Goal: Transaction & Acquisition: Purchase product/service

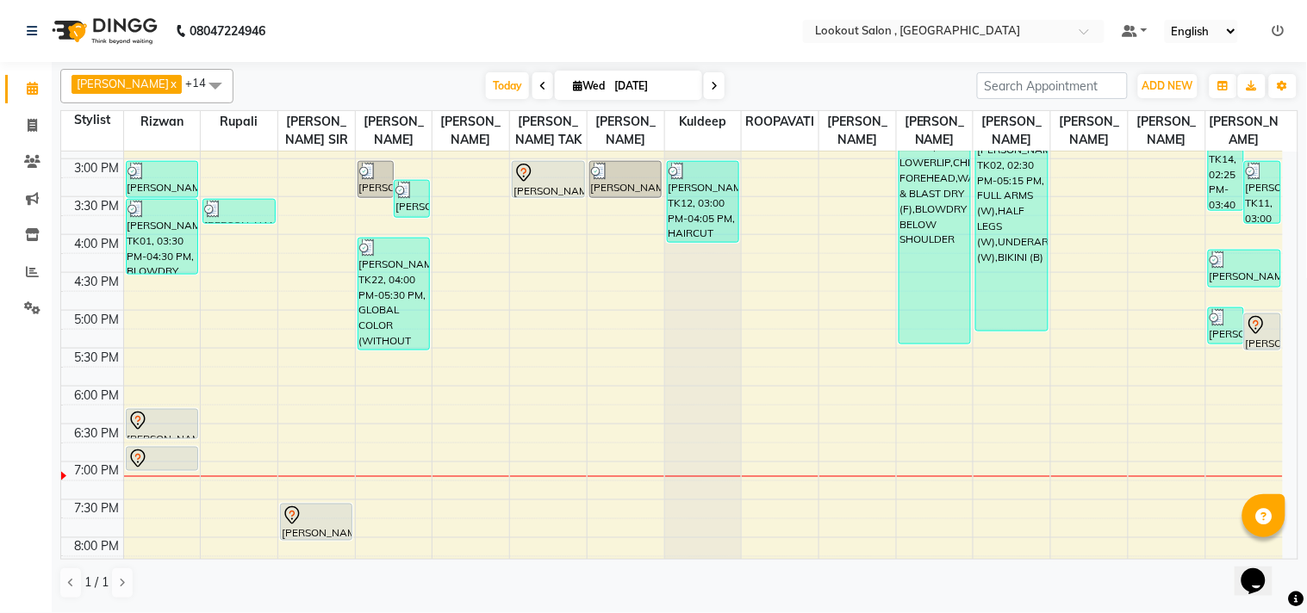
click at [1054, 606] on div "[PERSON_NAME] x [PERSON_NAME] x [PERSON_NAME] x [PERSON_NAME] x kuldeep x [PERS…" at bounding box center [679, 334] width 1238 height 544
drag, startPoint x: 1054, startPoint y: 606, endPoint x: 1041, endPoint y: 606, distance: 13.8
click at [1040, 606] on div "[PERSON_NAME] x [PERSON_NAME] x [PERSON_NAME] x [PERSON_NAME] x kuldeep x [PERS…" at bounding box center [679, 336] width 1255 height 549
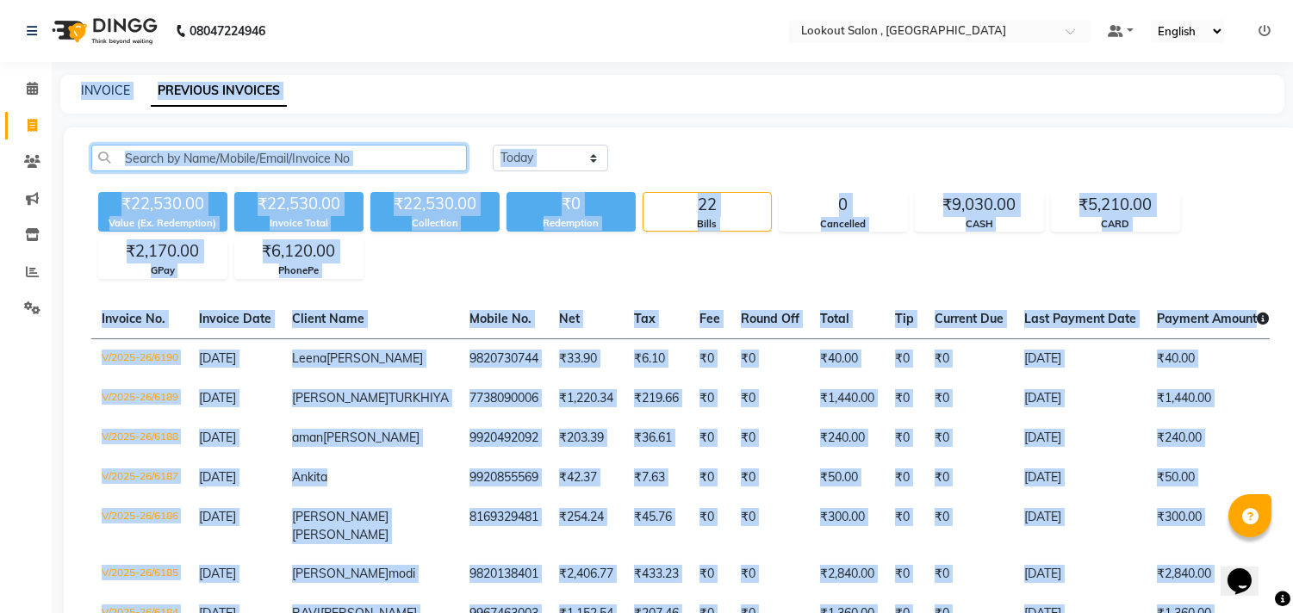
click at [118, 167] on input "text" at bounding box center [279, 158] width 376 height 27
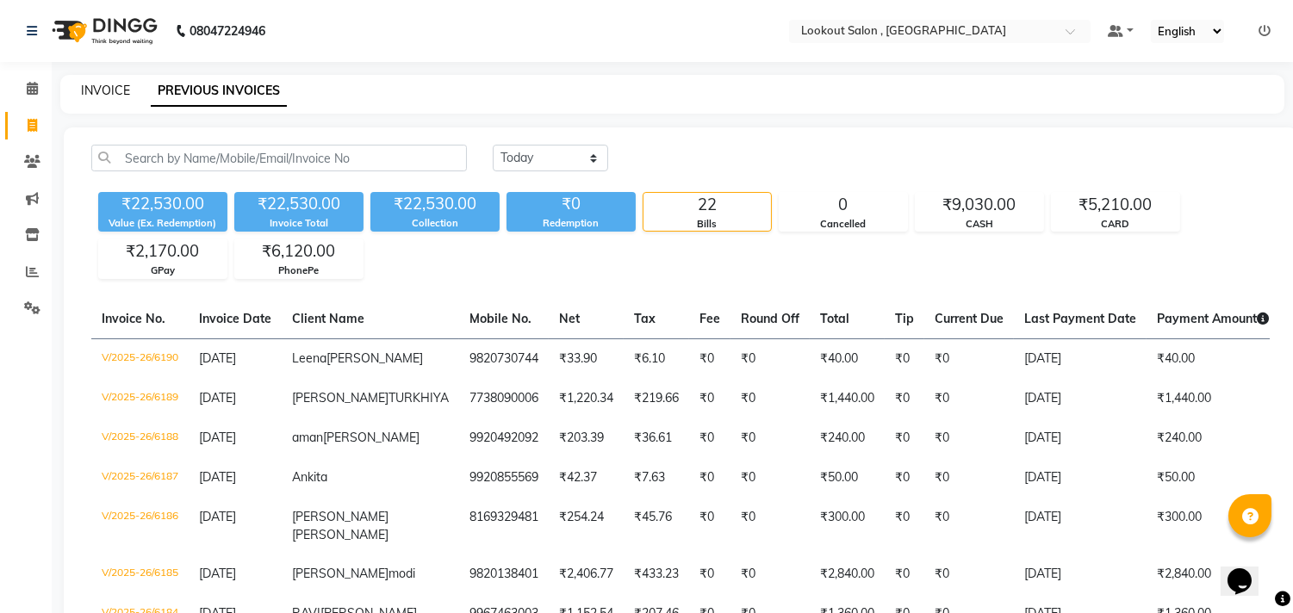
click at [103, 96] on link "INVOICE" at bounding box center [105, 91] width 49 height 16
select select "151"
select select "service"
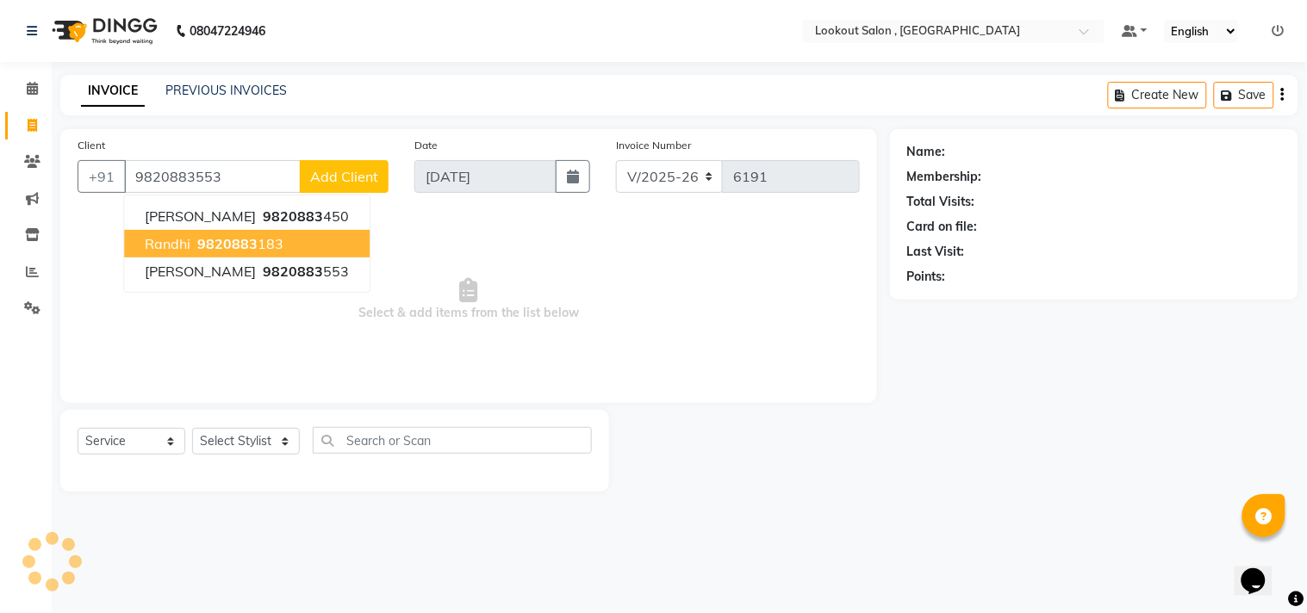
type input "9820883553"
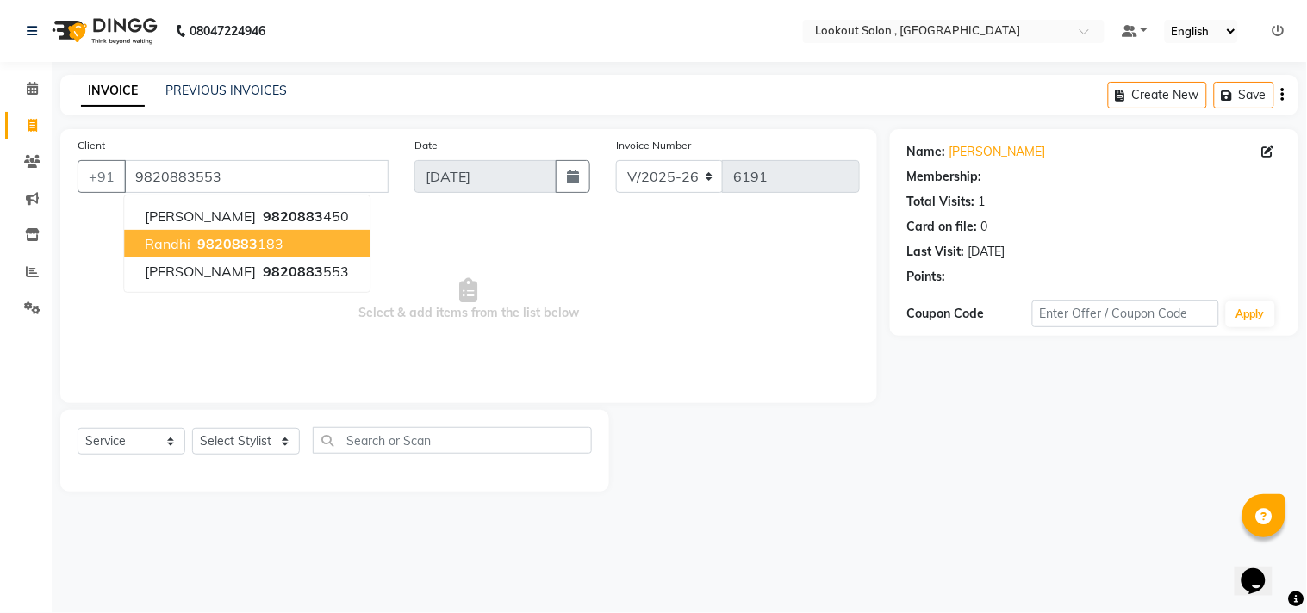
select select "1: Object"
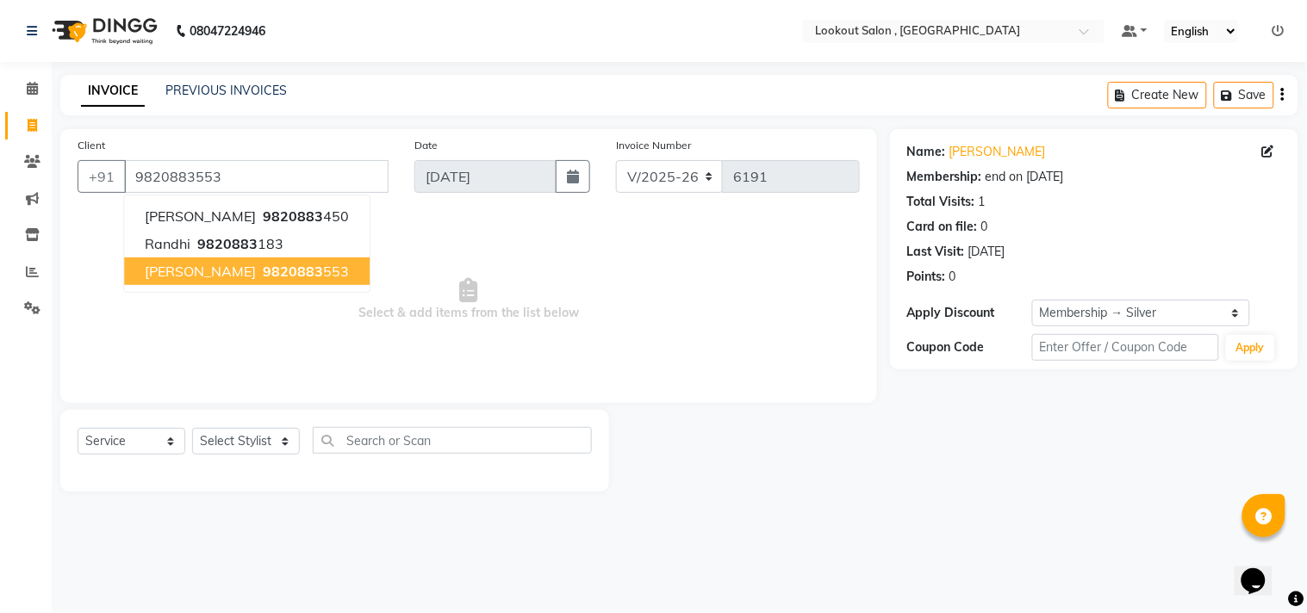
click at [208, 278] on span "[PERSON_NAME]" at bounding box center [200, 271] width 111 height 17
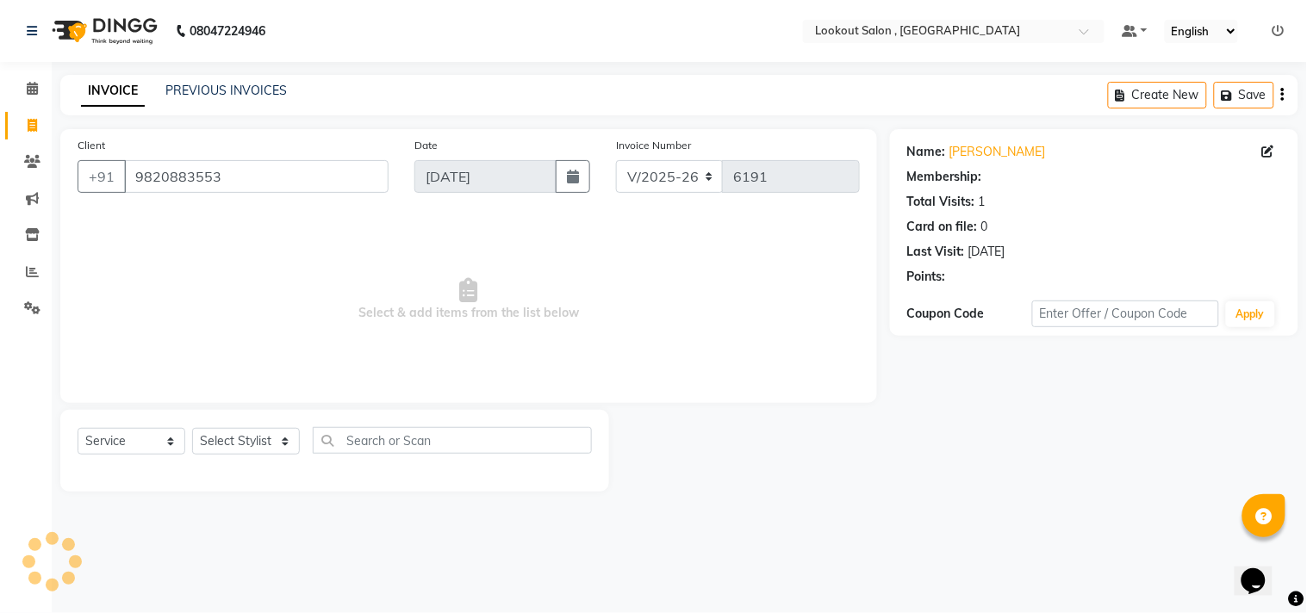
select select "1: Object"
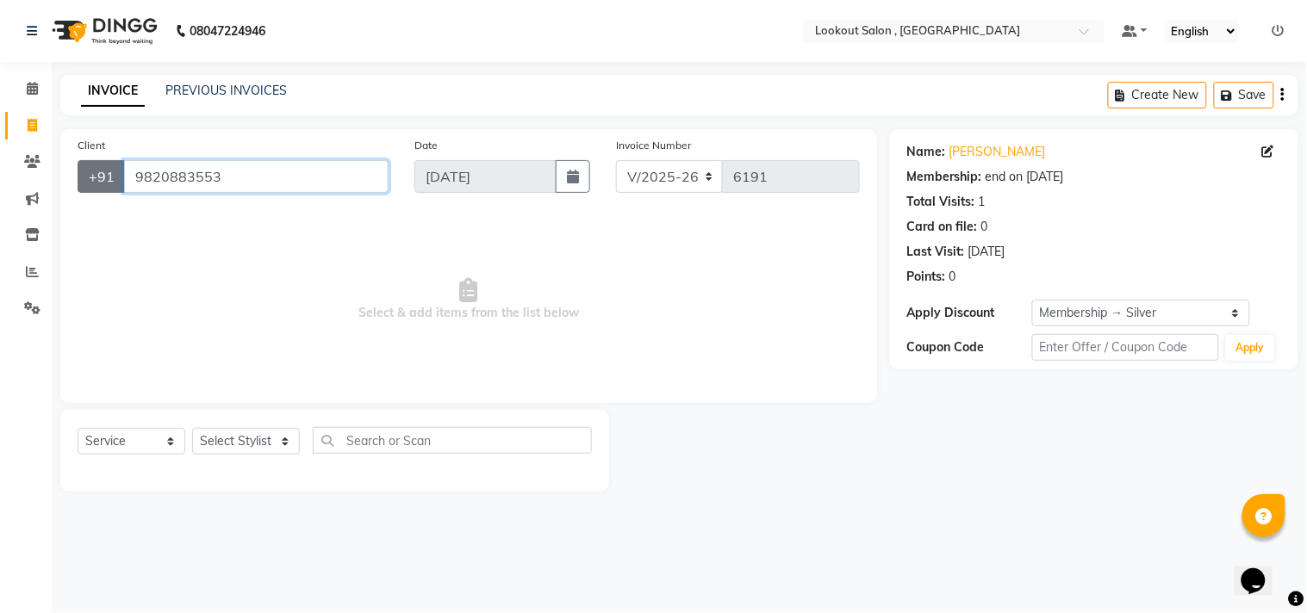
drag, startPoint x: 216, startPoint y: 172, endPoint x: 121, endPoint y: 175, distance: 94.8
click at [121, 175] on div "[PHONE_NUMBER]" at bounding box center [233, 176] width 311 height 33
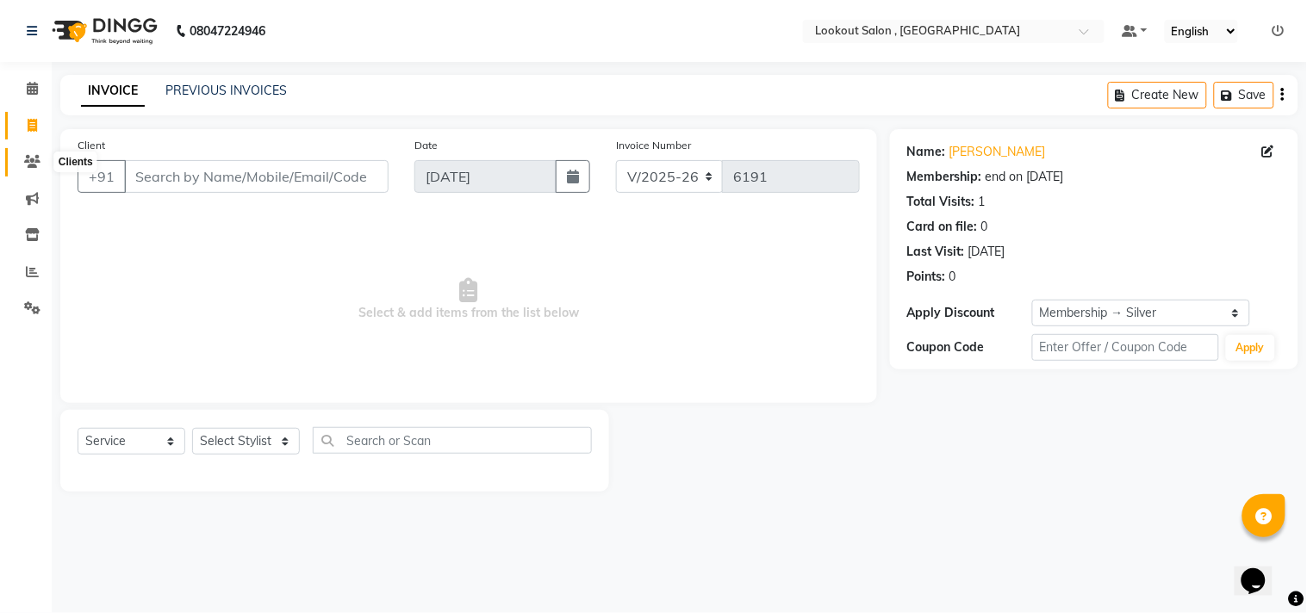
click at [30, 152] on span at bounding box center [32, 162] width 30 height 20
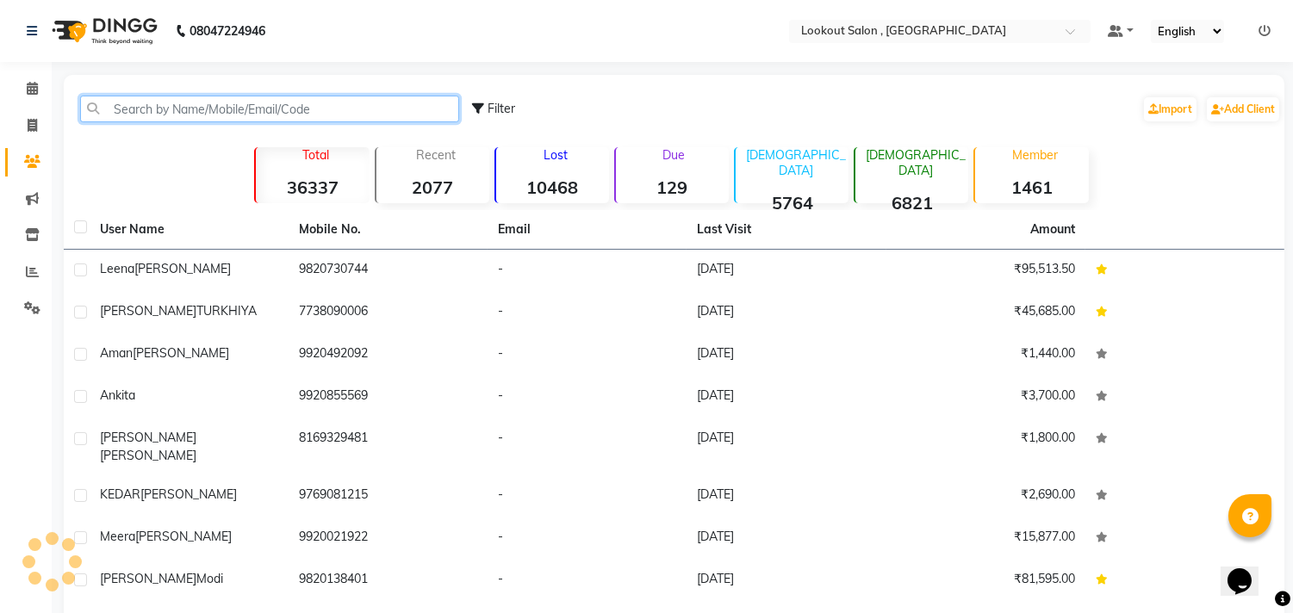
click at [277, 109] on input "text" at bounding box center [269, 109] width 379 height 27
paste input "9820883553"
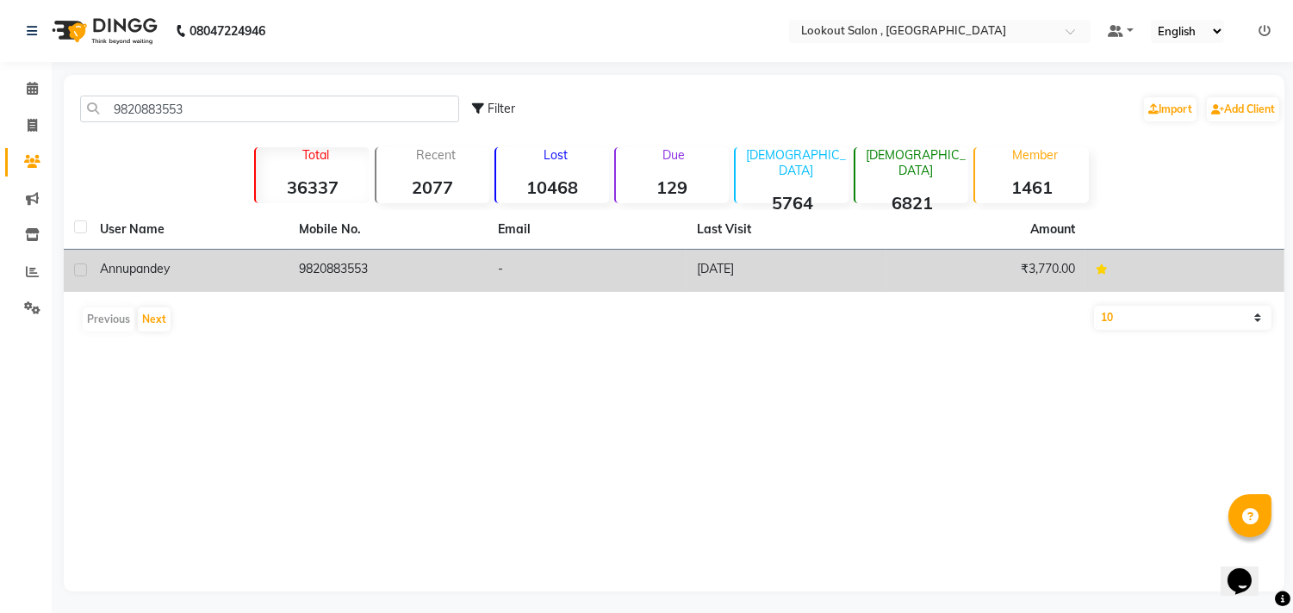
click at [205, 250] on td "[PERSON_NAME]" at bounding box center [189, 271] width 199 height 42
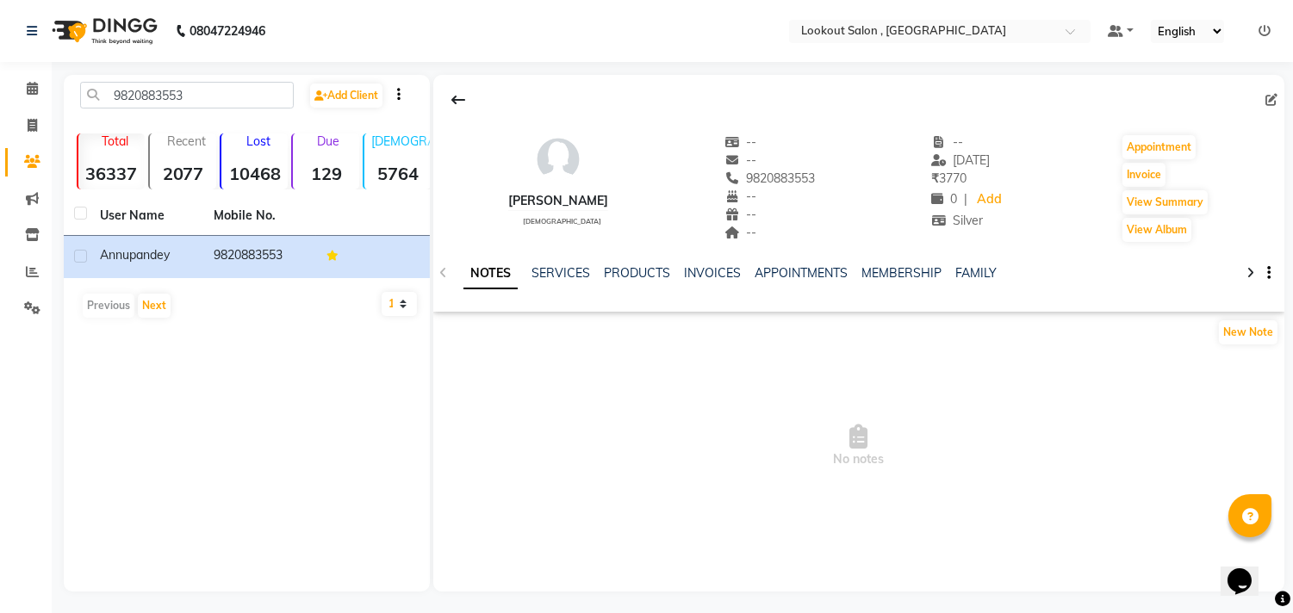
click at [547, 263] on div "NOTES SERVICES PRODUCTS INVOICES APPOINTMENTS MEMBERSHIP FAMILY" at bounding box center [858, 273] width 851 height 59
click at [548, 263] on div "NOTES SERVICES PRODUCTS INVOICES APPOINTMENTS MEMBERSHIP FAMILY" at bounding box center [858, 273] width 851 height 59
click at [549, 264] on div "SERVICES" at bounding box center [560, 273] width 59 height 18
click at [553, 268] on link "SERVICES" at bounding box center [560, 273] width 59 height 16
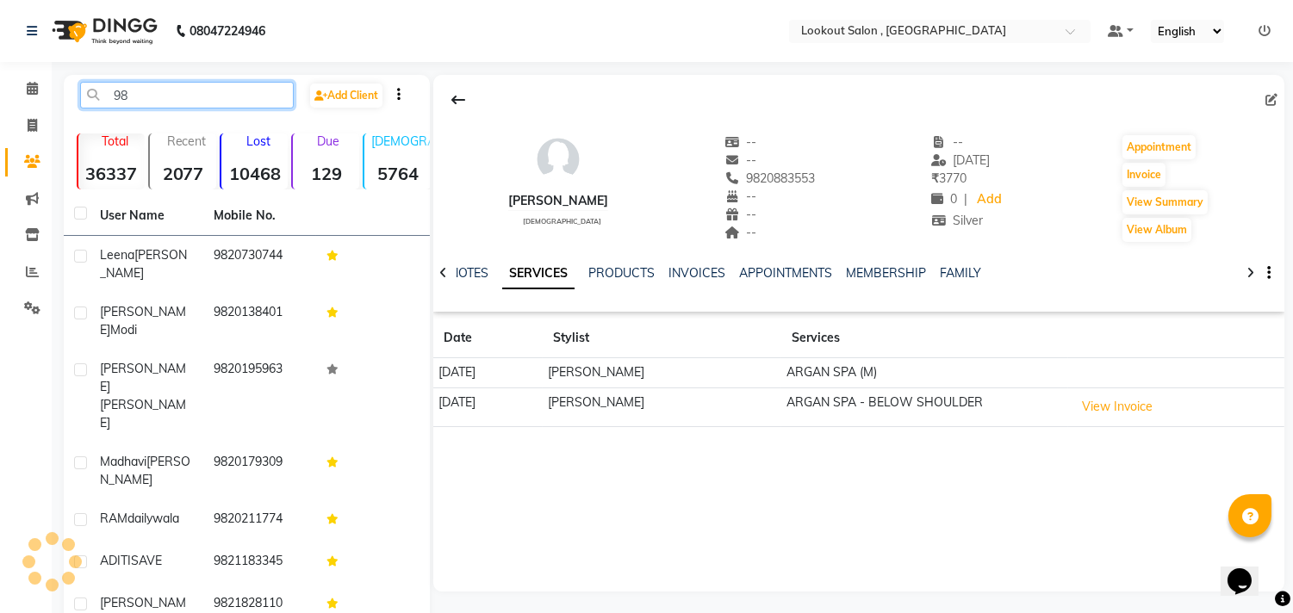
type input "9"
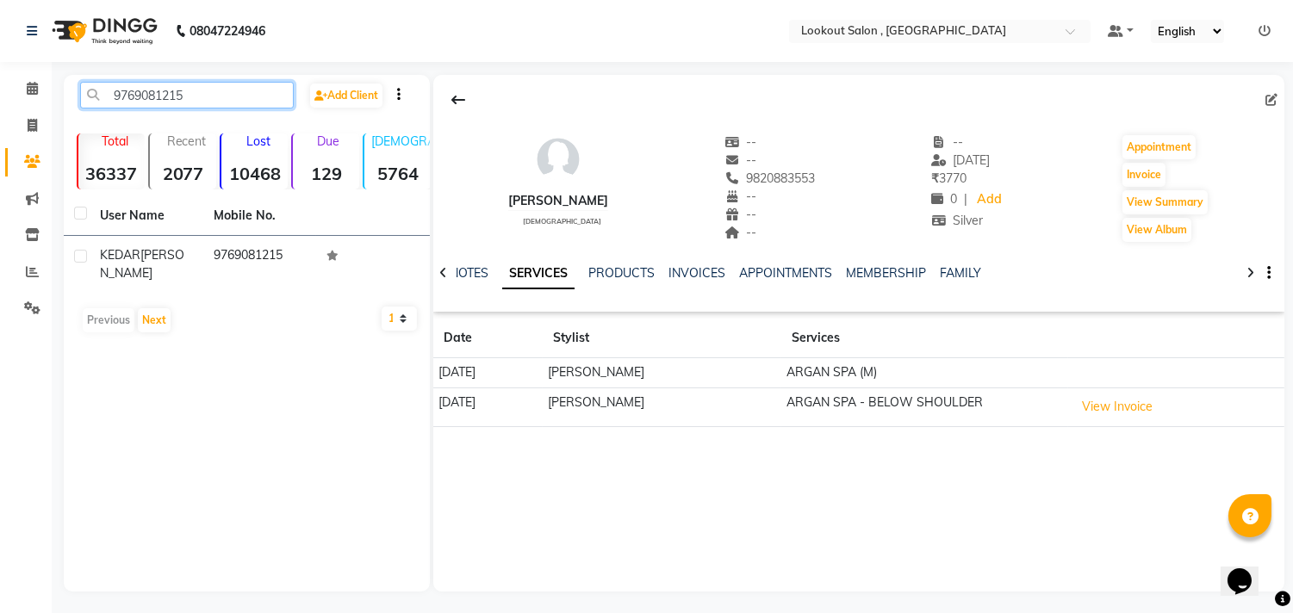
click at [183, 93] on input "9769081215" at bounding box center [187, 95] width 214 height 27
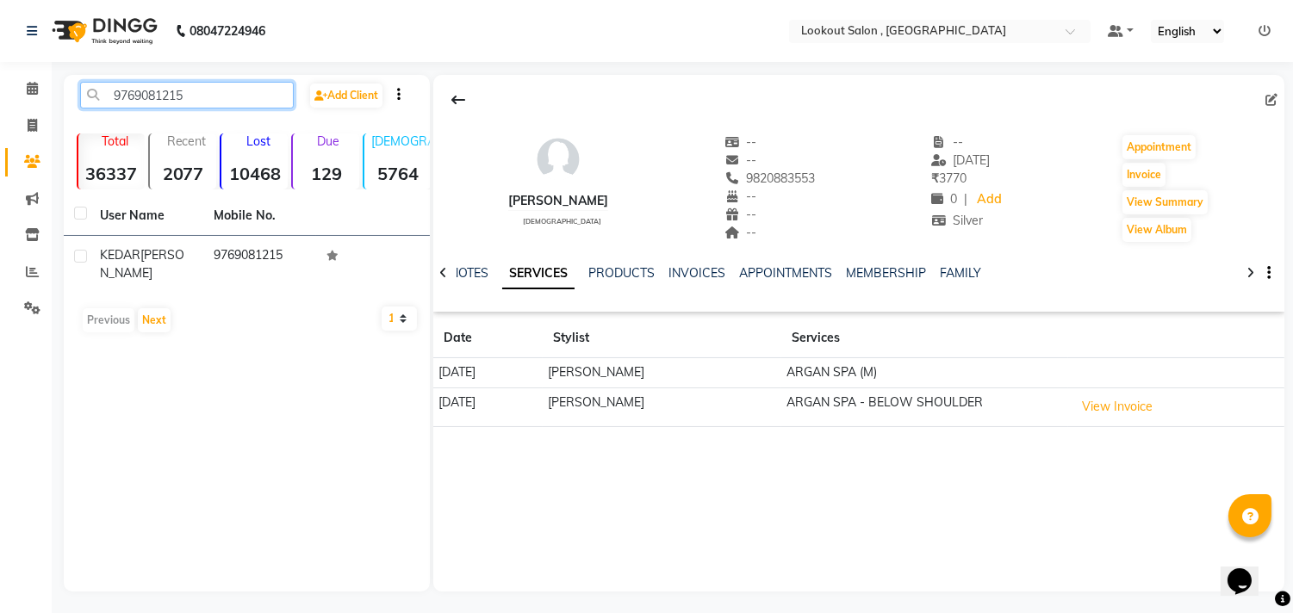
click at [246, 98] on input "9769081215" at bounding box center [187, 95] width 214 height 27
type input "9769081215"
click at [375, 84] on link "Add Client" at bounding box center [346, 96] width 72 height 24
select select "22"
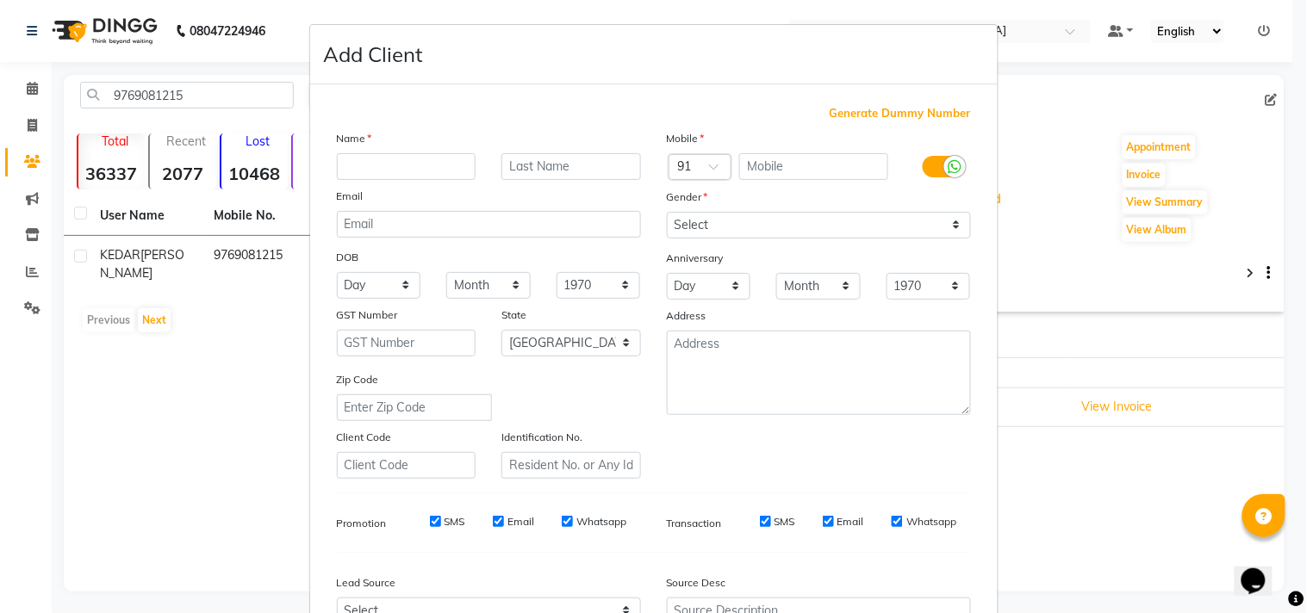
click at [348, 17] on ngb-modal-window "Add Client Generate Dummy Number Name Email DOB Day 01 02 03 04 05 06 07 08 09 …" at bounding box center [653, 306] width 1307 height 613
click at [270, 22] on ngb-modal-window "Add Client Generate Dummy Number Name Email DOB Day 01 02 03 04 05 06 07 08 09 …" at bounding box center [653, 306] width 1307 height 613
click at [274, 22] on ngb-modal-window "Add Client Generate Dummy Number Name Email DOB Day 01 02 03 04 05 06 07 08 09 …" at bounding box center [653, 306] width 1307 height 613
click at [276, 22] on ngb-modal-window "Add Client Generate Dummy Number Name Email DOB Day 01 02 03 04 05 06 07 08 09 …" at bounding box center [653, 306] width 1307 height 613
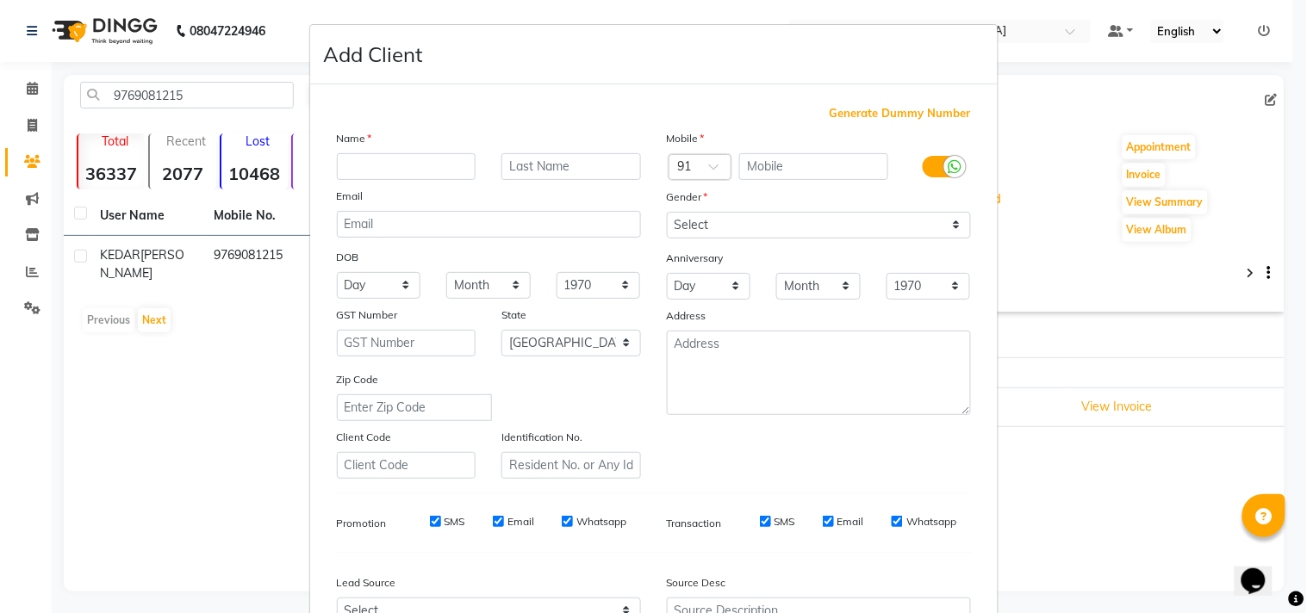
click at [276, 22] on ngb-modal-window "Add Client Generate Dummy Number Name Email DOB Day 01 02 03 04 05 06 07 08 09 …" at bounding box center [653, 306] width 1307 height 613
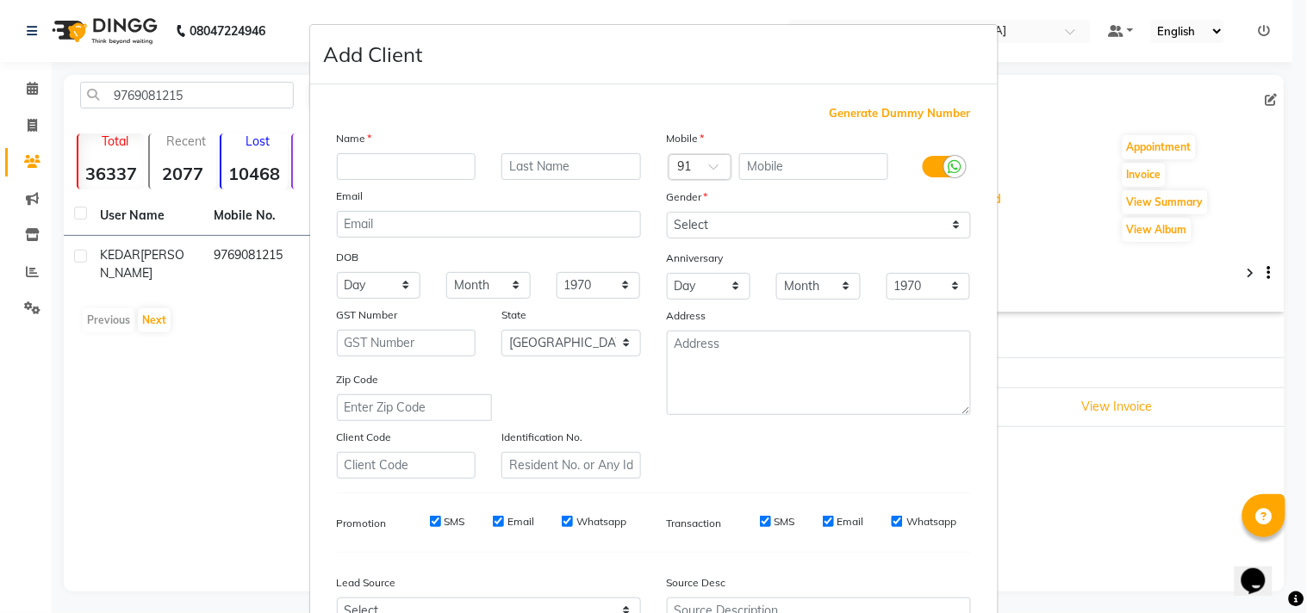
click at [262, 24] on ngb-modal-window "Add Client Generate Dummy Number Name Email DOB Day 01 02 03 04 05 06 07 08 09 …" at bounding box center [653, 306] width 1307 height 613
click at [272, 22] on ngb-modal-window "Add Client Generate Dummy Number Name Email DOB Day 01 02 03 04 05 06 07 08 09 …" at bounding box center [653, 306] width 1307 height 613
click at [273, 23] on ngb-modal-window "Add Client Generate Dummy Number Name Email DOB Day 01 02 03 04 05 06 07 08 09 …" at bounding box center [653, 306] width 1307 height 613
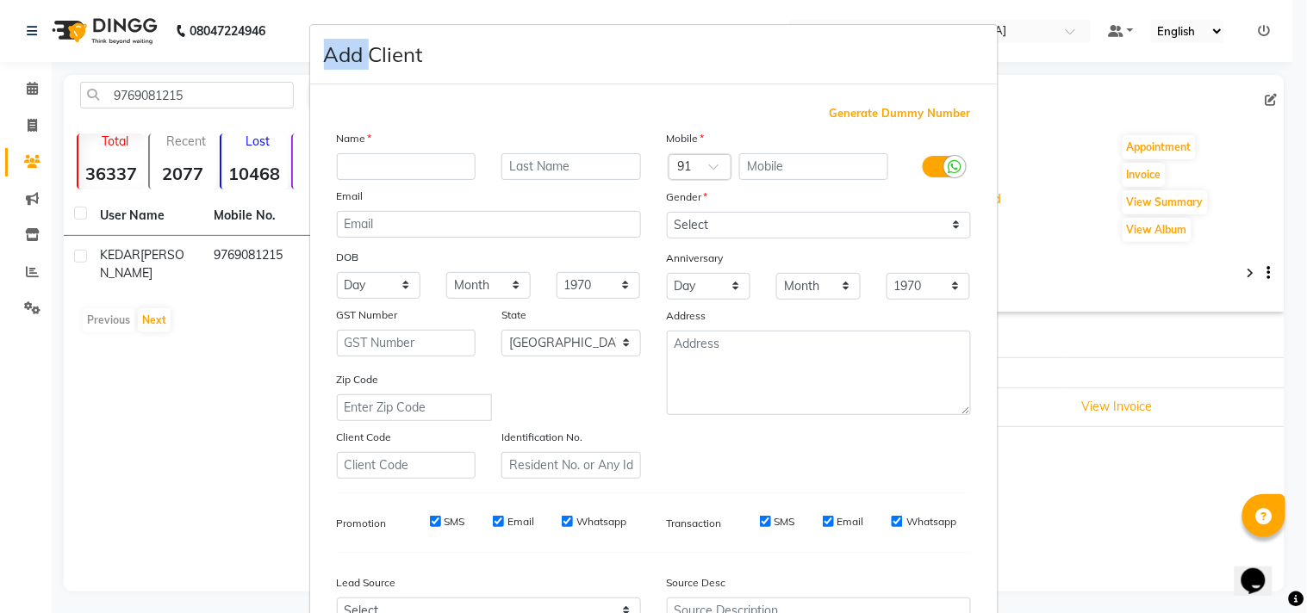
click at [273, 23] on ngb-modal-window "Add Client Generate Dummy Number Name Email DOB Day 01 02 03 04 05 06 07 08 09 …" at bounding box center [653, 306] width 1307 height 613
click at [252, 22] on ngb-modal-window "Add Client Generate Dummy Number Name Email DOB Day 01 02 03 04 05 06 07 08 09 …" at bounding box center [653, 306] width 1307 height 613
click at [276, 22] on ngb-modal-window "Add Client Generate Dummy Number Name Email DOB Day 01 02 03 04 05 06 07 08 09 …" at bounding box center [653, 306] width 1307 height 613
click at [278, 23] on ngb-modal-window "Add Client Generate Dummy Number Name Email DOB Day 01 02 03 04 05 06 07 08 09 …" at bounding box center [653, 306] width 1307 height 613
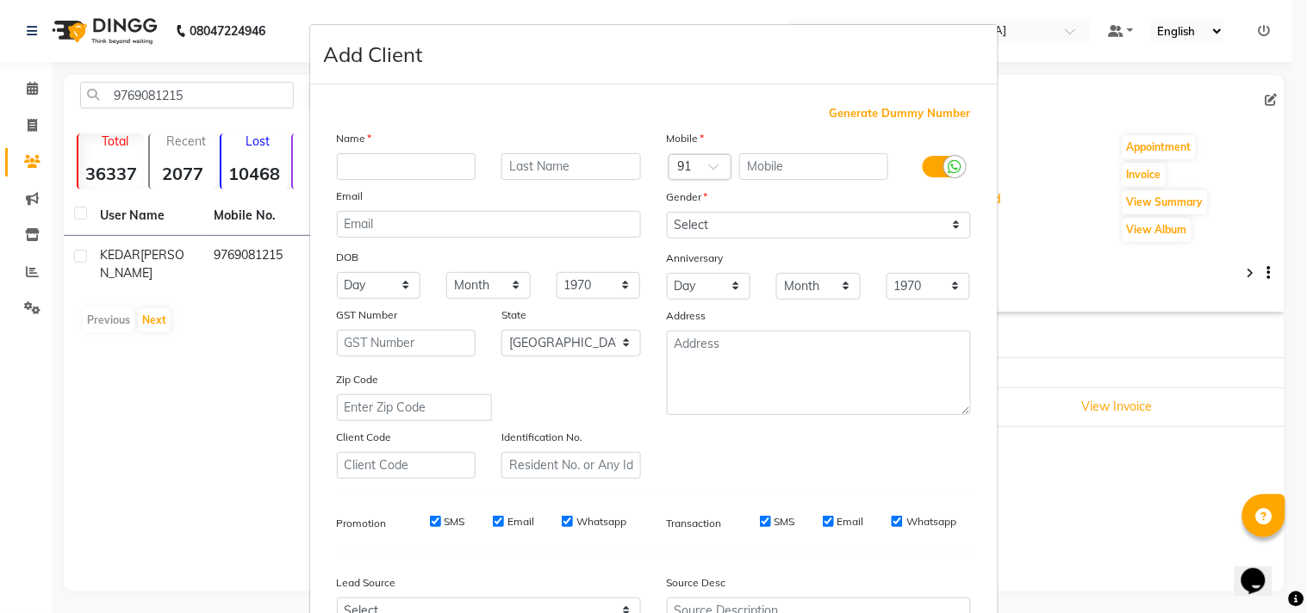
click at [278, 24] on ngb-modal-window "Add Client Generate Dummy Number Name Email DOB Day 01 02 03 04 05 06 07 08 09 …" at bounding box center [653, 306] width 1307 height 613
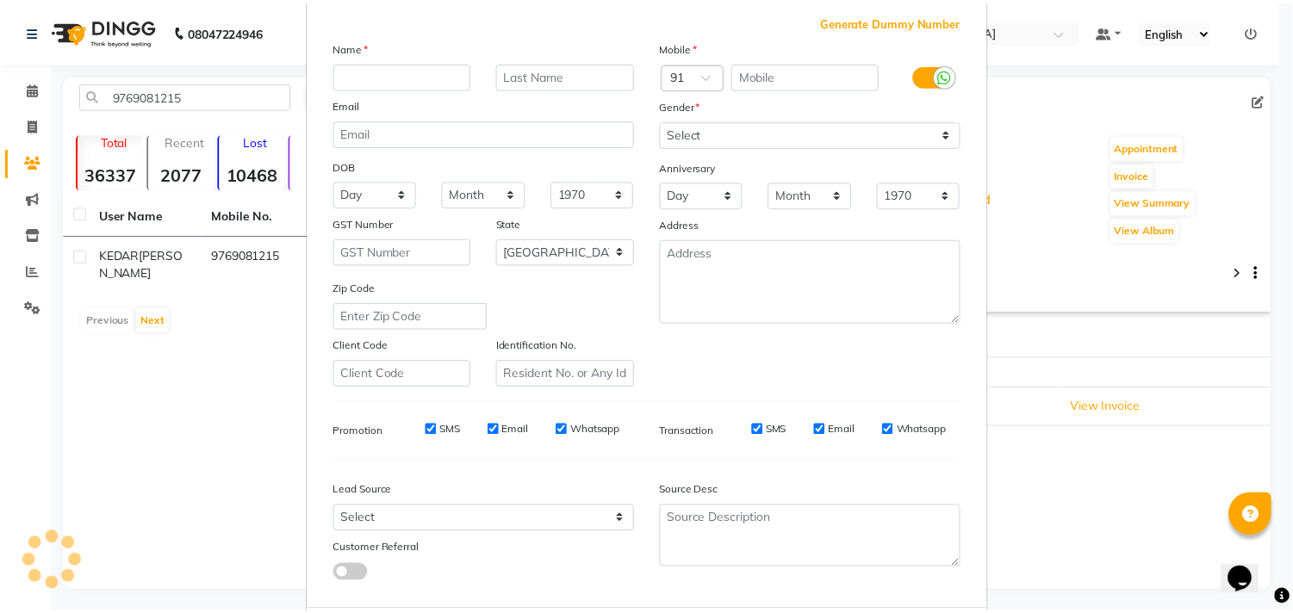
scroll to position [183, 0]
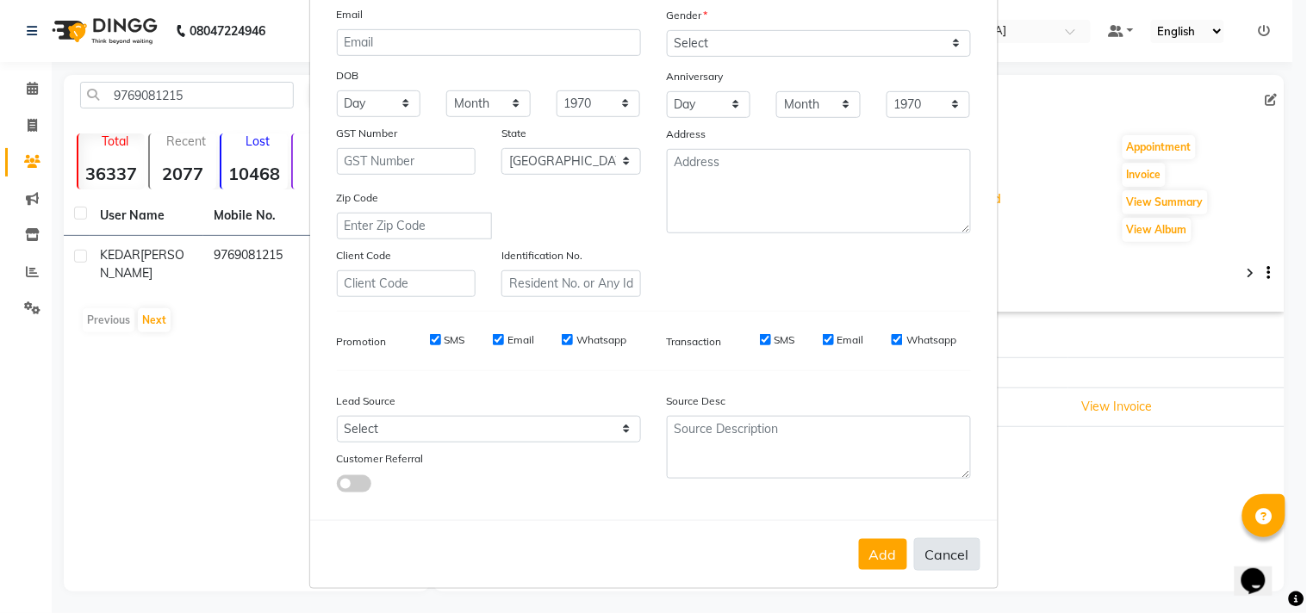
click at [917, 561] on button "Cancel" at bounding box center [947, 554] width 66 height 33
select select
select select "null"
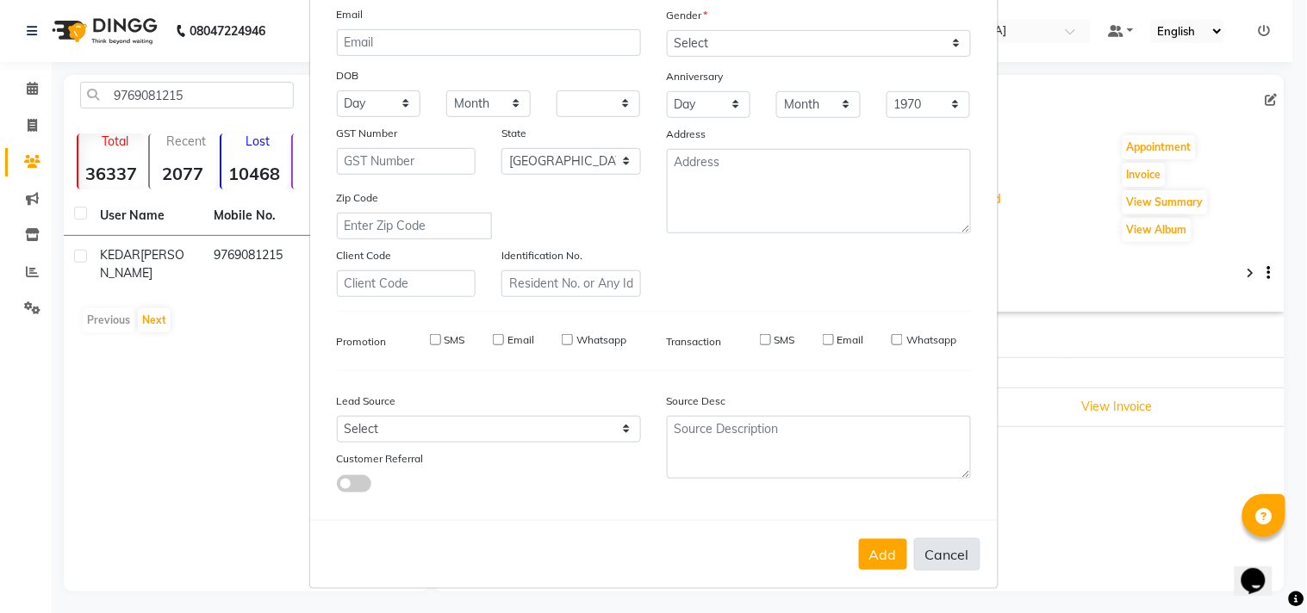
select select
checkbox input "false"
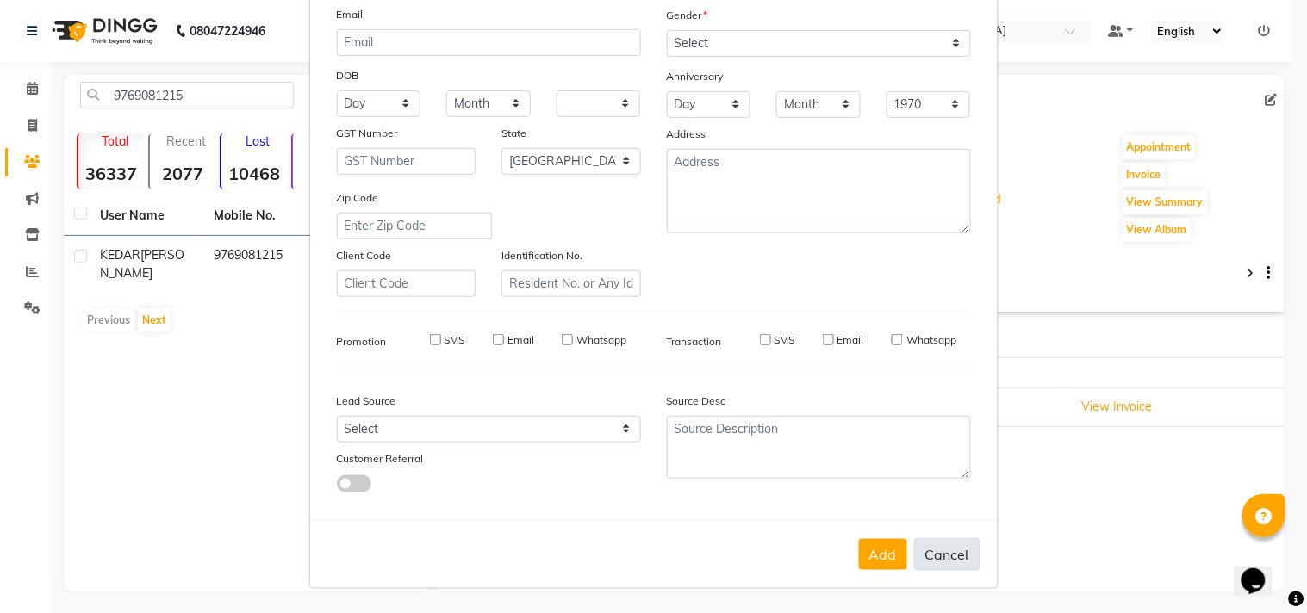
checkbox input "false"
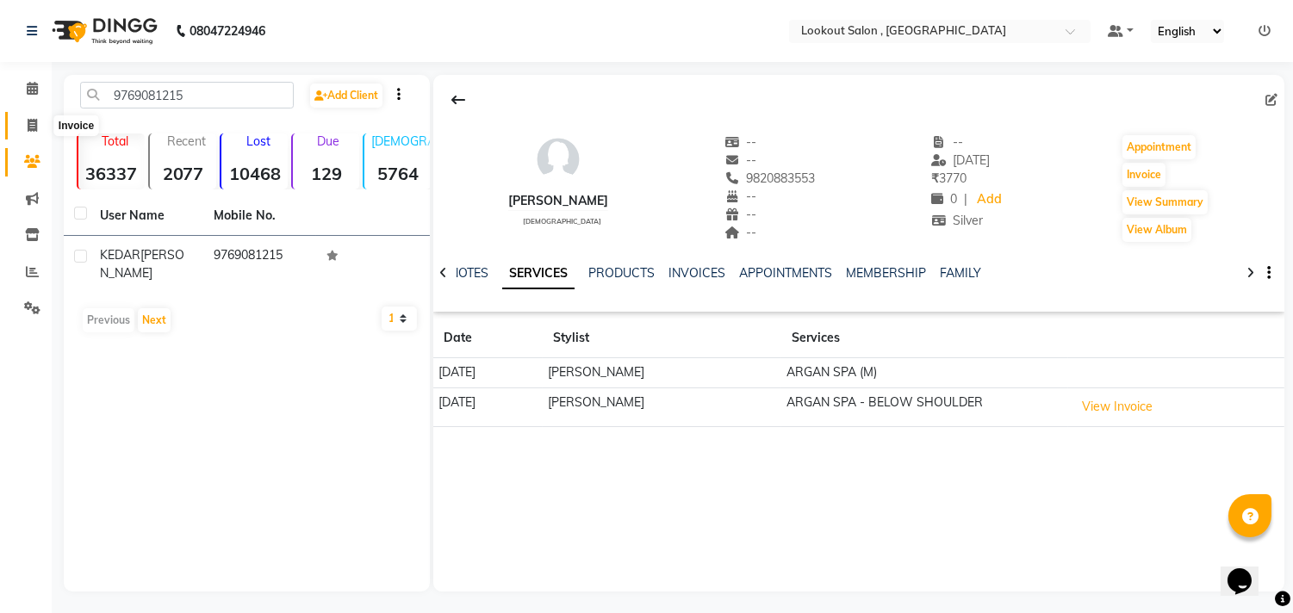
click at [18, 131] on span at bounding box center [32, 126] width 30 height 20
select select "151"
select select "service"
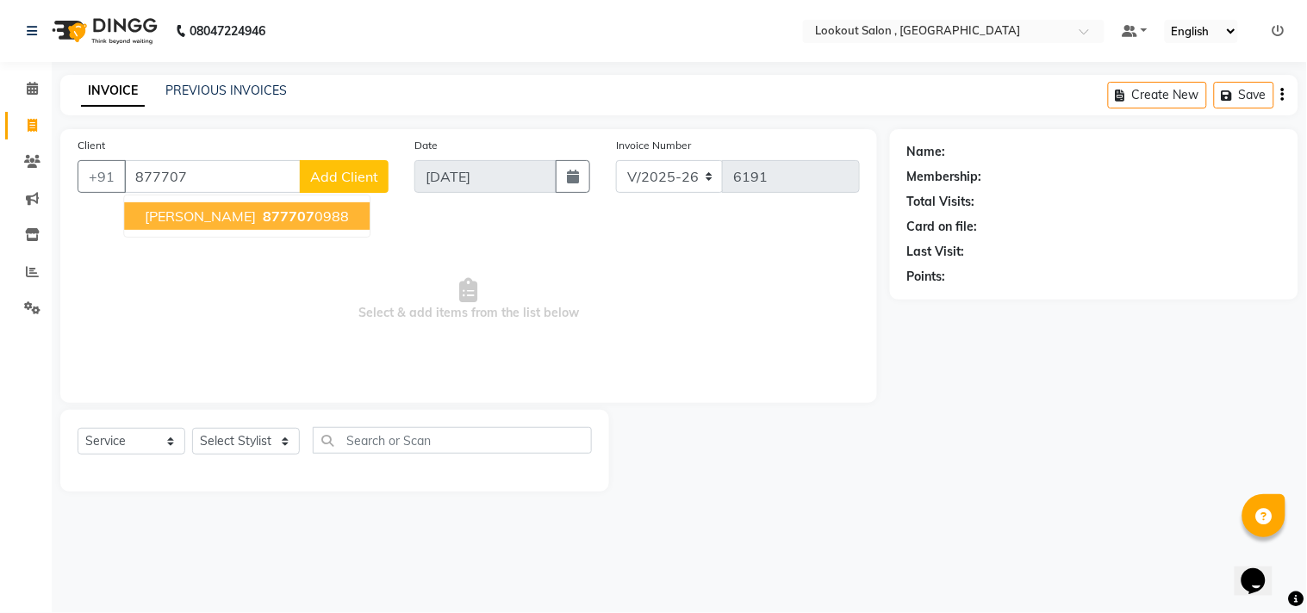
click at [304, 212] on span "877707" at bounding box center [289, 216] width 52 height 17
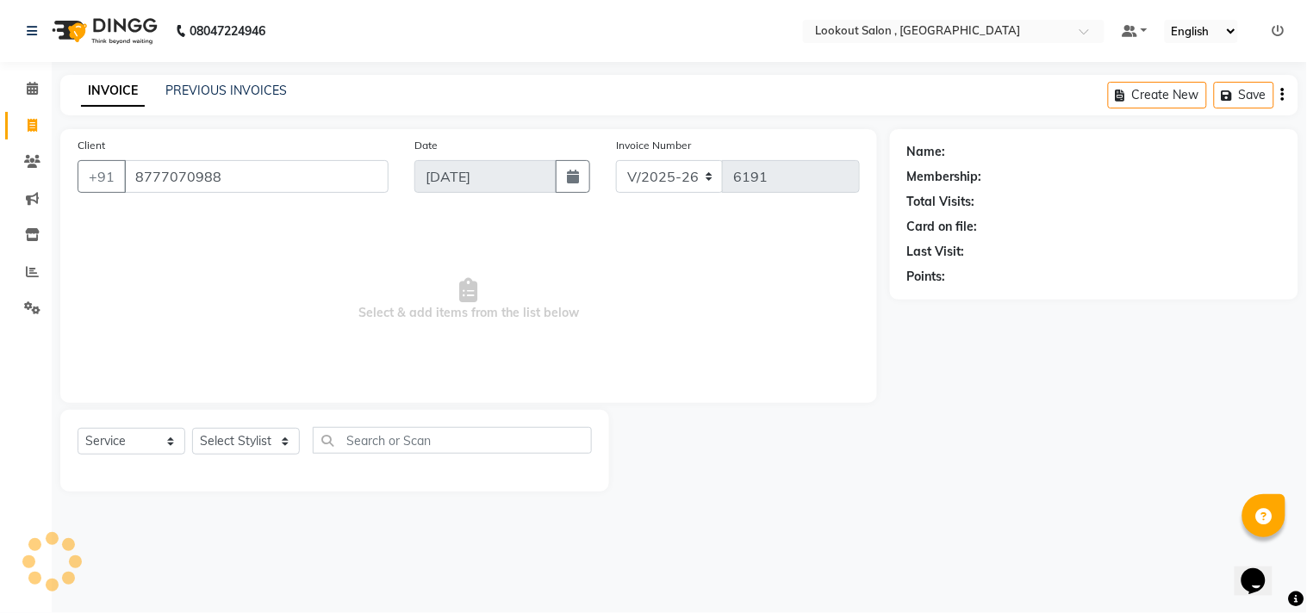
type input "8777070988"
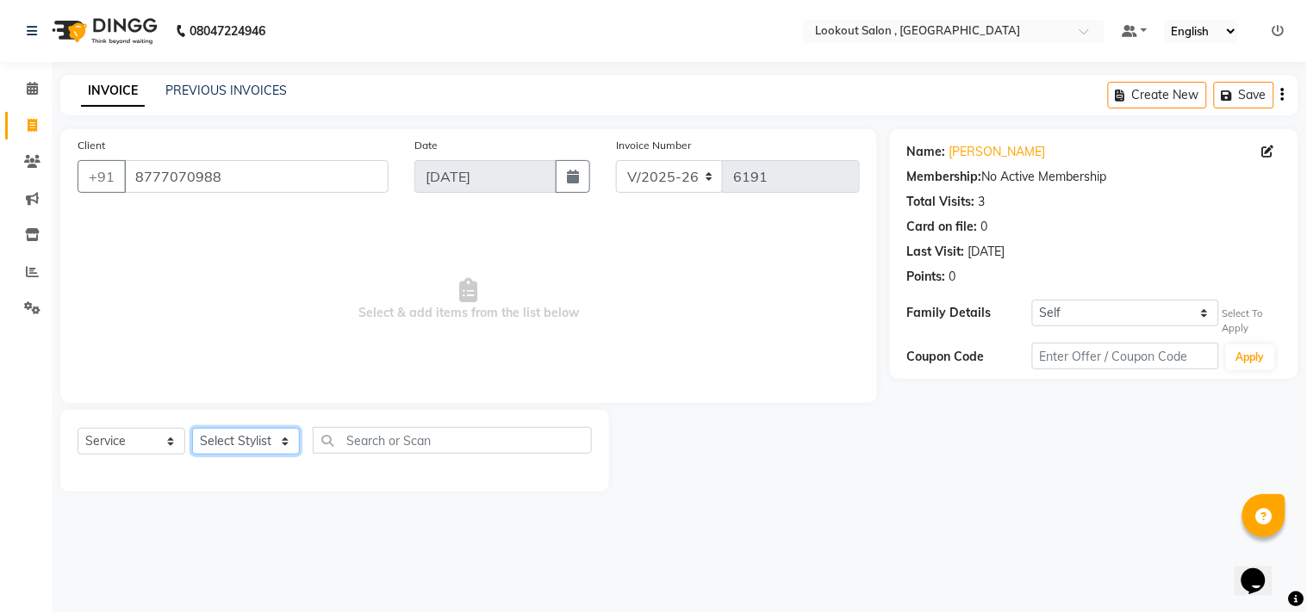
click at [279, 433] on select "Select Stylist [PERSON_NAME] [PERSON_NAME] [PERSON_NAME] [PERSON_NAME] kuldeep …" at bounding box center [246, 441] width 108 height 27
select select "19837"
click at [192, 429] on select "Select Stylist [PERSON_NAME] [PERSON_NAME] [PERSON_NAME] [PERSON_NAME] kuldeep …" at bounding box center [246, 441] width 108 height 27
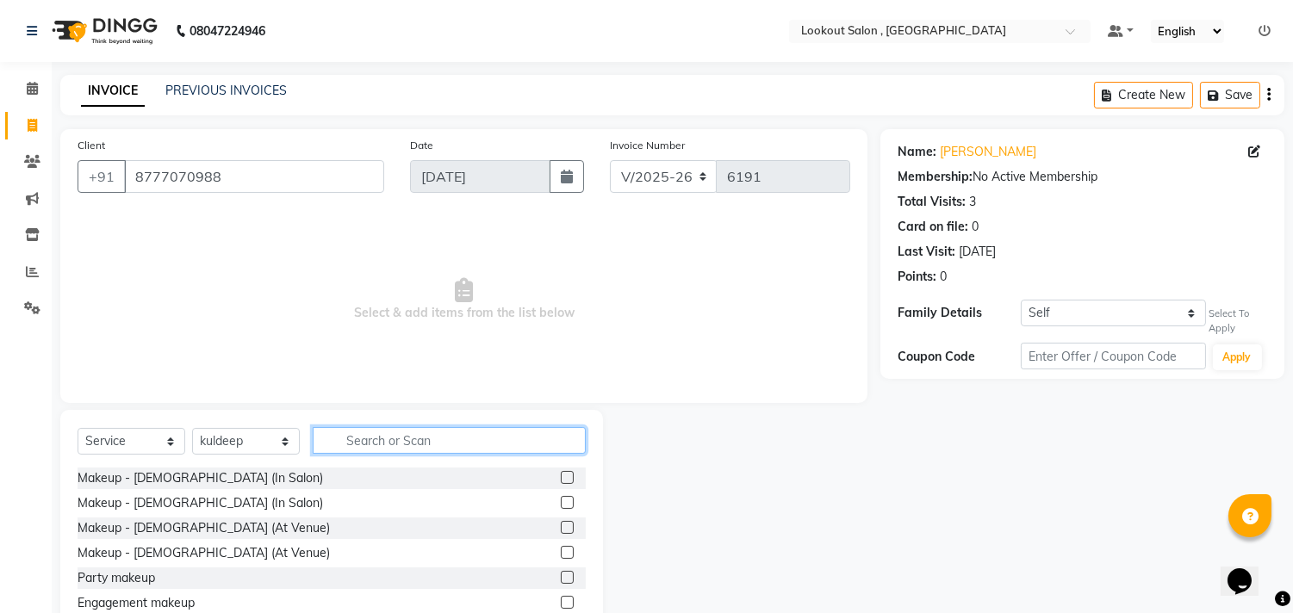
click at [413, 442] on input "text" at bounding box center [449, 440] width 273 height 27
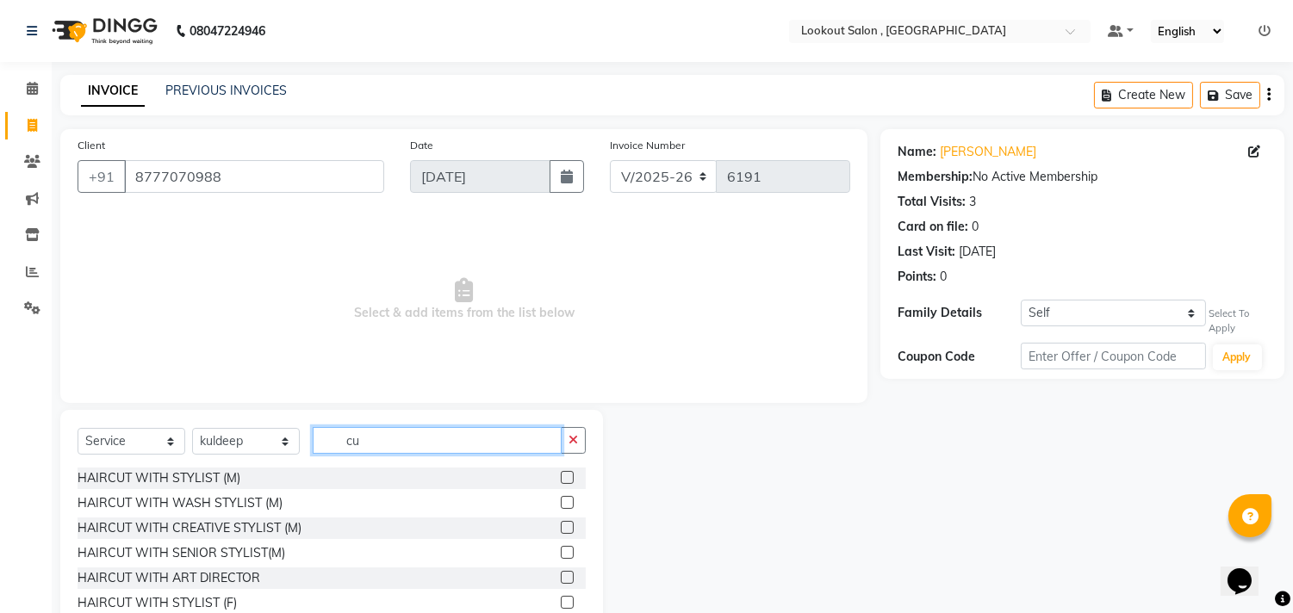
type input "cu"
click at [561, 500] on label at bounding box center [567, 502] width 13 height 13
click at [561, 500] on input "checkbox" at bounding box center [566, 503] width 11 height 11
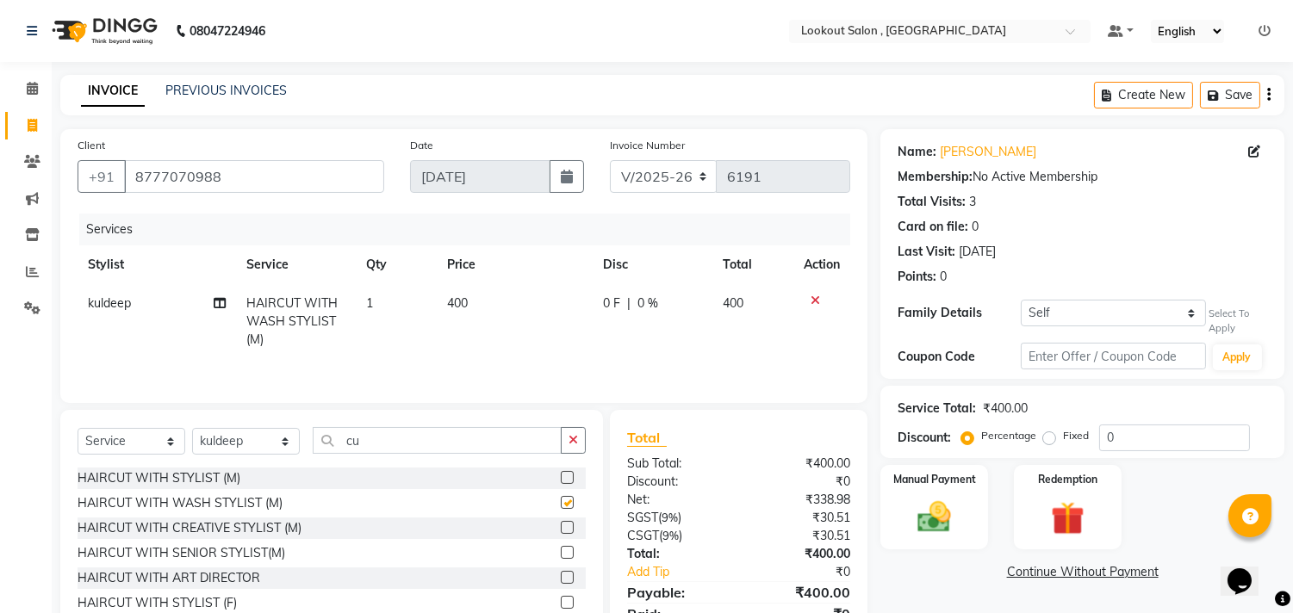
checkbox input "false"
drag, startPoint x: 369, startPoint y: 437, endPoint x: 345, endPoint y: 435, distance: 24.2
click at [345, 435] on input "cu" at bounding box center [437, 440] width 249 height 27
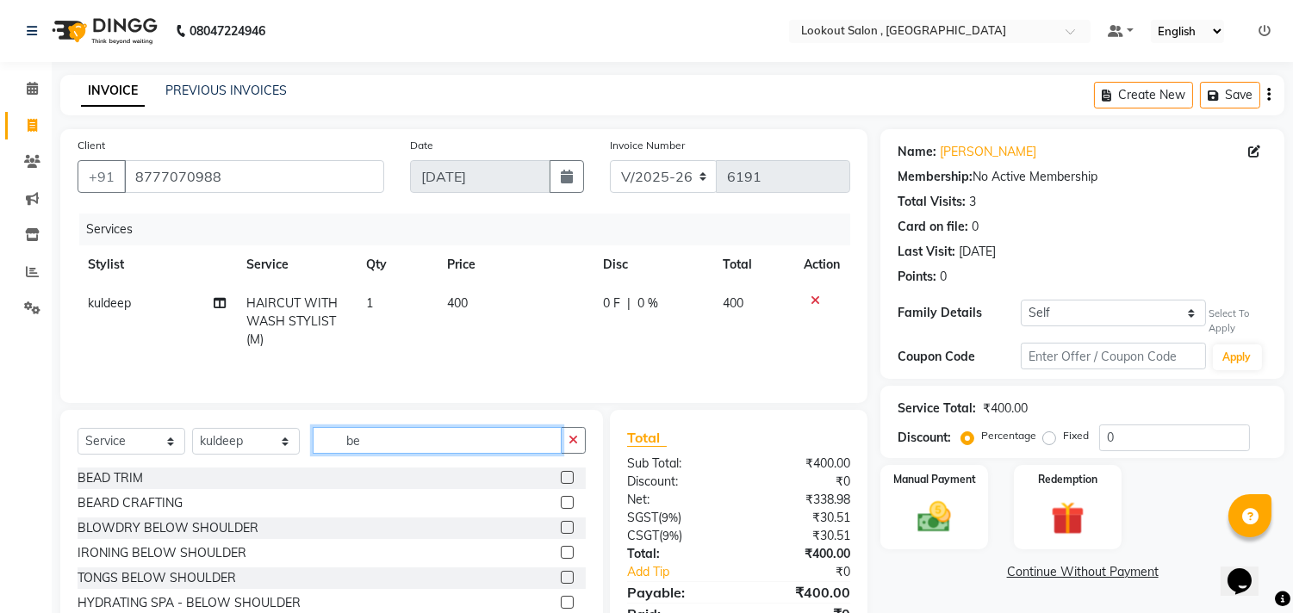
type input "be"
click at [561, 501] on label at bounding box center [567, 502] width 13 height 13
click at [561, 501] on input "checkbox" at bounding box center [566, 503] width 11 height 11
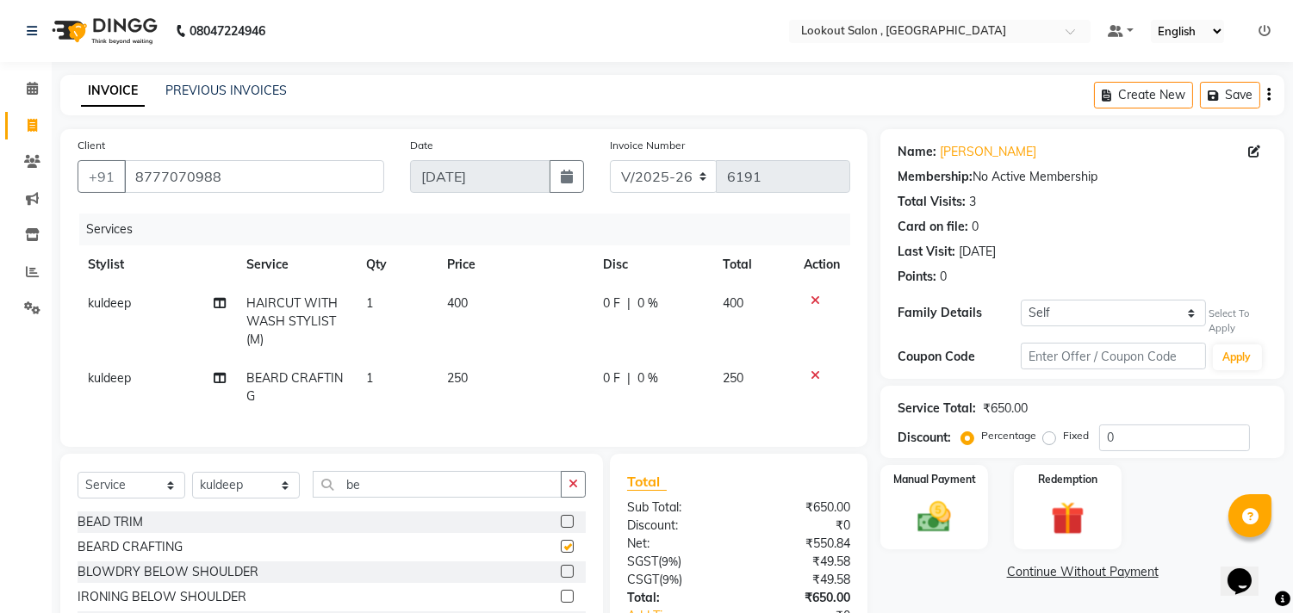
checkbox input "false"
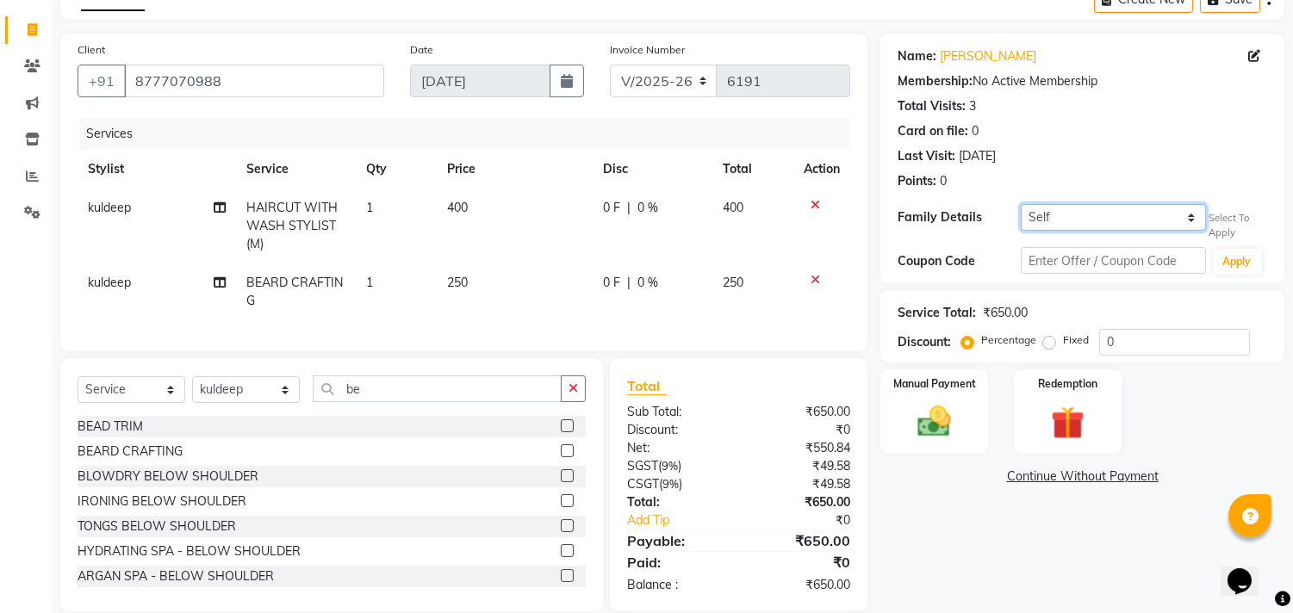
click at [1133, 225] on select "Self [PERSON_NAME]" at bounding box center [1113, 217] width 184 height 27
select select "2308740"
click at [1021, 204] on select "Self [PERSON_NAME]" at bounding box center [1113, 217] width 184 height 27
type input "20"
select select "1: Object"
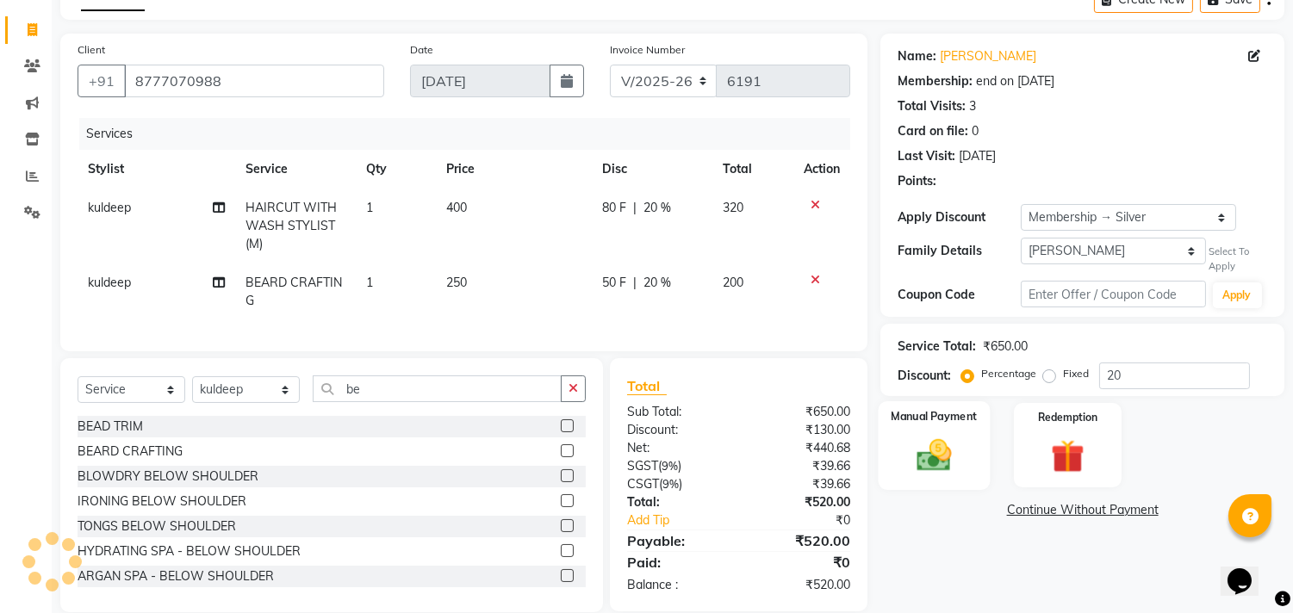
click at [939, 454] on img at bounding box center [934, 455] width 57 height 40
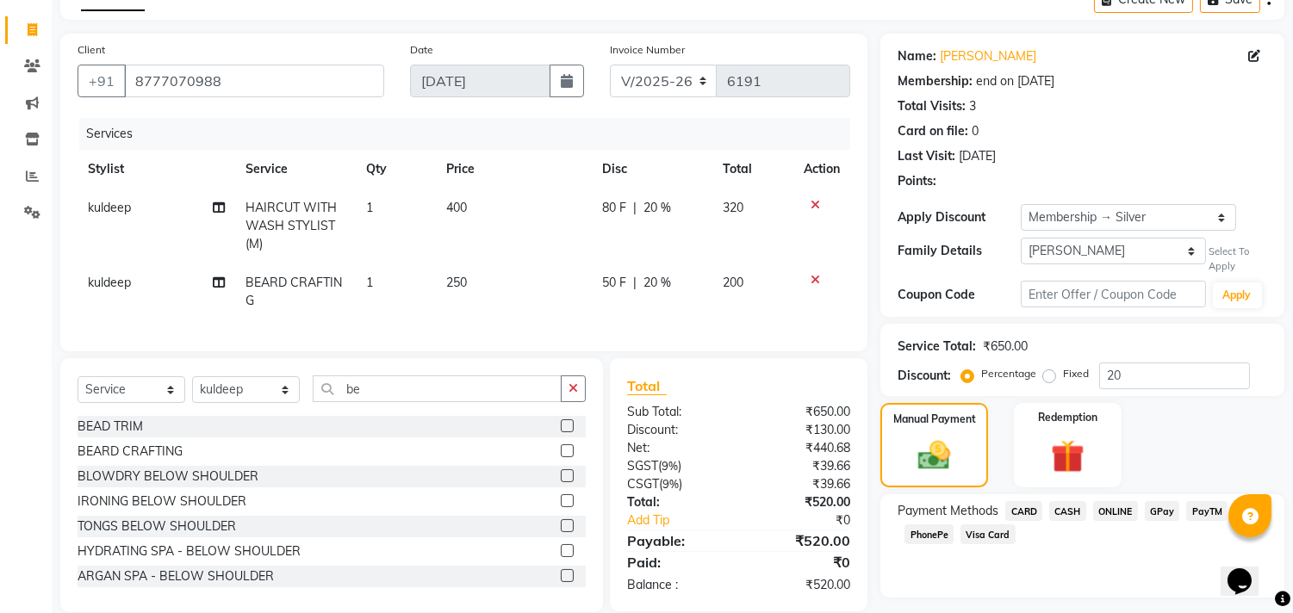
scroll to position [141, 0]
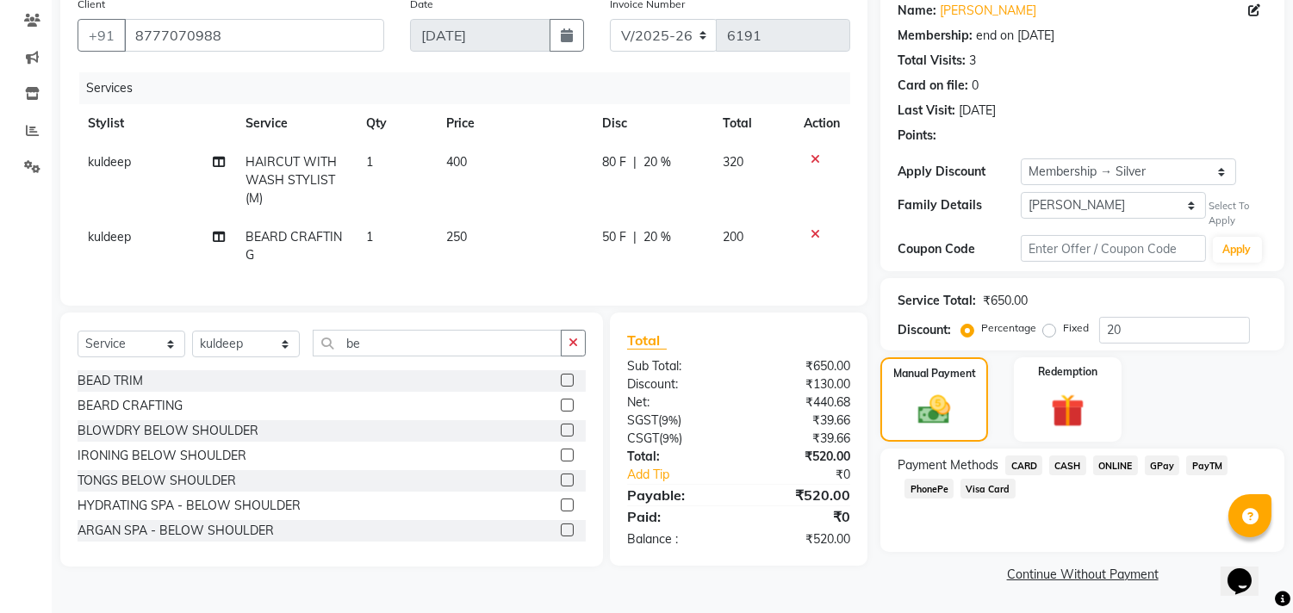
click at [920, 492] on span "PhonePe" at bounding box center [928, 489] width 49 height 20
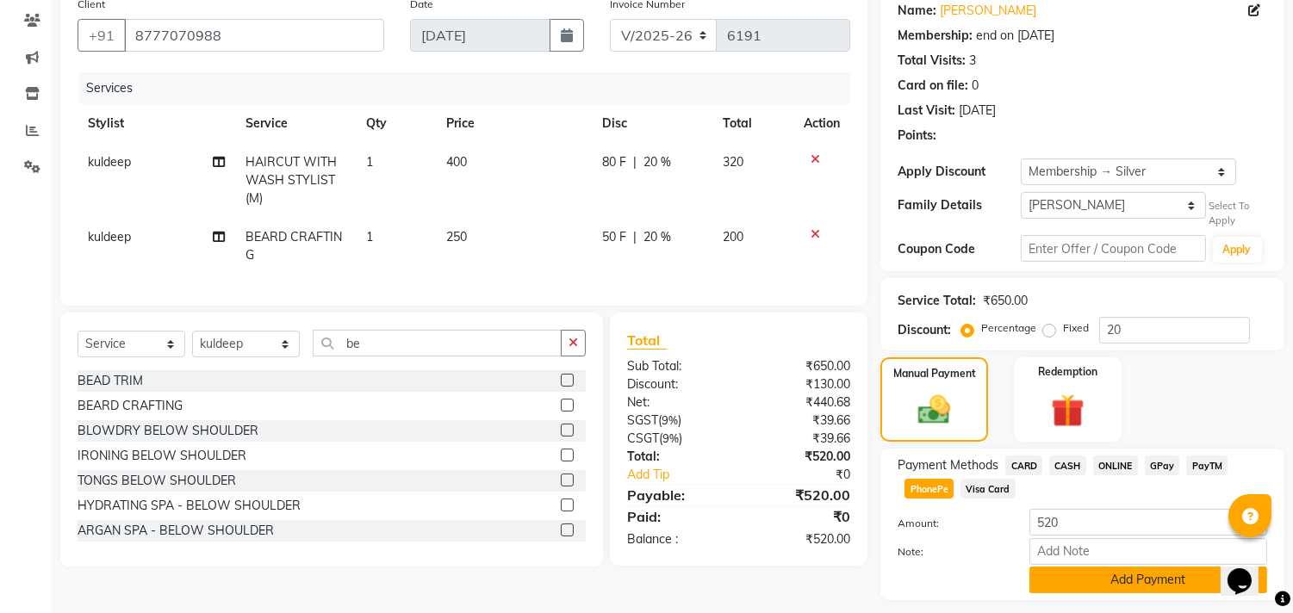
click at [1113, 569] on button "Add Payment" at bounding box center [1148, 580] width 238 height 27
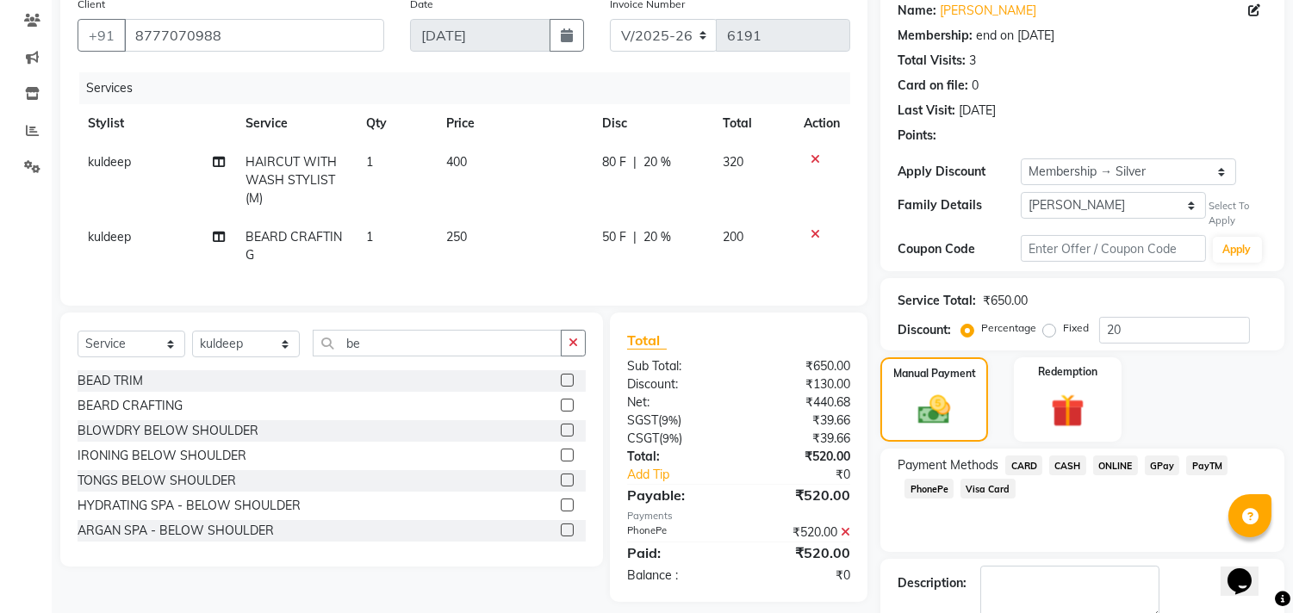
scroll to position [239, 0]
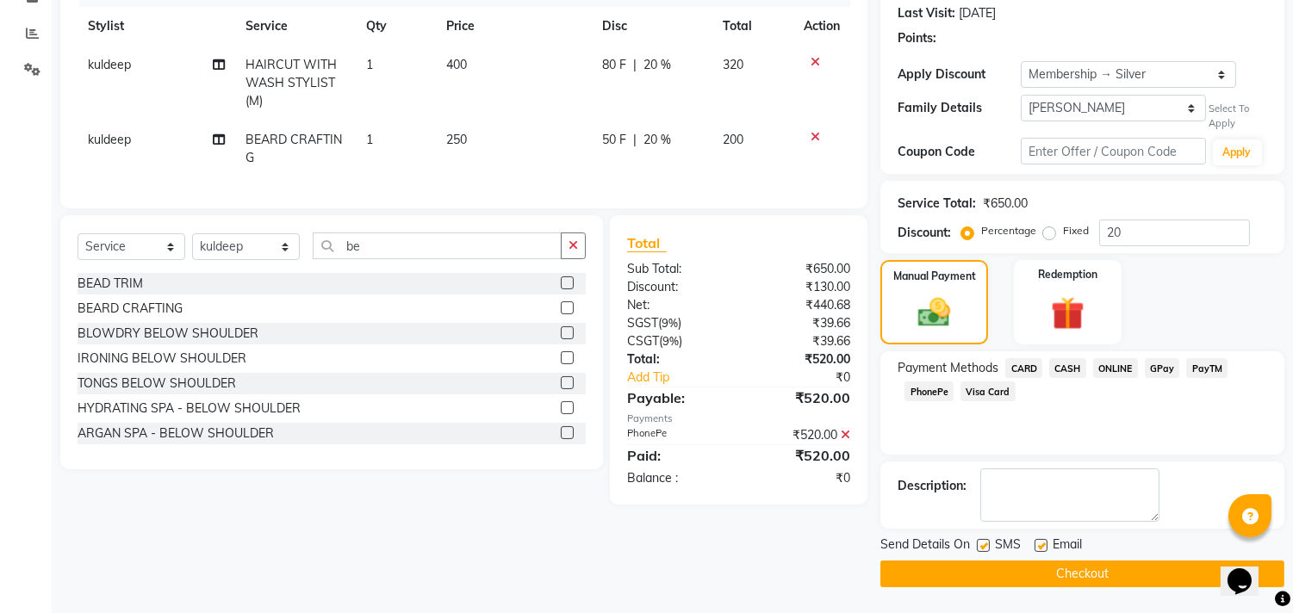
click at [1113, 572] on button "Checkout" at bounding box center [1082, 574] width 404 height 27
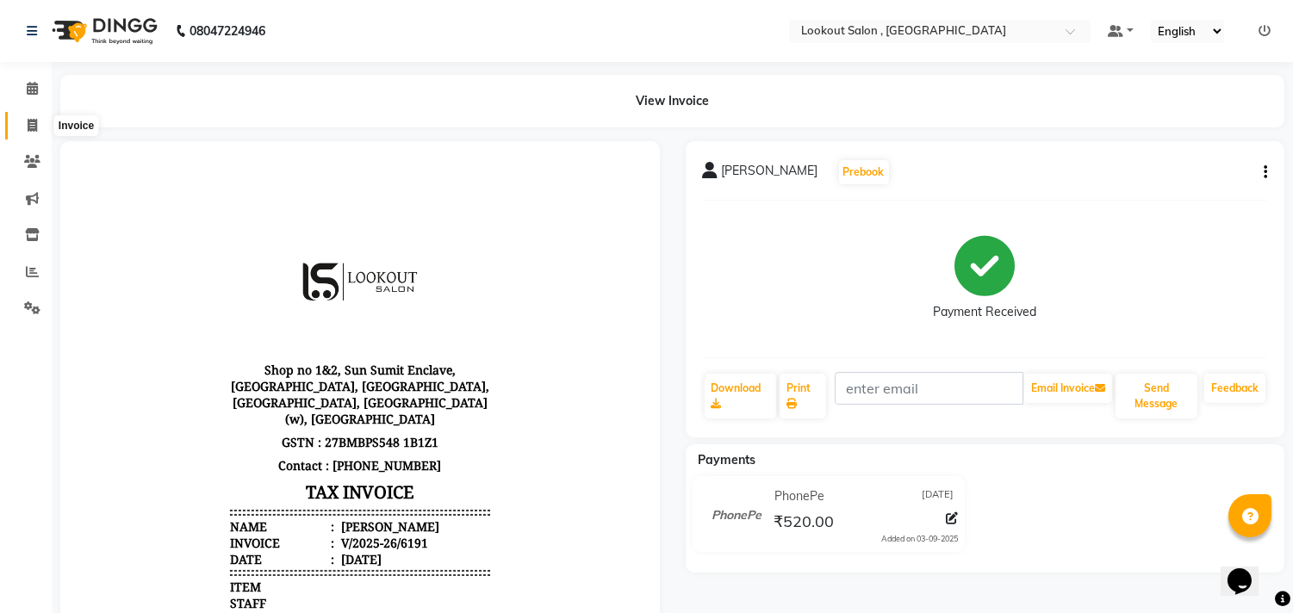
click at [44, 130] on span at bounding box center [32, 126] width 30 height 20
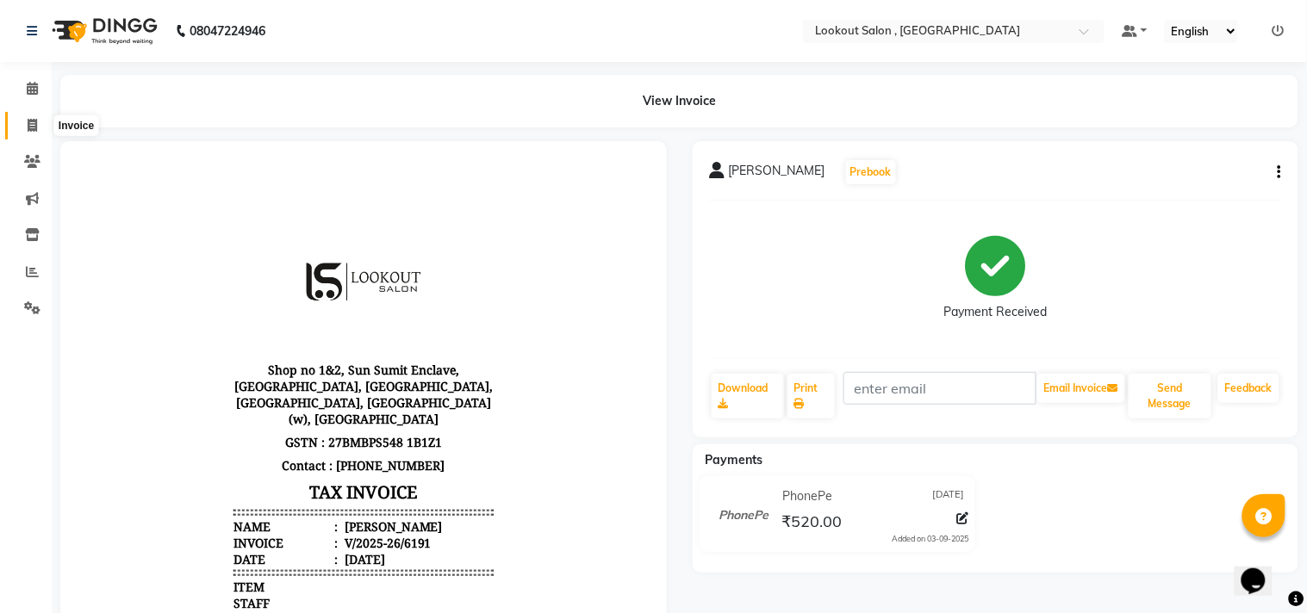
select select "service"
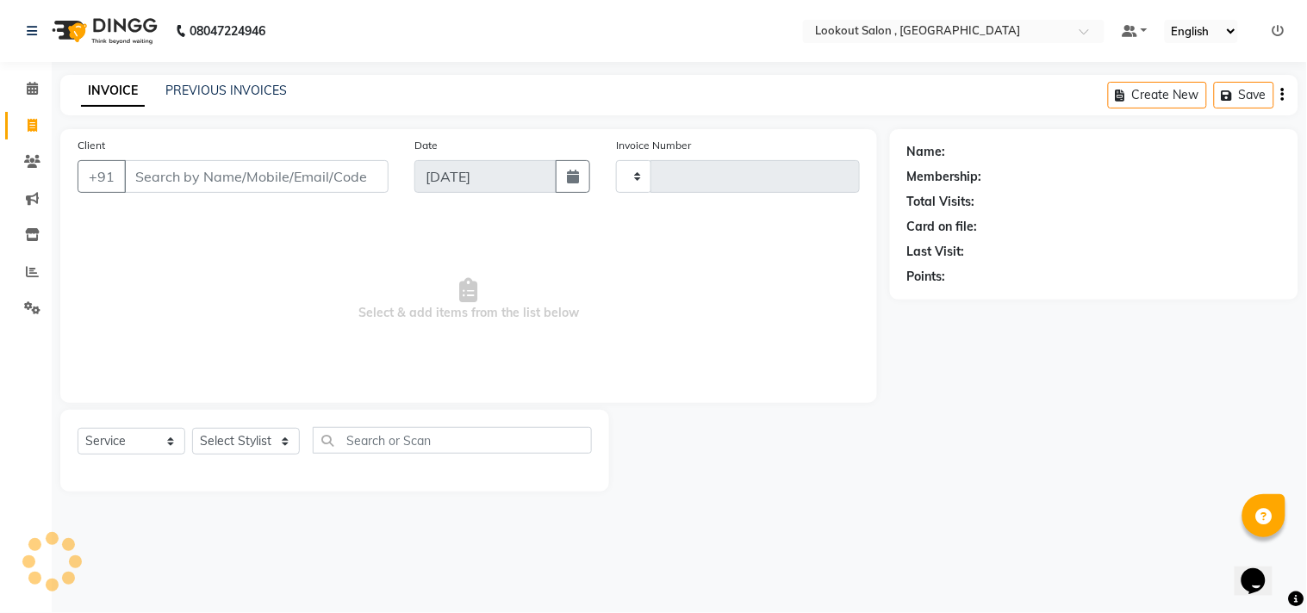
type input "6192"
select select "151"
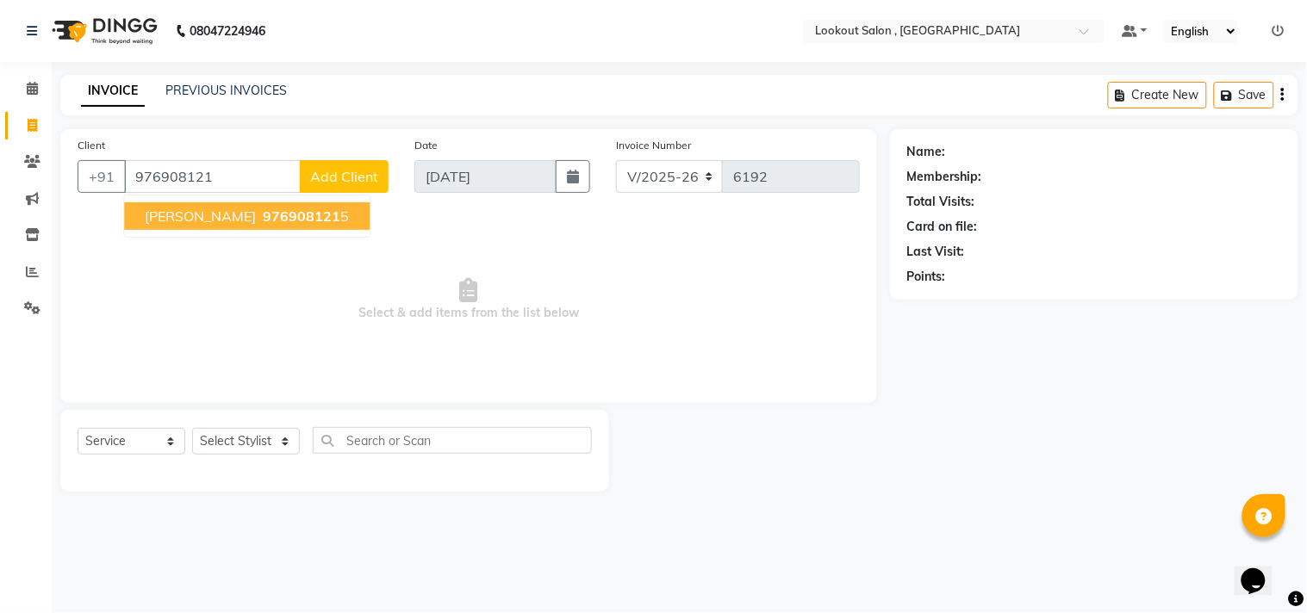
click at [207, 216] on span "[PERSON_NAME]" at bounding box center [200, 216] width 111 height 17
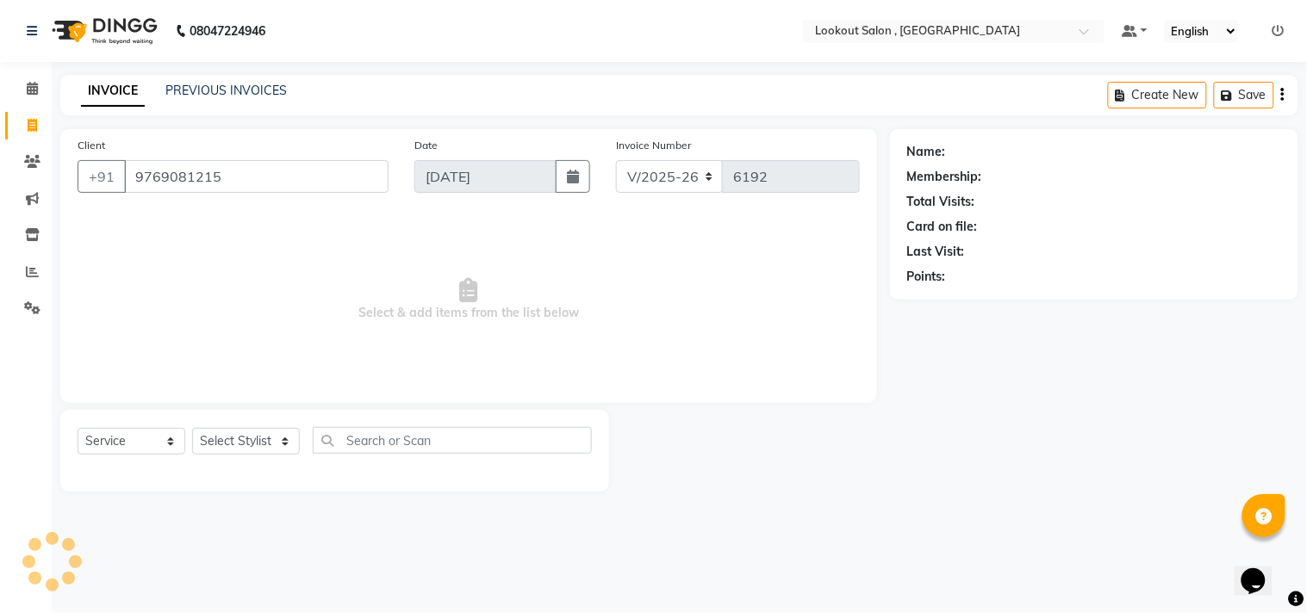
type input "9769081215"
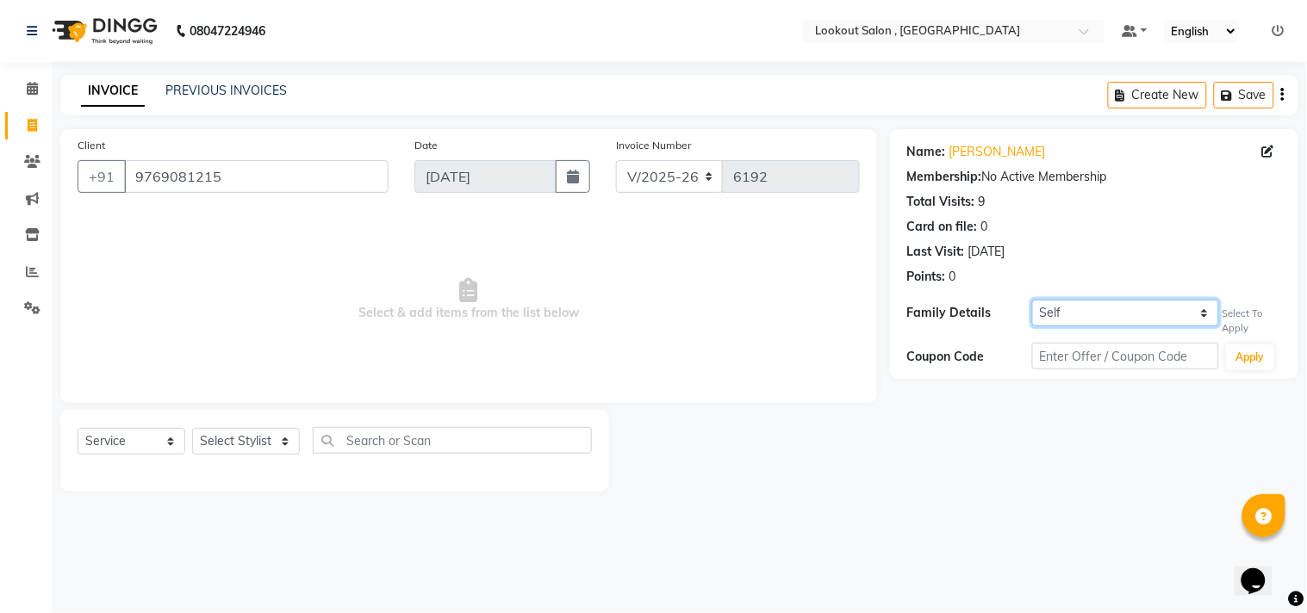
click at [1138, 320] on select "Self [PERSON_NAME]" at bounding box center [1125, 313] width 187 height 27
select select "4940711"
click at [1032, 300] on select "Self [PERSON_NAME]" at bounding box center [1125, 313] width 187 height 27
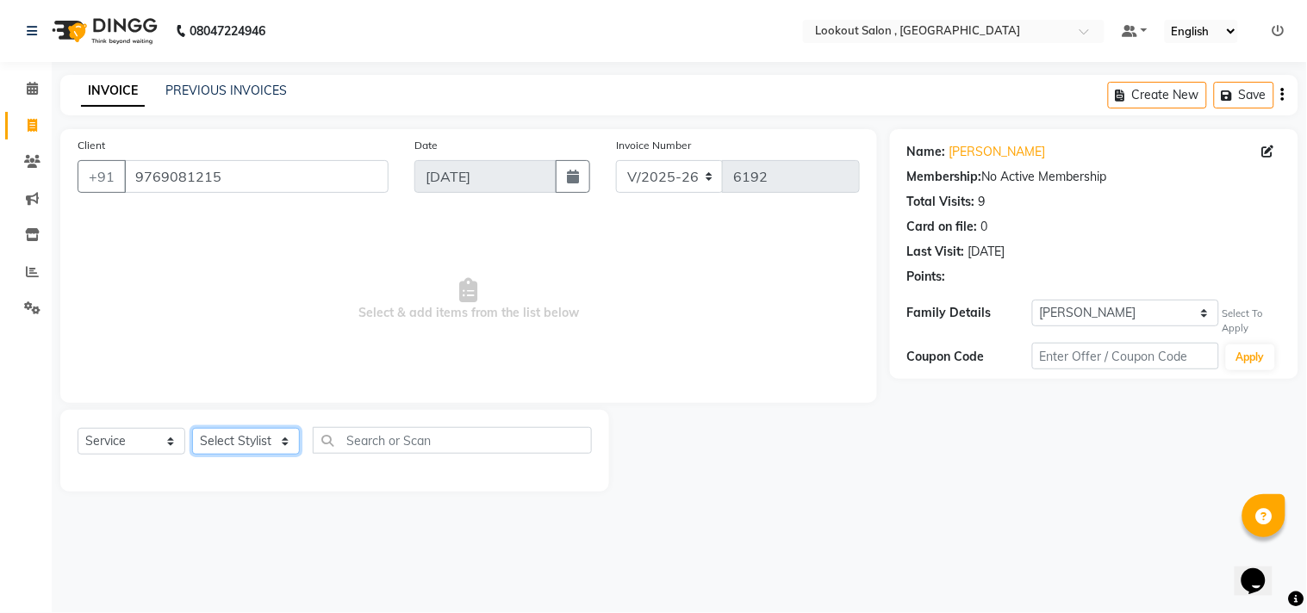
click at [235, 439] on select "Select Stylist [PERSON_NAME] [PERSON_NAME] [PERSON_NAME] [PERSON_NAME] kuldeep …" at bounding box center [246, 441] width 108 height 27
select select "7174"
click at [192, 429] on select "Select Stylist [PERSON_NAME] [PERSON_NAME] [PERSON_NAME] [PERSON_NAME] kuldeep …" at bounding box center [246, 441] width 108 height 27
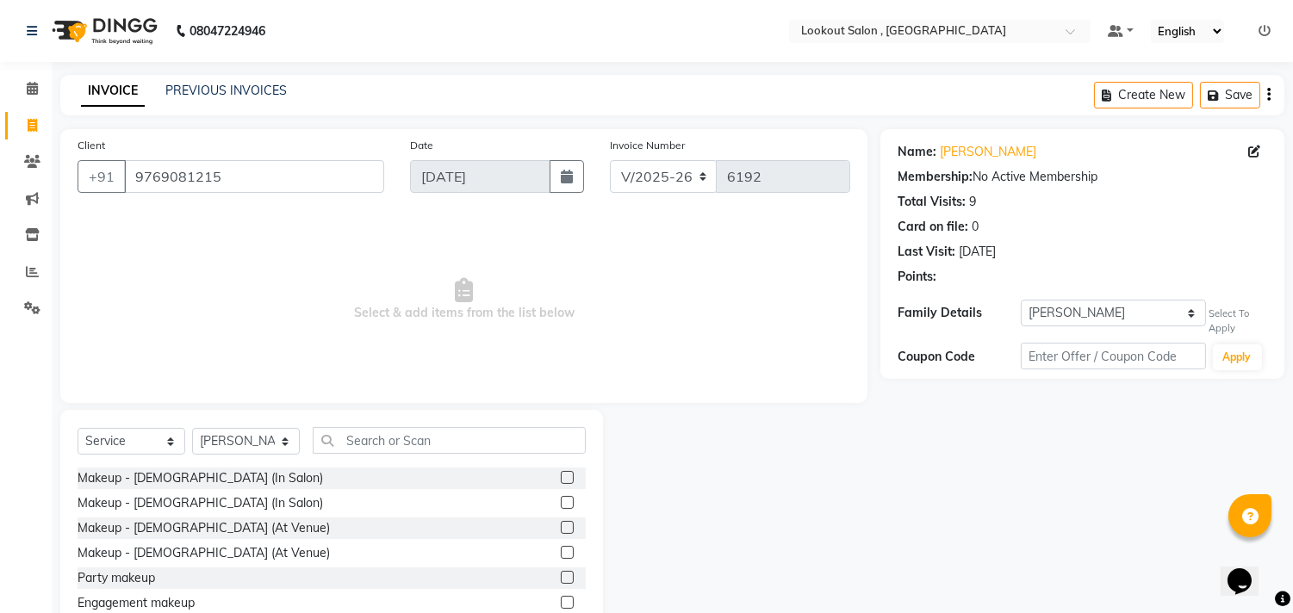
click at [402, 454] on div "Select Service Product Membership Package Voucher Prepaid Gift Card Select Styl…" at bounding box center [332, 447] width 508 height 40
click at [402, 440] on input "text" at bounding box center [449, 440] width 273 height 27
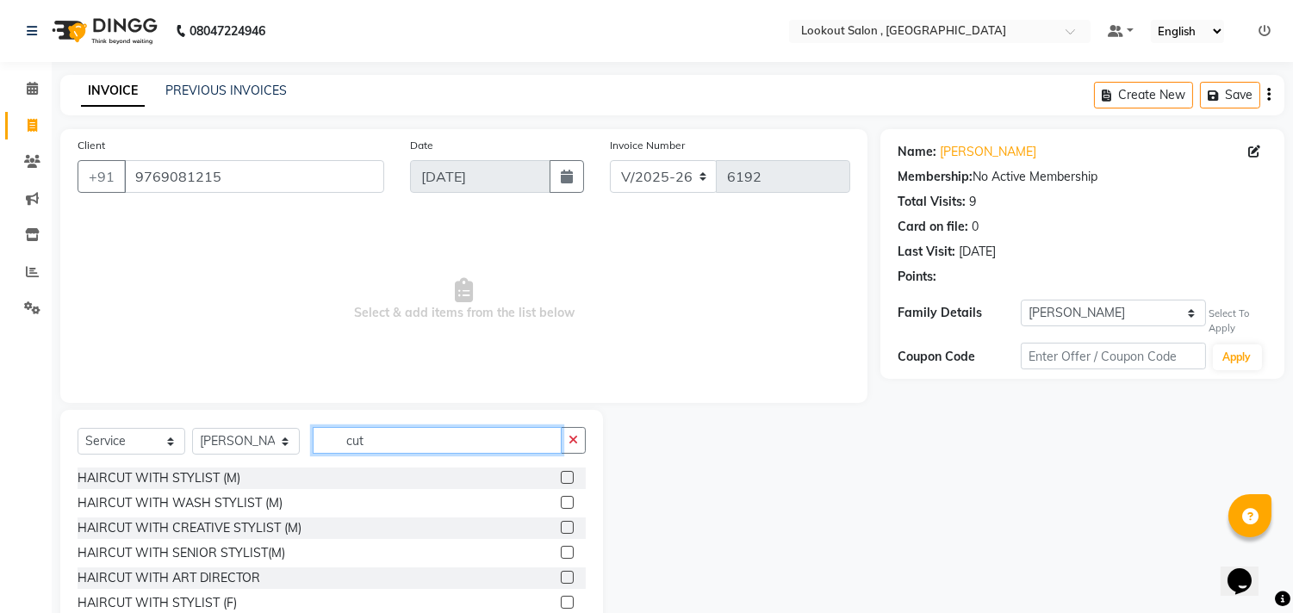
type input "cut"
click at [561, 476] on label at bounding box center [567, 477] width 13 height 13
click at [561, 476] on input "checkbox" at bounding box center [566, 478] width 11 height 11
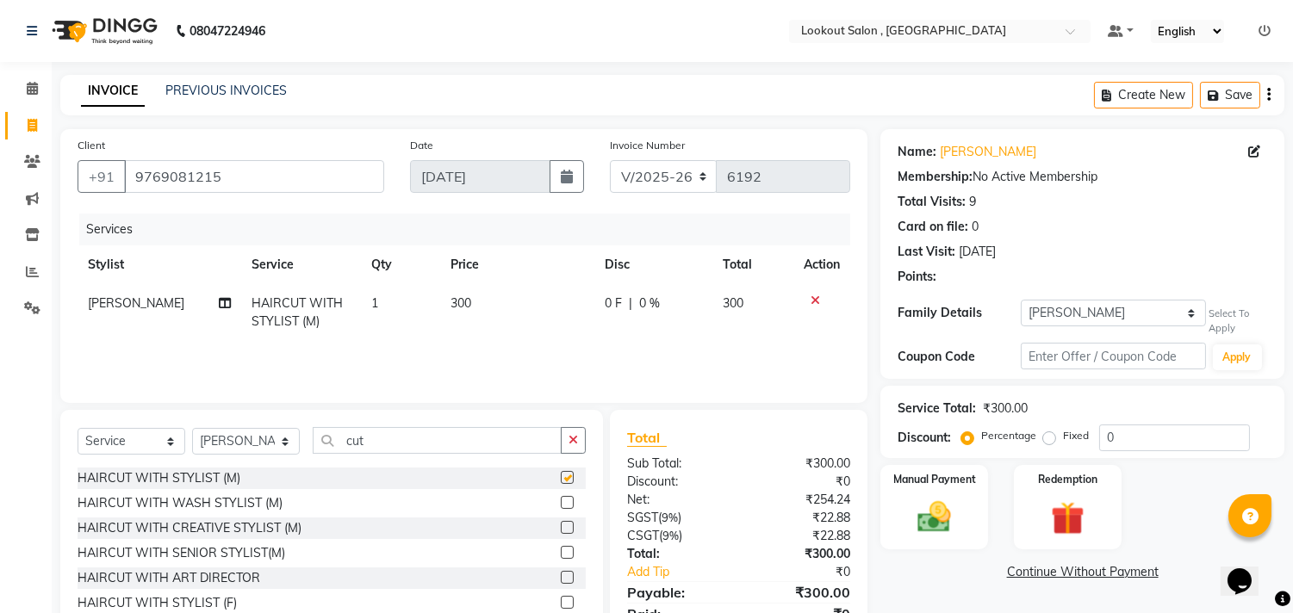
checkbox input "false"
drag, startPoint x: 273, startPoint y: 446, endPoint x: 259, endPoint y: 448, distance: 13.9
click at [259, 448] on div "Select Service Product Membership Package Voucher Prepaid Gift Card Select Styl…" at bounding box center [332, 447] width 508 height 40
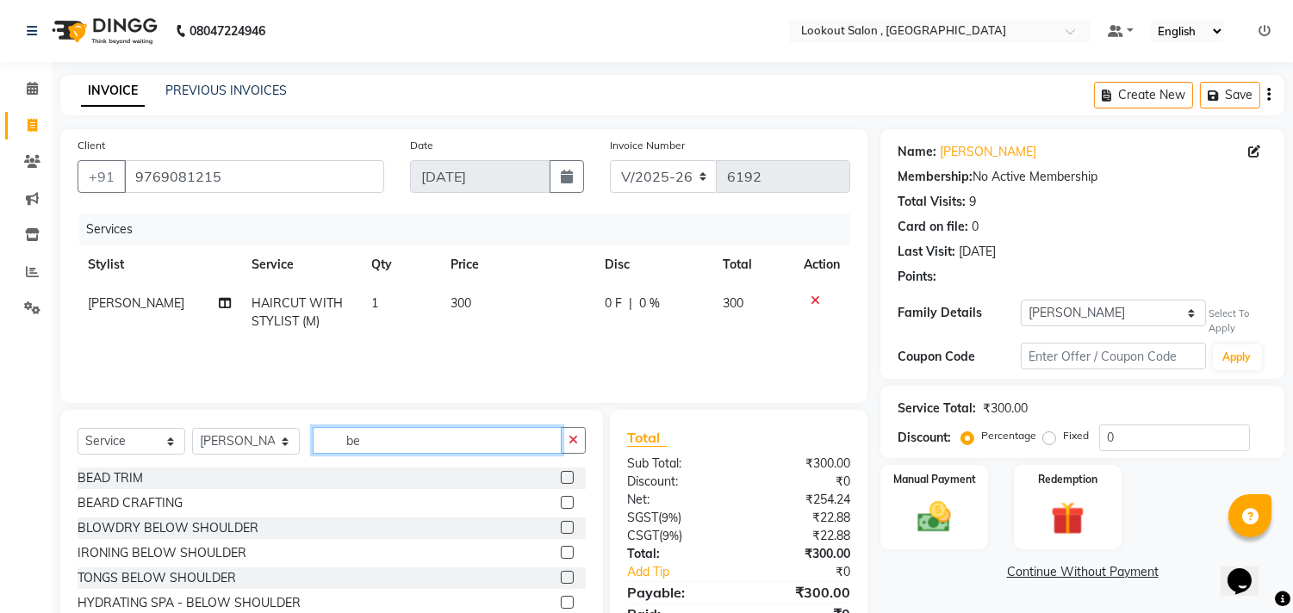
type input "be"
click at [561, 497] on label at bounding box center [567, 502] width 13 height 13
click at [561, 498] on input "checkbox" at bounding box center [566, 503] width 11 height 11
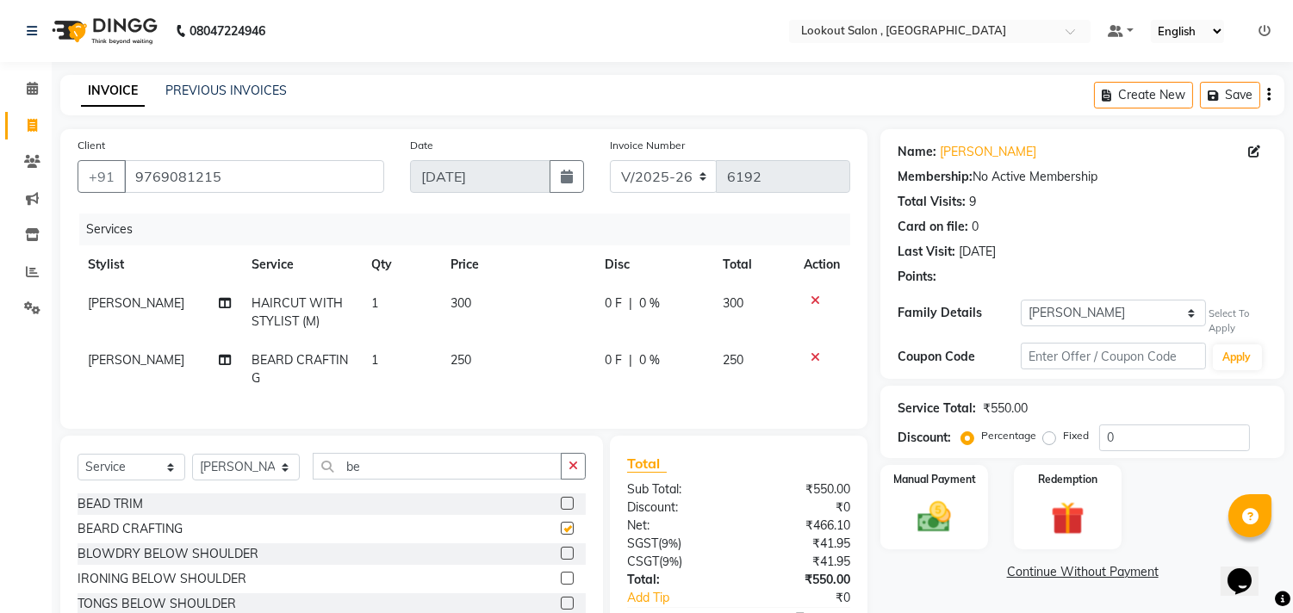
checkbox input "false"
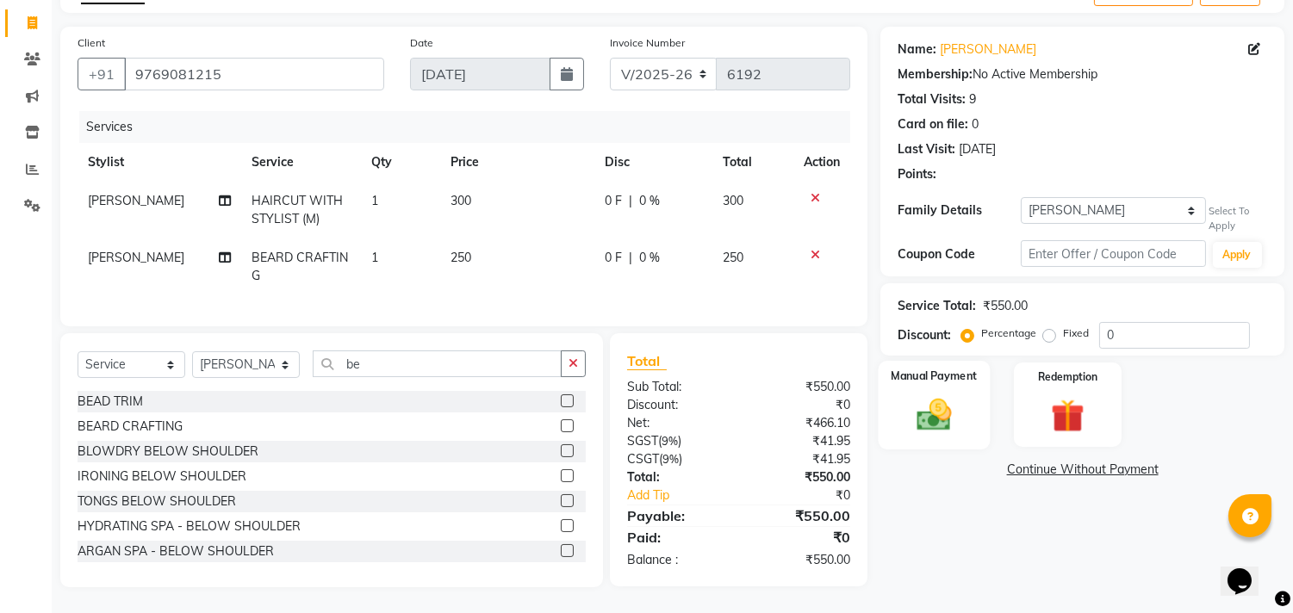
click at [949, 361] on div "Manual Payment" at bounding box center [935, 405] width 112 height 88
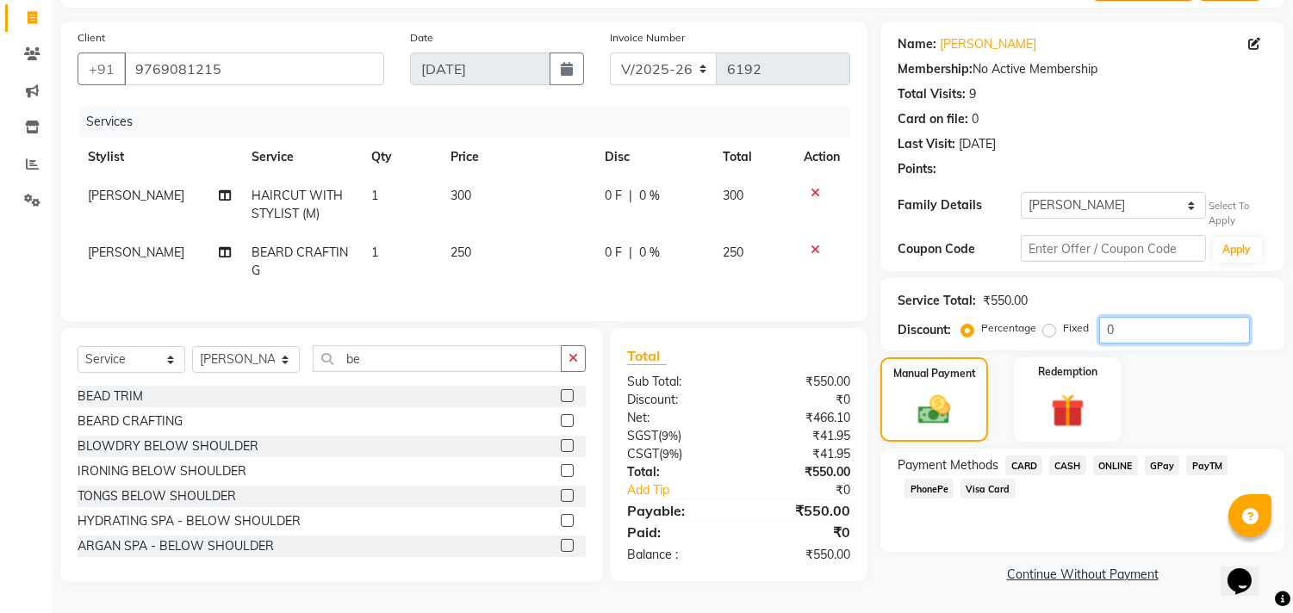
click at [1105, 325] on input "0" at bounding box center [1174, 330] width 151 height 27
type input "20"
click at [913, 479] on span "PhonePe" at bounding box center [928, 489] width 49 height 20
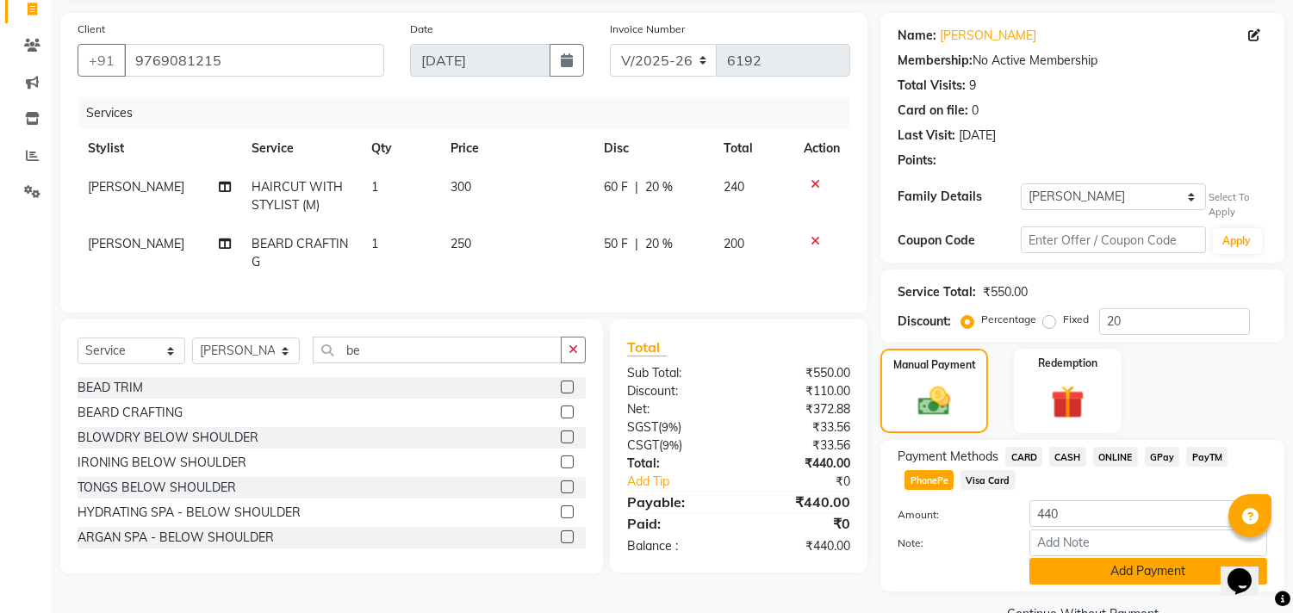
scroll to position [157, 0]
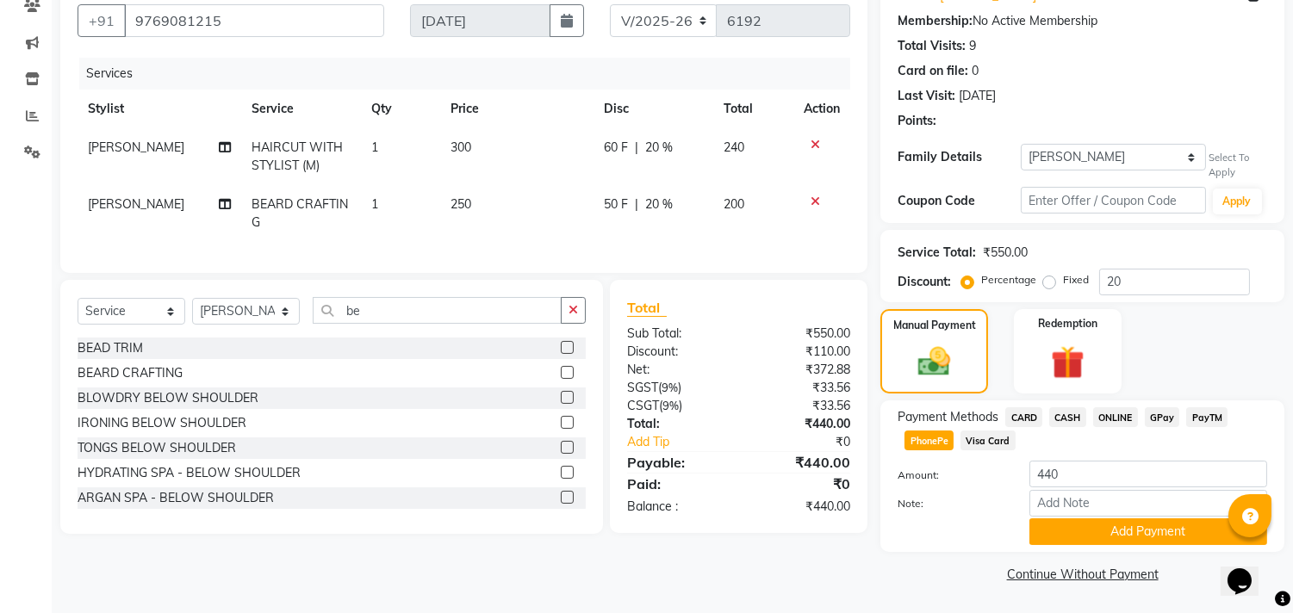
click at [1072, 554] on div "Name: [PERSON_NAME] Membership: No Active Membership Total Visits: 9 Card on fi…" at bounding box center [1088, 280] width 417 height 614
click at [1081, 538] on button "Add Payment" at bounding box center [1148, 532] width 238 height 27
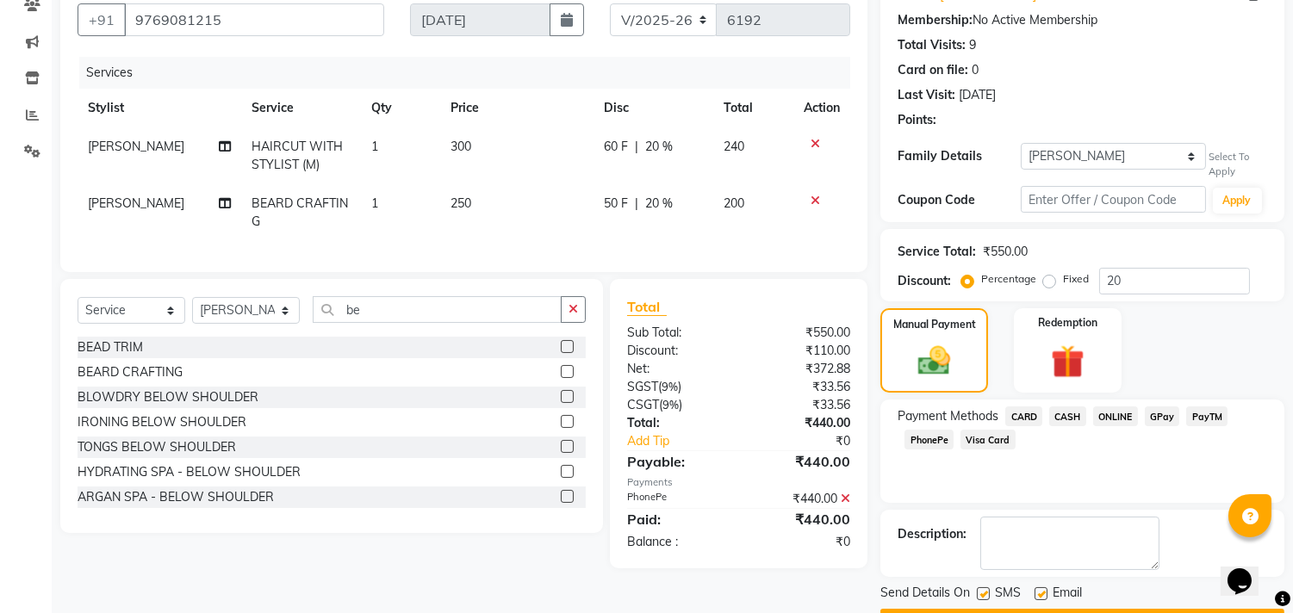
scroll to position [204, 0]
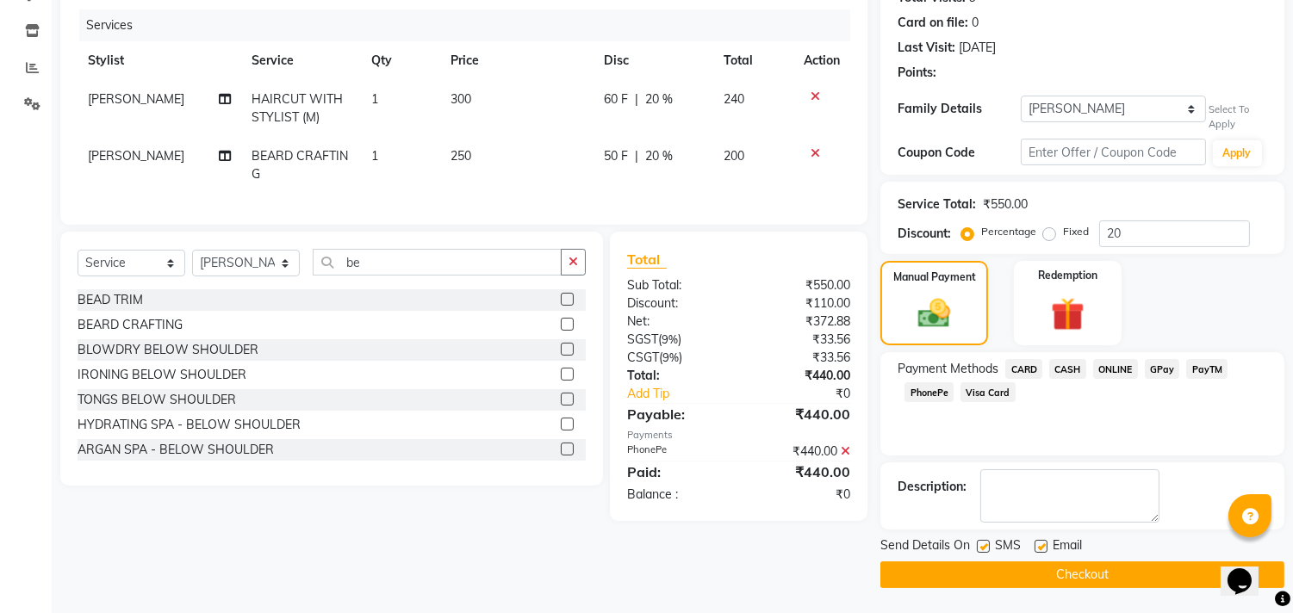
click at [1091, 592] on main "INVOICE PREVIOUS INVOICES Create New Save Client [PHONE_NUMBER] Date [DATE] Inv…" at bounding box center [672, 242] width 1241 height 743
click at [1090, 583] on button "Checkout" at bounding box center [1082, 575] width 404 height 27
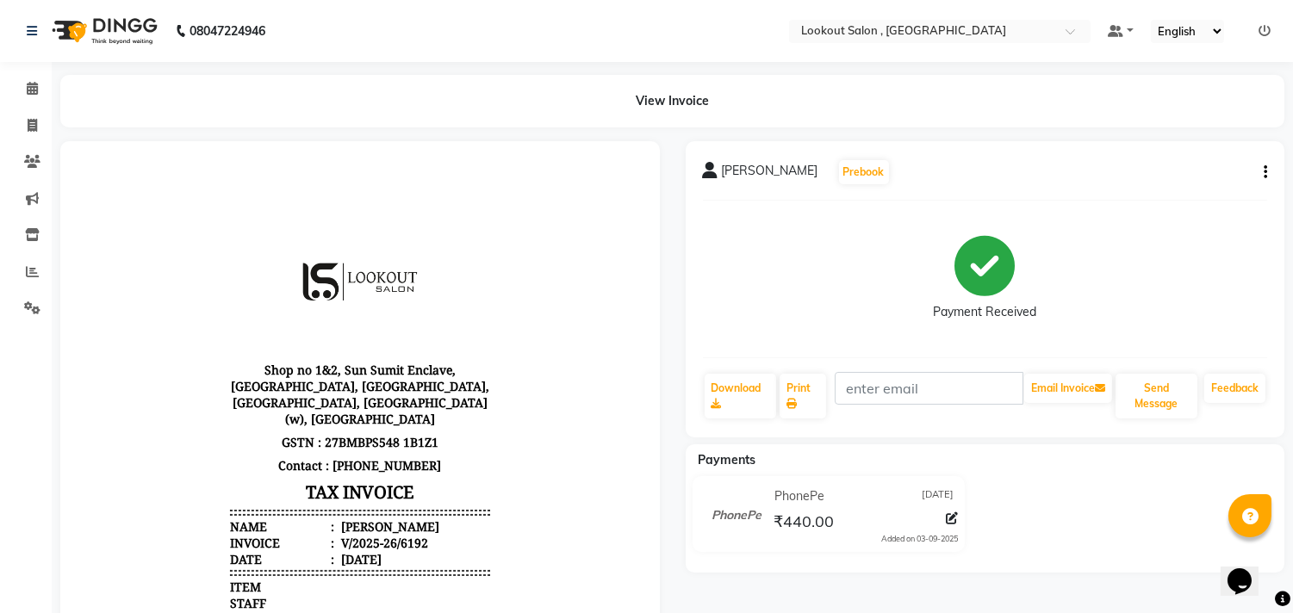
click at [27, 109] on li "Invoice" at bounding box center [26, 126] width 52 height 37
click at [27, 113] on link "Invoice" at bounding box center [25, 126] width 41 height 28
select select "service"
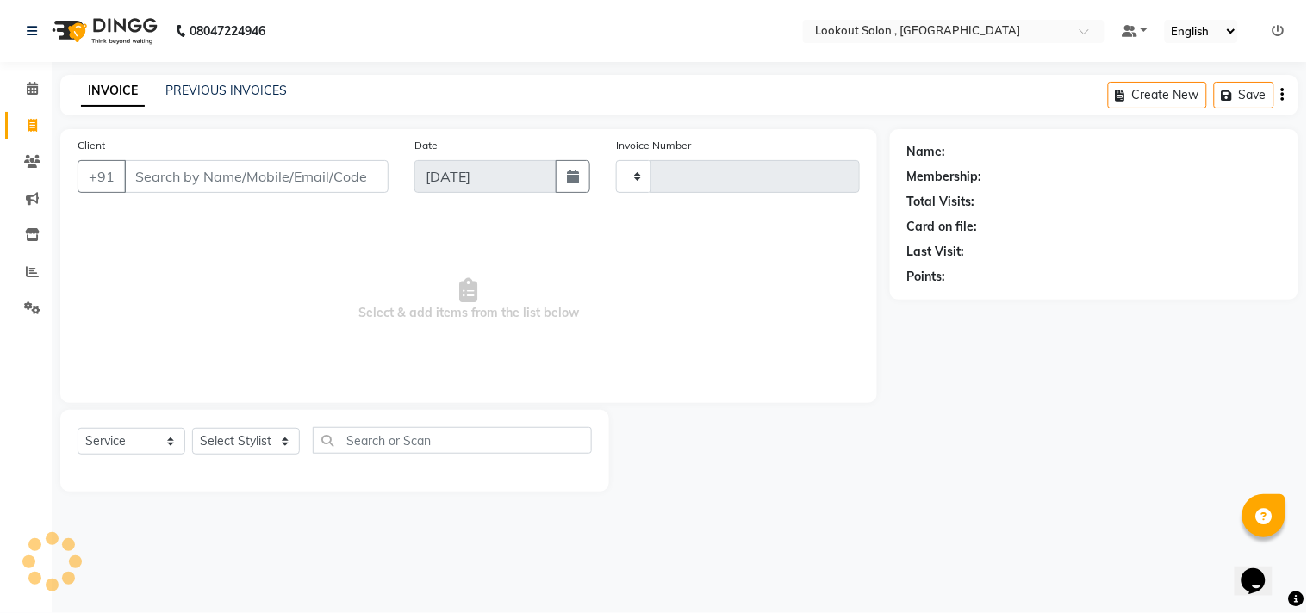
type input "6193"
select select "151"
click at [285, 176] on input "Client" at bounding box center [256, 176] width 264 height 33
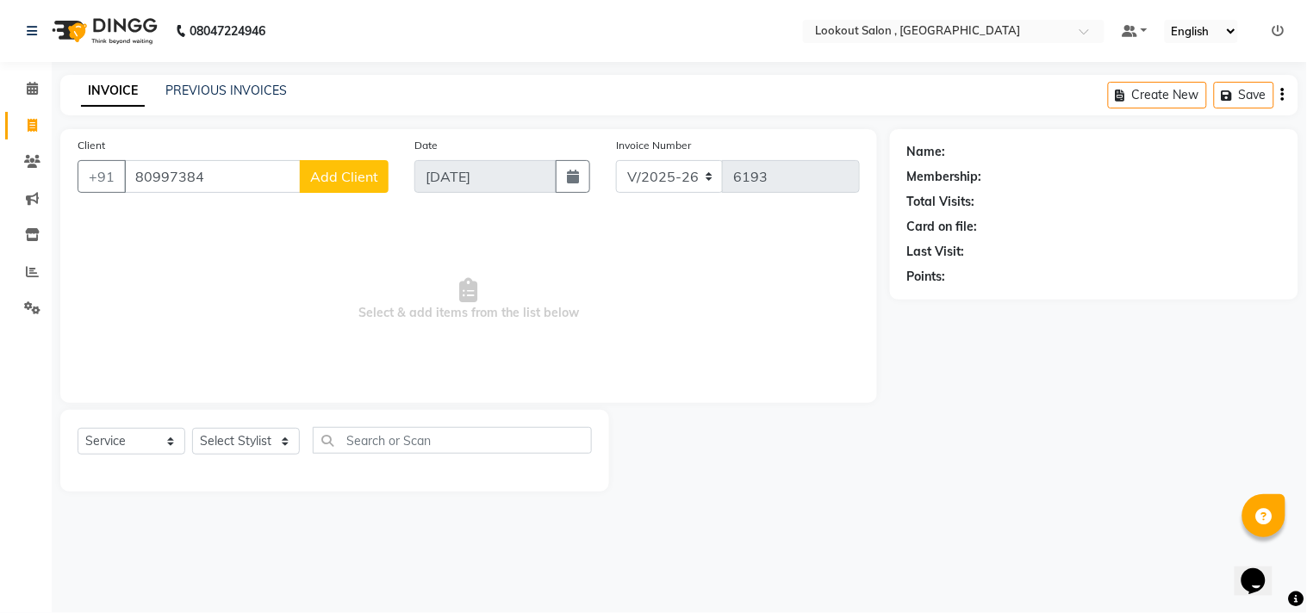
click at [166, 176] on input "80997384" at bounding box center [212, 176] width 177 height 33
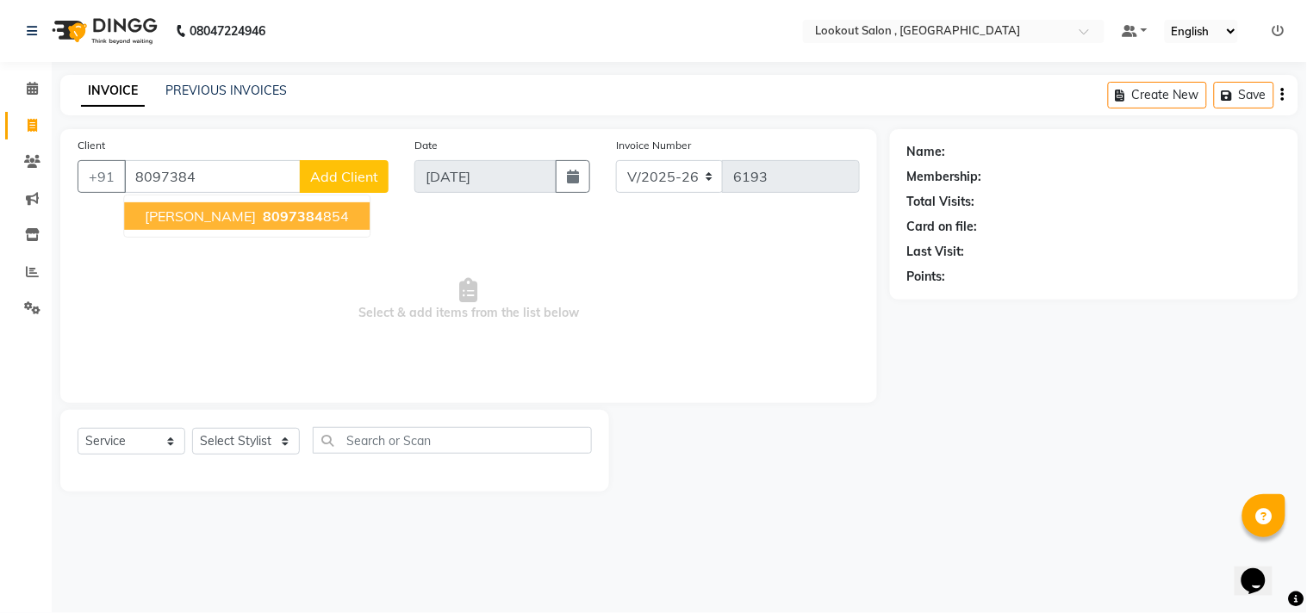
click at [267, 210] on ngb-highlight "8097384 854" at bounding box center [304, 216] width 90 height 17
type input "8097384854"
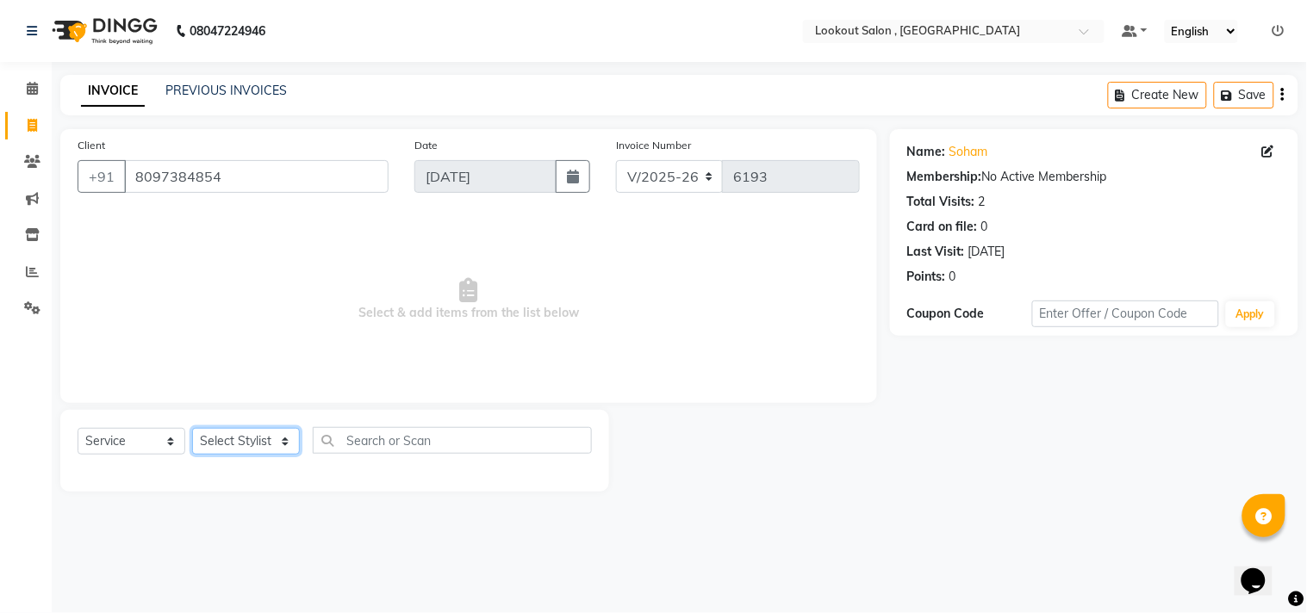
click at [229, 450] on select "Select Stylist [PERSON_NAME] [PERSON_NAME] [PERSON_NAME] [PERSON_NAME] kuldeep …" at bounding box center [246, 441] width 108 height 27
select select "19837"
click at [192, 429] on select "Select Stylist [PERSON_NAME] [PERSON_NAME] [PERSON_NAME] [PERSON_NAME] kuldeep …" at bounding box center [246, 441] width 108 height 27
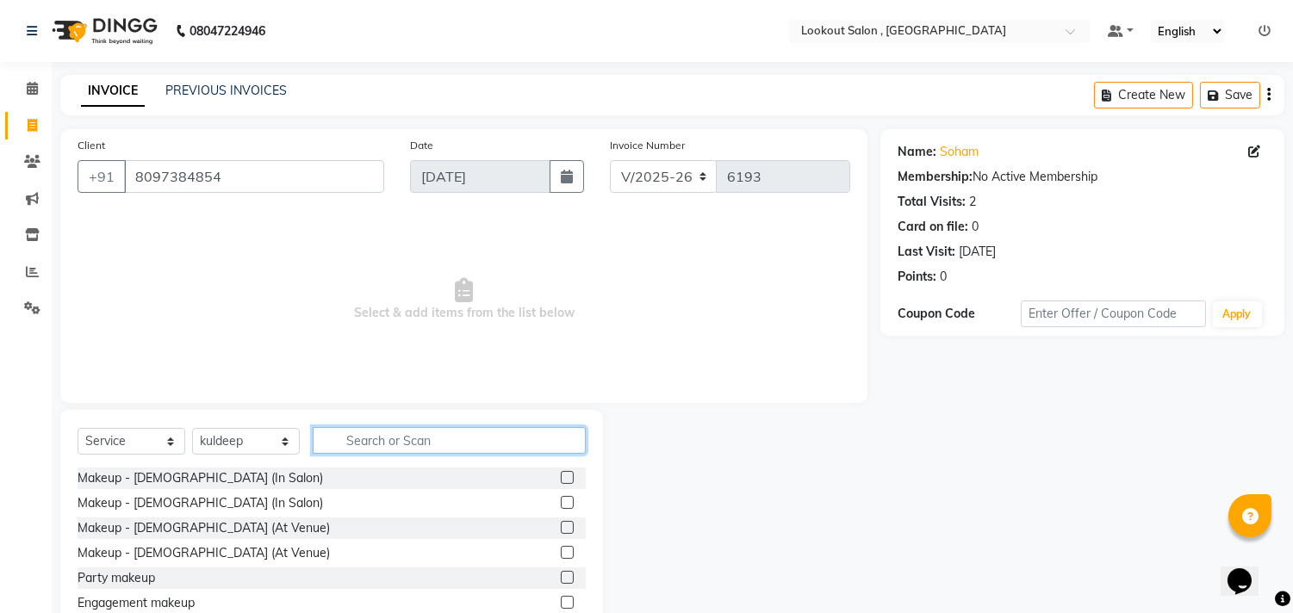
click at [396, 446] on input "text" at bounding box center [449, 440] width 273 height 27
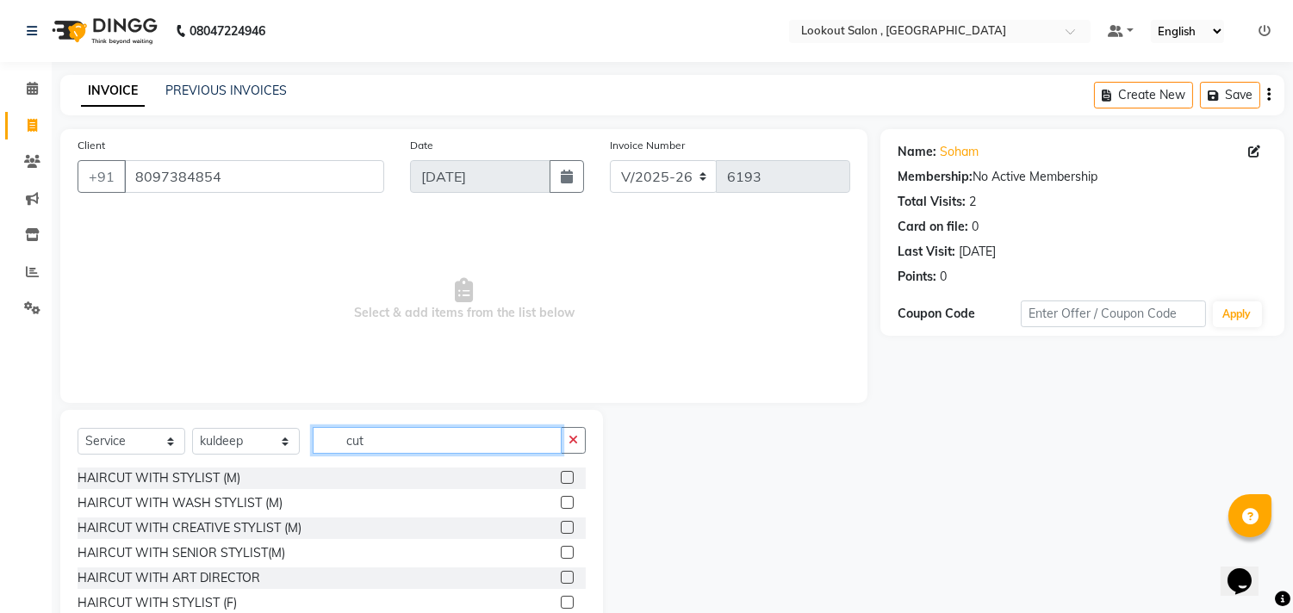
type input "cut"
click at [561, 496] on div at bounding box center [566, 505] width 11 height 18
click at [561, 501] on label at bounding box center [567, 502] width 13 height 13
click at [561, 501] on input "checkbox" at bounding box center [566, 503] width 11 height 11
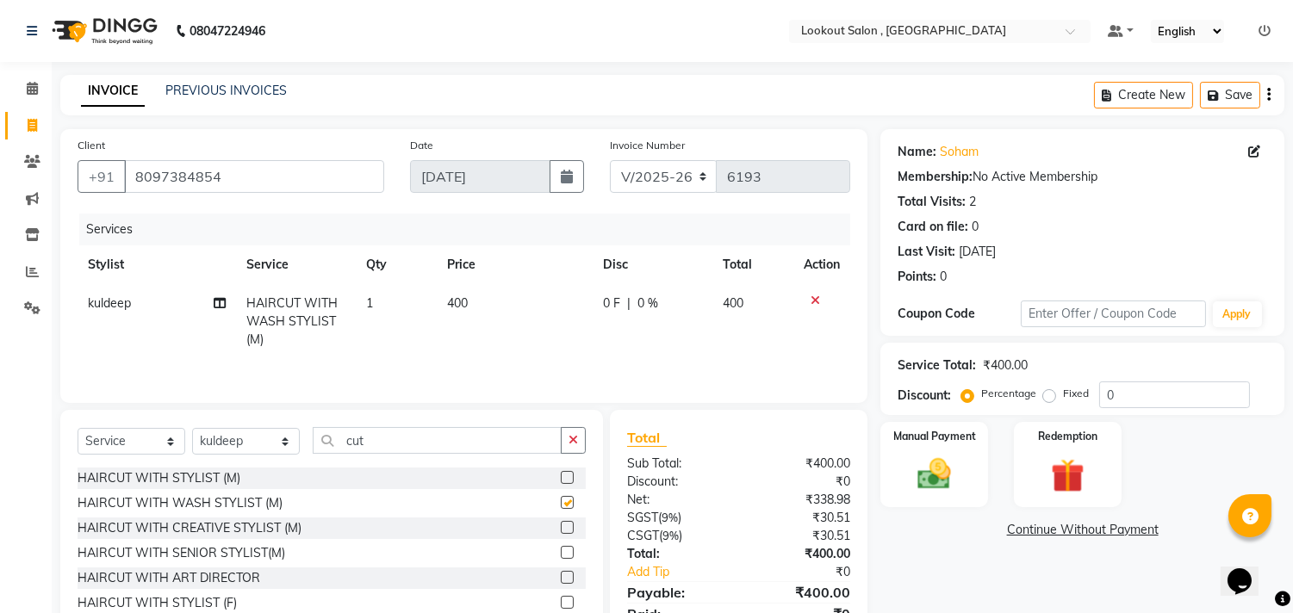
checkbox input "false"
click at [971, 460] on div "Manual Payment" at bounding box center [935, 464] width 112 height 88
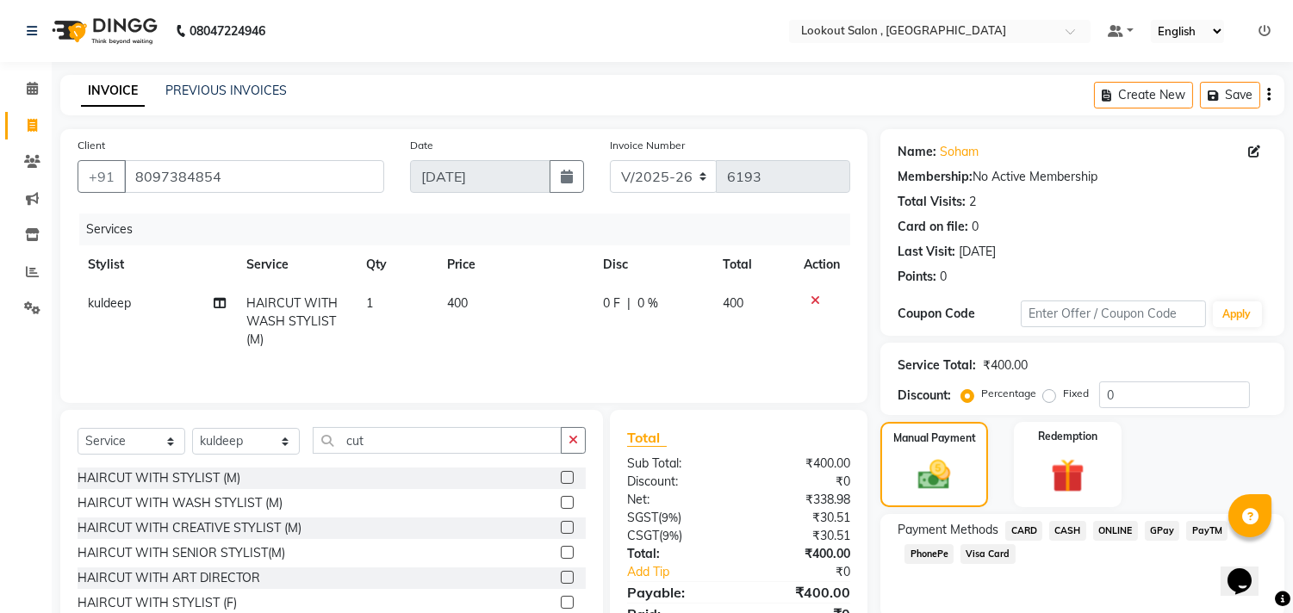
scroll to position [78, 0]
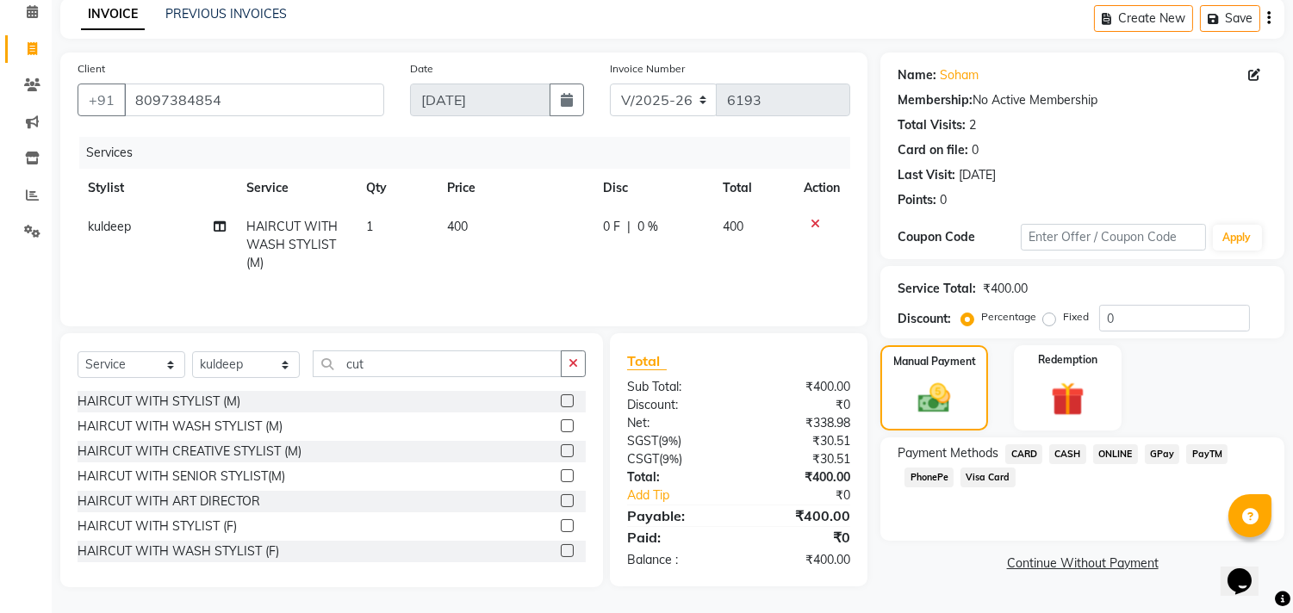
click at [933, 480] on span "PhonePe" at bounding box center [928, 478] width 49 height 20
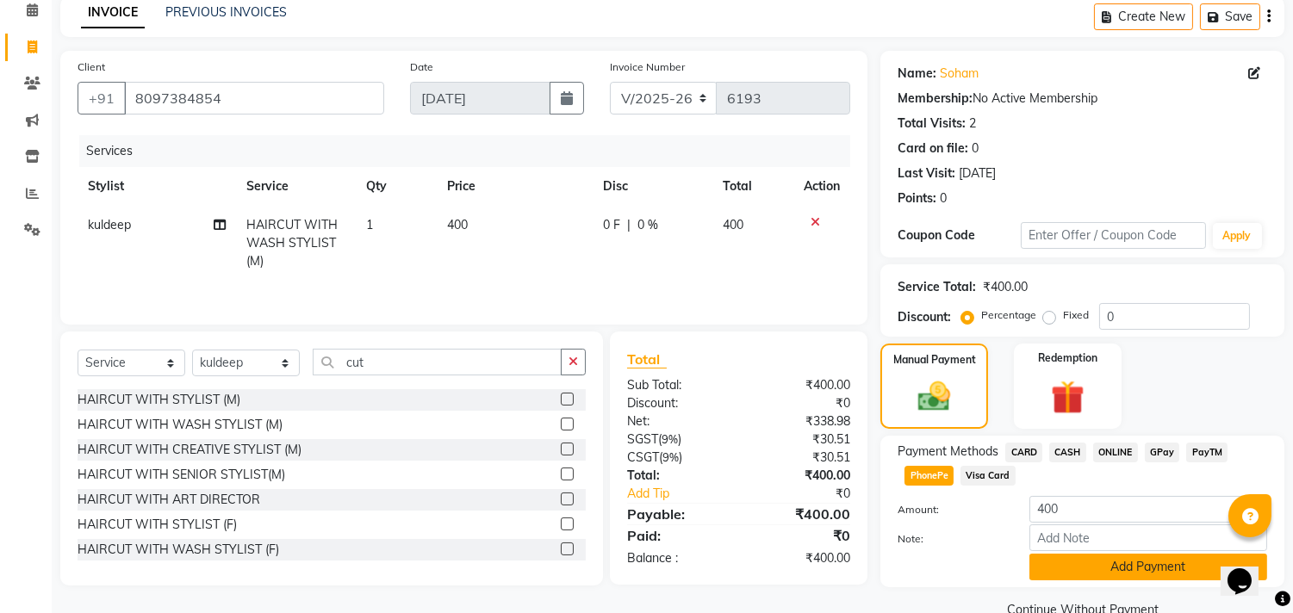
scroll to position [114, 0]
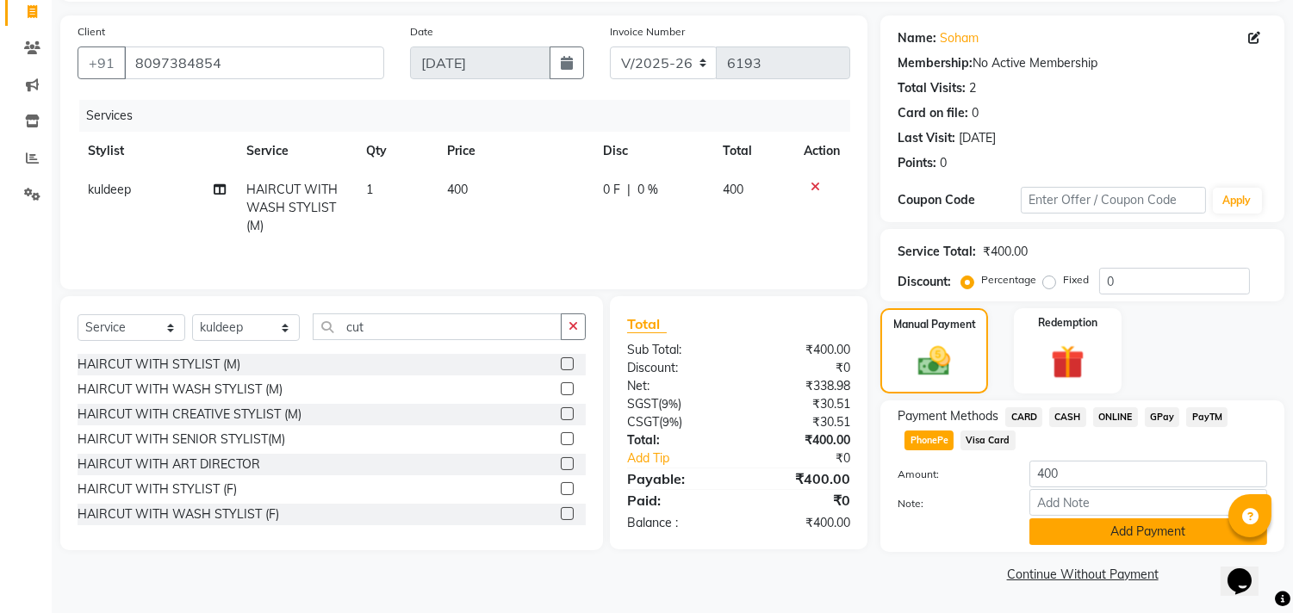
click at [1181, 531] on button "Add Payment" at bounding box center [1148, 532] width 238 height 27
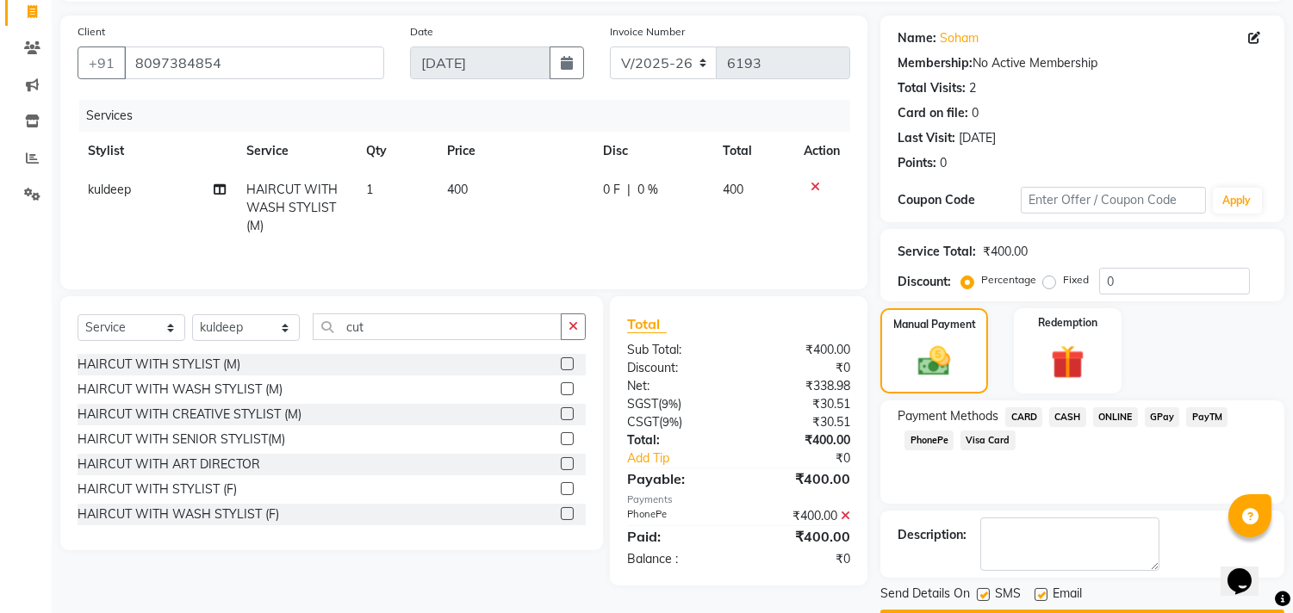
scroll to position [161, 0]
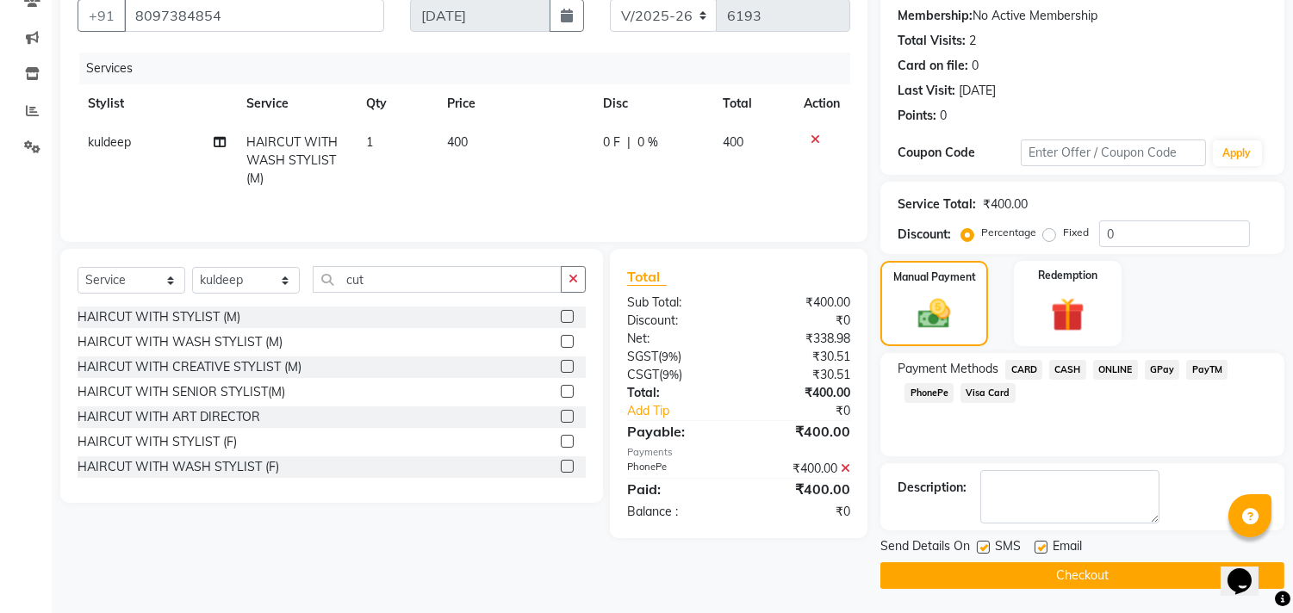
click at [1130, 582] on button "Checkout" at bounding box center [1082, 576] width 404 height 27
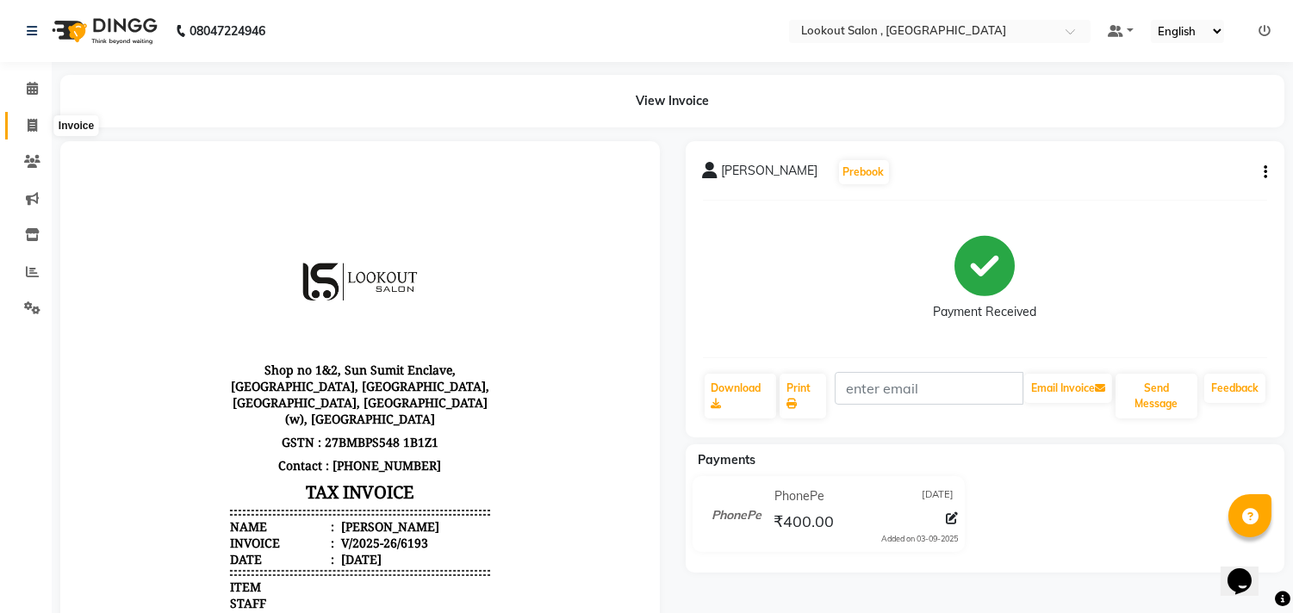
click at [41, 117] on span at bounding box center [32, 126] width 30 height 20
select select "151"
select select "service"
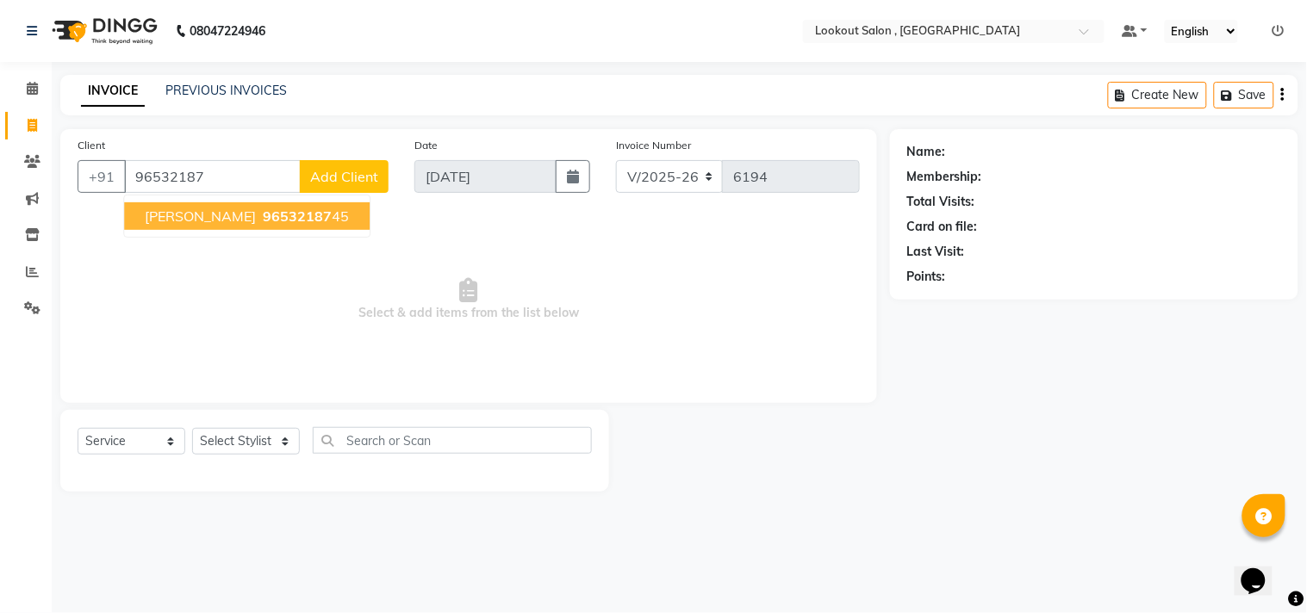
click at [263, 218] on span "96532187" at bounding box center [297, 216] width 69 height 17
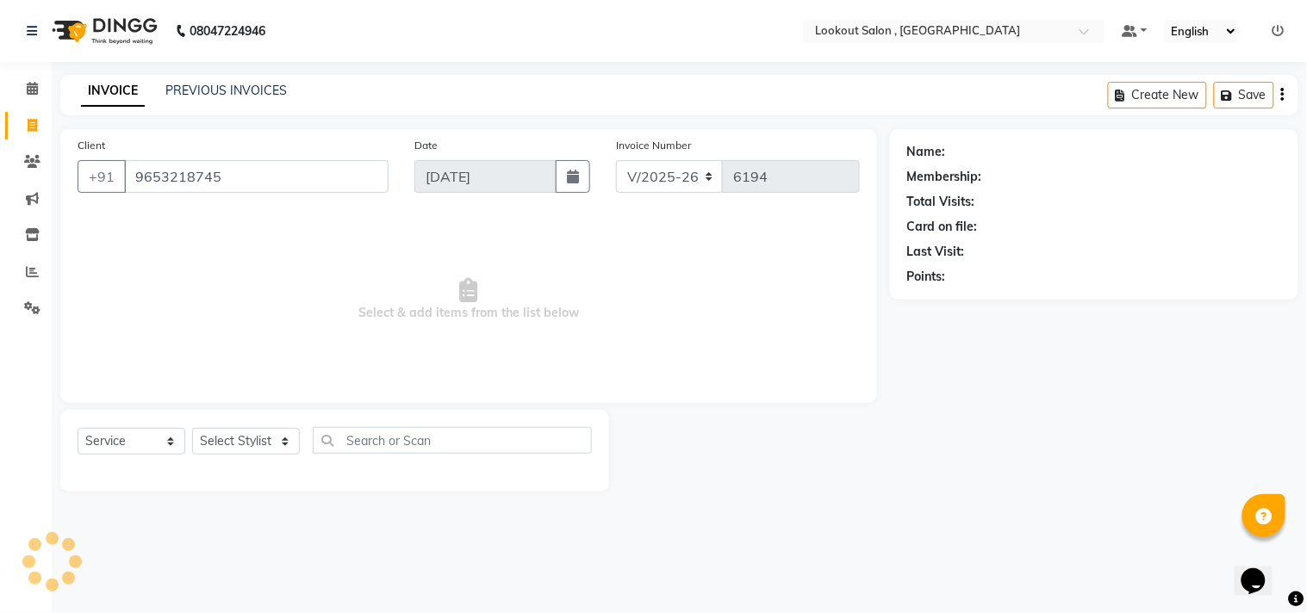
type input "9653218745"
select select "1: Object"
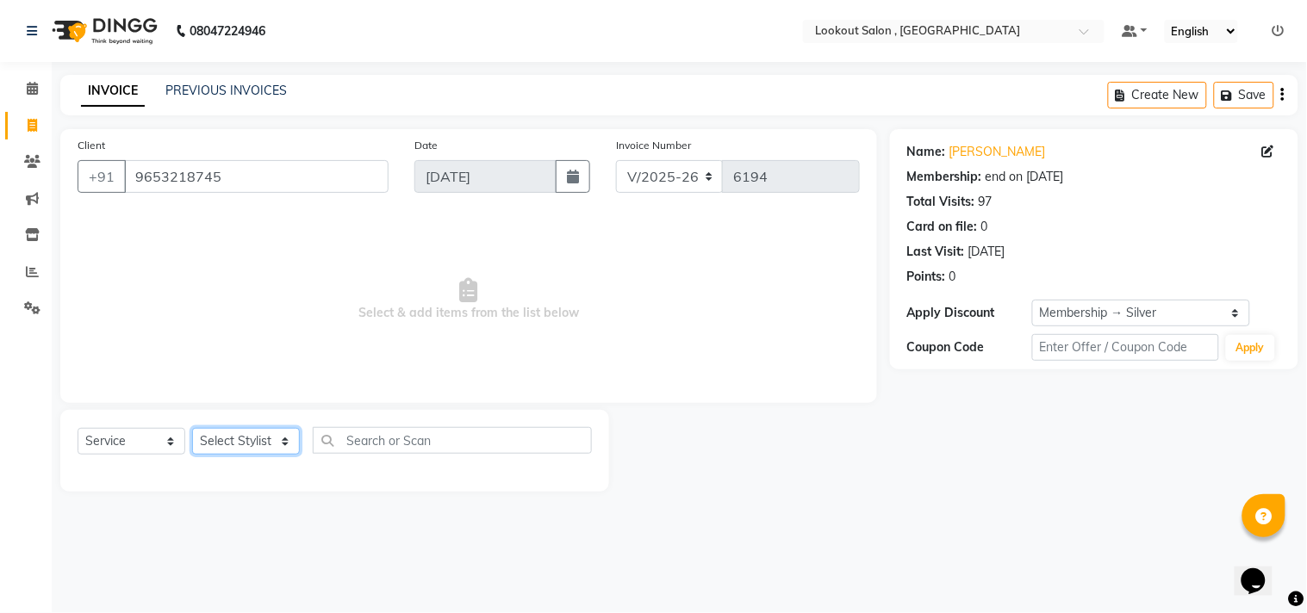
click at [233, 436] on select "Select Stylist [PERSON_NAME] [PERSON_NAME] [PERSON_NAME] [PERSON_NAME] kuldeep …" at bounding box center [246, 441] width 108 height 27
select select "4387"
click at [192, 429] on select "Select Stylist [PERSON_NAME] [PERSON_NAME] [PERSON_NAME] [PERSON_NAME] kuldeep …" at bounding box center [246, 441] width 108 height 27
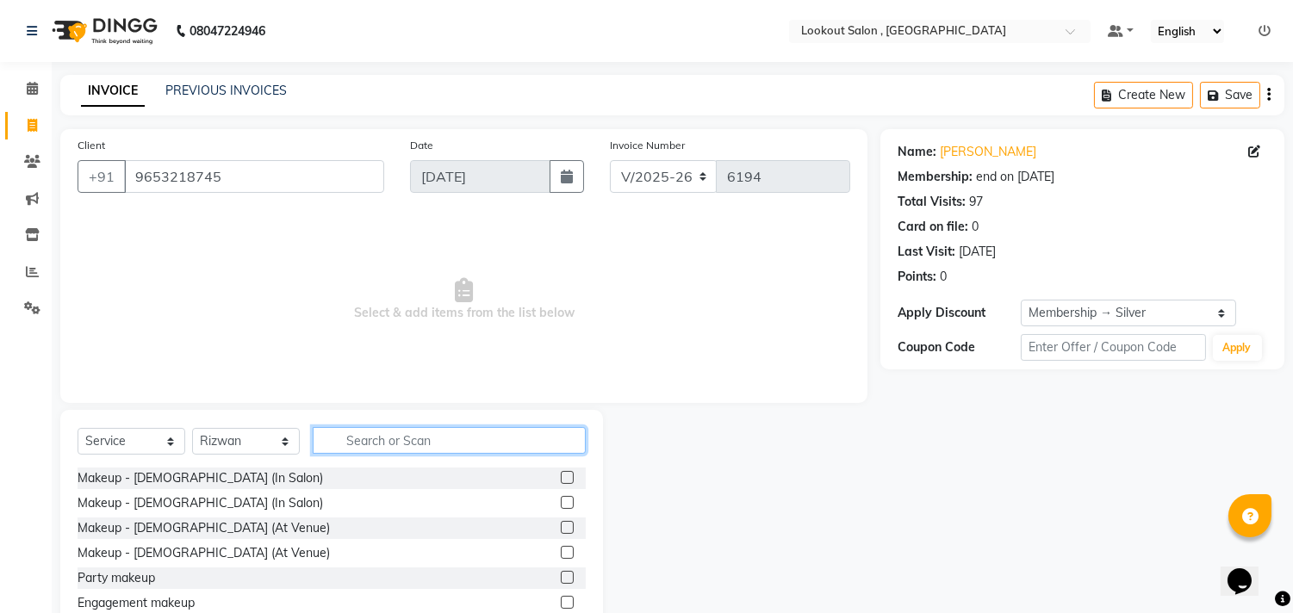
click at [376, 441] on input "text" at bounding box center [449, 440] width 273 height 27
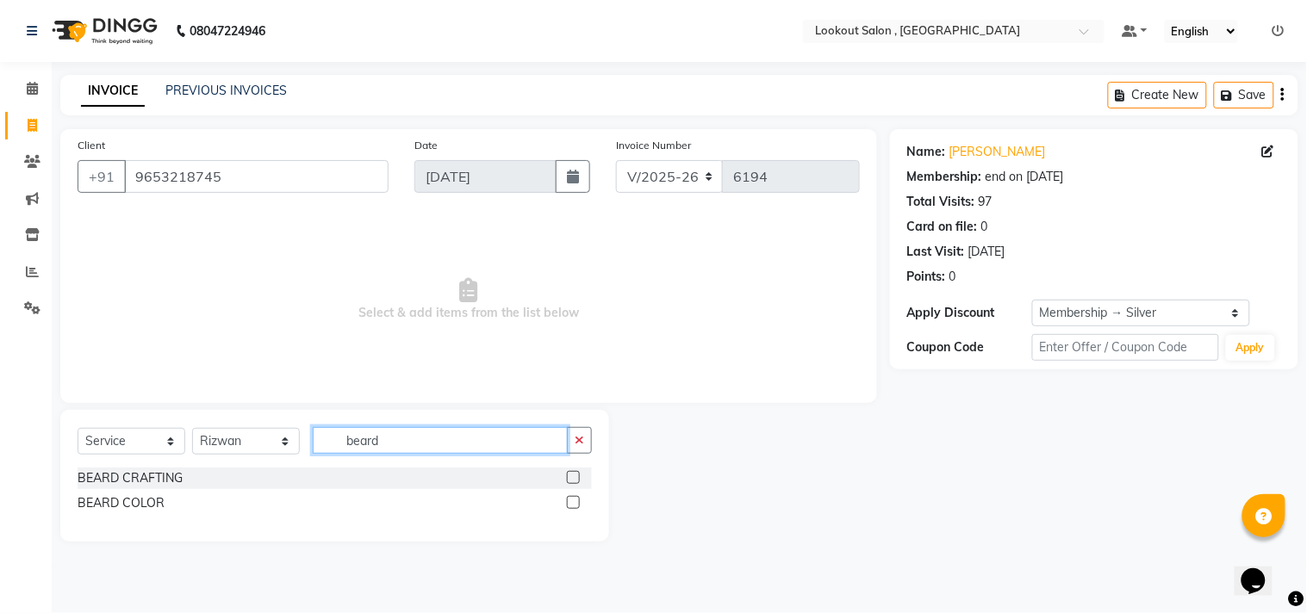
type input "beard"
click at [577, 512] on div at bounding box center [572, 505] width 11 height 18
click at [572, 508] on label at bounding box center [573, 502] width 13 height 13
click at [572, 508] on input "checkbox" at bounding box center [572, 503] width 11 height 11
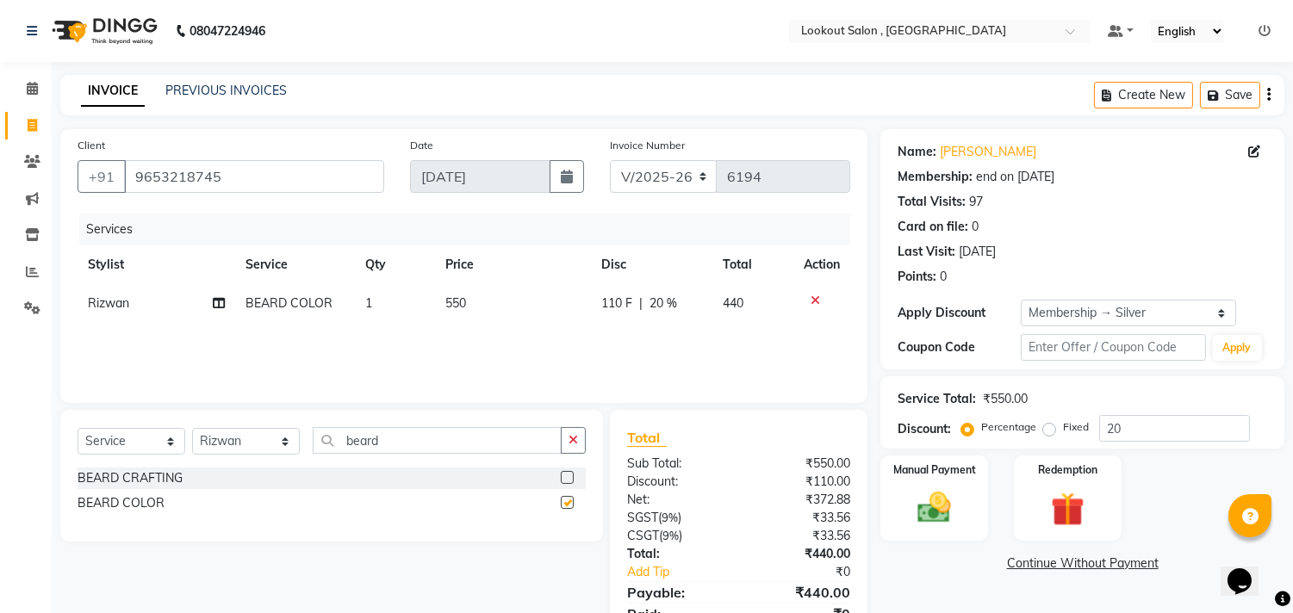
checkbox input "false"
click at [566, 477] on label at bounding box center [567, 477] width 13 height 13
click at [566, 477] on input "checkbox" at bounding box center [566, 478] width 11 height 11
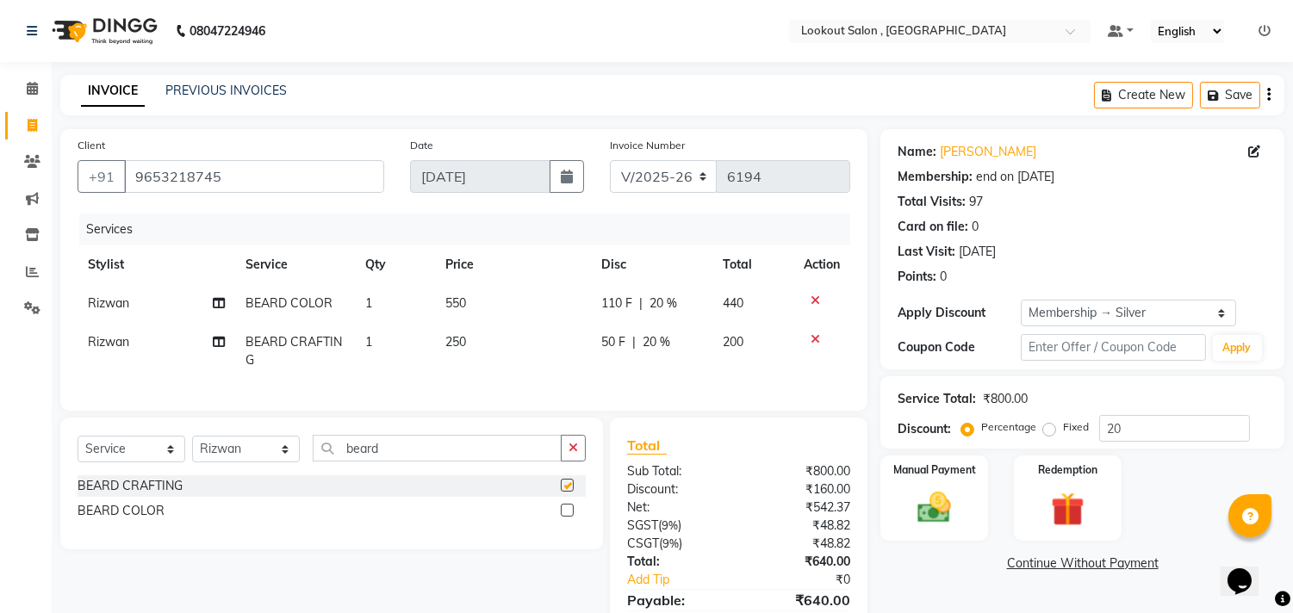
checkbox input "false"
drag, startPoint x: 255, startPoint y: 438, endPoint x: 182, endPoint y: 426, distance: 74.2
click at [182, 426] on div "Client [PHONE_NUMBER] Date [DATE] Invoice Number V/2025 V/[PHONE_NUMBER] Servic…" at bounding box center [463, 400] width 833 height 542
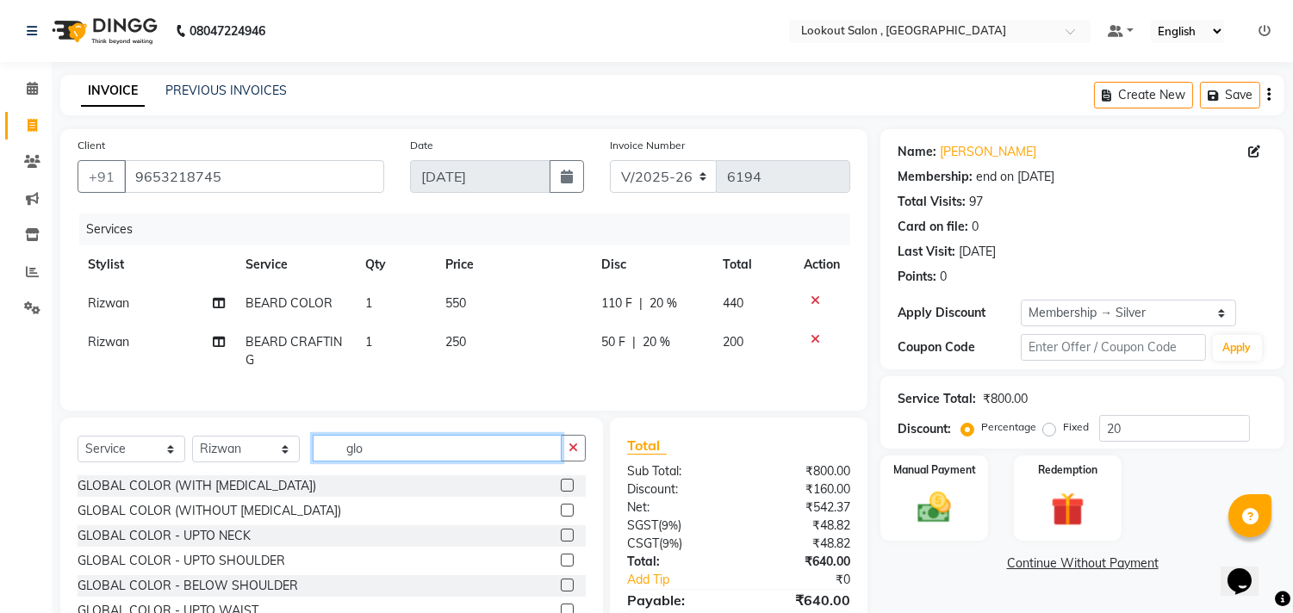
type input "glo"
click at [561, 517] on label at bounding box center [567, 510] width 13 height 13
click at [561, 517] on input "checkbox" at bounding box center [566, 511] width 11 height 11
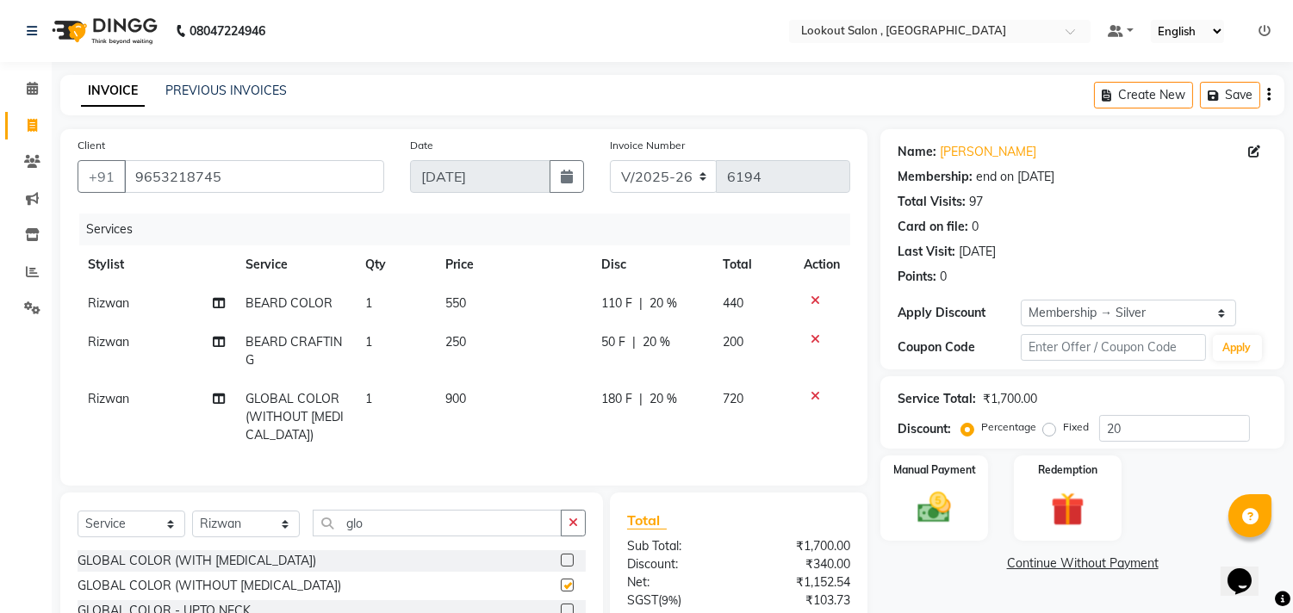
checkbox input "false"
click at [451, 382] on td "900" at bounding box center [513, 417] width 156 height 75
select select "4387"
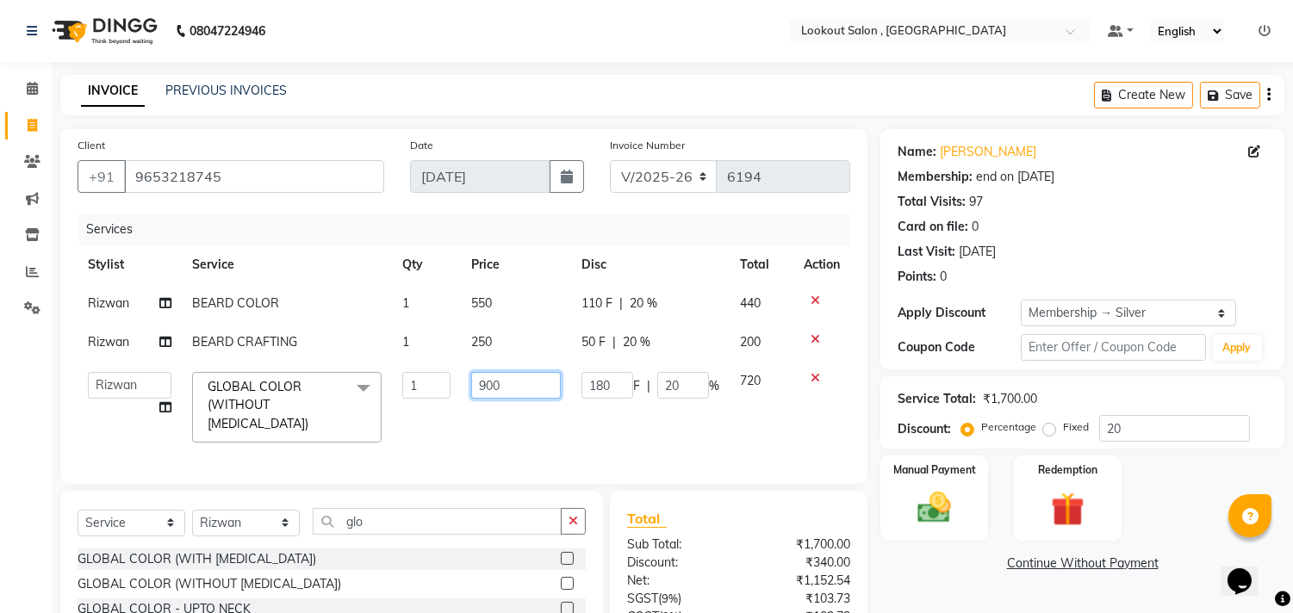
drag, startPoint x: 484, startPoint y: 395, endPoint x: 466, endPoint y: 395, distance: 18.1
click at [466, 395] on td "900" at bounding box center [516, 407] width 110 height 91
type input "1500"
click at [567, 422] on td "1500" at bounding box center [516, 407] width 110 height 91
select select "4387"
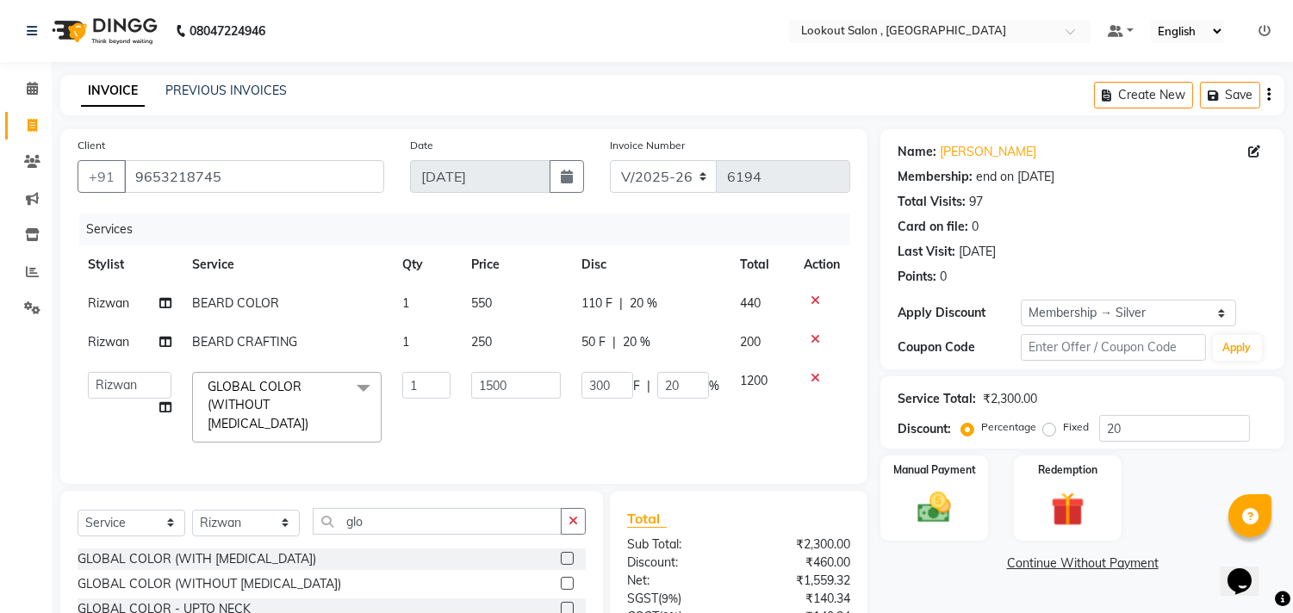
scroll to position [153, 0]
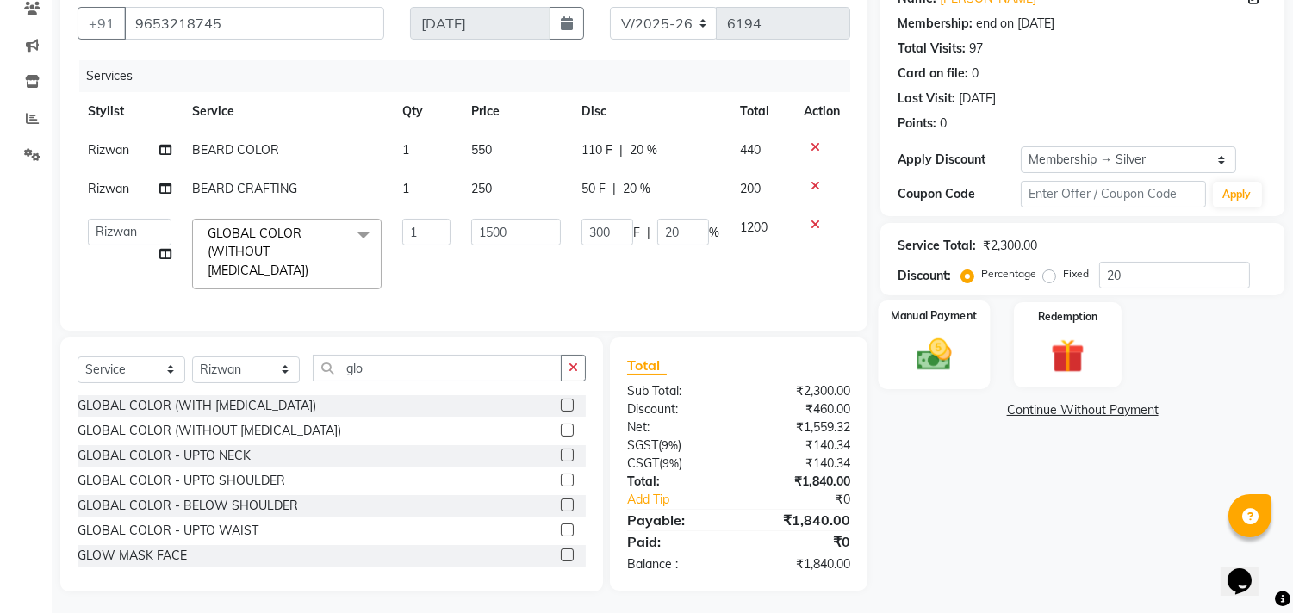
click at [929, 353] on img at bounding box center [934, 355] width 57 height 40
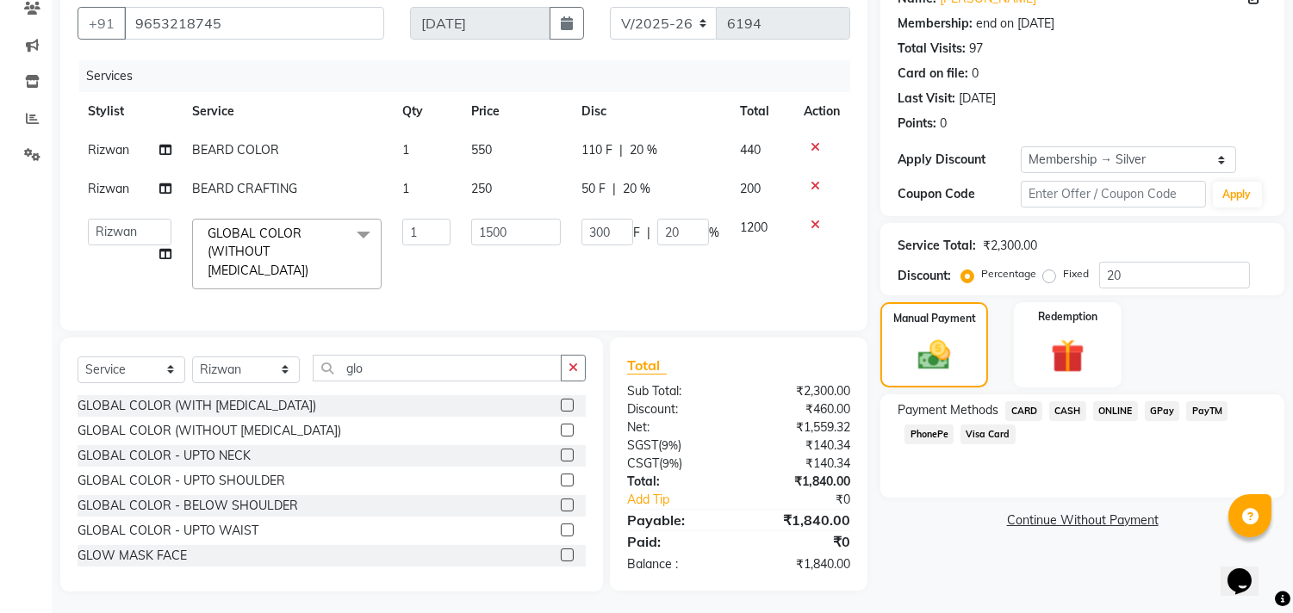
click at [932, 441] on span "PhonePe" at bounding box center [928, 435] width 49 height 20
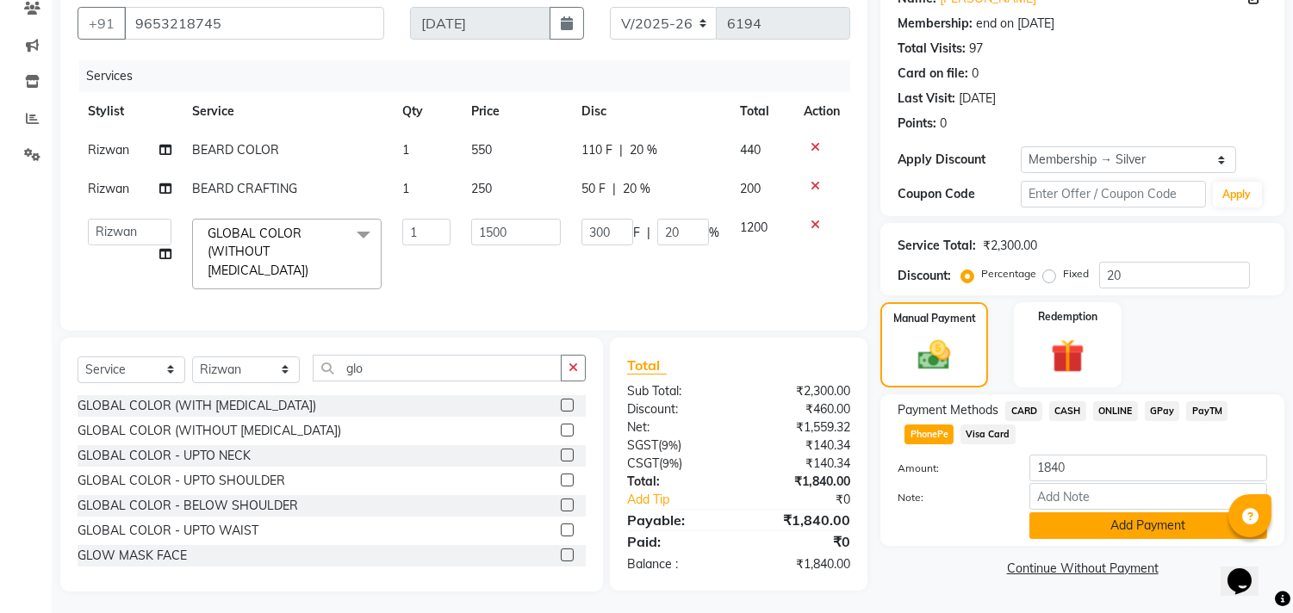
click at [1072, 513] on button "Add Payment" at bounding box center [1148, 526] width 238 height 27
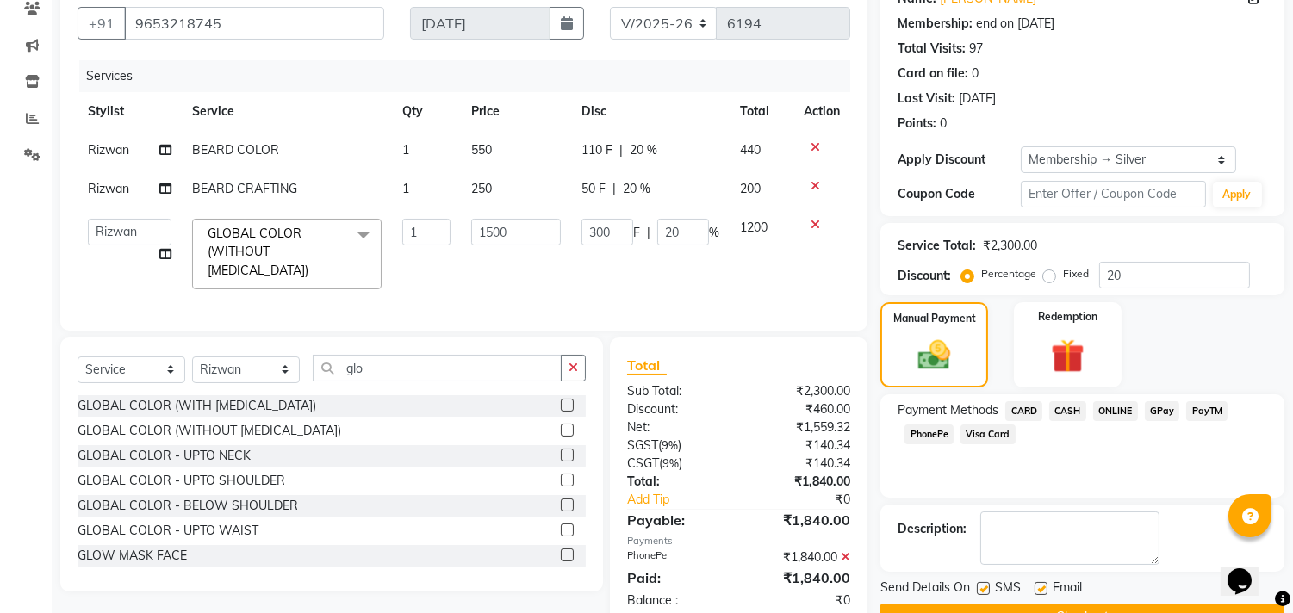
scroll to position [196, 0]
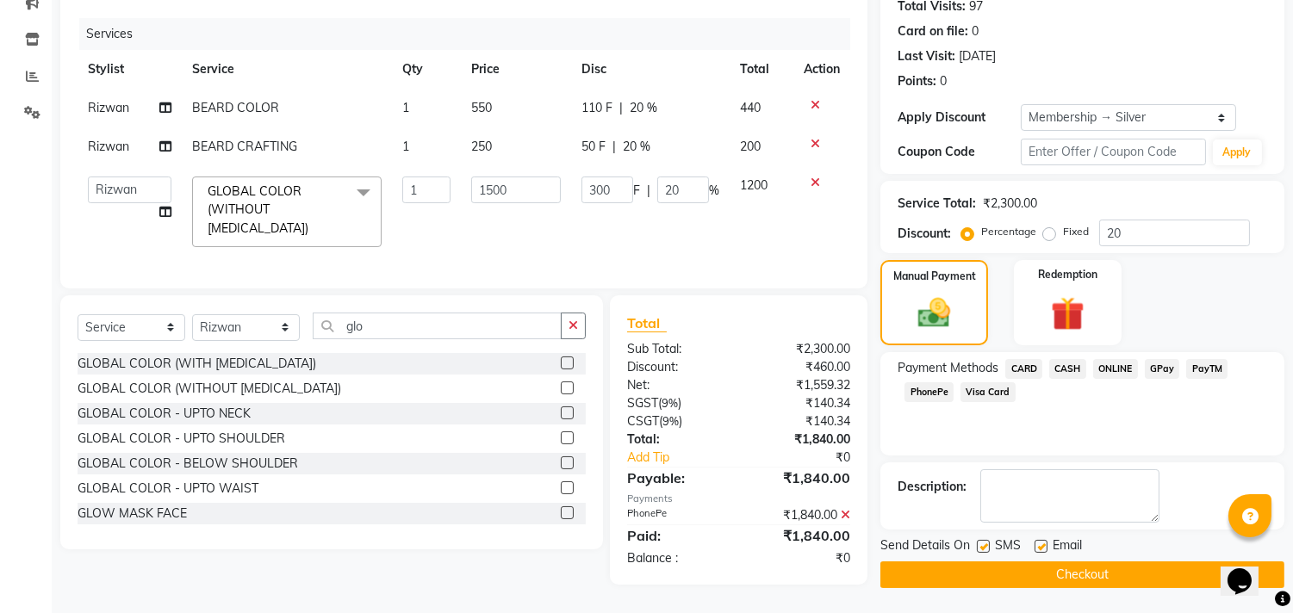
click at [1090, 569] on button "Checkout" at bounding box center [1082, 575] width 404 height 27
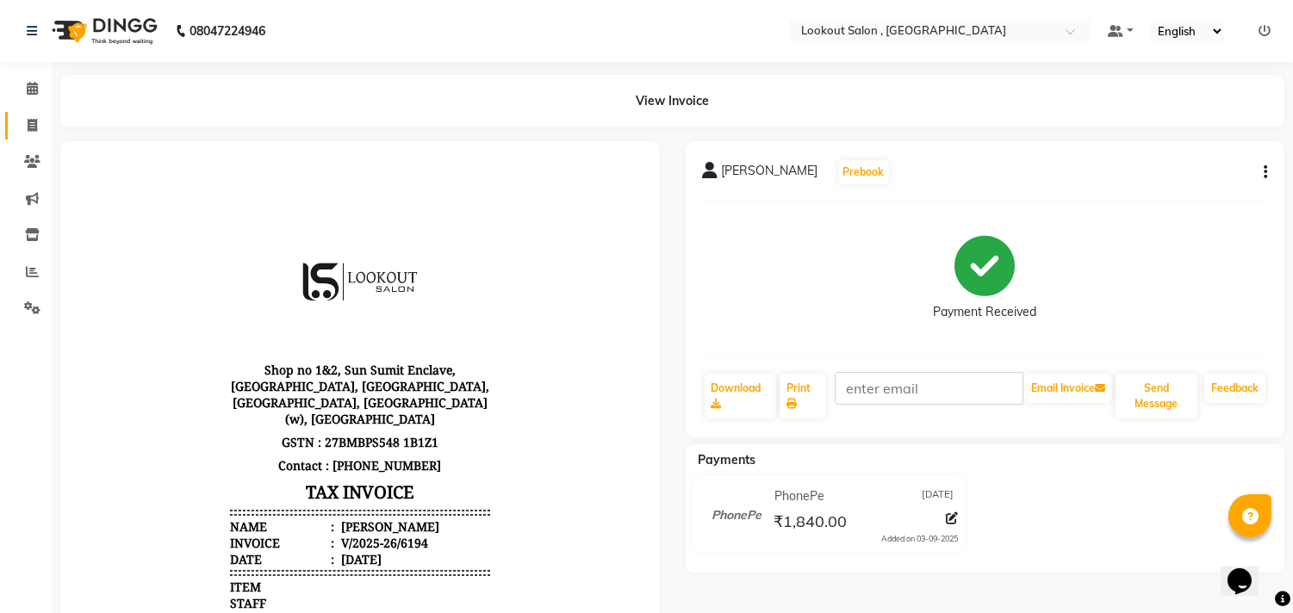
click at [31, 115] on link "Invoice" at bounding box center [25, 126] width 41 height 28
select select "service"
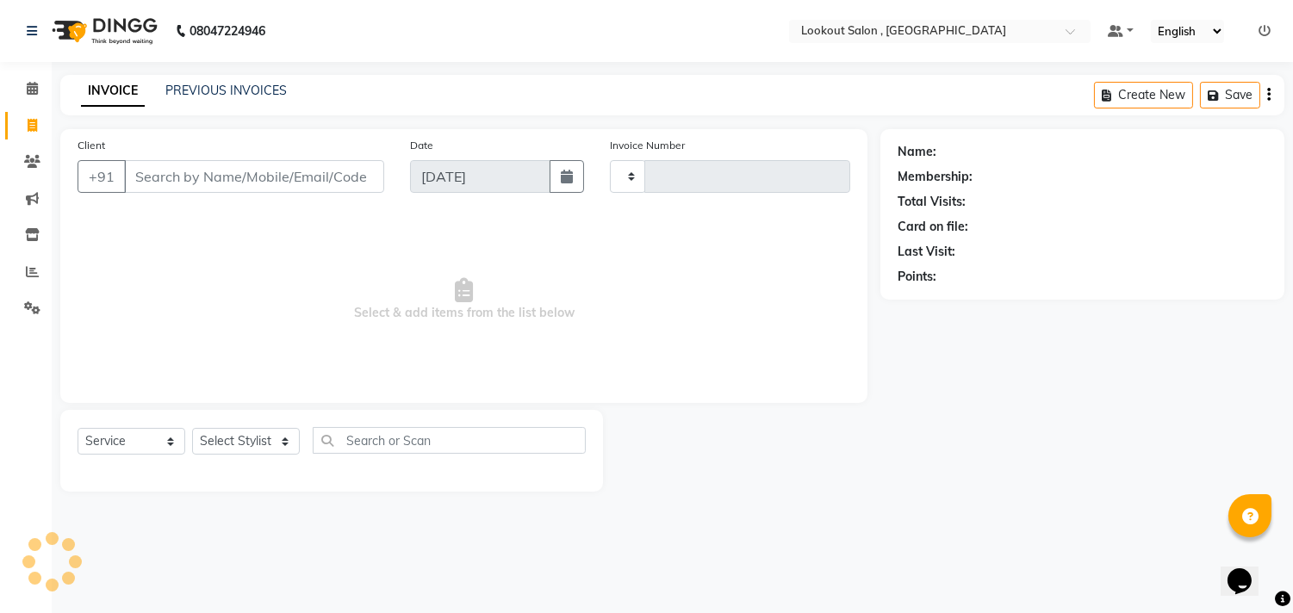
type input "6195"
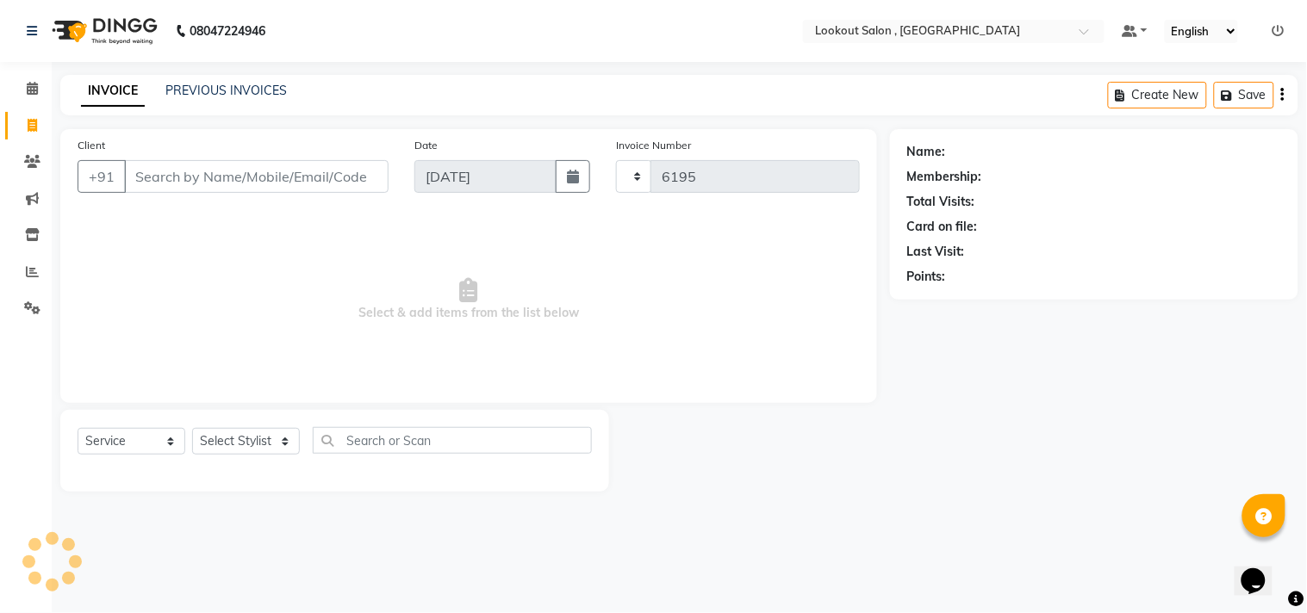
select select "151"
click at [259, 446] on select "Select Stylist [PERSON_NAME] [PERSON_NAME] [PERSON_NAME] [PERSON_NAME] kuldeep …" at bounding box center [246, 441] width 108 height 27
select select "7174"
click at [192, 429] on select "Select Stylist [PERSON_NAME] [PERSON_NAME] [PERSON_NAME] [PERSON_NAME] kuldeep …" at bounding box center [246, 441] width 108 height 27
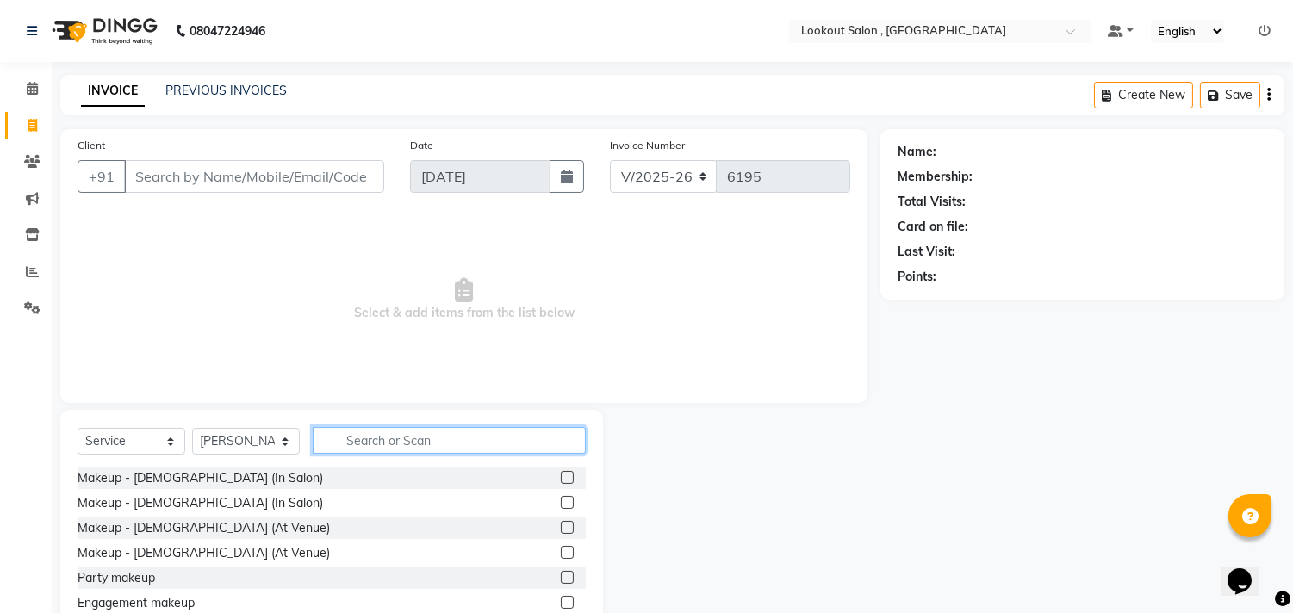
click at [390, 443] on input "text" at bounding box center [449, 440] width 273 height 27
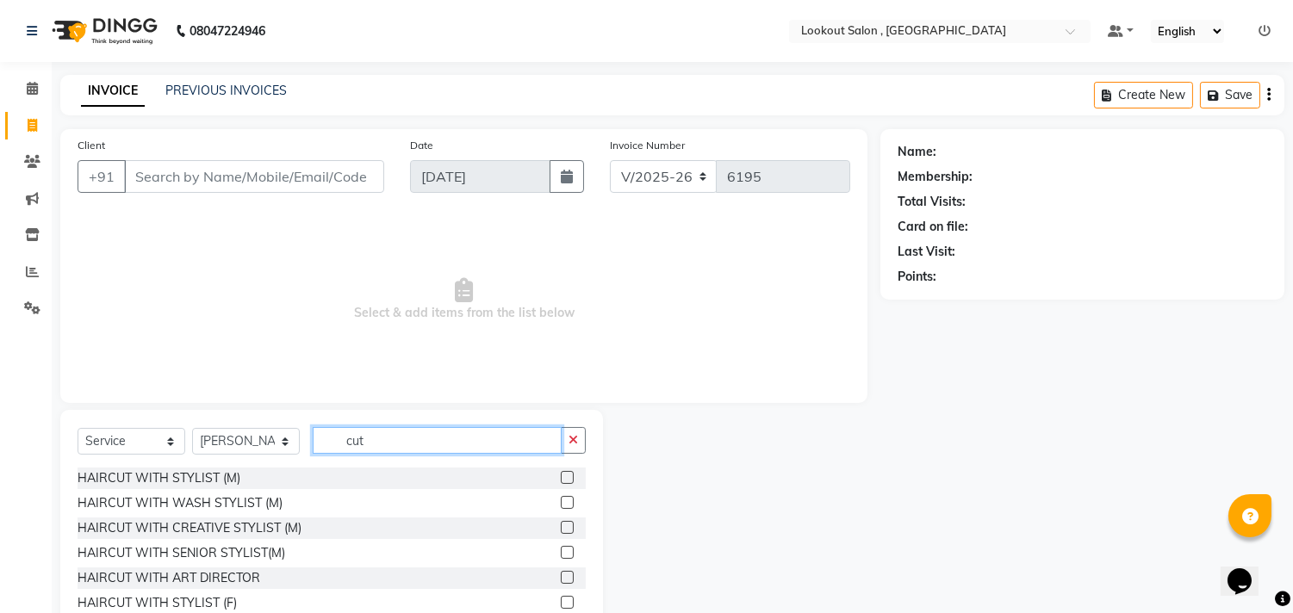
type input "cut"
click at [561, 476] on label at bounding box center [567, 477] width 13 height 13
click at [561, 476] on input "checkbox" at bounding box center [566, 478] width 11 height 11
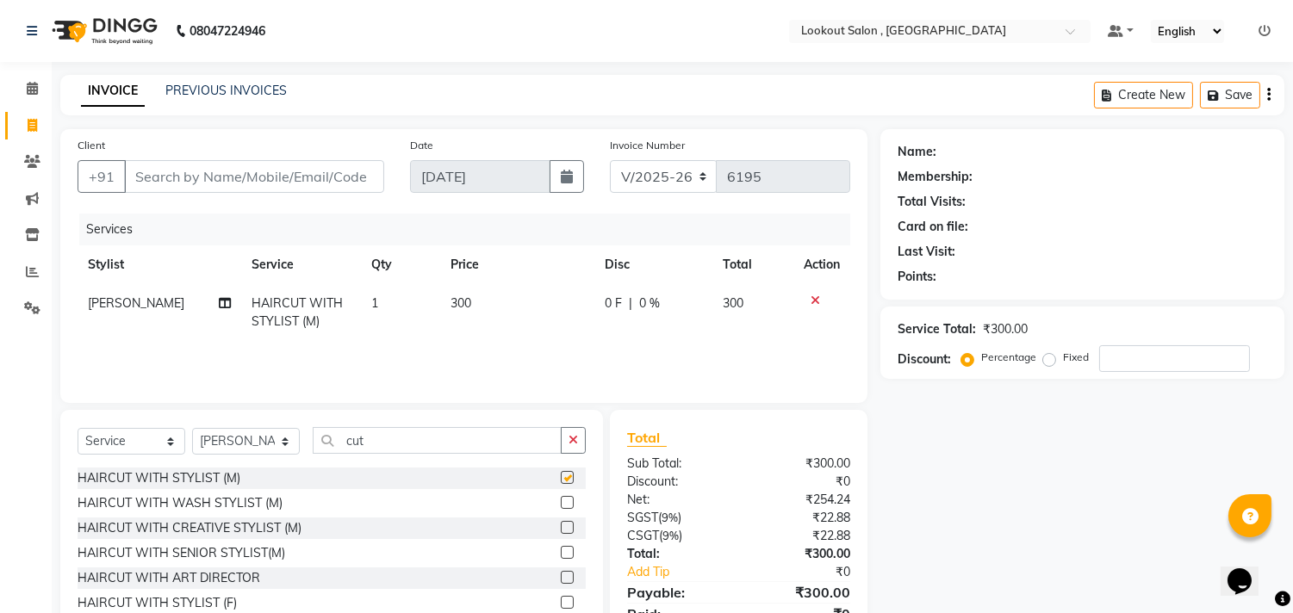
checkbox input "false"
click at [374, 298] on td "1" at bounding box center [400, 312] width 79 height 57
select select "7174"
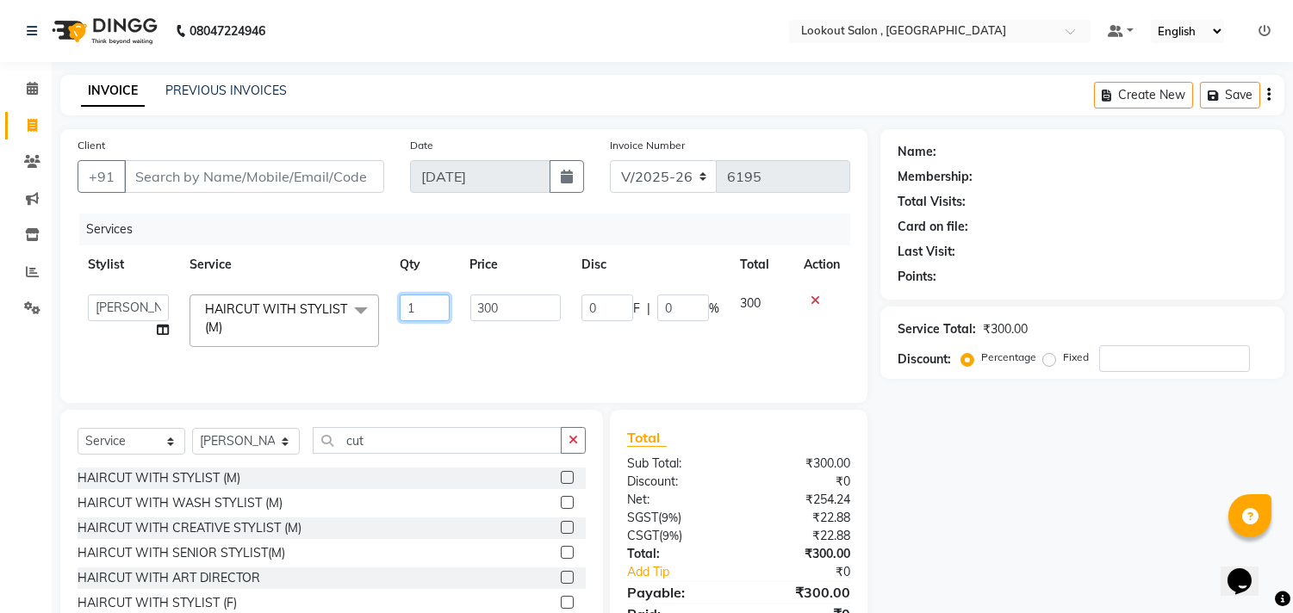
drag, startPoint x: 420, startPoint y: 320, endPoint x: 431, endPoint y: 320, distance: 10.3
click at [431, 320] on input "1" at bounding box center [424, 308] width 49 height 27
type input "2"
click at [284, 181] on input "Client" at bounding box center [254, 176] width 260 height 33
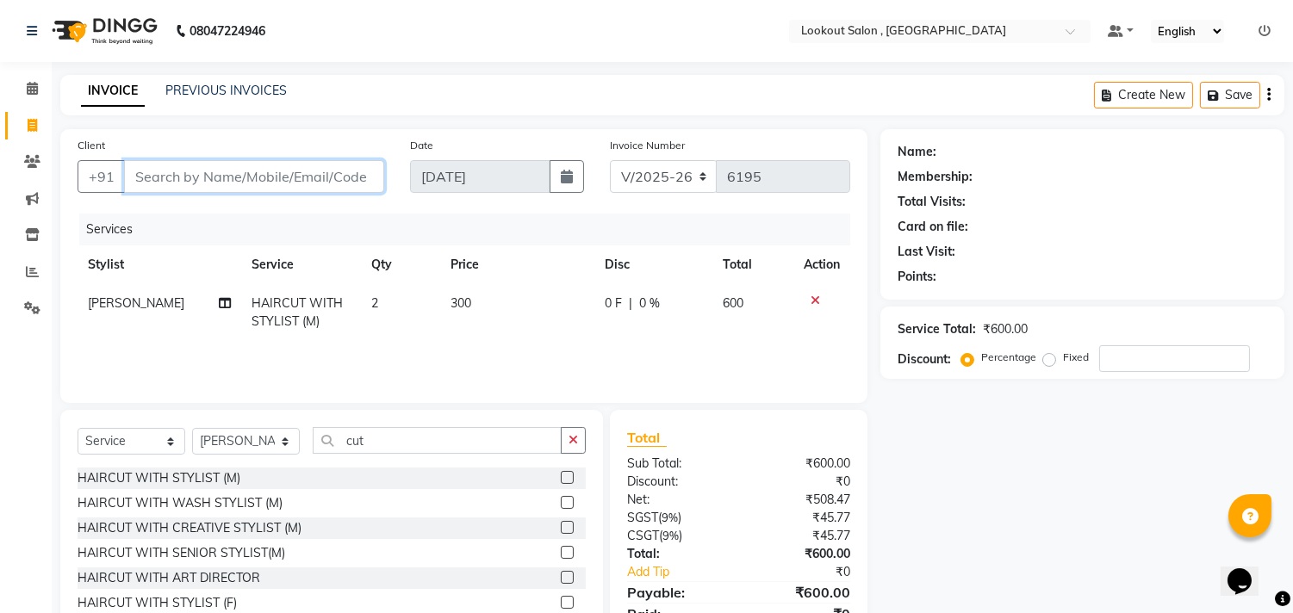
type input "9"
type input "0"
type input "9920901582"
click at [319, 168] on span "Add Client" at bounding box center [340, 176] width 68 height 17
select select "22"
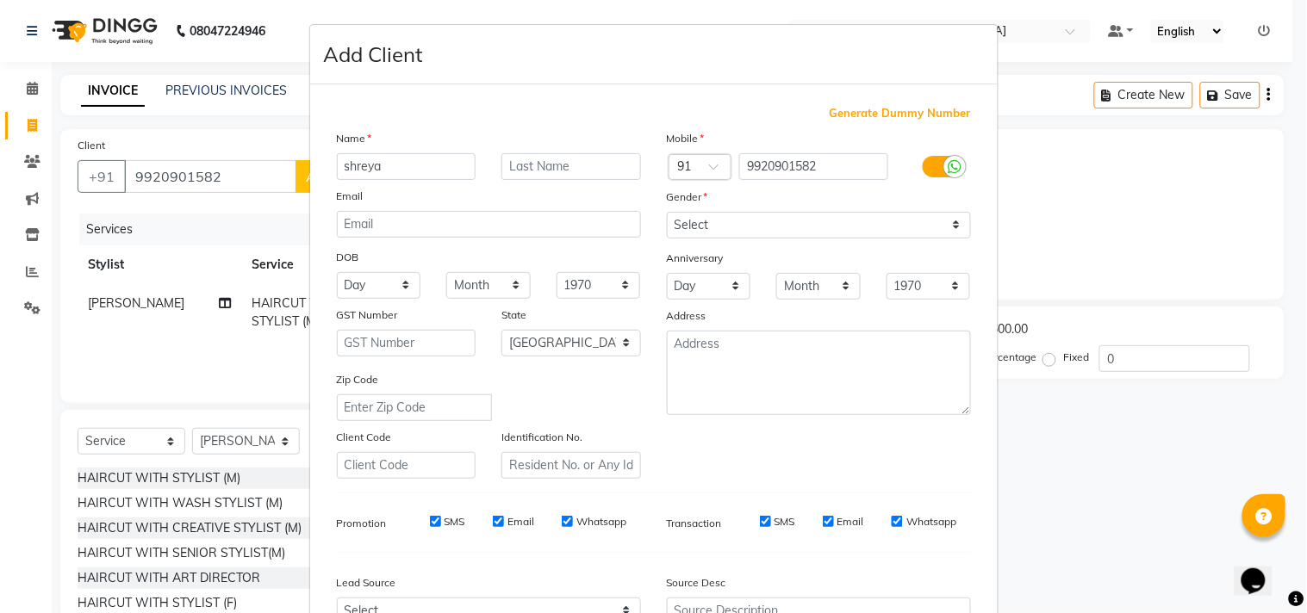
type input "shreya"
click at [575, 159] on input "text" at bounding box center [571, 166] width 140 height 27
type input "shinde"
click at [709, 219] on select "Select [DEMOGRAPHIC_DATA] [DEMOGRAPHIC_DATA] Other Prefer Not To Say" at bounding box center [819, 225] width 304 height 27
select select "[DEMOGRAPHIC_DATA]"
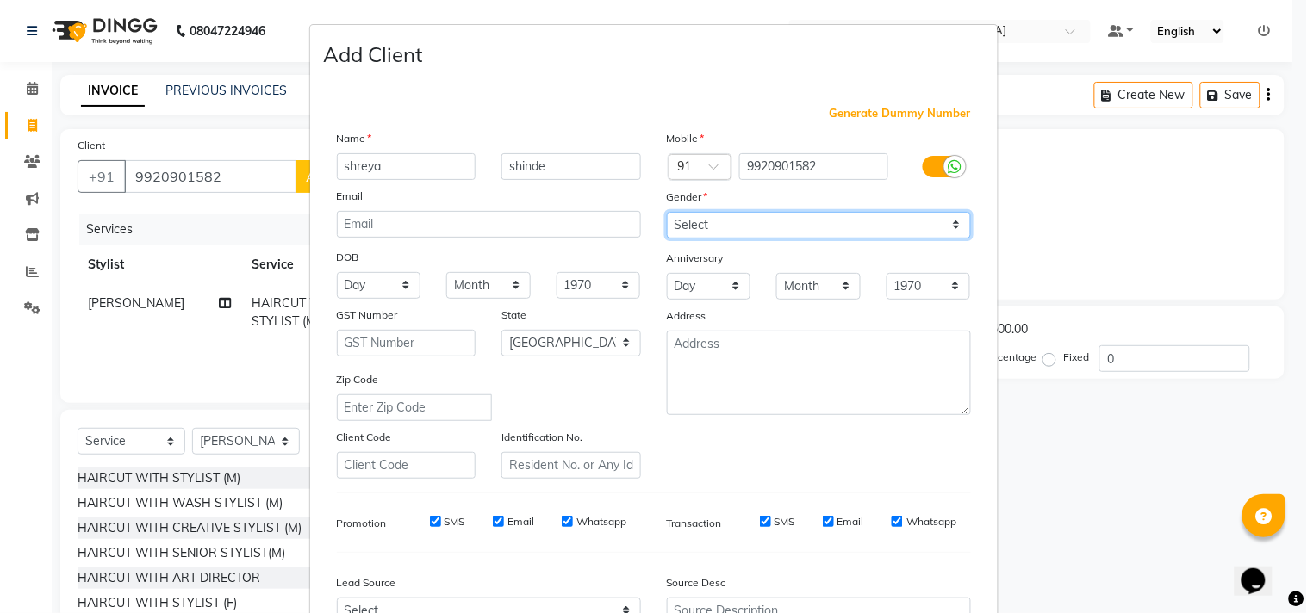
click at [667, 212] on select "Select [DEMOGRAPHIC_DATA] [DEMOGRAPHIC_DATA] Other Prefer Not To Say" at bounding box center [819, 225] width 304 height 27
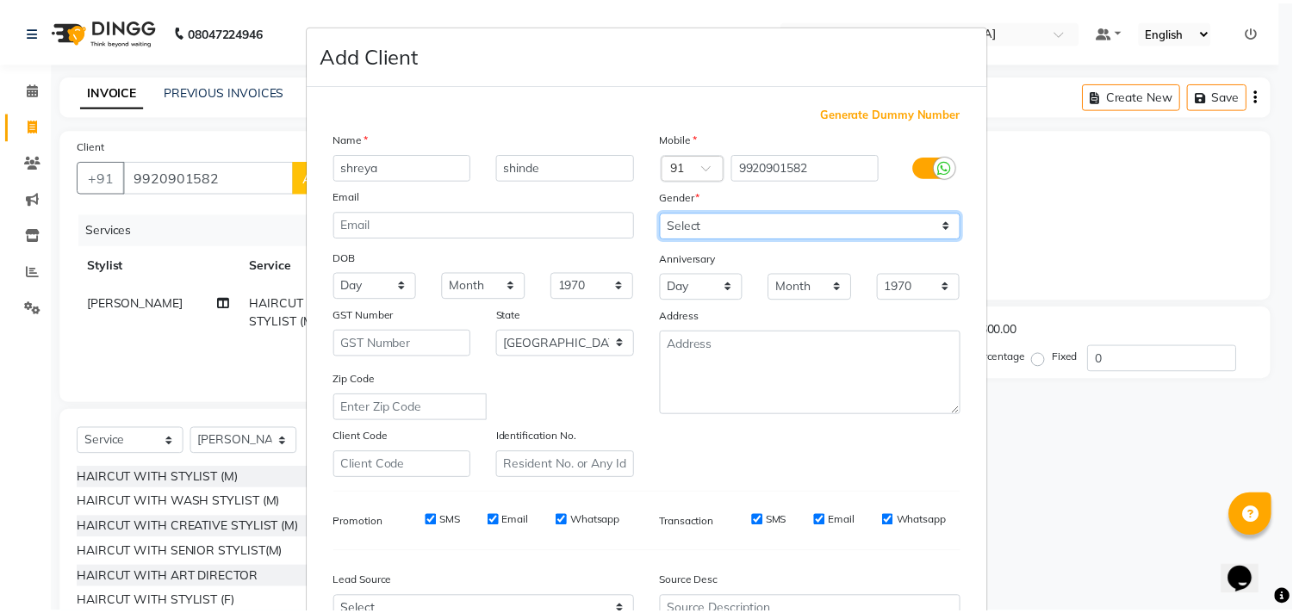
scroll to position [183, 0]
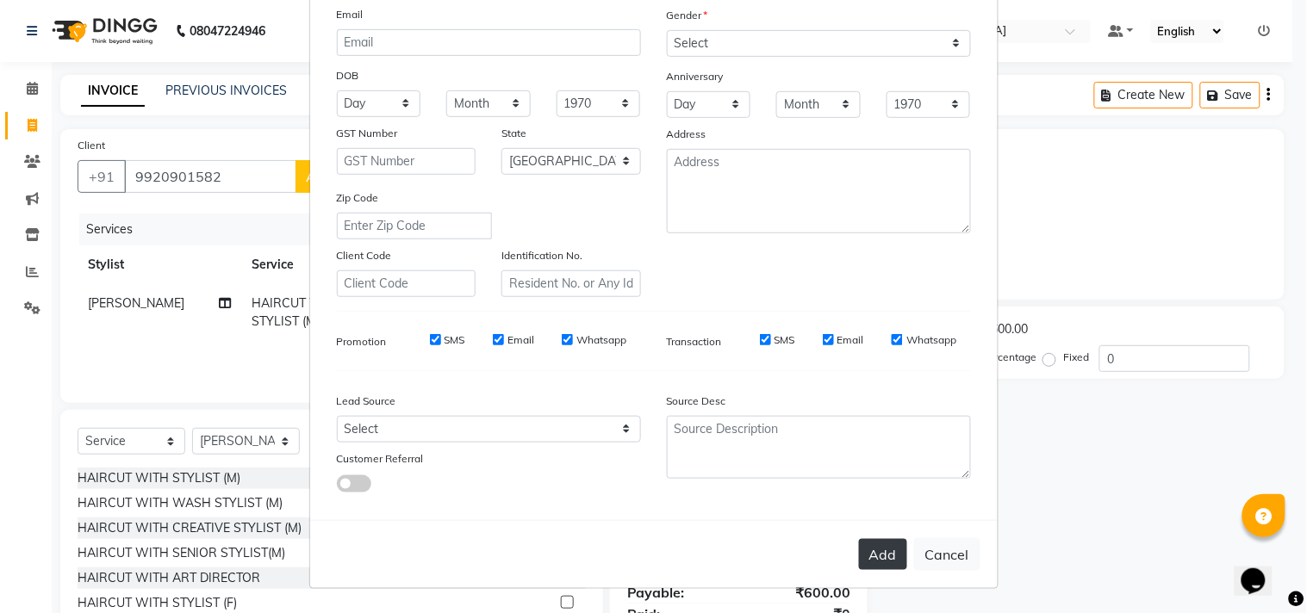
click at [873, 554] on button "Add" at bounding box center [883, 554] width 48 height 31
select select
select select "null"
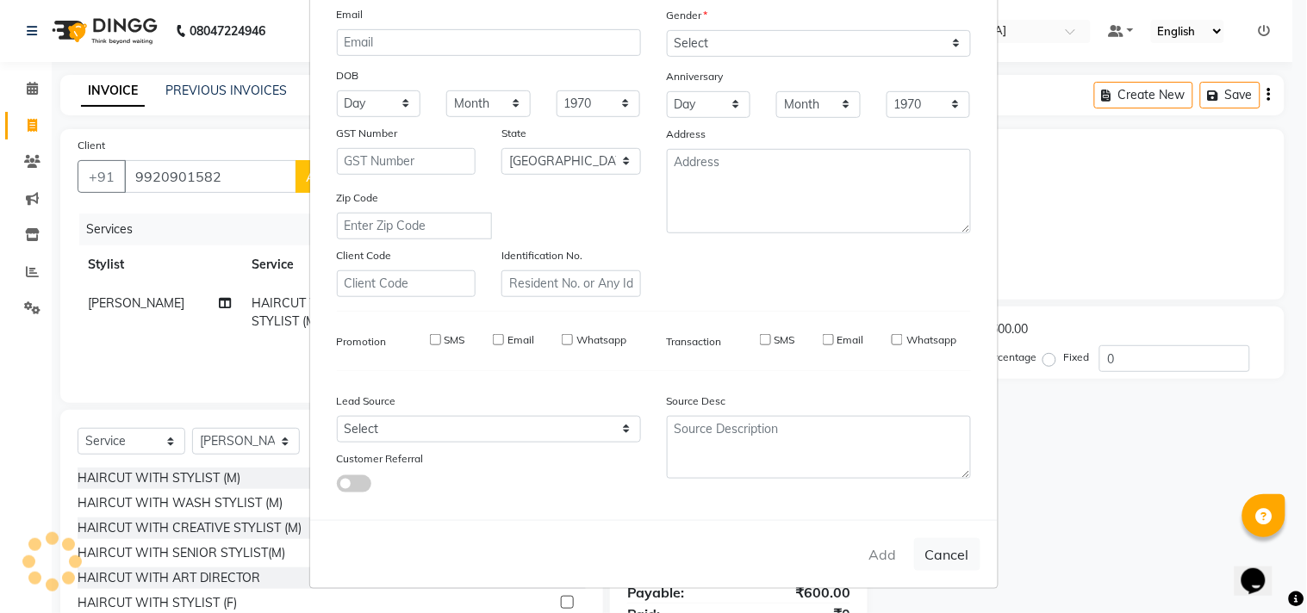
select select
checkbox input "false"
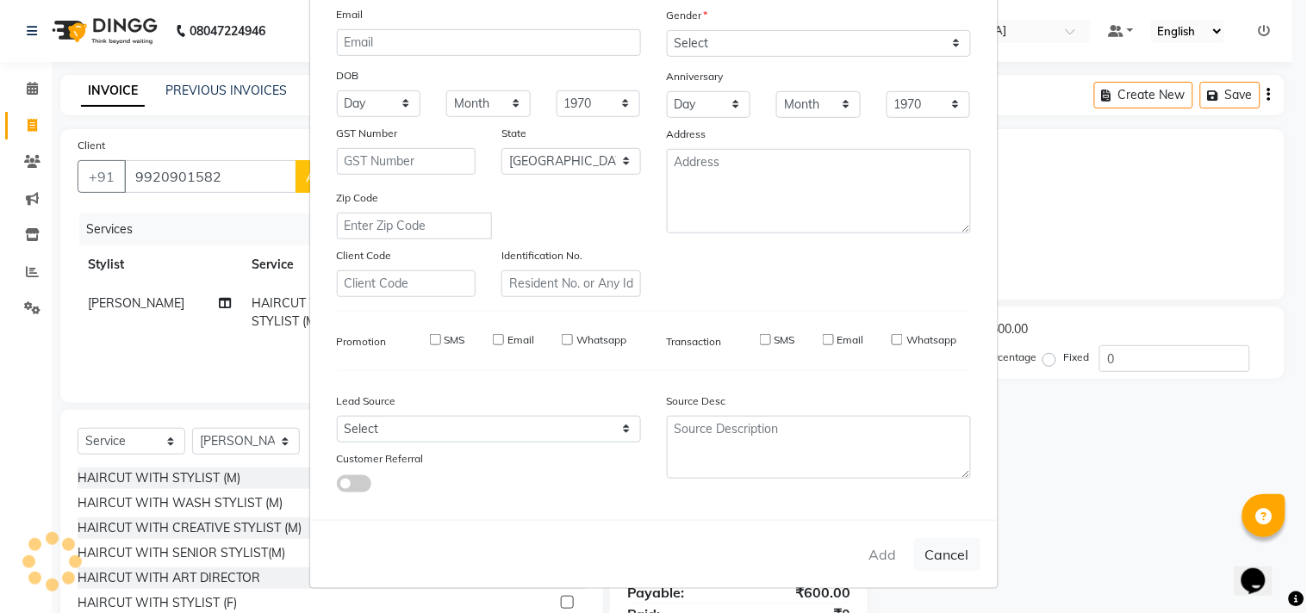
checkbox input "false"
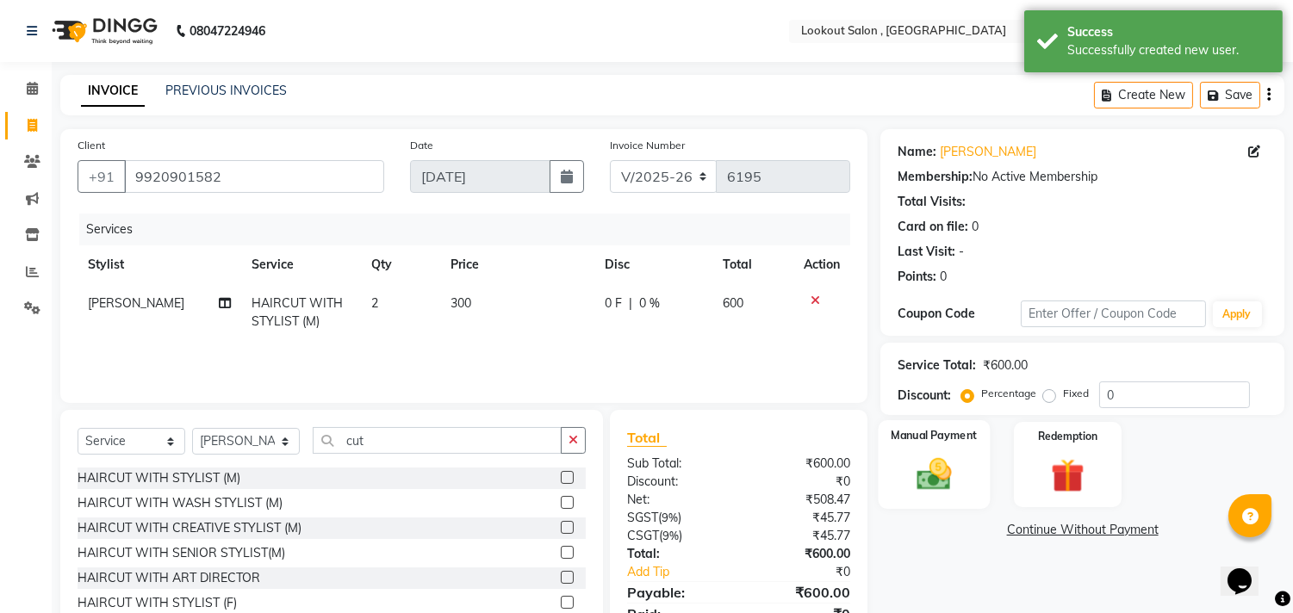
click at [911, 450] on div "Manual Payment" at bounding box center [935, 464] width 112 height 88
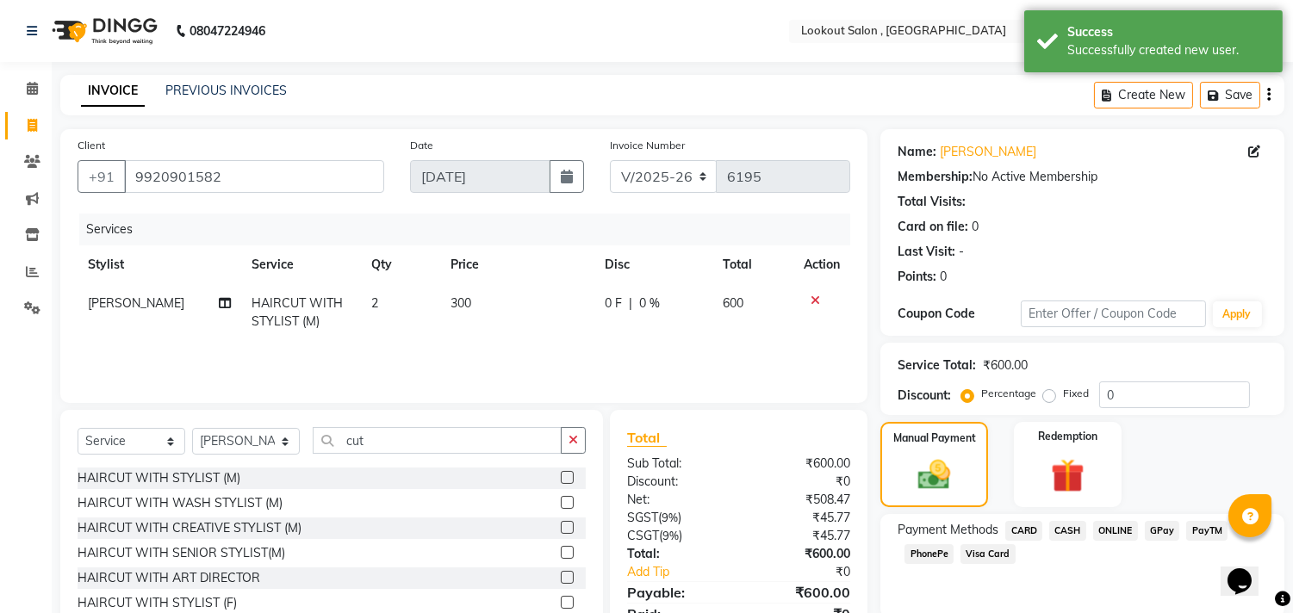
scroll to position [76, 0]
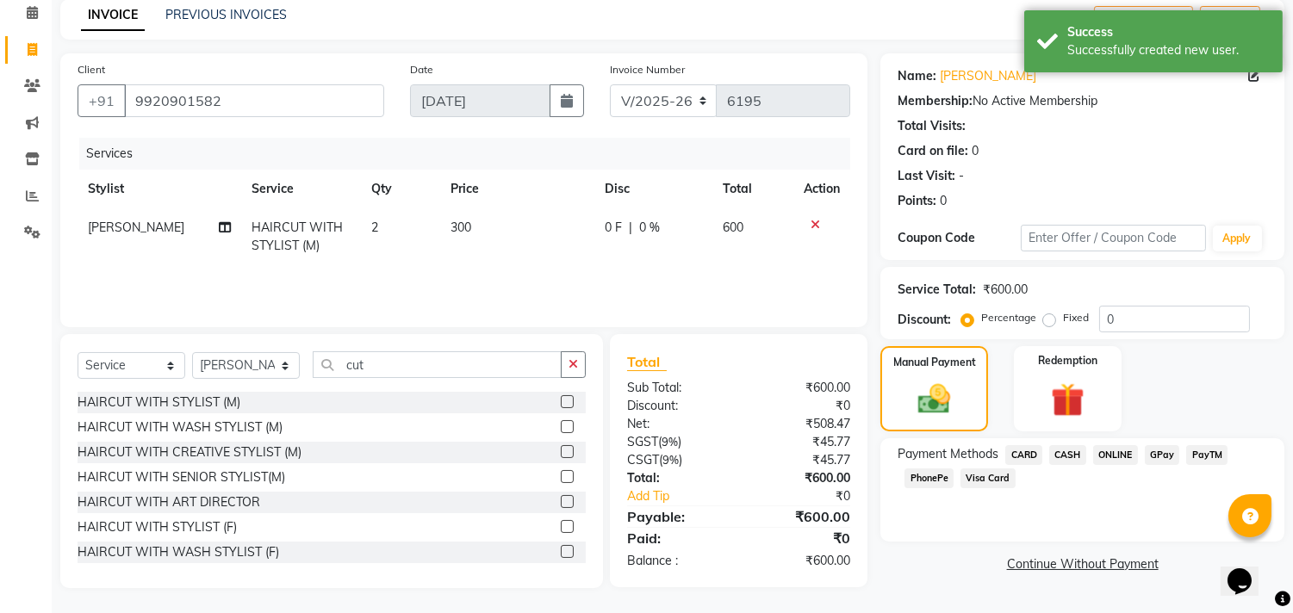
click at [923, 471] on span "PhonePe" at bounding box center [928, 479] width 49 height 20
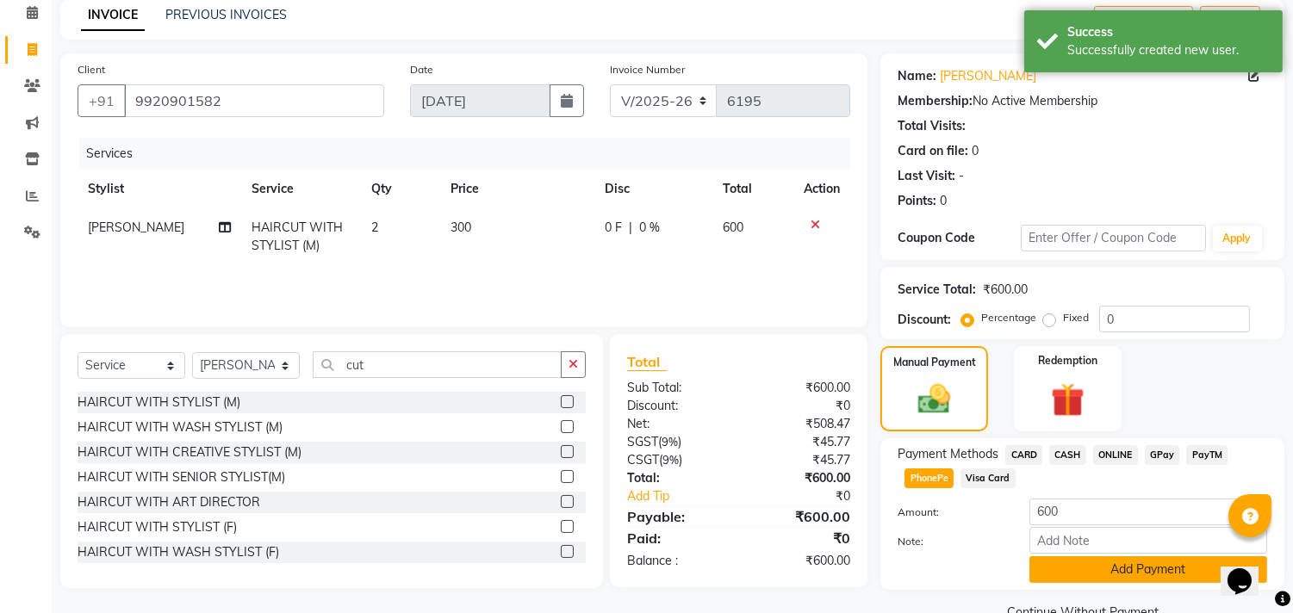
click at [1116, 571] on button "Add Payment" at bounding box center [1148, 569] width 238 height 27
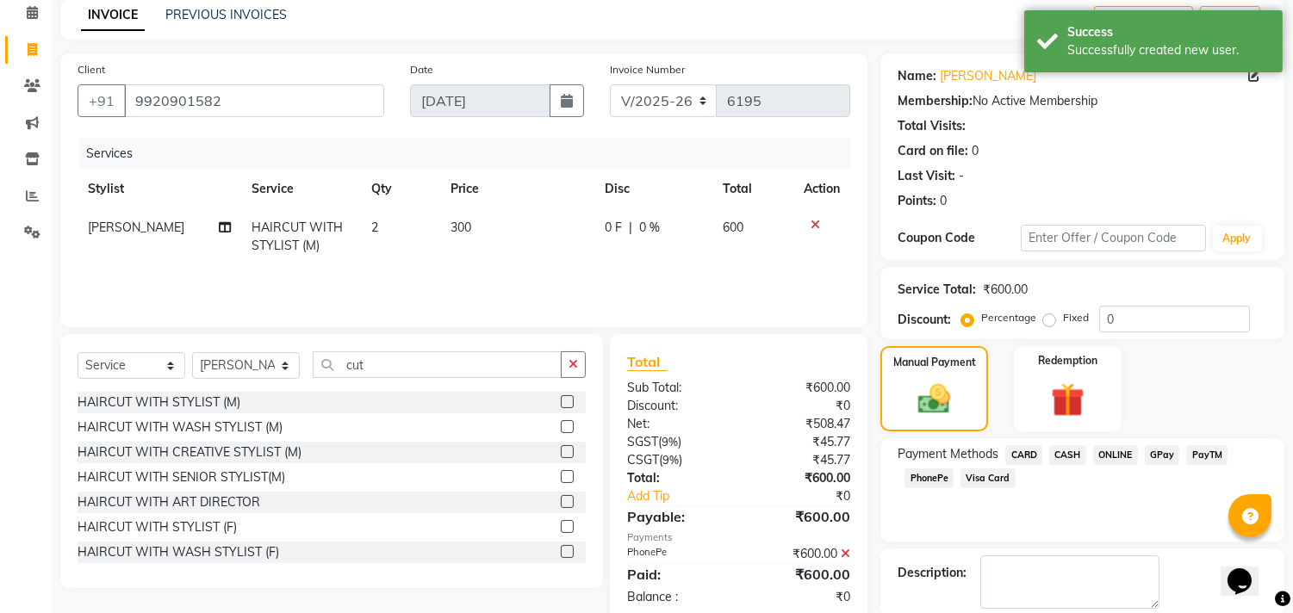
scroll to position [161, 0]
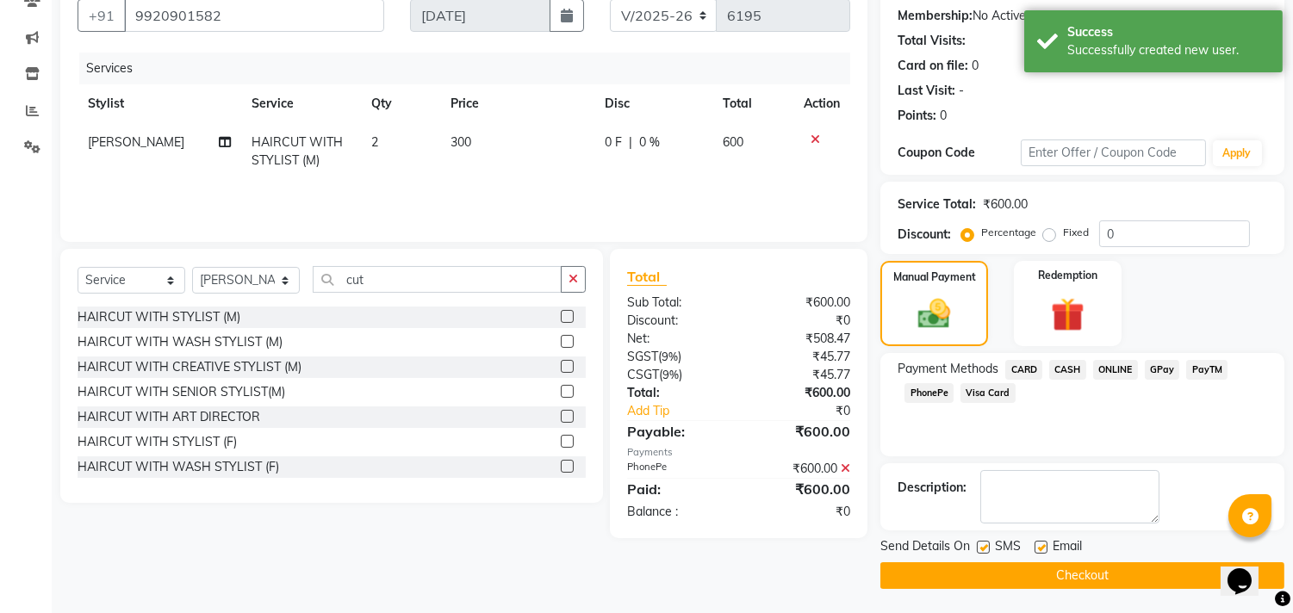
click at [1121, 575] on button "Checkout" at bounding box center [1082, 576] width 404 height 27
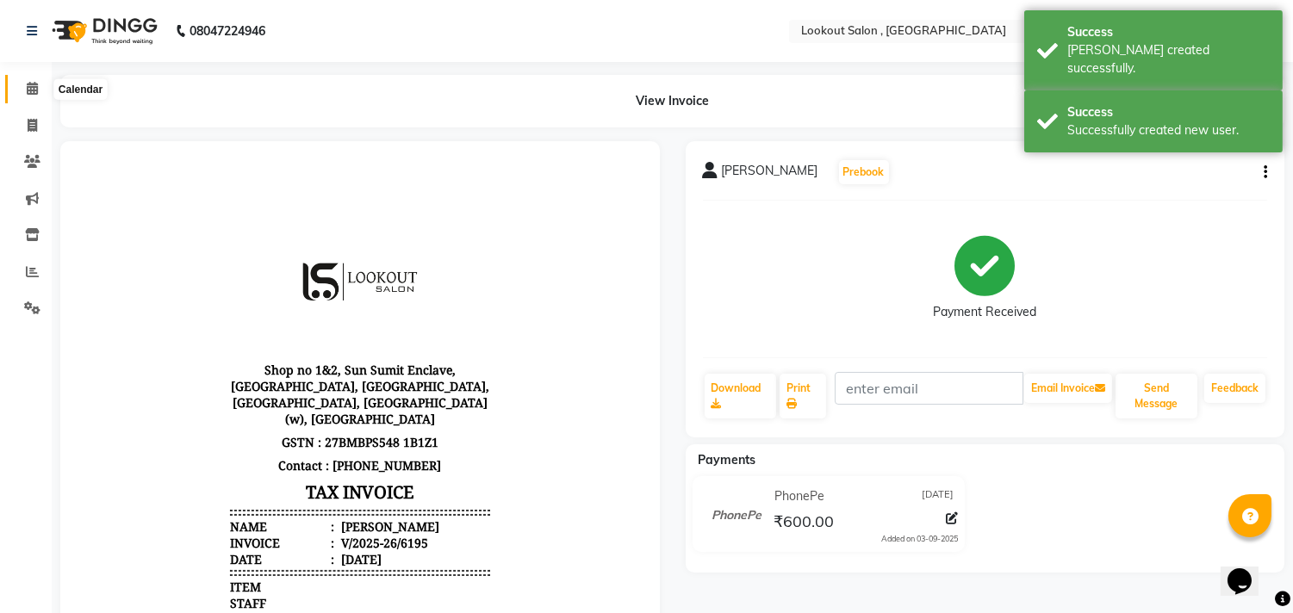
click at [19, 87] on span at bounding box center [32, 89] width 30 height 20
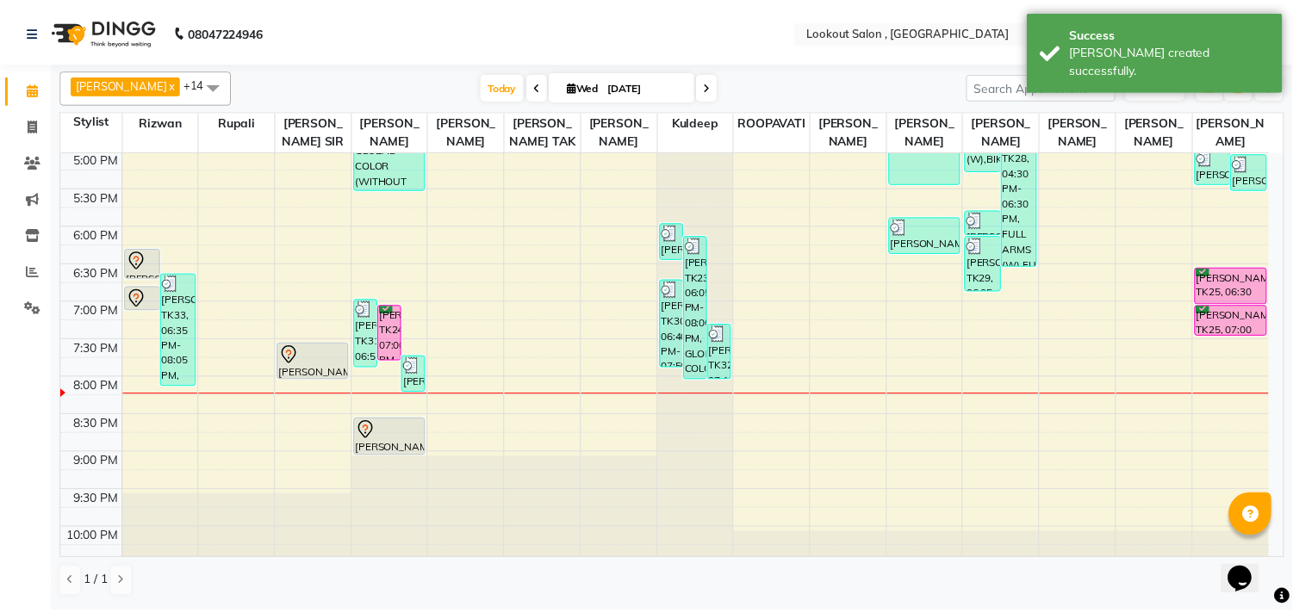
scroll to position [752, 0]
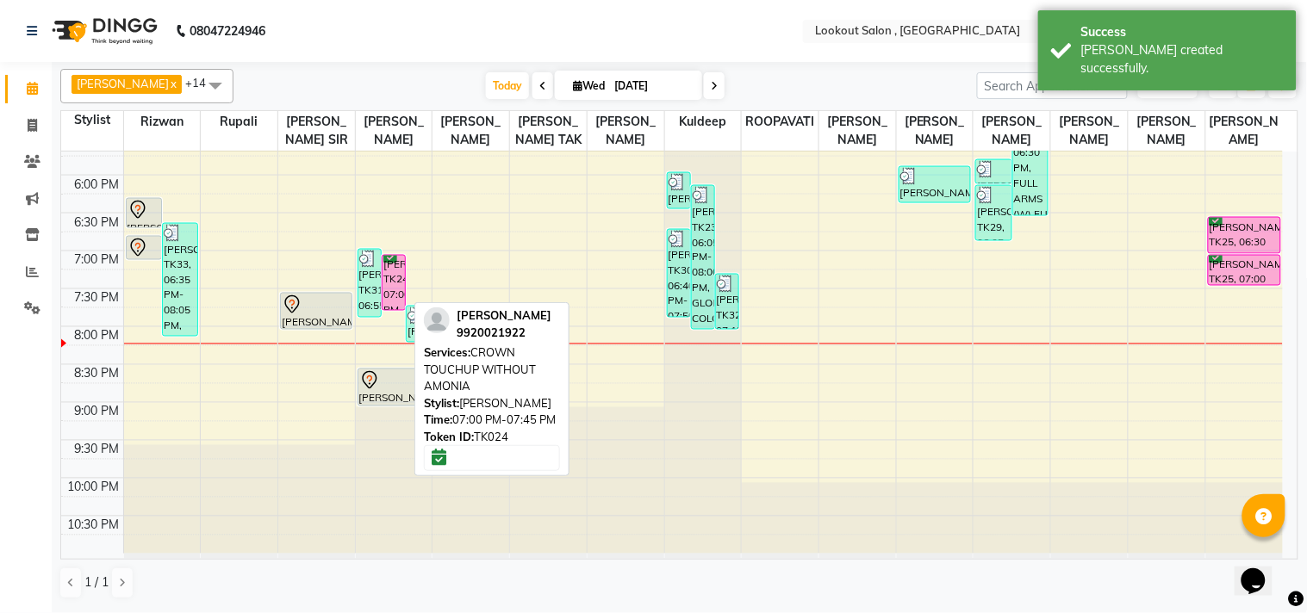
click at [385, 295] on div "[PERSON_NAME], TK24, 07:00 PM-07:45 PM, CROWN TOUCHUP WITHOUT AMONIA" at bounding box center [393, 283] width 22 height 54
select select "6"
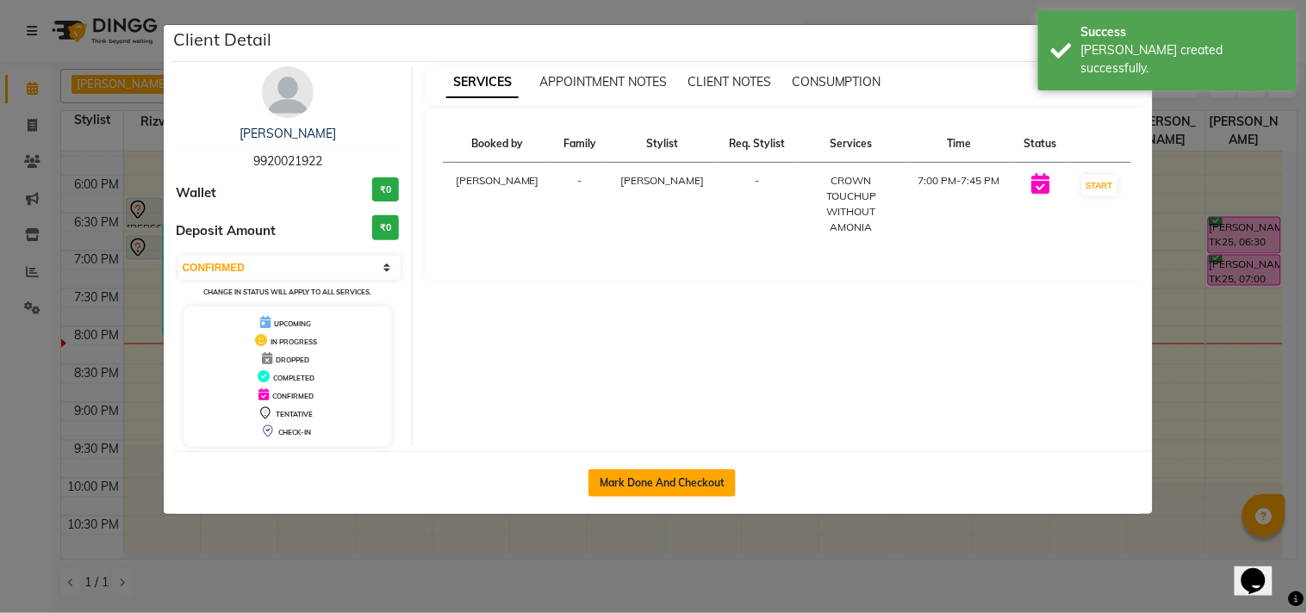
click at [626, 469] on button "Mark Done And Checkout" at bounding box center [661, 483] width 147 height 28
select select "service"
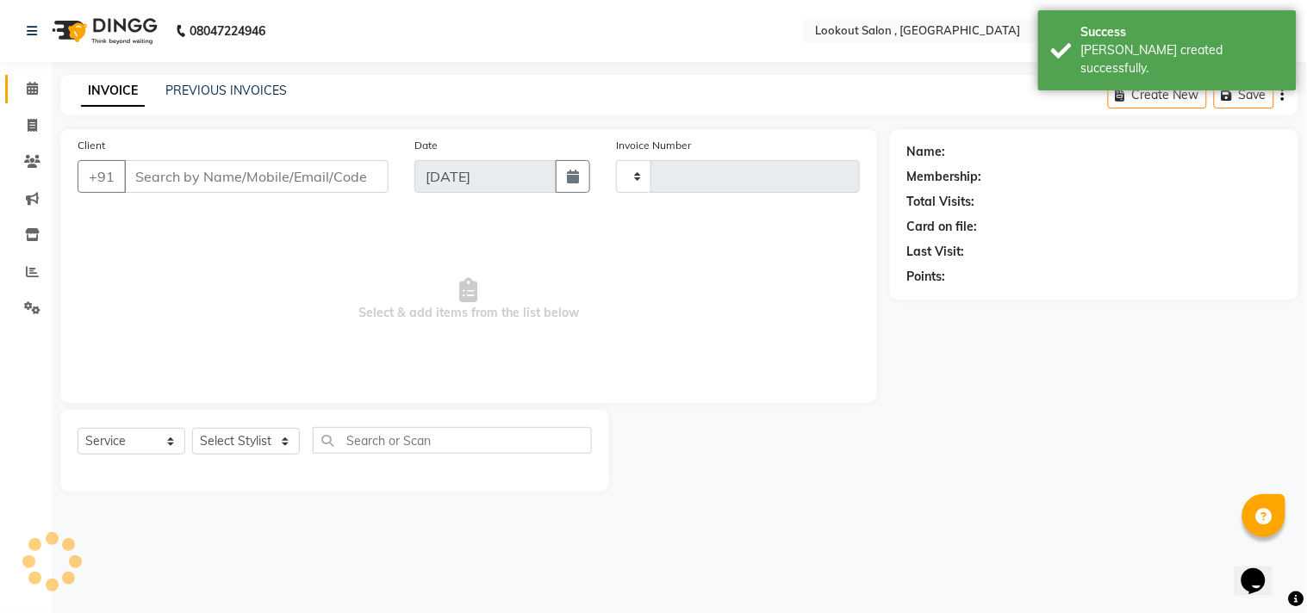
type input "6196"
select select "151"
type input "9920021922"
select select "7174"
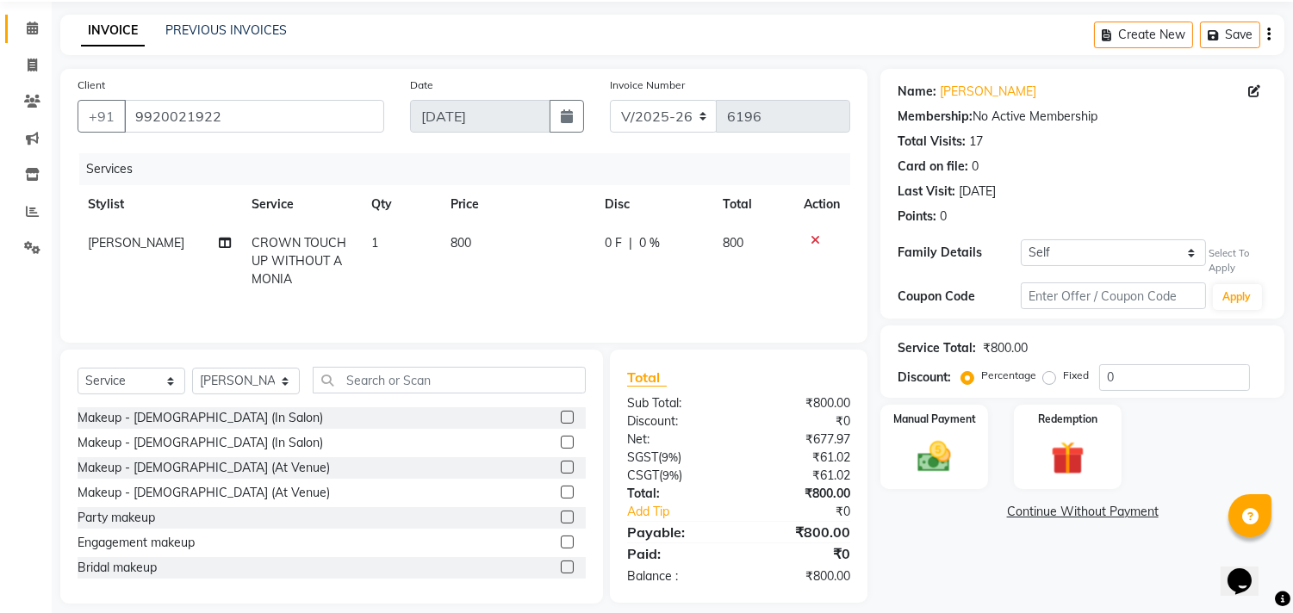
scroll to position [78, 0]
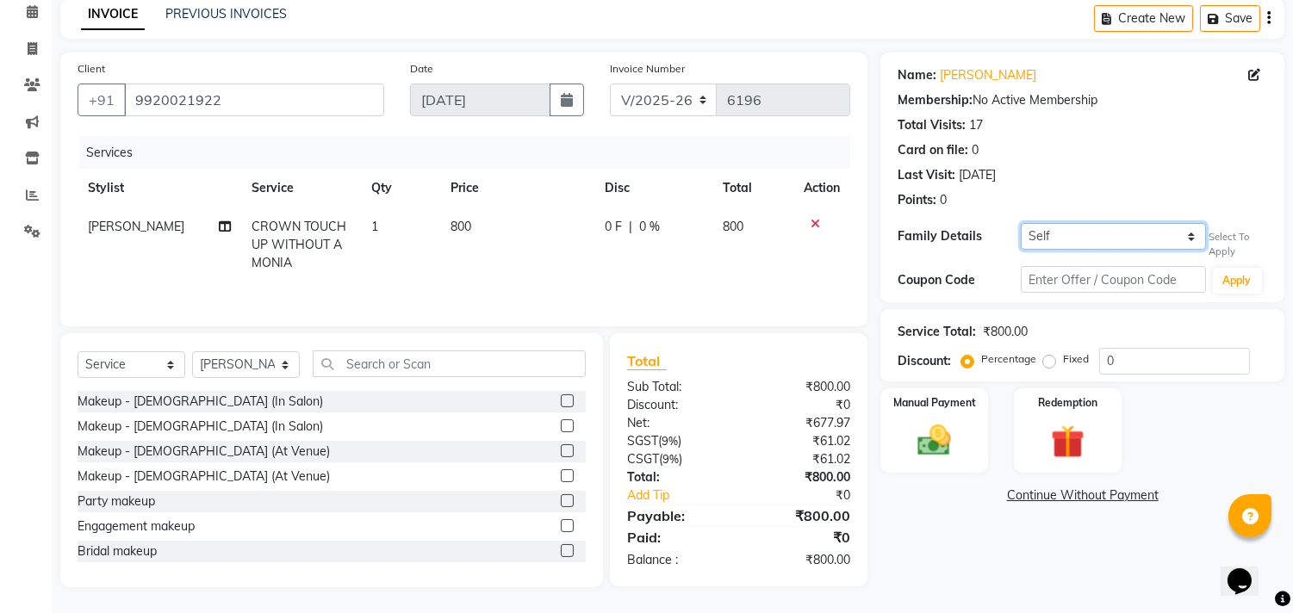
click at [1154, 235] on select "Self [PERSON_NAME]" at bounding box center [1113, 236] width 184 height 27
select select "624125"
click at [1021, 223] on select "Self [PERSON_NAME]" at bounding box center [1113, 236] width 184 height 27
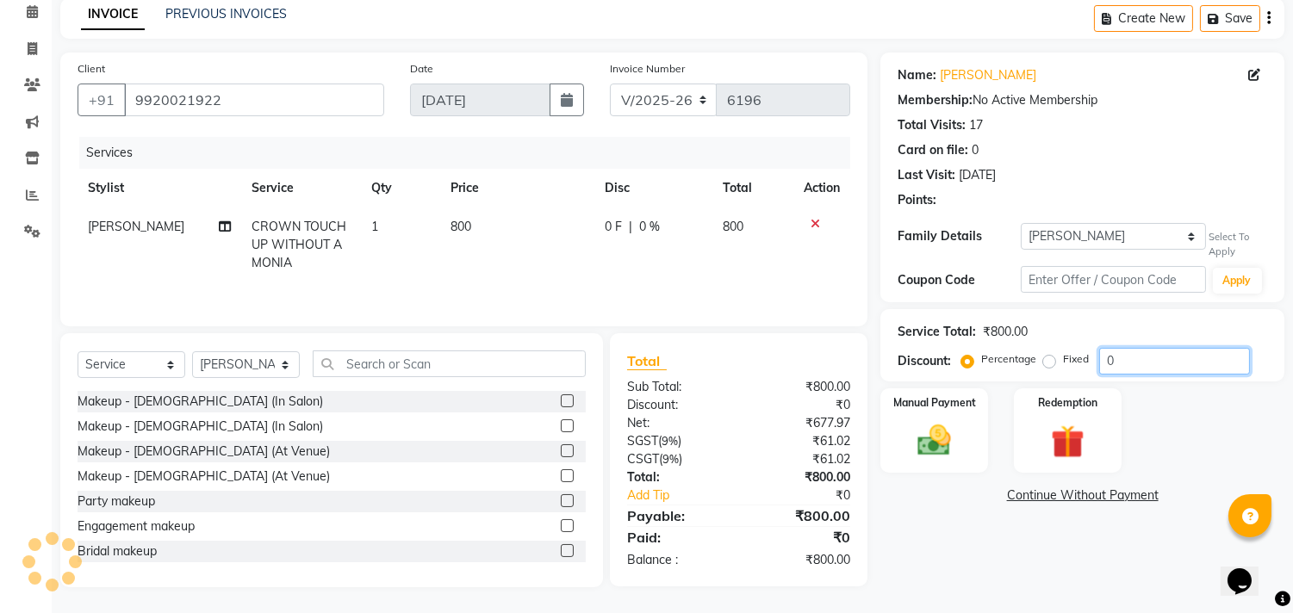
click at [1106, 362] on input "0" at bounding box center [1174, 361] width 151 height 27
type input "20"
click at [934, 438] on img at bounding box center [934, 440] width 57 height 40
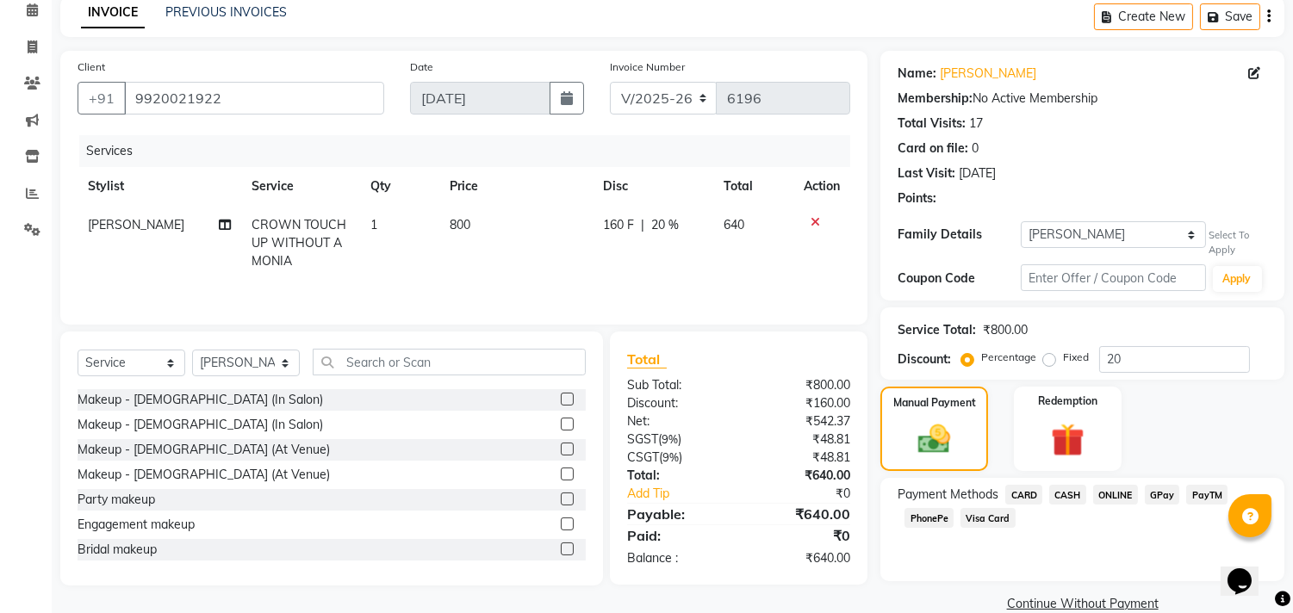
scroll to position [107, 0]
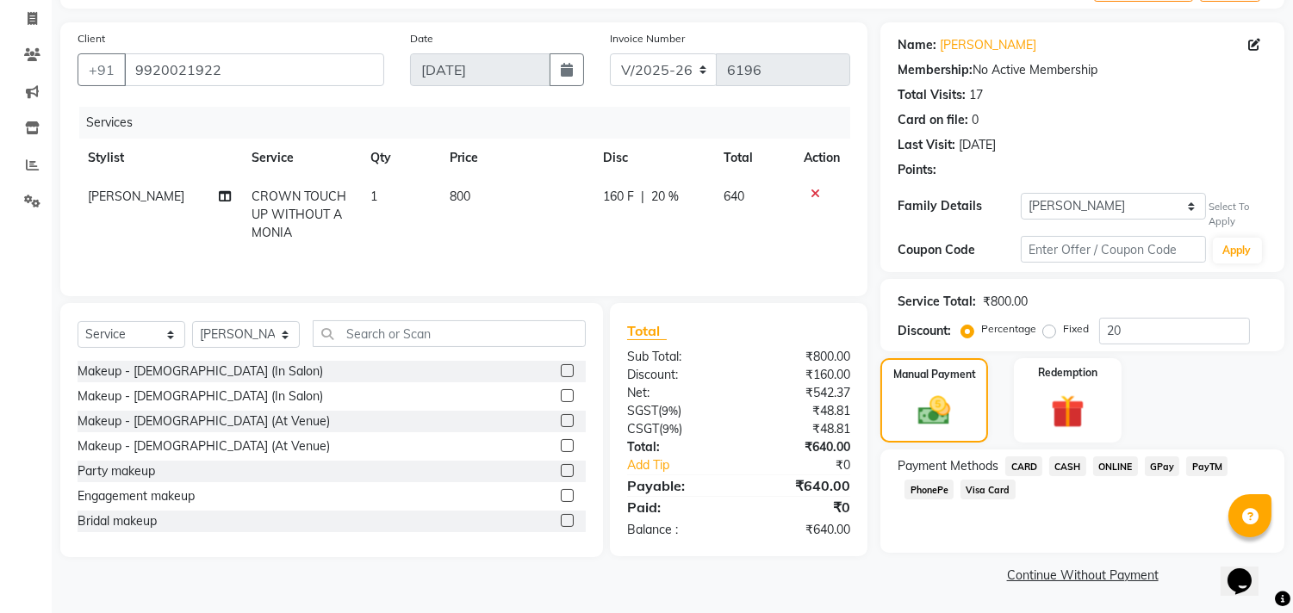
click at [1061, 451] on div "Payment Methods CARD CASH ONLINE GPay PayTM PhonePe Visa Card" at bounding box center [1082, 501] width 404 height 103
click at [1066, 460] on span "CASH" at bounding box center [1067, 467] width 37 height 20
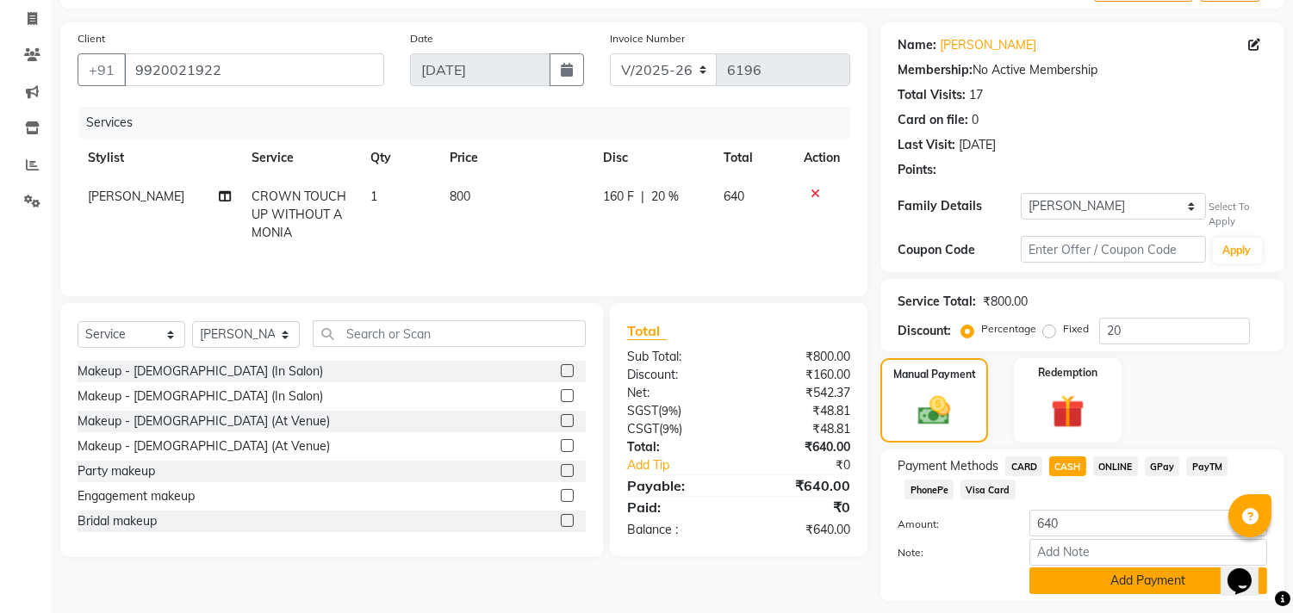
click at [1070, 577] on button "Add Payment" at bounding box center [1148, 581] width 238 height 27
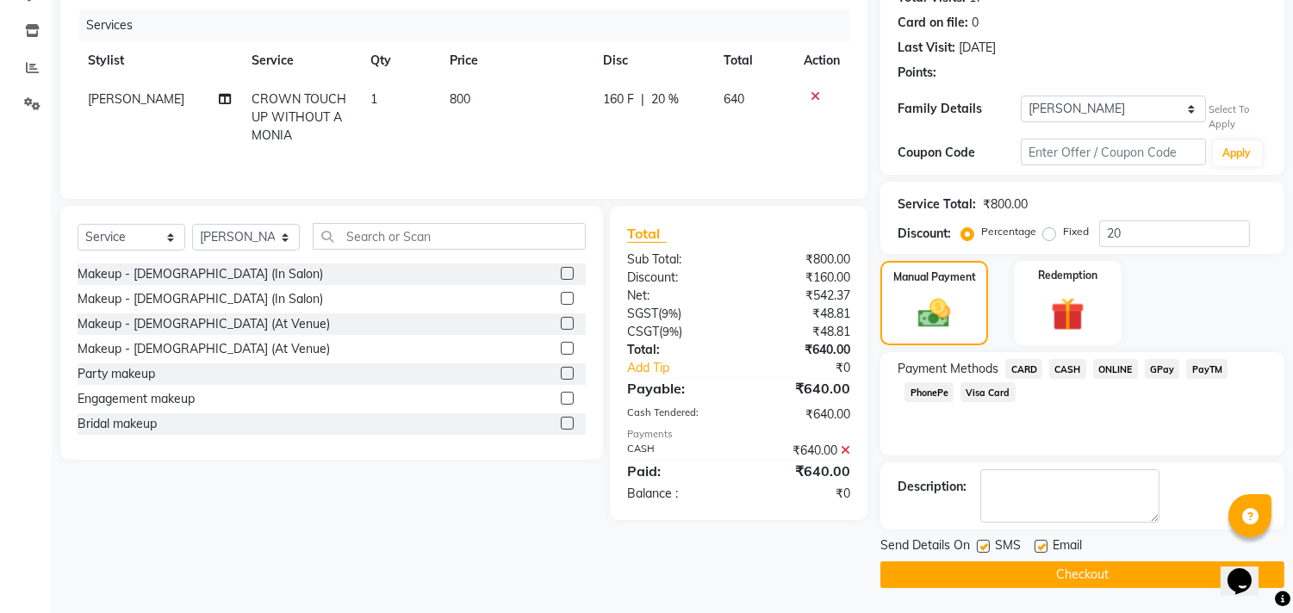
scroll to position [0, 0]
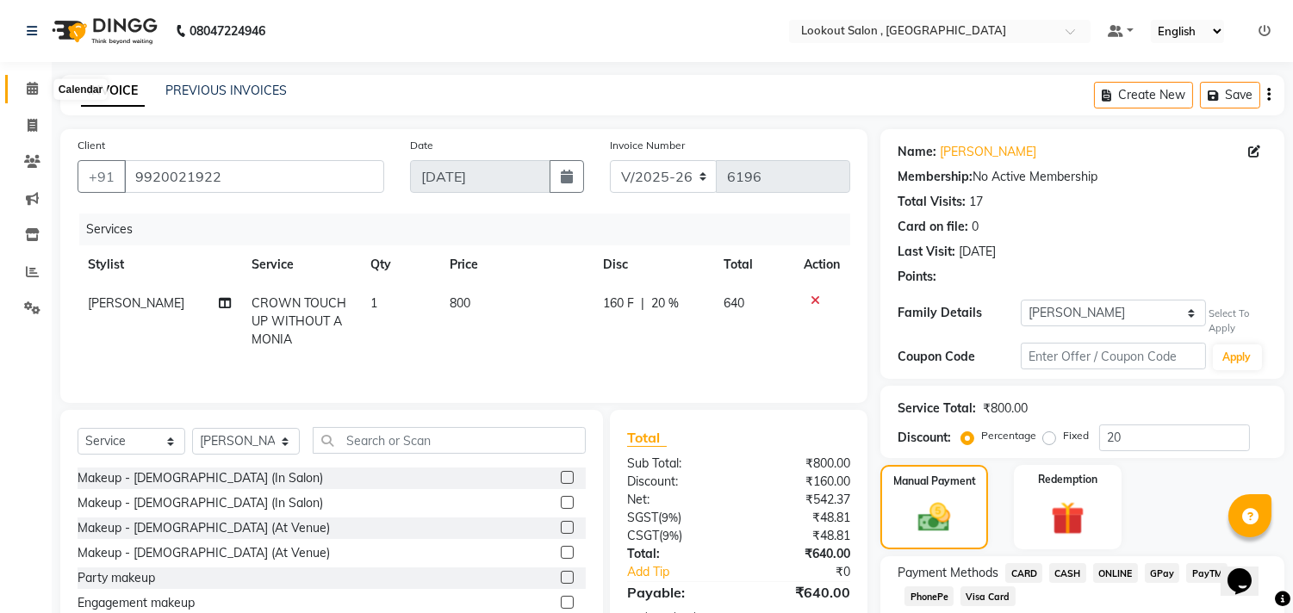
click at [34, 86] on icon at bounding box center [32, 88] width 11 height 13
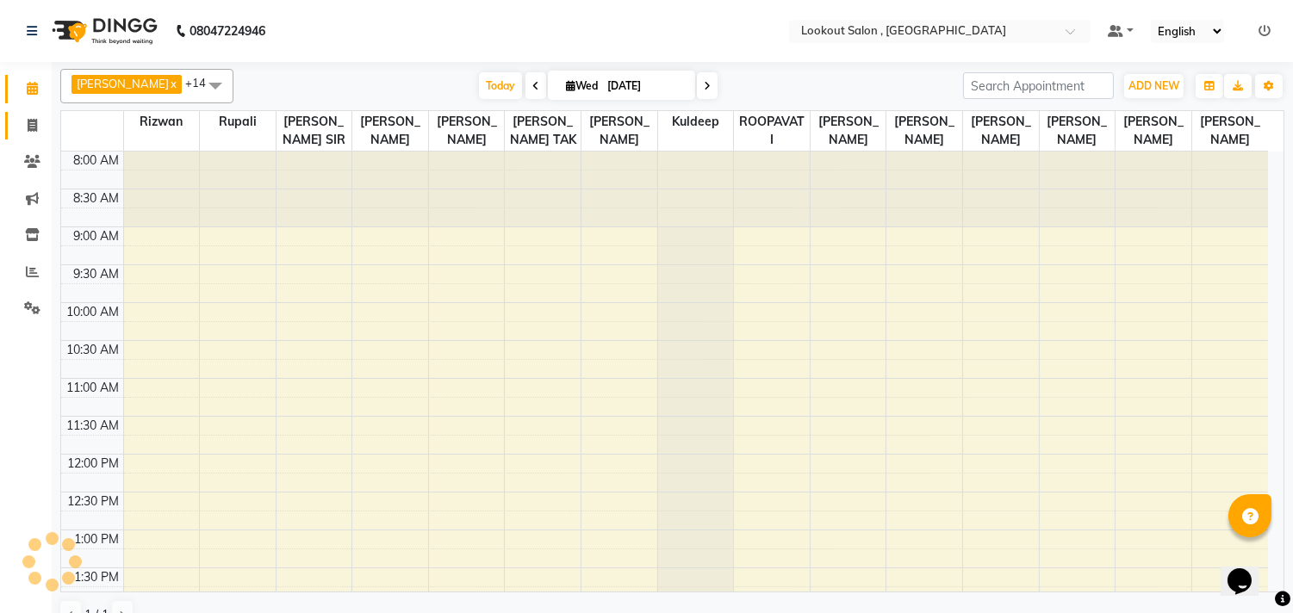
click at [28, 126] on icon at bounding box center [32, 125] width 9 height 13
select select "service"
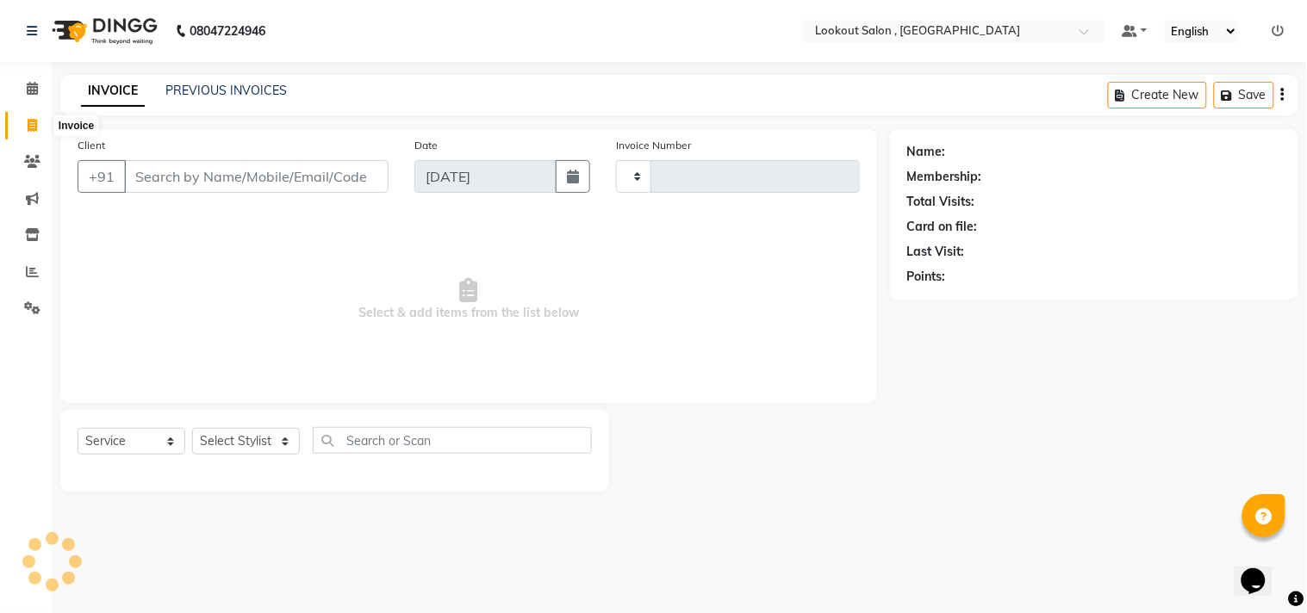
type input "6196"
select select "151"
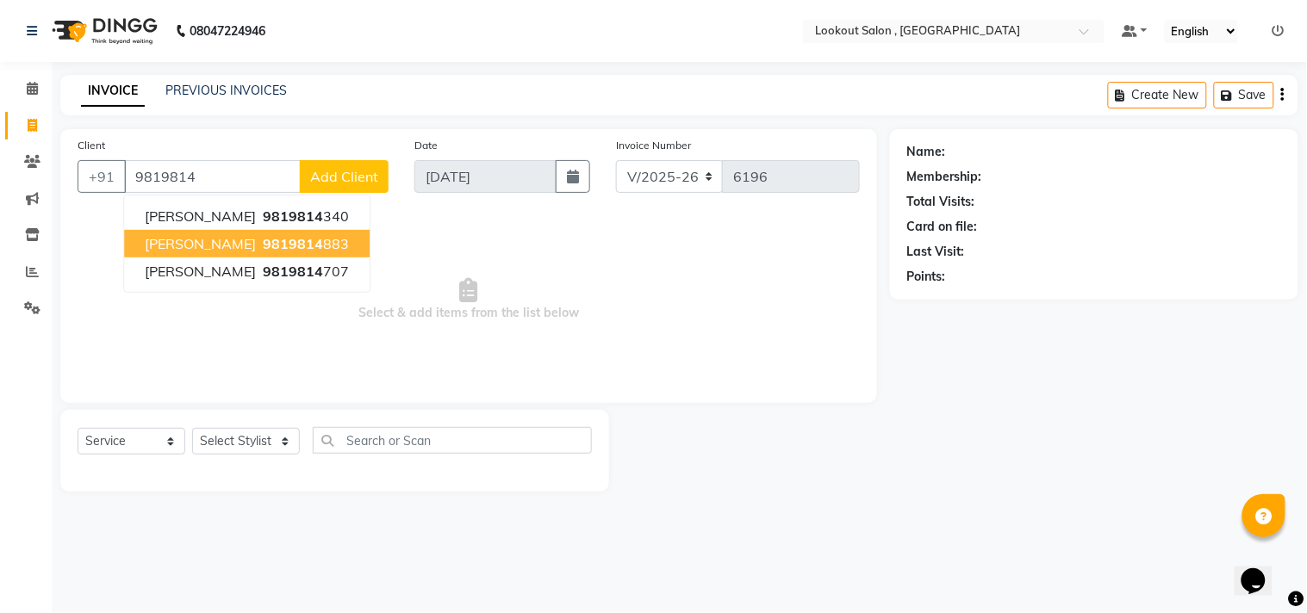
click at [149, 231] on button "[PERSON_NAME] 9819814 883" at bounding box center [247, 244] width 246 height 28
type input "9819814883"
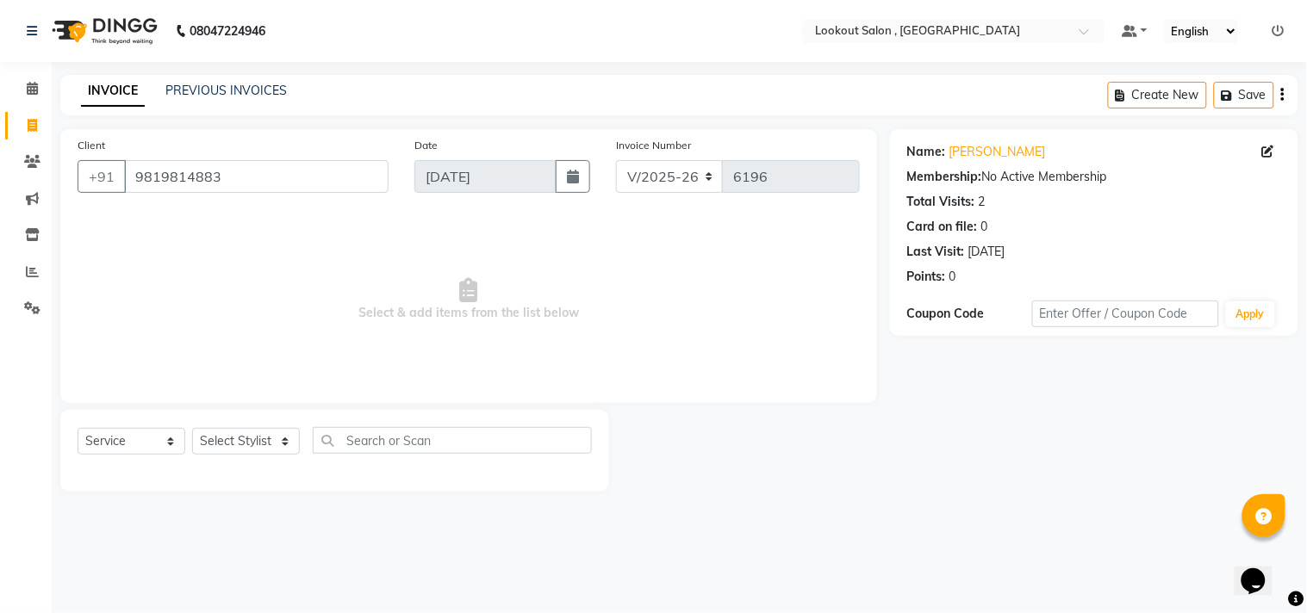
click at [224, 457] on div "Select Service Product Membership Package Voucher Prepaid Gift Card Select Styl…" at bounding box center [335, 447] width 514 height 40
click at [227, 444] on select "Select Stylist [PERSON_NAME] [PERSON_NAME] [PERSON_NAME] [PERSON_NAME] kuldeep …" at bounding box center [246, 441] width 108 height 27
select select "6223"
click at [192, 429] on select "Select Stylist [PERSON_NAME] [PERSON_NAME] [PERSON_NAME] [PERSON_NAME] kuldeep …" at bounding box center [246, 441] width 108 height 27
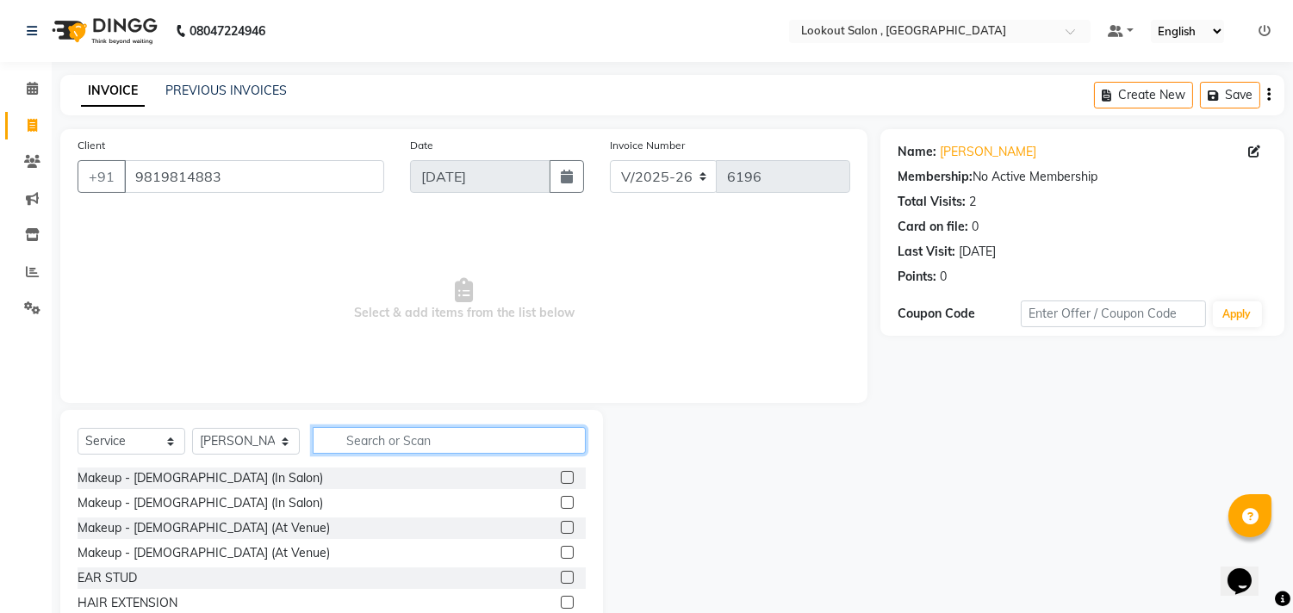
click at [418, 452] on input "text" at bounding box center [449, 440] width 273 height 27
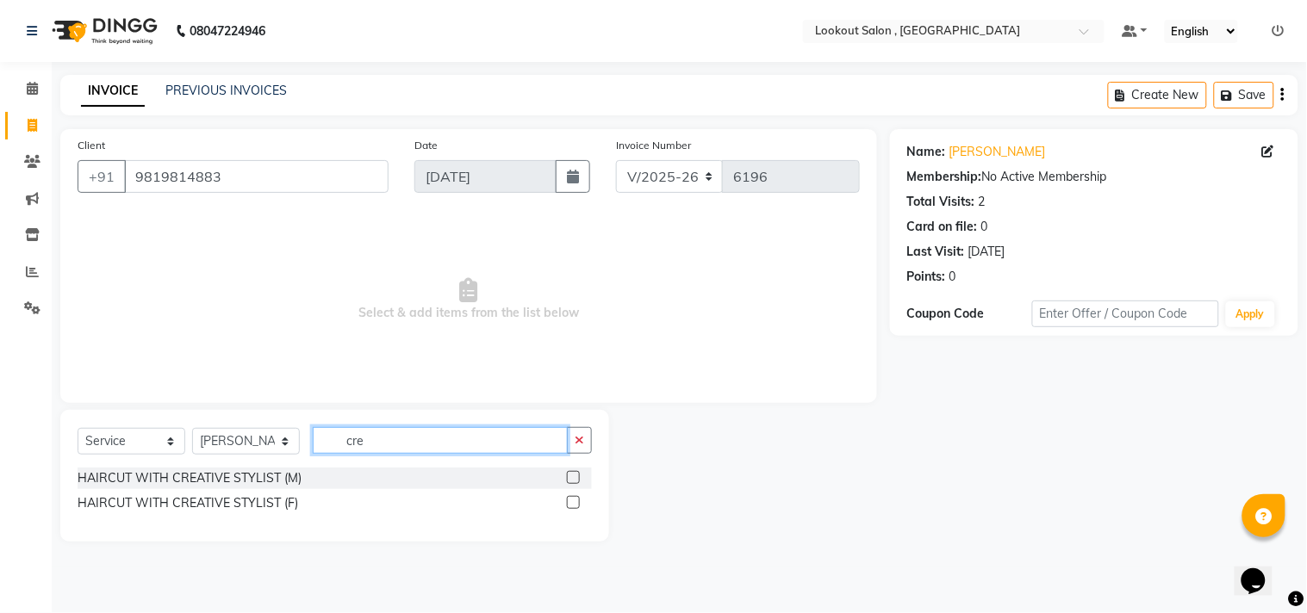
type input "cre"
click at [569, 477] on label at bounding box center [573, 477] width 13 height 13
click at [569, 477] on input "checkbox" at bounding box center [572, 478] width 11 height 11
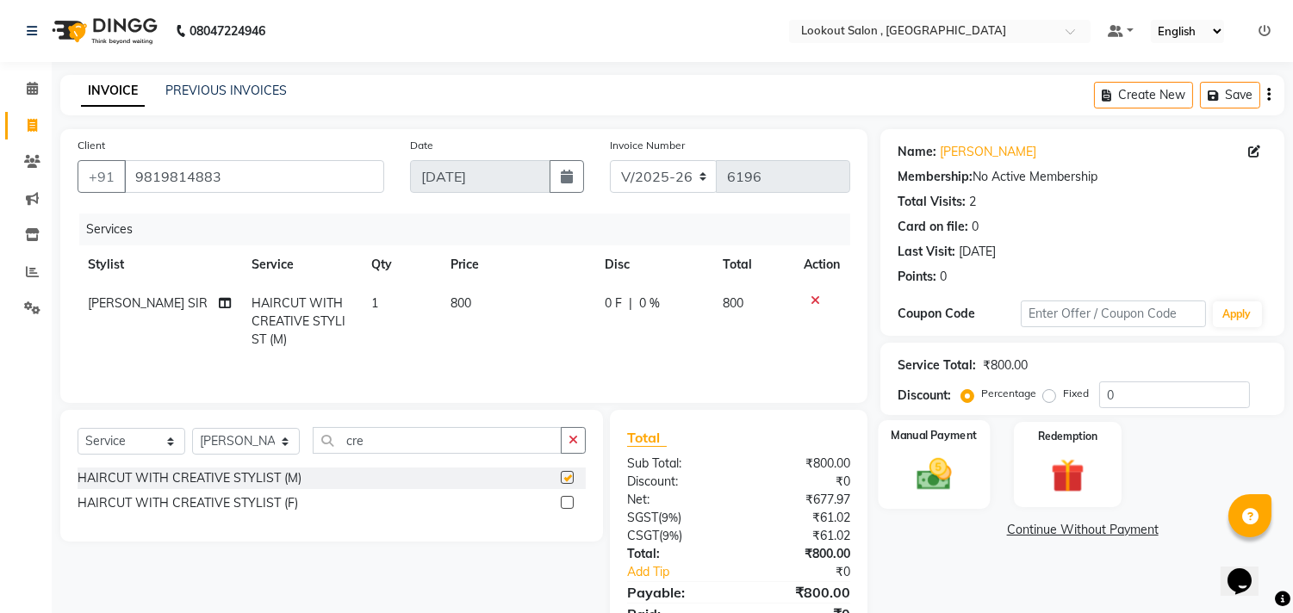
checkbox input "false"
click at [892, 466] on div "Manual Payment" at bounding box center [935, 464] width 112 height 88
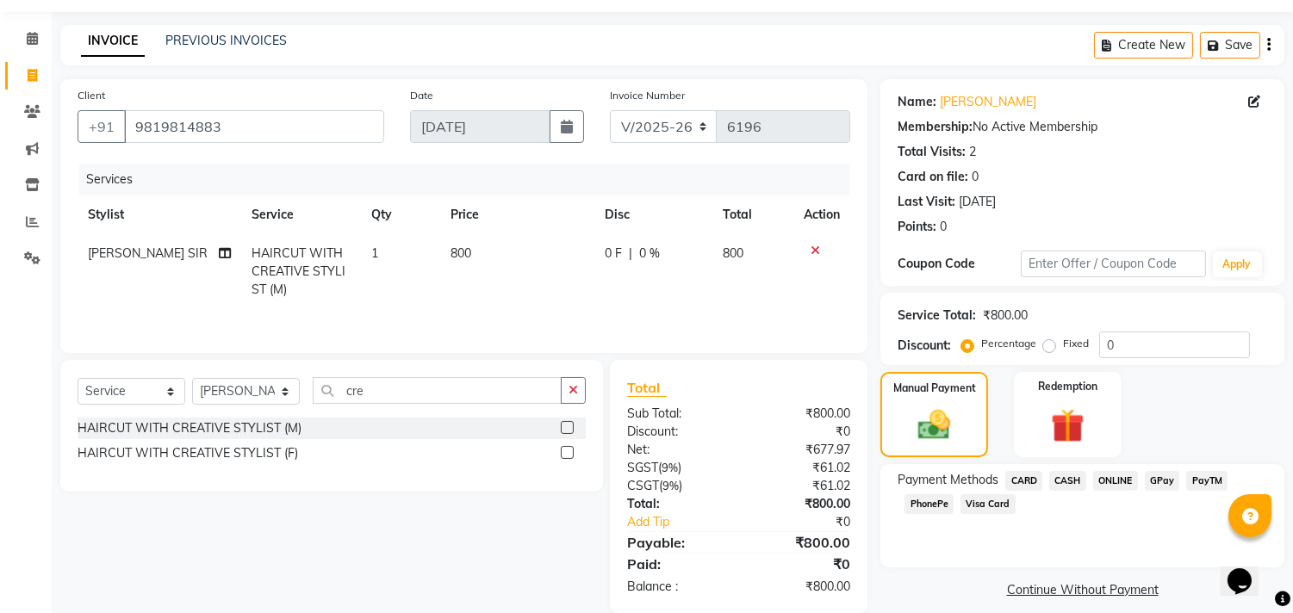
scroll to position [78, 0]
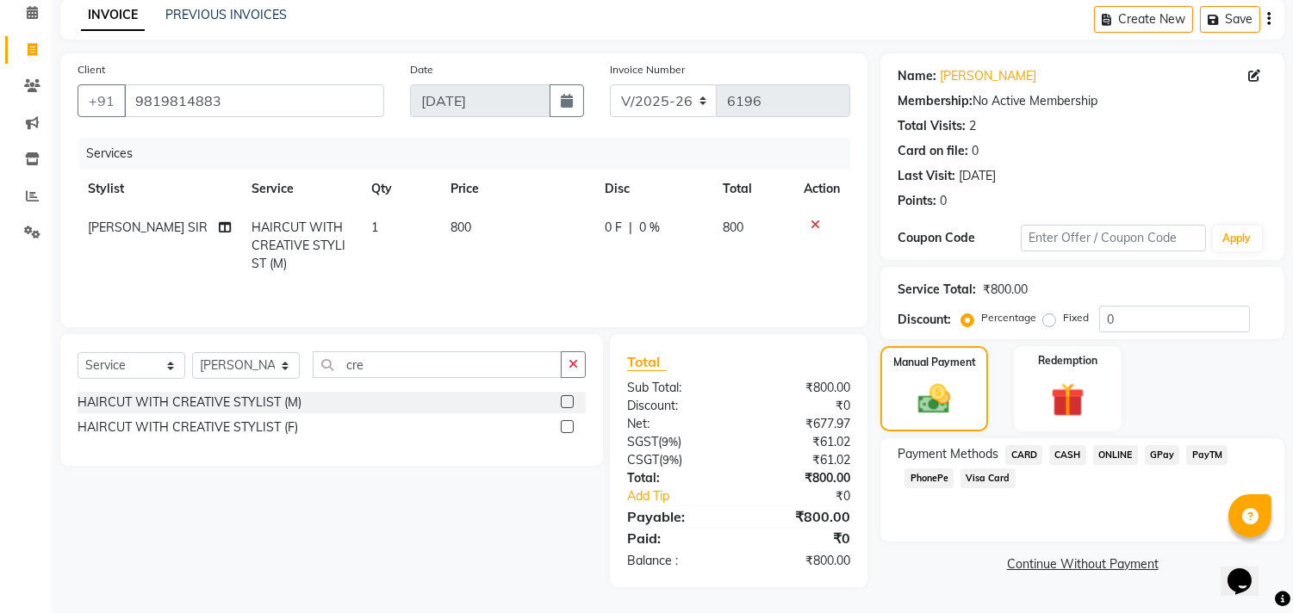
click at [1074, 445] on span "CASH" at bounding box center [1067, 455] width 37 height 20
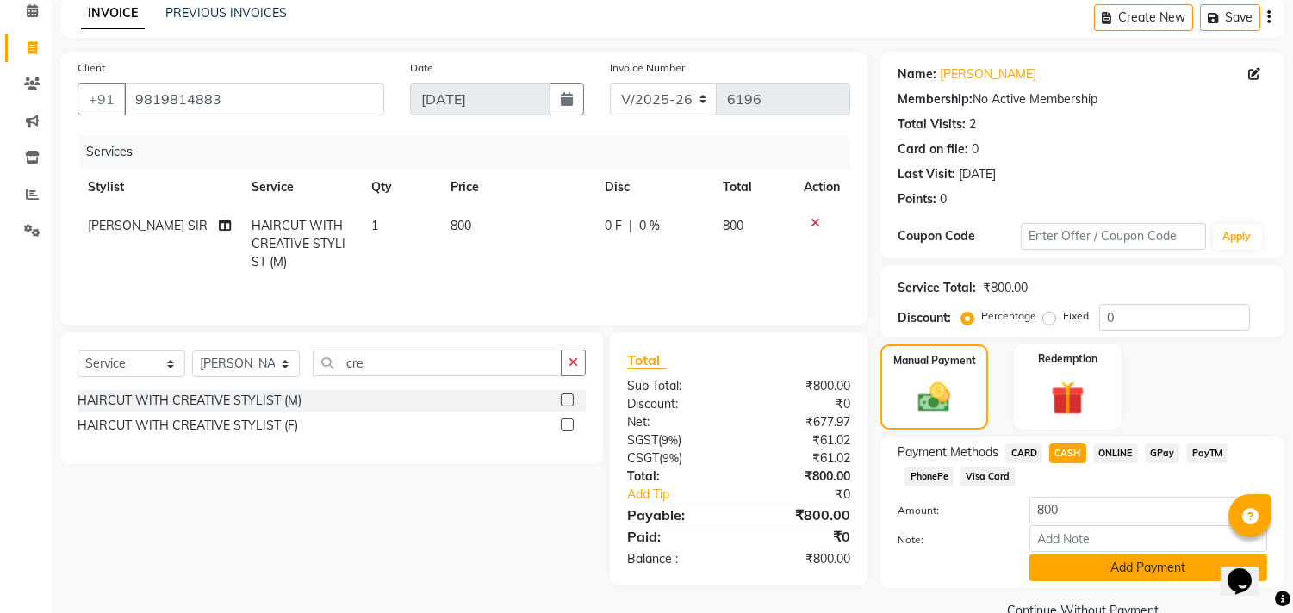
click at [1088, 563] on button "Add Payment" at bounding box center [1148, 568] width 238 height 27
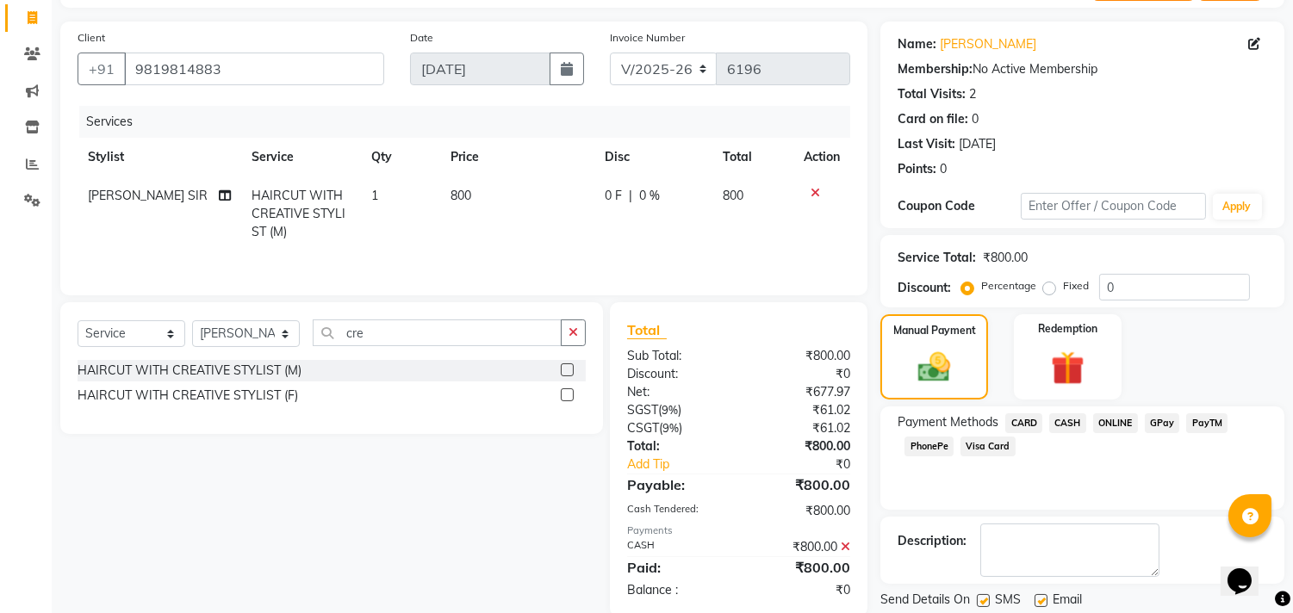
scroll to position [161, 0]
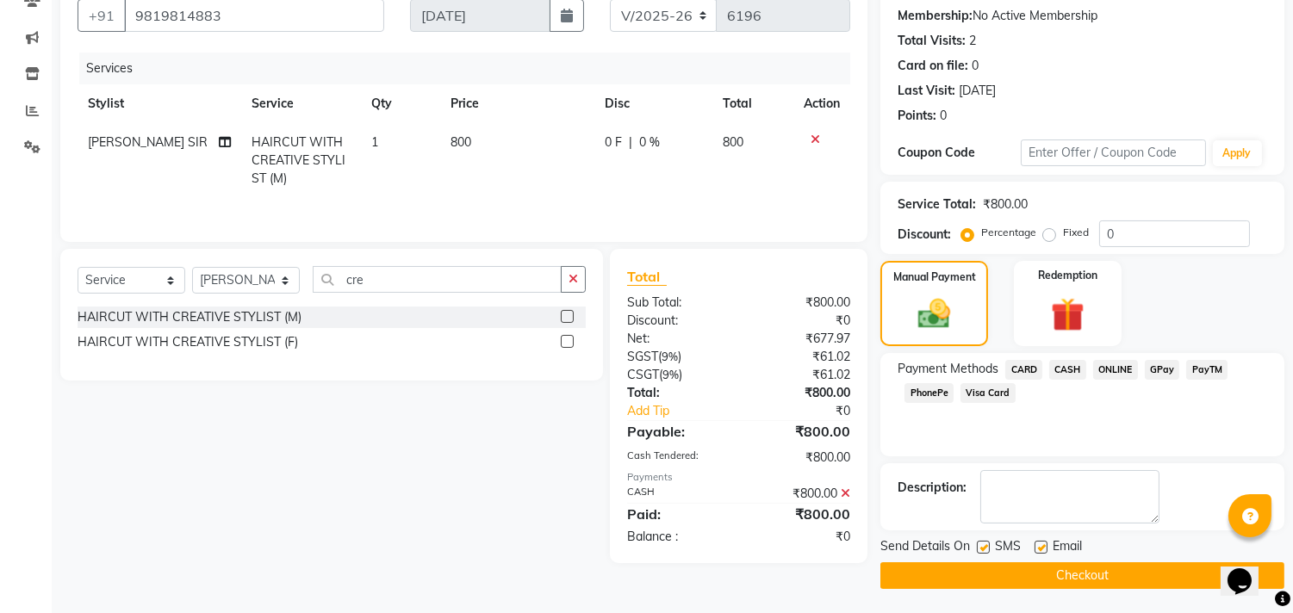
click at [1088, 575] on button "Checkout" at bounding box center [1082, 576] width 404 height 27
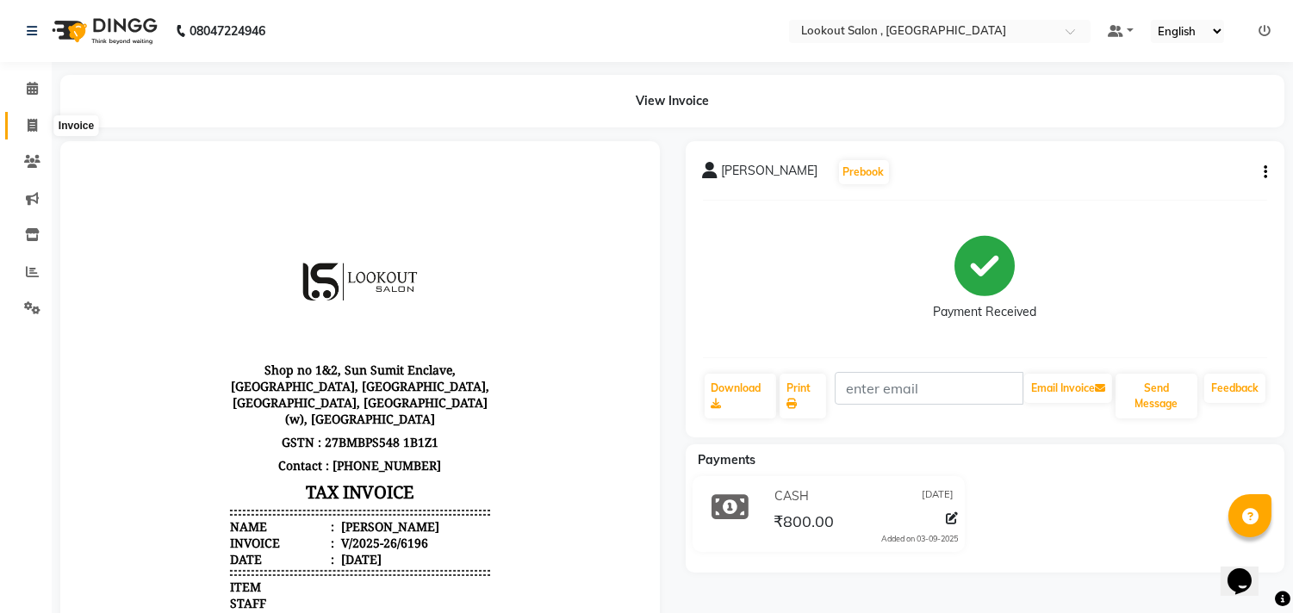
click at [28, 124] on icon at bounding box center [32, 125] width 9 height 13
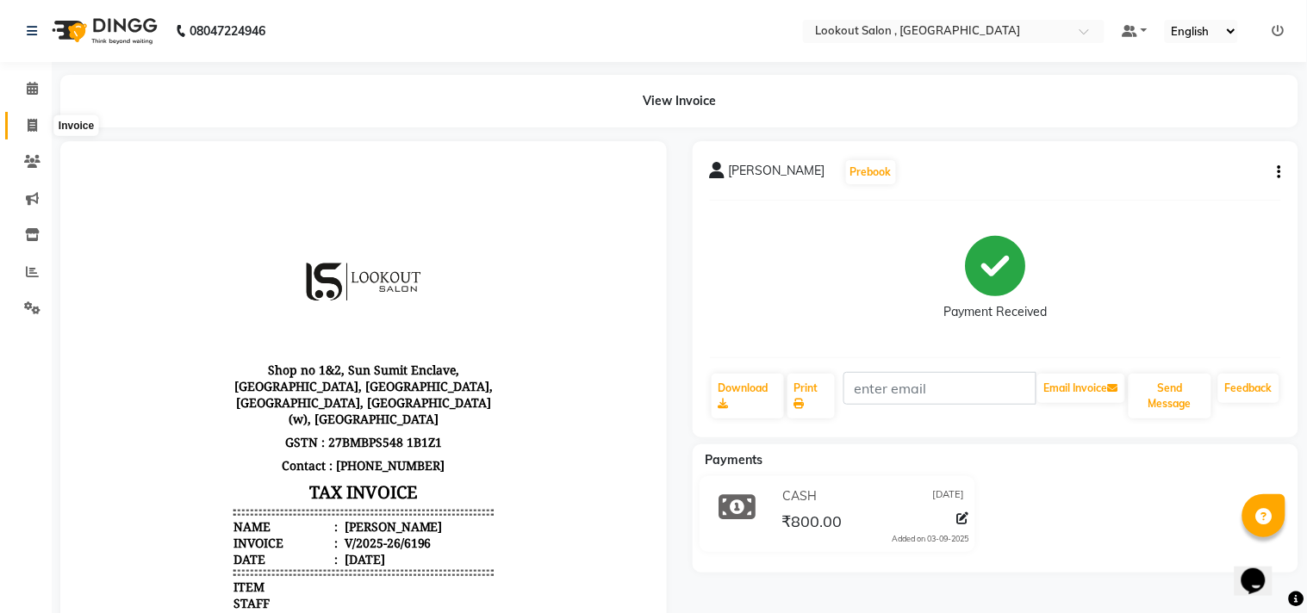
select select "service"
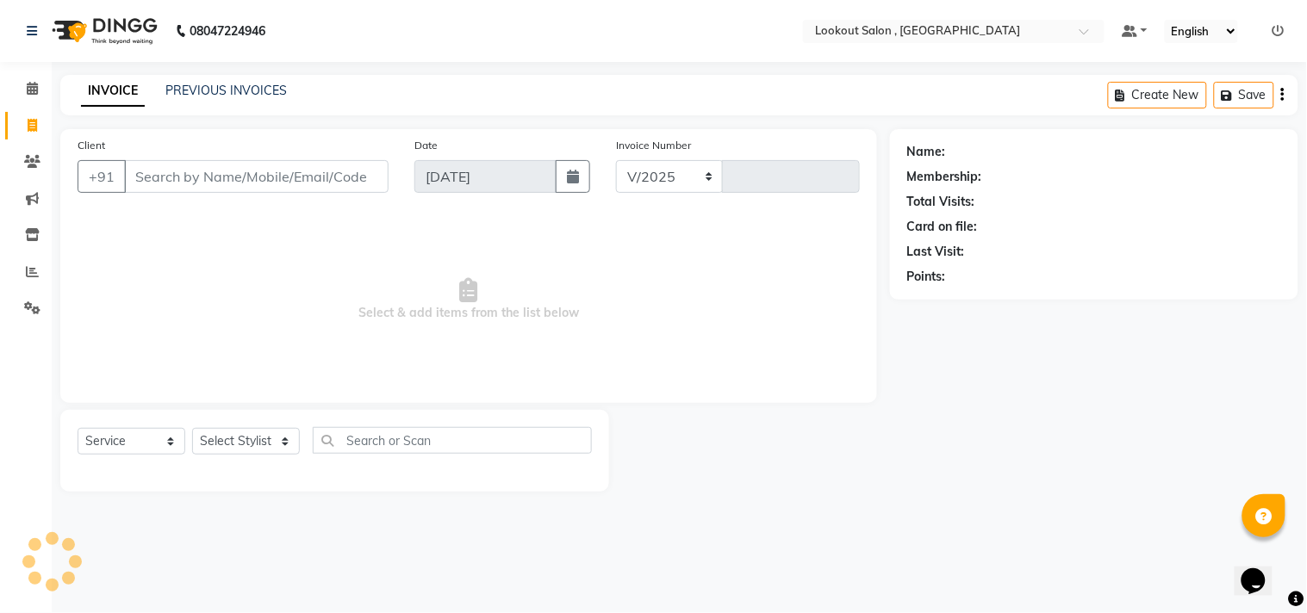
select select "151"
type input "6197"
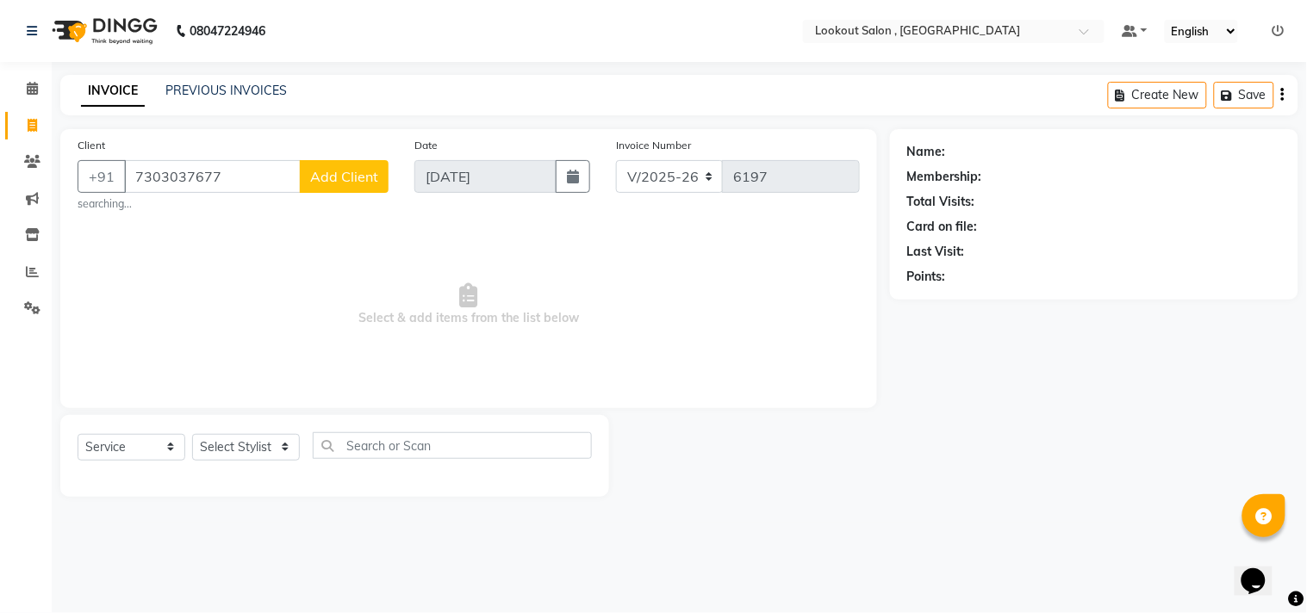
type input "7303037677"
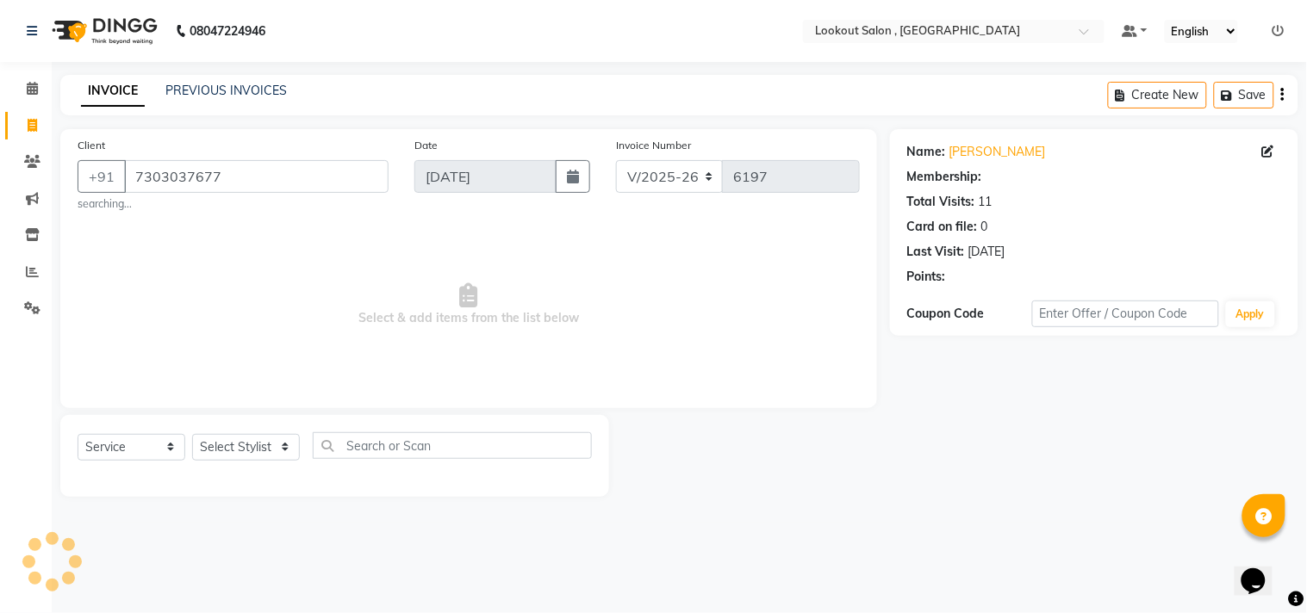
select select "1: Object"
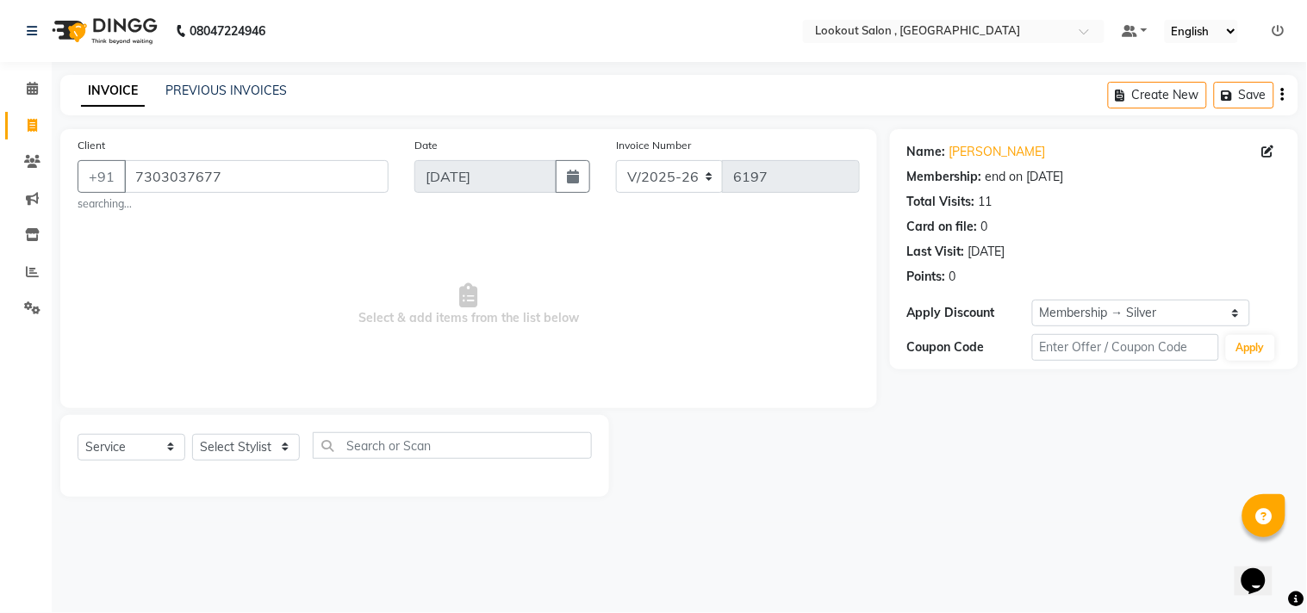
click at [208, 462] on div "Select Service Product Membership Package Voucher Prepaid Gift Card Select Styl…" at bounding box center [335, 452] width 514 height 40
click at [203, 450] on select "Select Stylist [PERSON_NAME] [PERSON_NAME] [PERSON_NAME] [PERSON_NAME] kuldeep …" at bounding box center [246, 447] width 108 height 27
select select "88368"
click at [192, 434] on select "Select Stylist [PERSON_NAME] [PERSON_NAME] [PERSON_NAME] [PERSON_NAME] kuldeep …" at bounding box center [246, 447] width 108 height 27
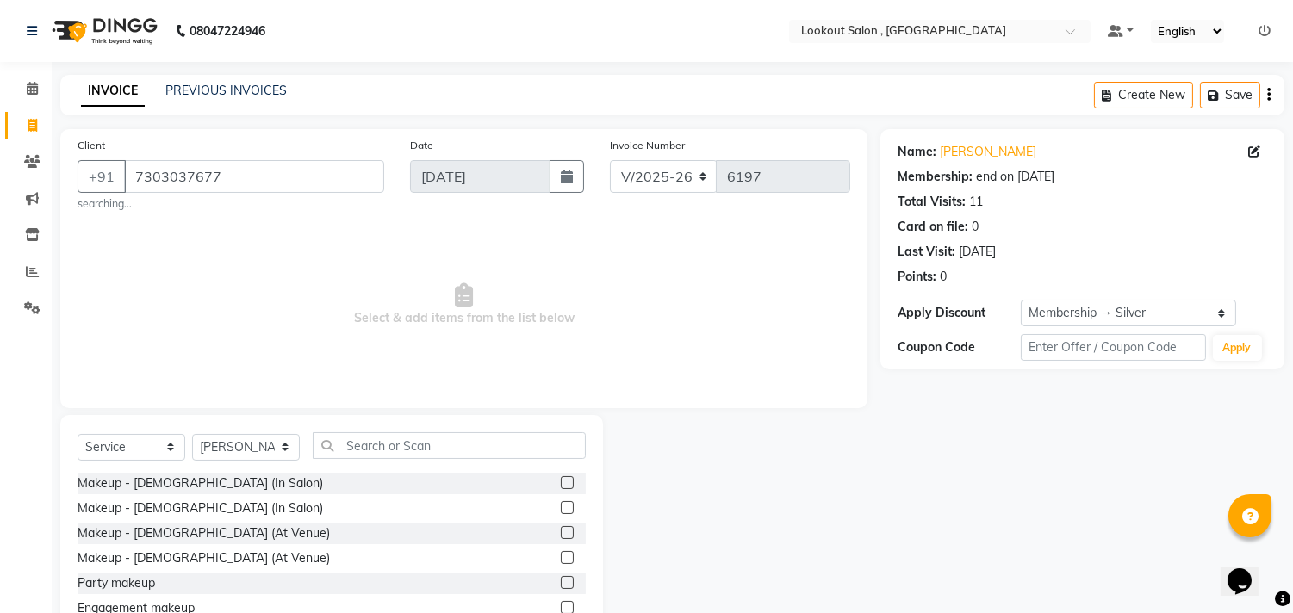
click at [417, 423] on div "Select Service Product Membership Package Voucher Prepaid Gift Card Select Styl…" at bounding box center [331, 542] width 543 height 254
click at [424, 436] on input "text" at bounding box center [449, 445] width 273 height 27
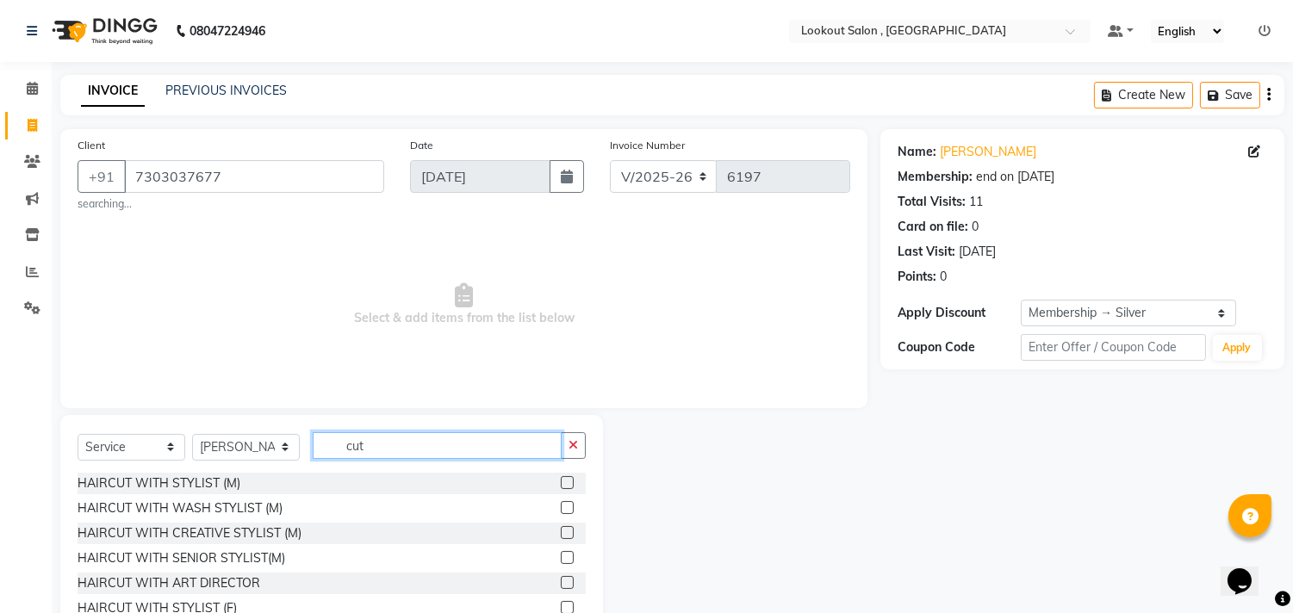
scroll to position [82, 0]
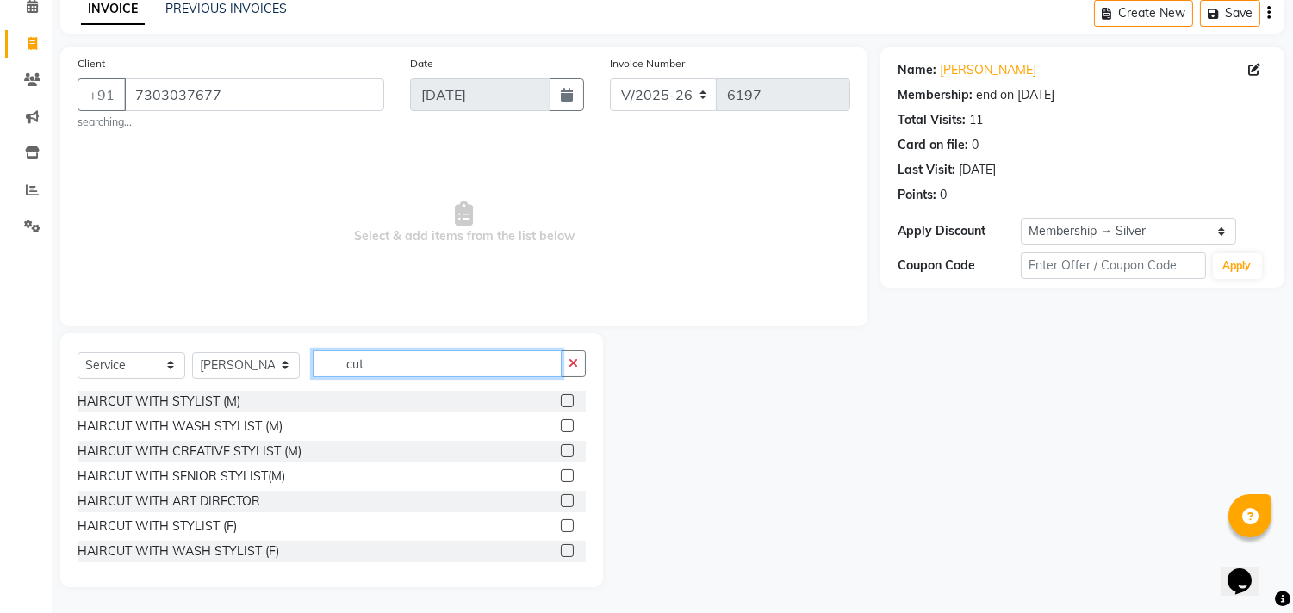
type input "cut"
click at [561, 486] on div at bounding box center [566, 478] width 11 height 18
click at [561, 474] on label at bounding box center [567, 475] width 13 height 13
click at [561, 474] on input "checkbox" at bounding box center [566, 476] width 11 height 11
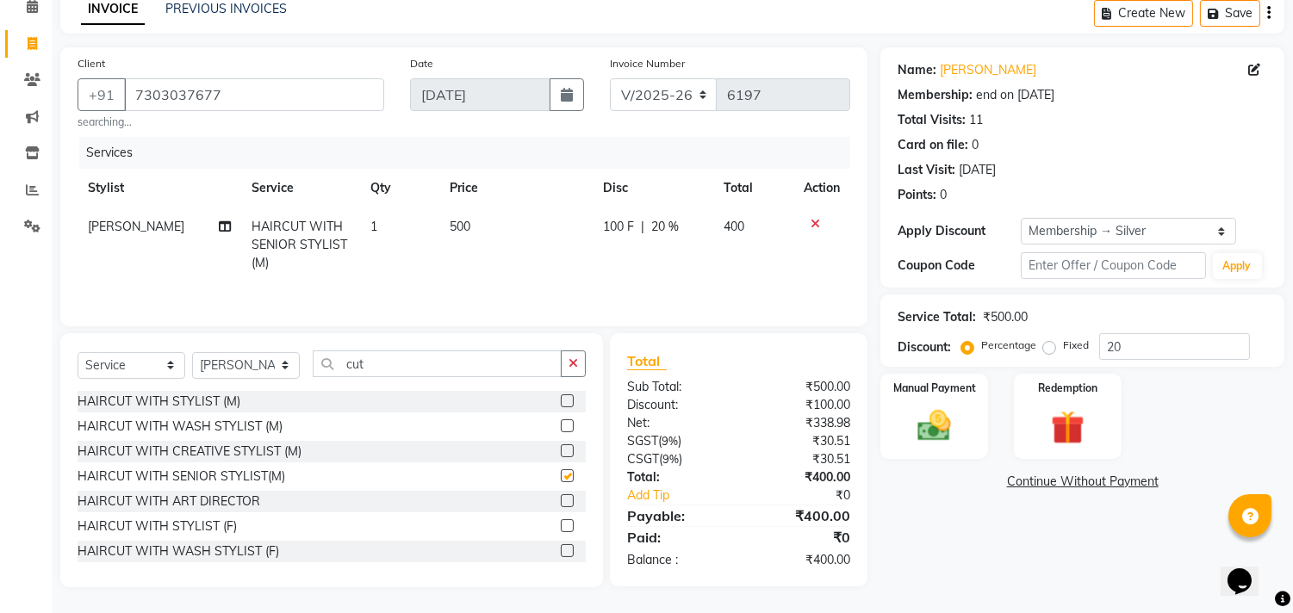
checkbox input "false"
drag, startPoint x: 407, startPoint y: 368, endPoint x: 278, endPoint y: 370, distance: 129.2
click at [278, 370] on div "Select Service Product Membership Package Voucher Prepaid Gift Card Select Styl…" at bounding box center [332, 371] width 508 height 40
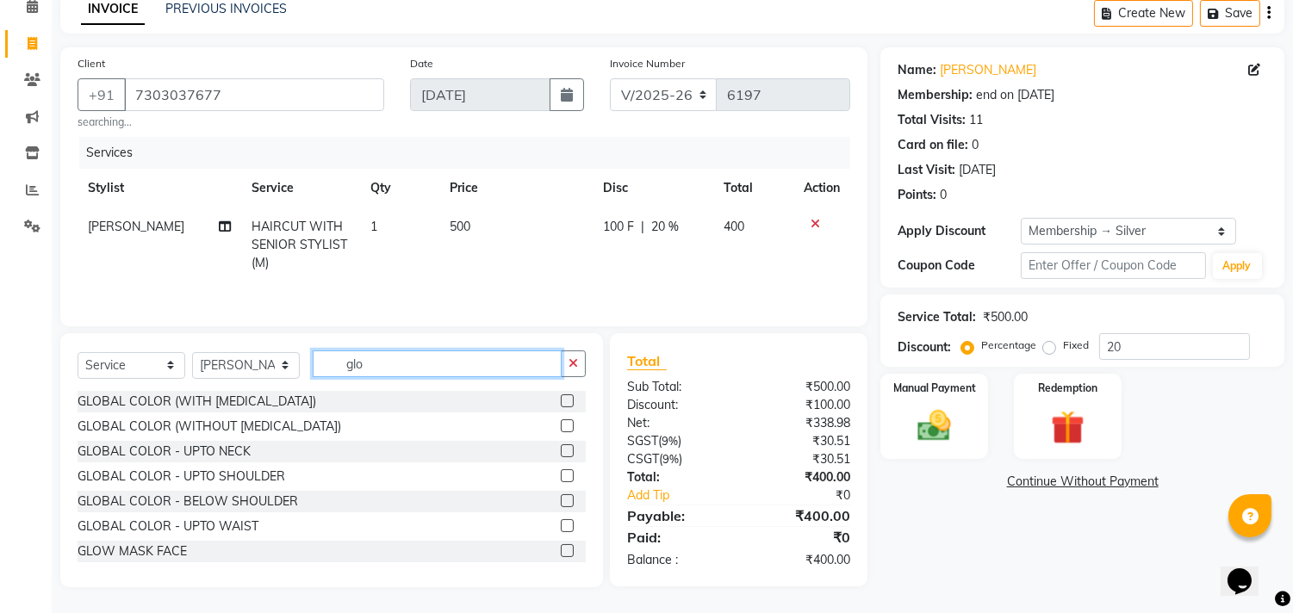
type input "glo"
click at [561, 434] on div at bounding box center [566, 429] width 11 height 18
click at [561, 422] on label at bounding box center [567, 426] width 13 height 13
click at [561, 422] on input "checkbox" at bounding box center [566, 426] width 11 height 11
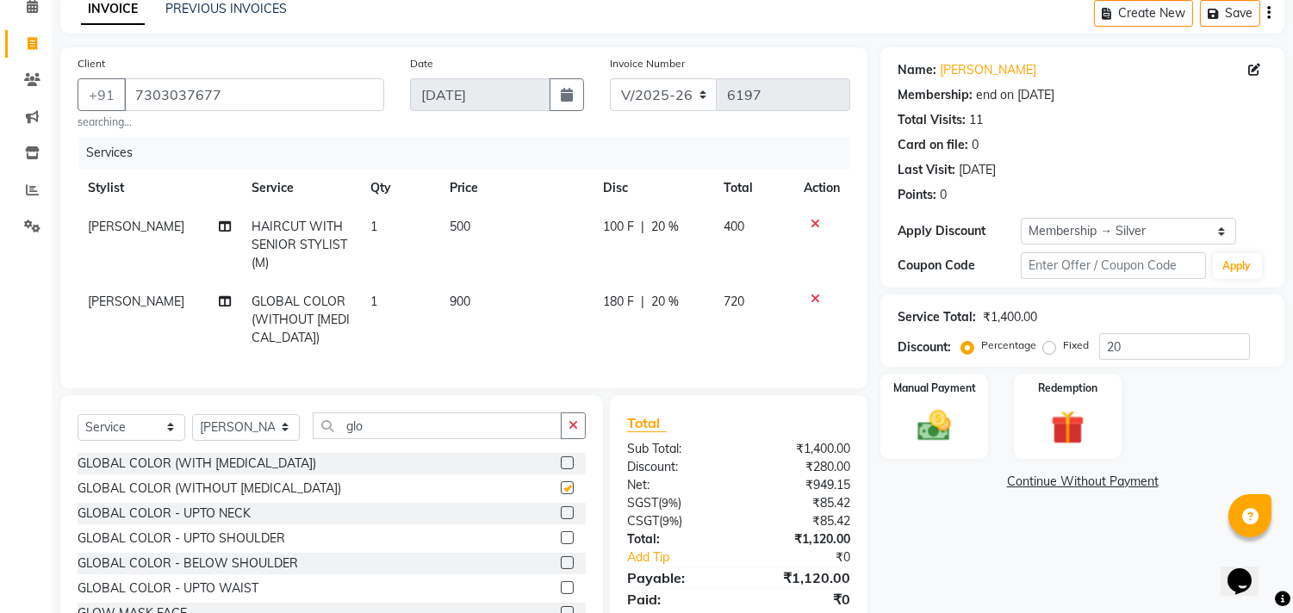
checkbox input "false"
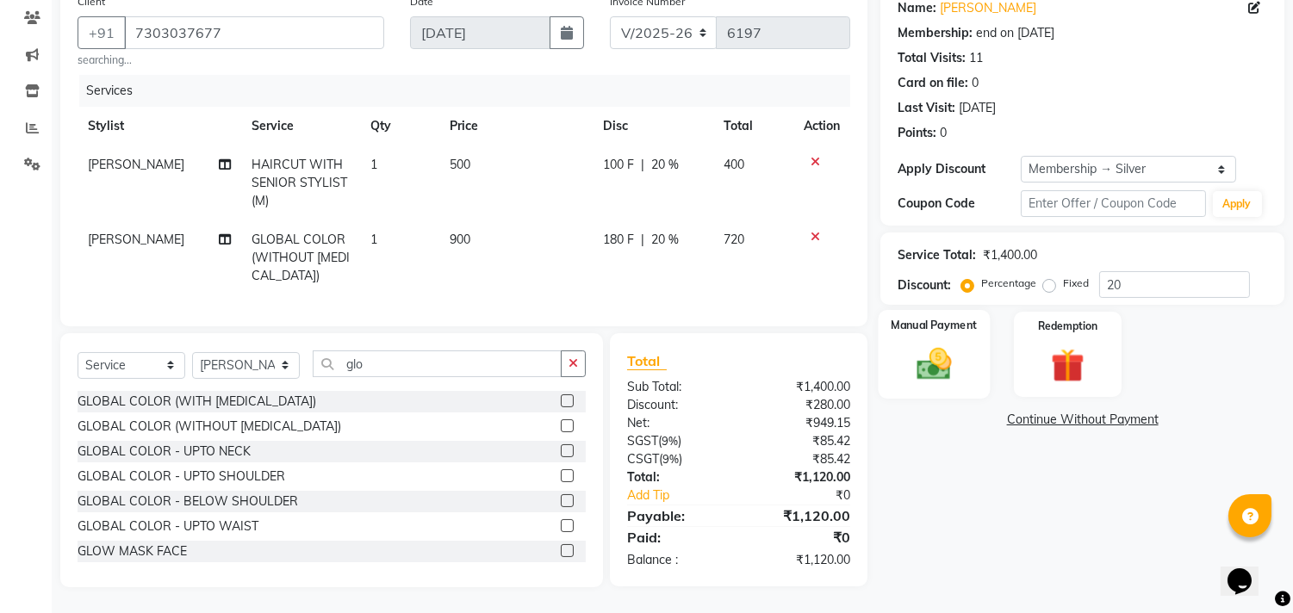
click at [920, 323] on div "Manual Payment" at bounding box center [935, 354] width 112 height 88
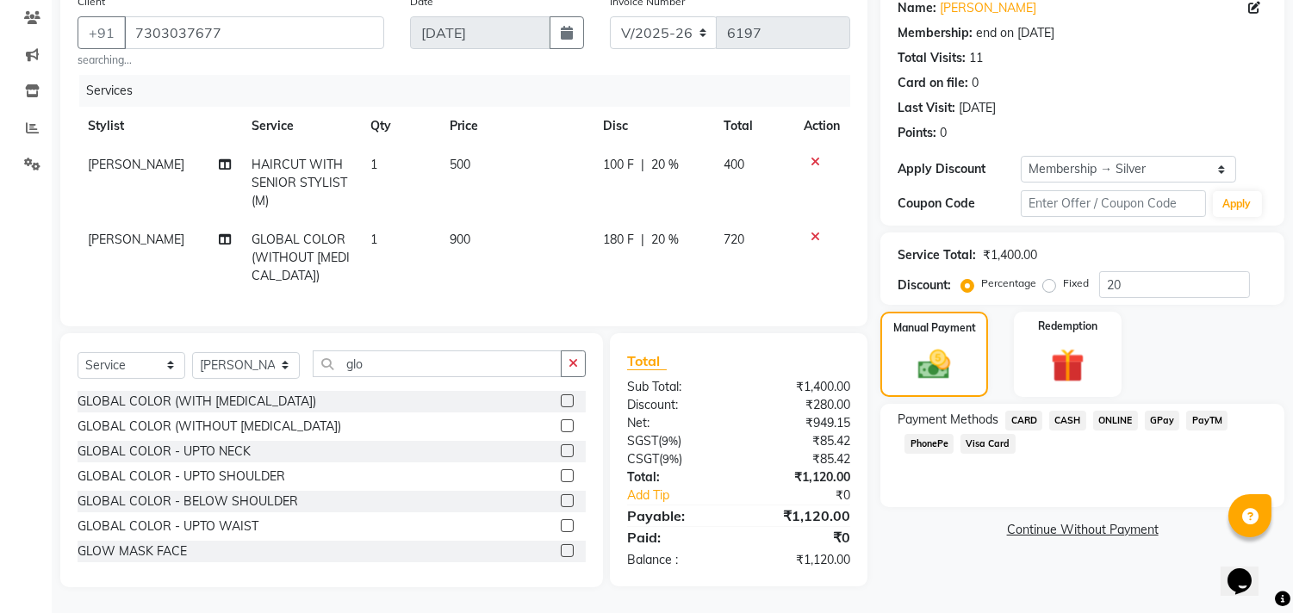
click at [1066, 411] on span "CASH" at bounding box center [1067, 421] width 37 height 20
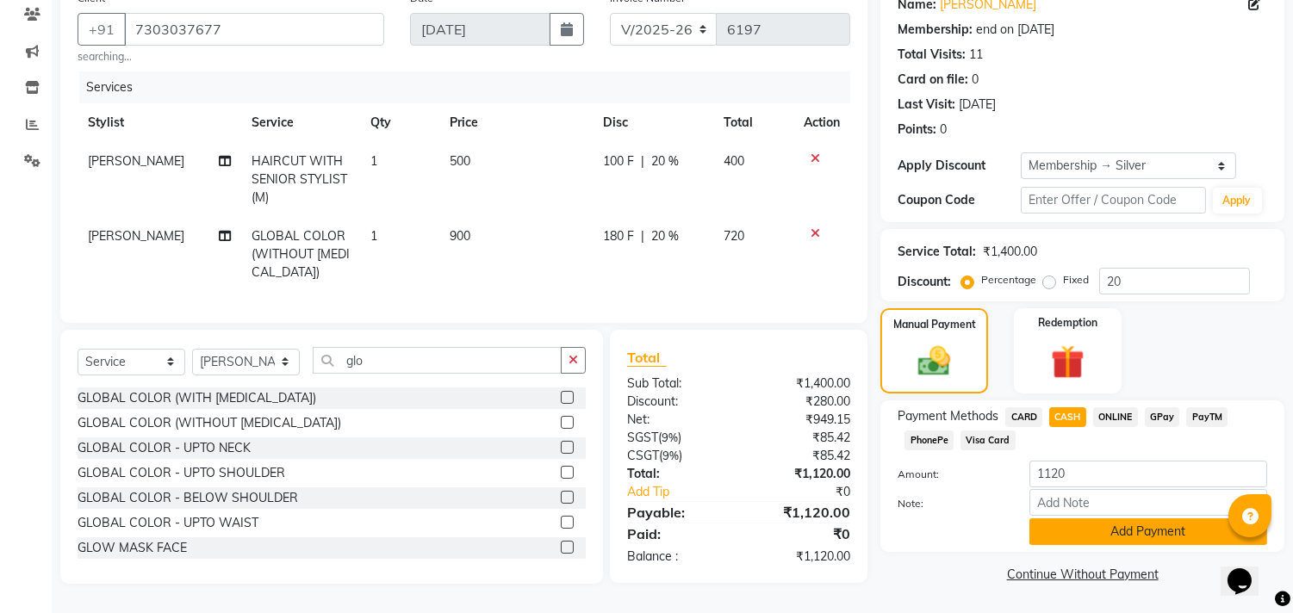
click at [1083, 530] on button "Add Payment" at bounding box center [1148, 532] width 238 height 27
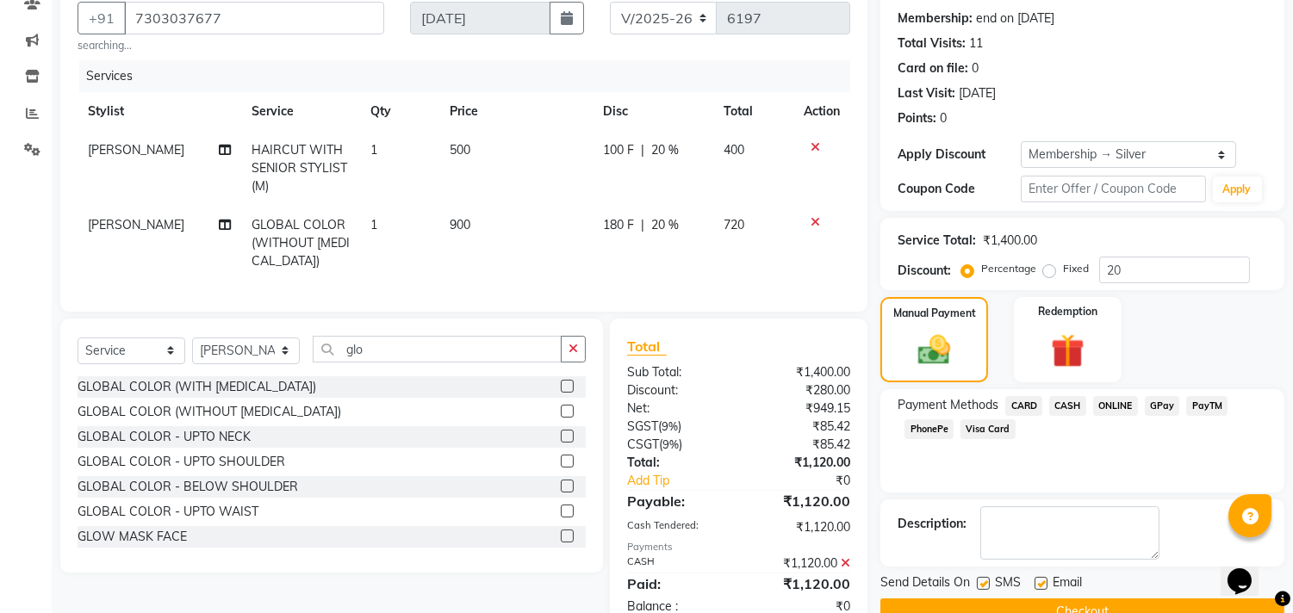
scroll to position [219, 0]
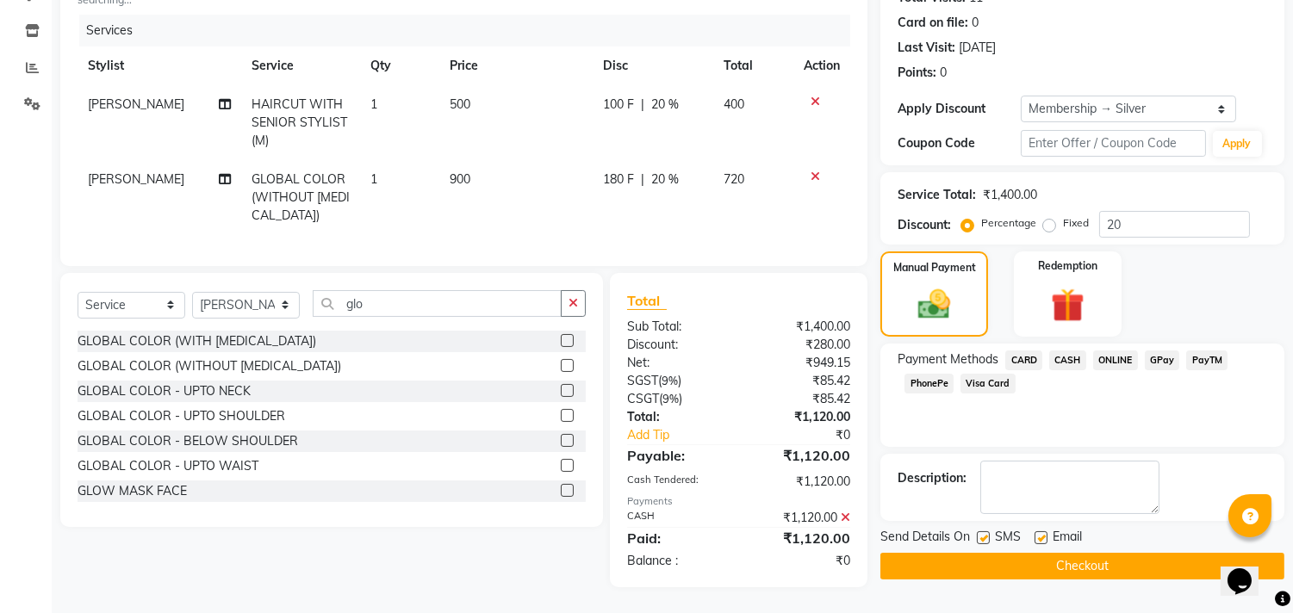
click at [1060, 556] on button "Checkout" at bounding box center [1082, 566] width 404 height 27
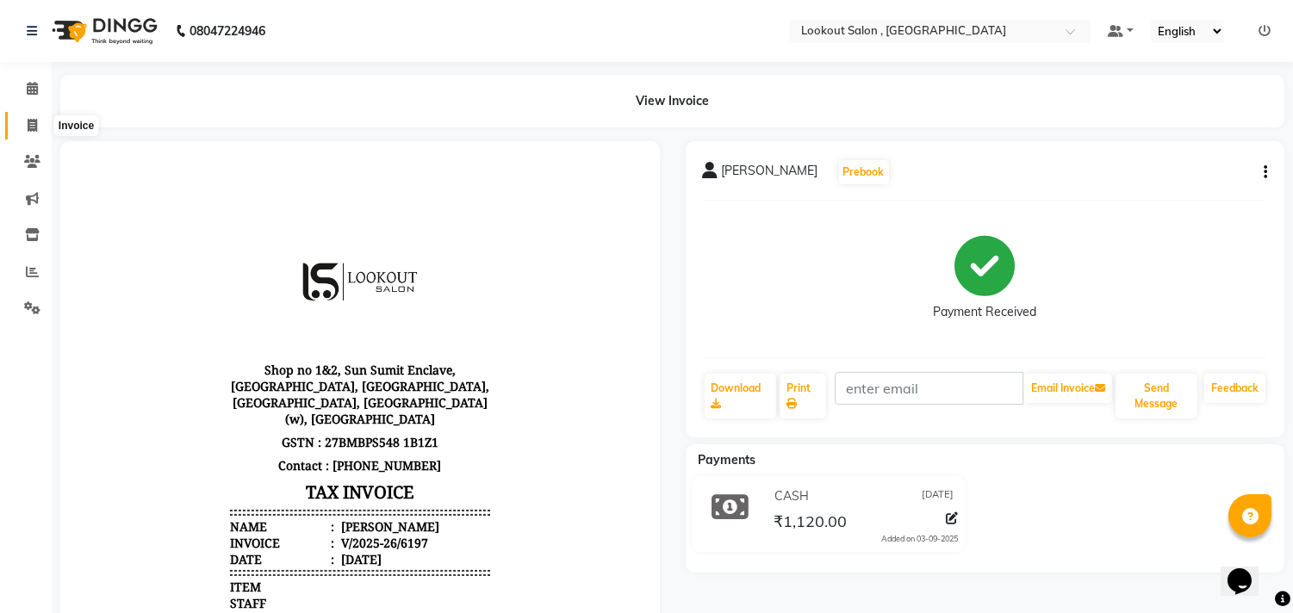
click at [33, 129] on icon at bounding box center [32, 125] width 9 height 13
select select "service"
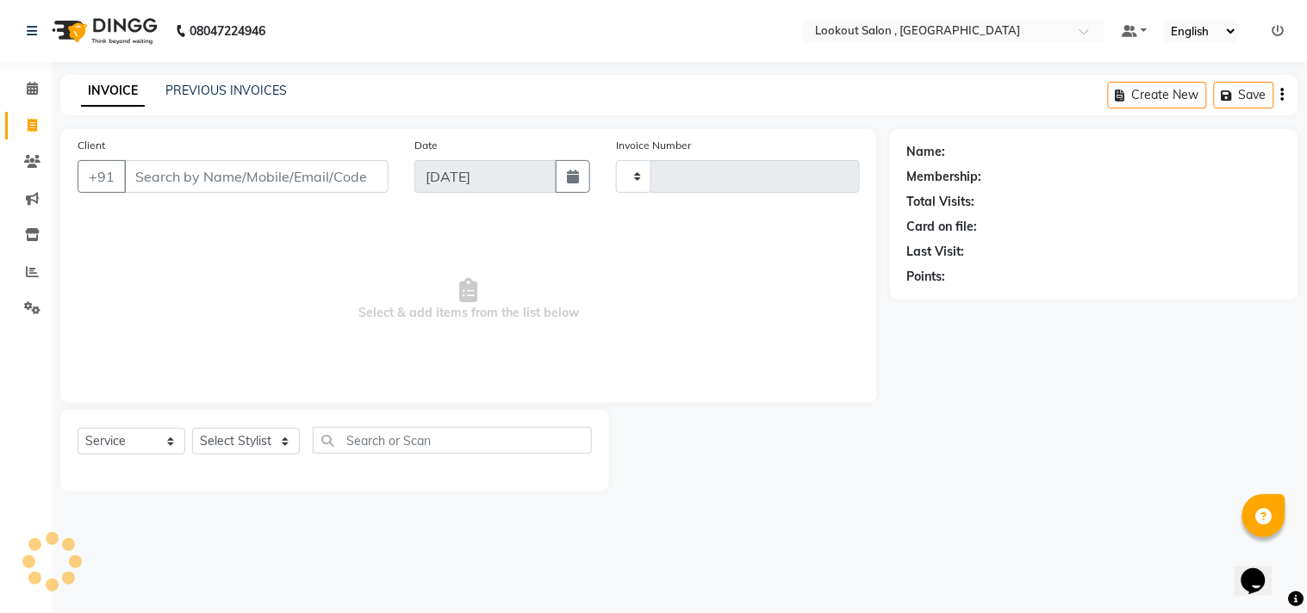
type input "6198"
select select "151"
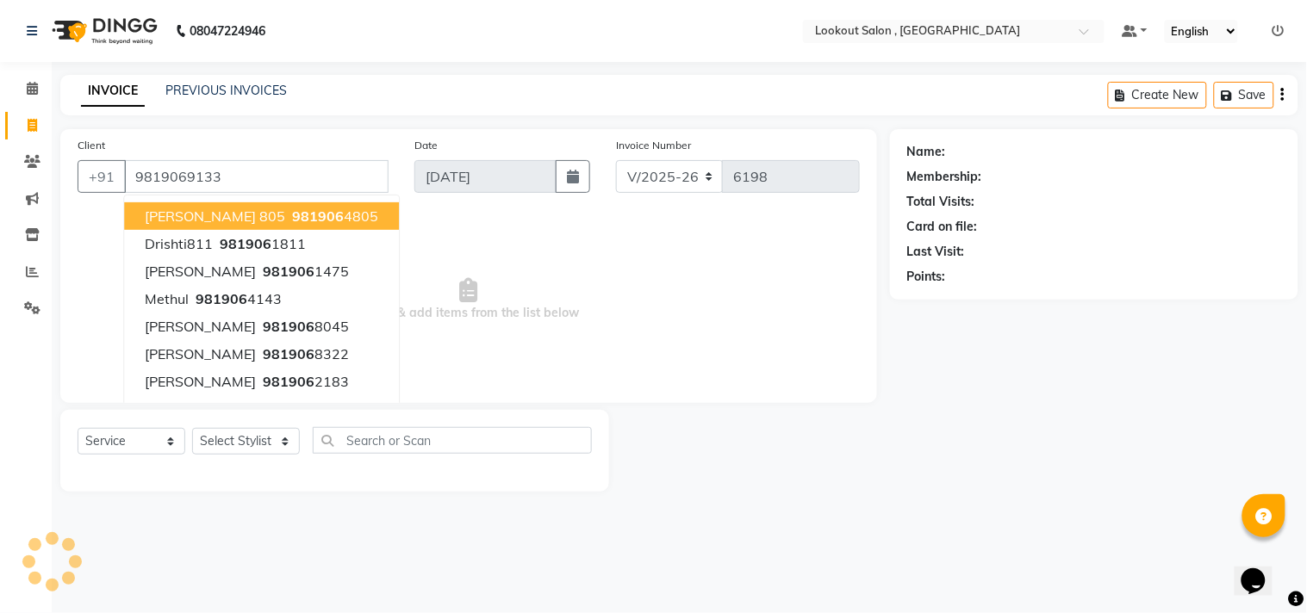
type input "9819069133"
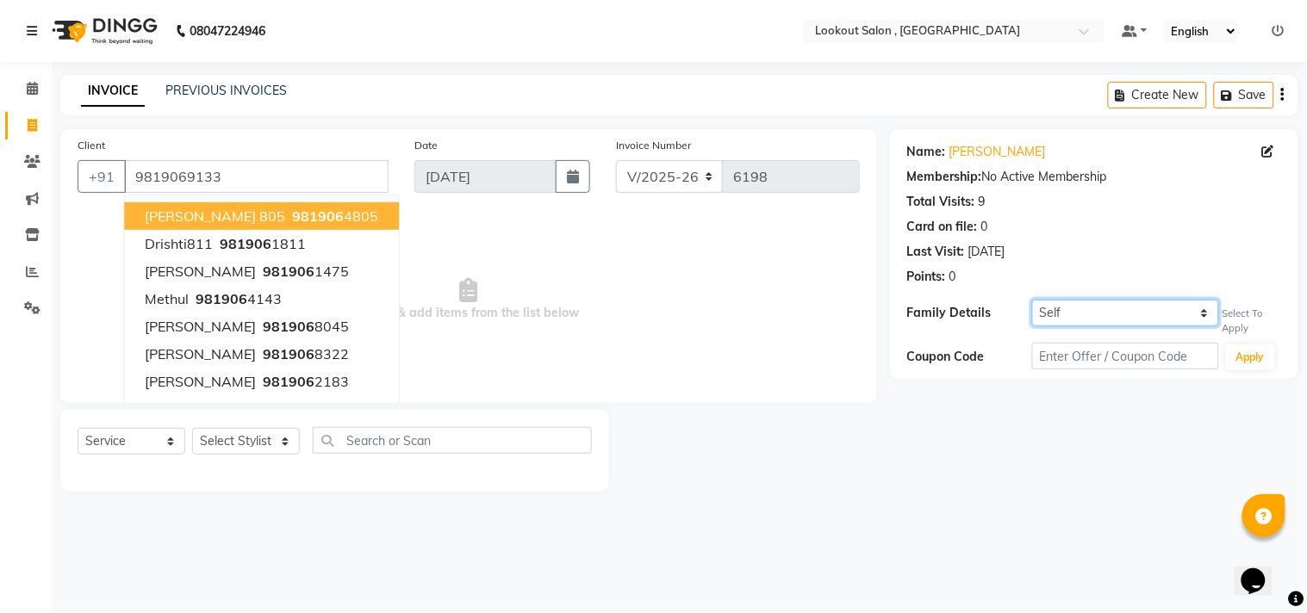
click at [1070, 317] on select "Self [PERSON_NAME]" at bounding box center [1125, 313] width 187 height 27
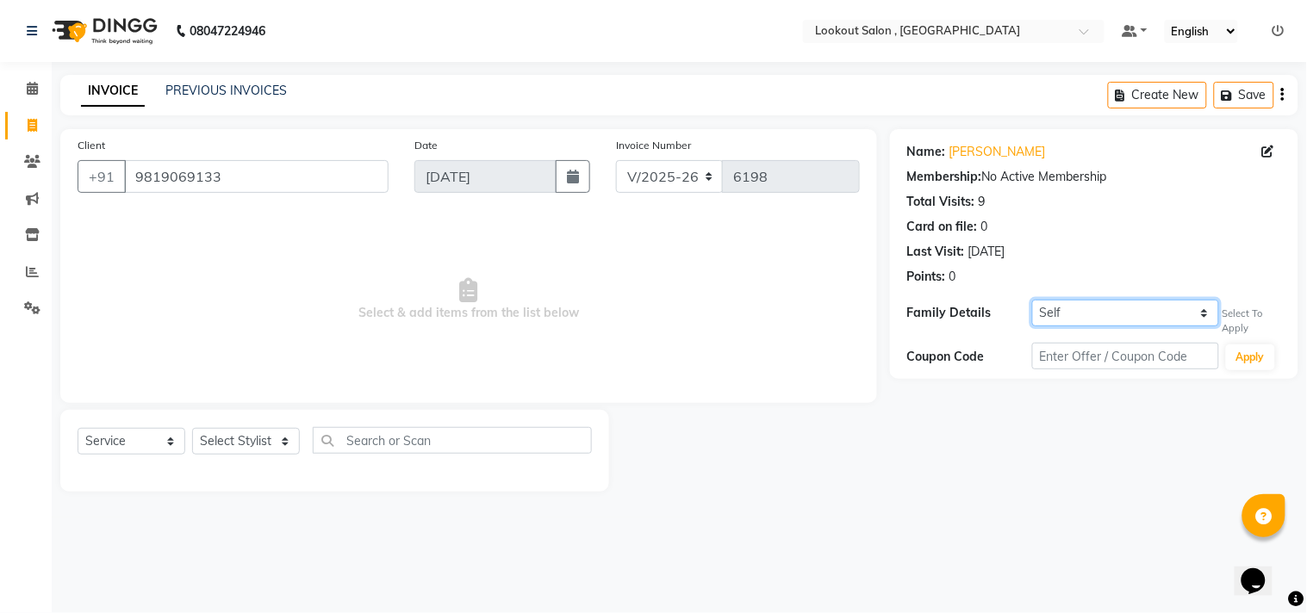
select select "1323442"
click at [1032, 300] on select "Self [PERSON_NAME]" at bounding box center [1125, 313] width 187 height 27
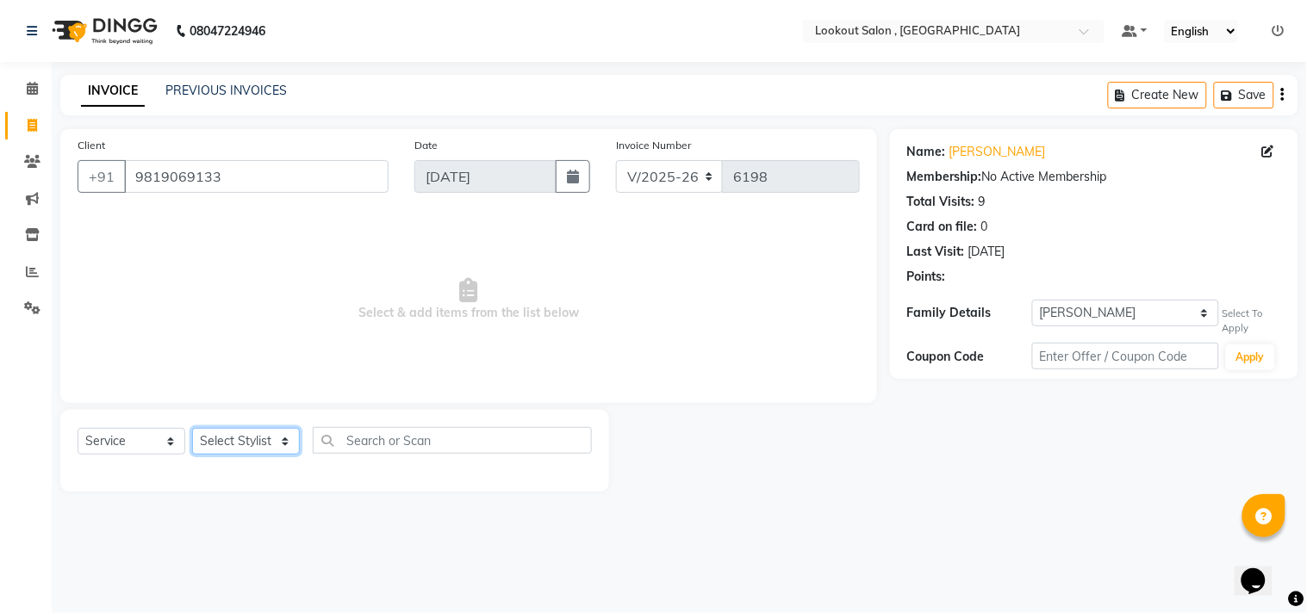
click at [194, 436] on select "Select Stylist [PERSON_NAME] [PERSON_NAME] [PERSON_NAME] [PERSON_NAME] kuldeep …" at bounding box center [246, 441] width 108 height 27
select select "19837"
click at [192, 429] on select "Select Stylist [PERSON_NAME] [PERSON_NAME] [PERSON_NAME] [PERSON_NAME] kuldeep …" at bounding box center [246, 441] width 108 height 27
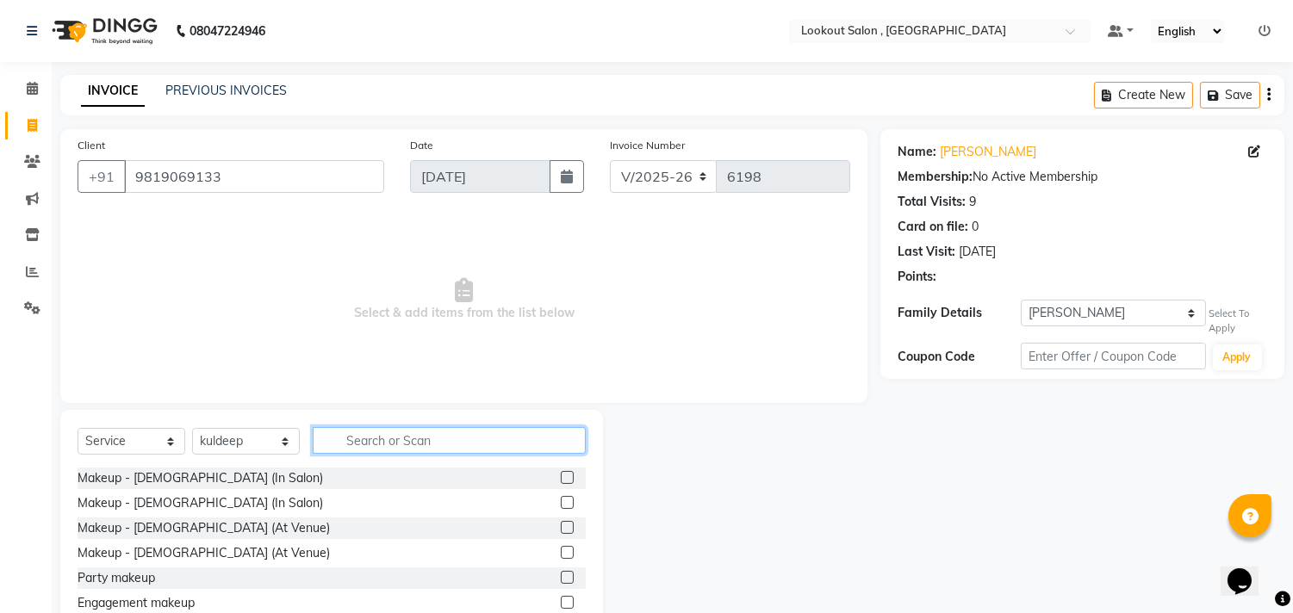
click at [399, 453] on input "text" at bounding box center [449, 440] width 273 height 27
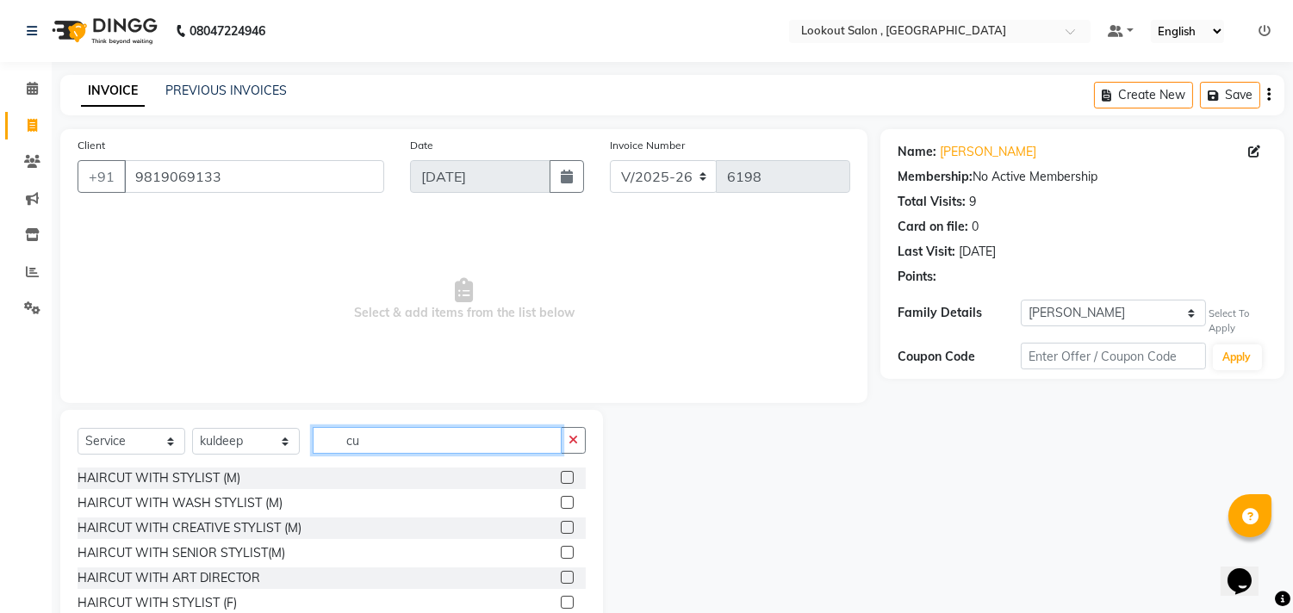
type input "cu"
click at [561, 476] on label at bounding box center [567, 477] width 13 height 13
click at [561, 476] on input "checkbox" at bounding box center [566, 478] width 11 height 11
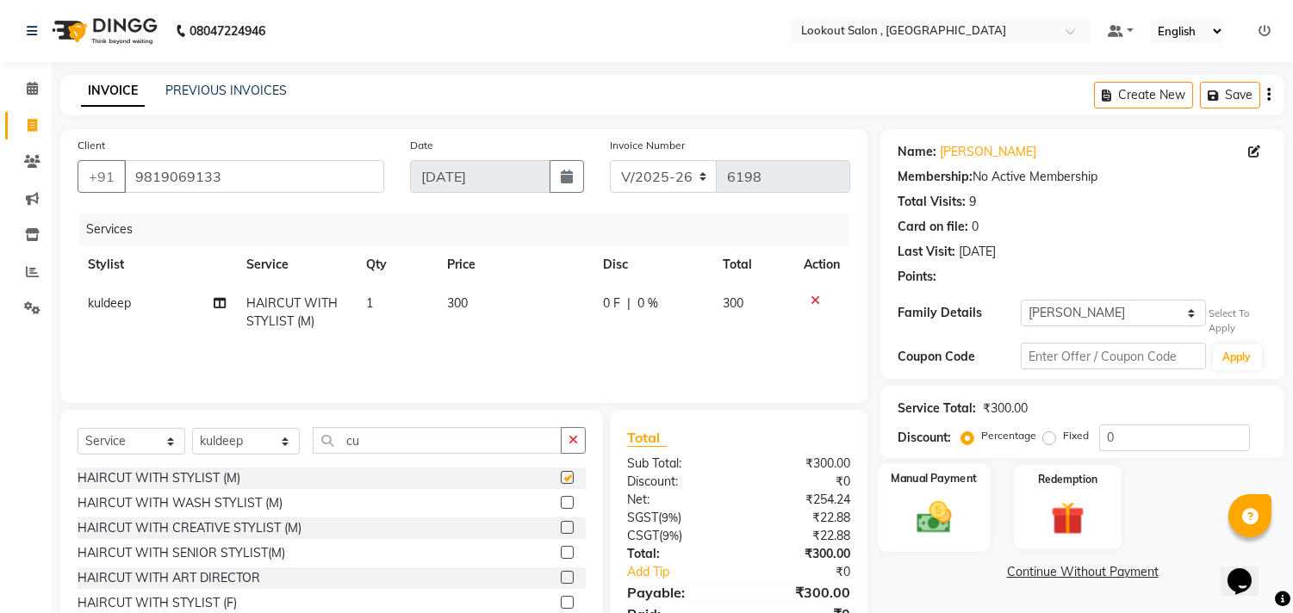
checkbox input "false"
click at [1105, 434] on input "0" at bounding box center [1174, 438] width 151 height 27
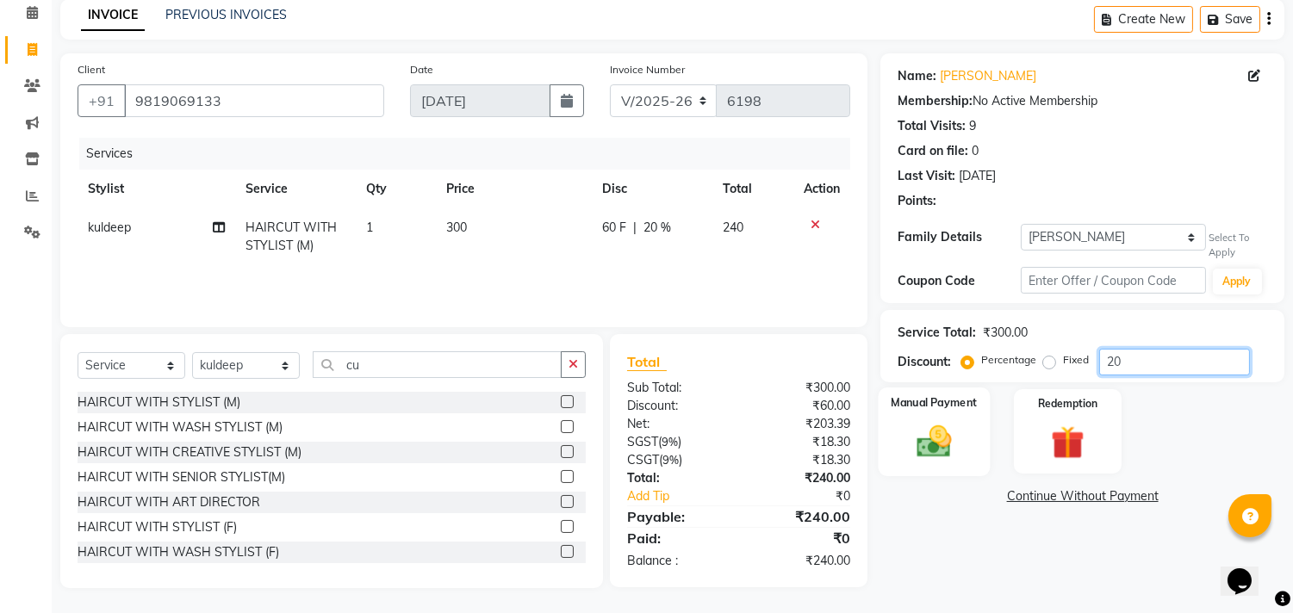
type input "20"
click at [917, 429] on img at bounding box center [934, 441] width 57 height 40
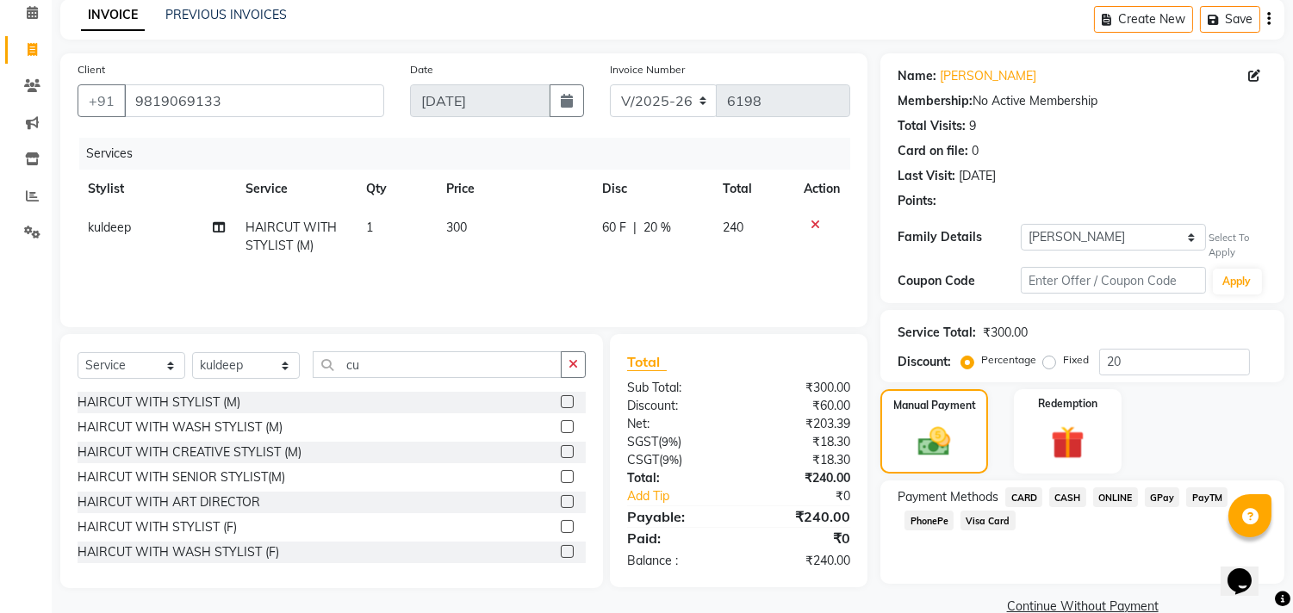
scroll to position [107, 0]
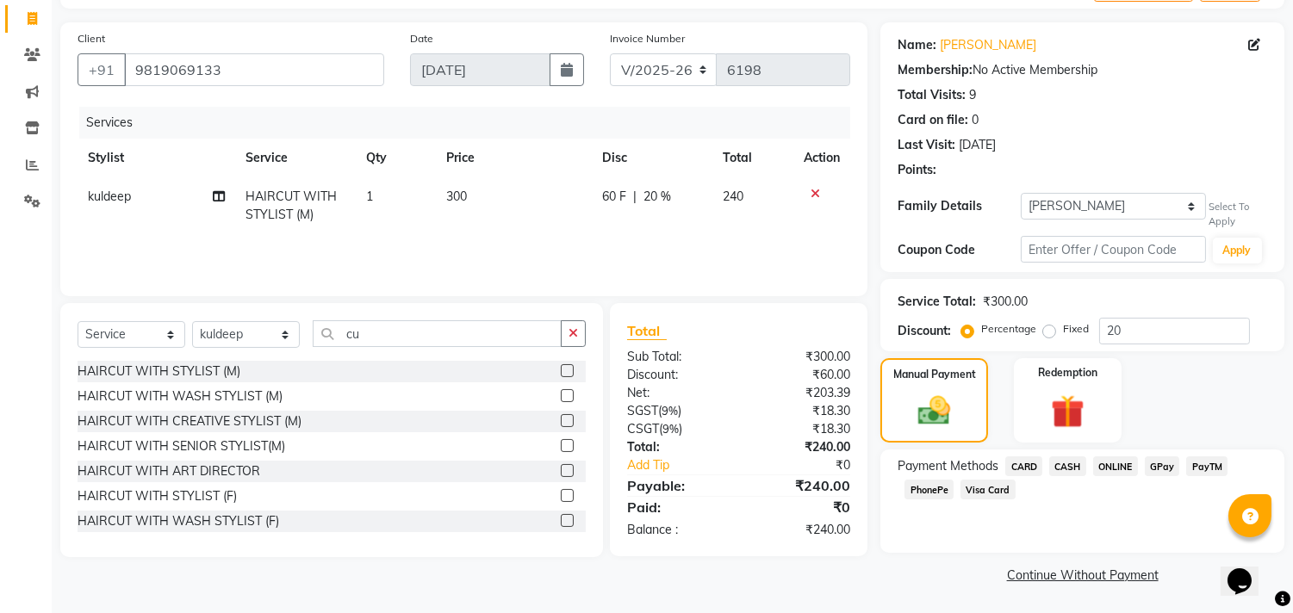
click at [930, 480] on span "PhonePe" at bounding box center [928, 490] width 49 height 20
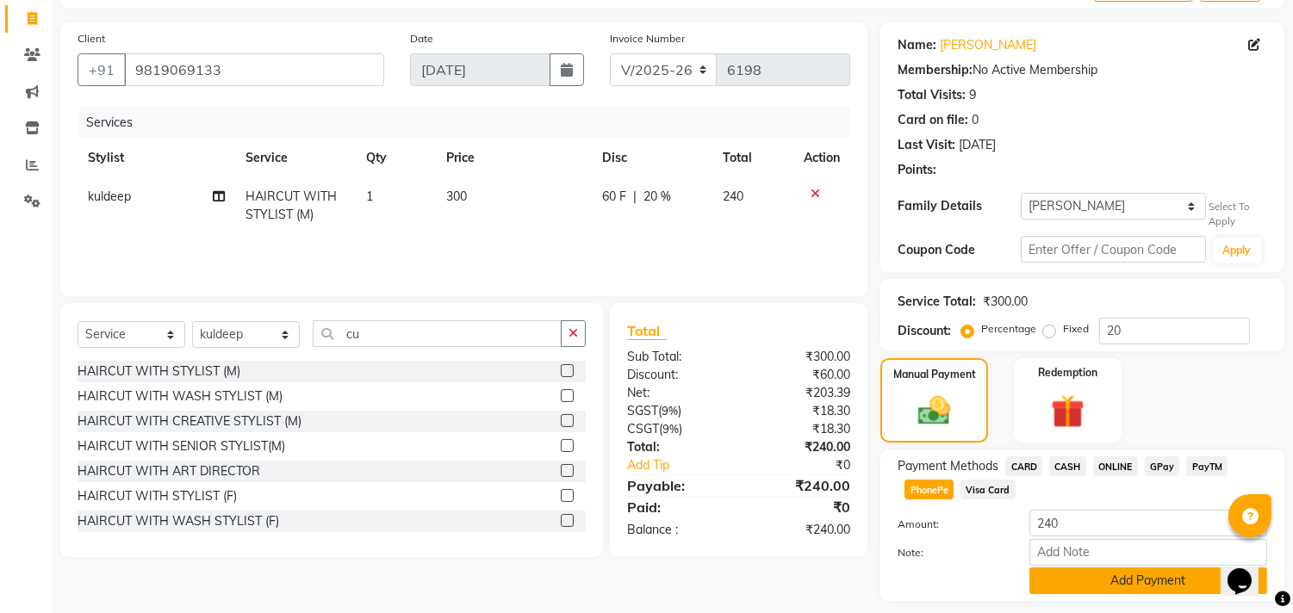
click at [1092, 587] on button "Add Payment" at bounding box center [1148, 581] width 238 height 27
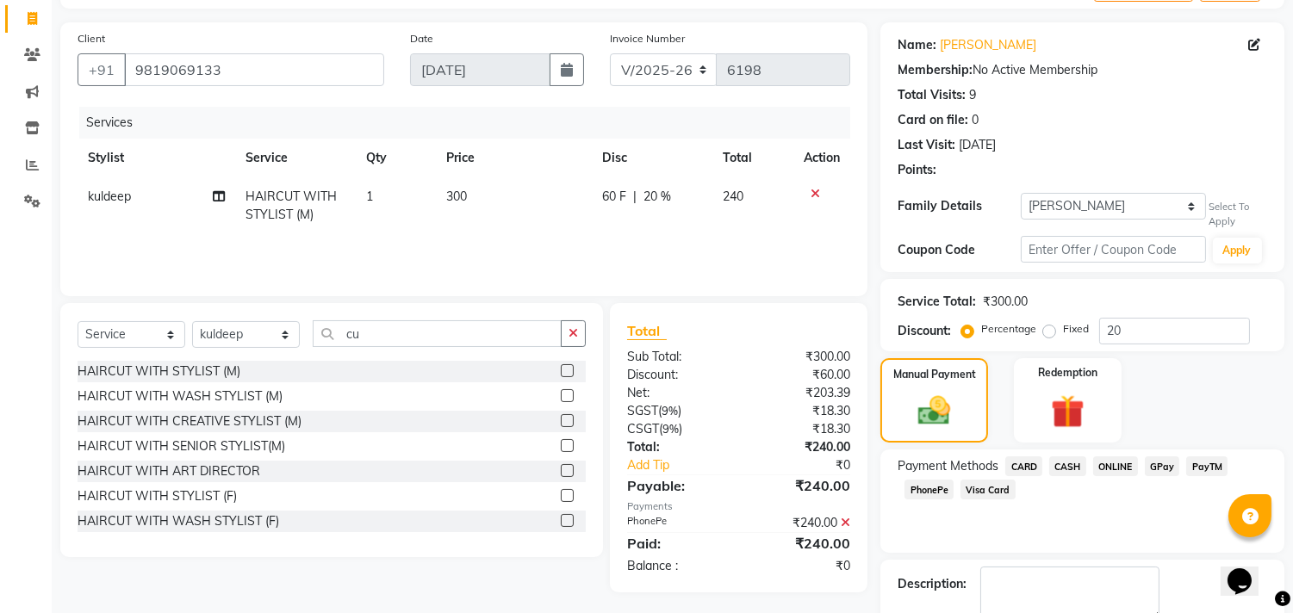
scroll to position [204, 0]
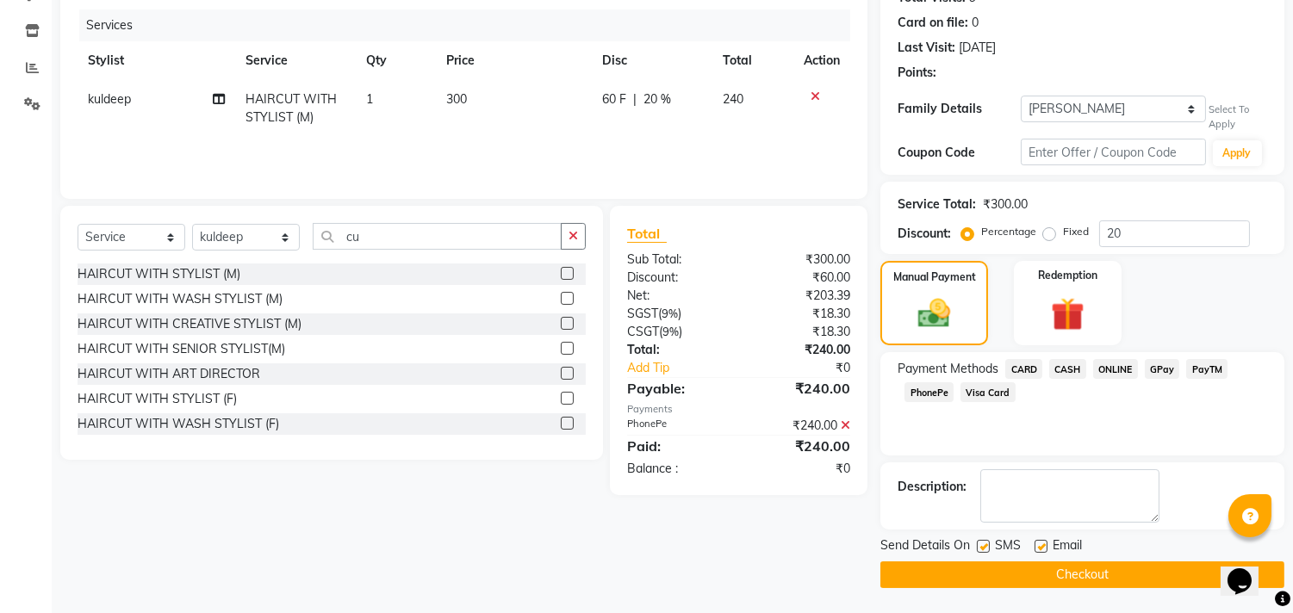
click at [1091, 574] on button "Checkout" at bounding box center [1082, 575] width 404 height 27
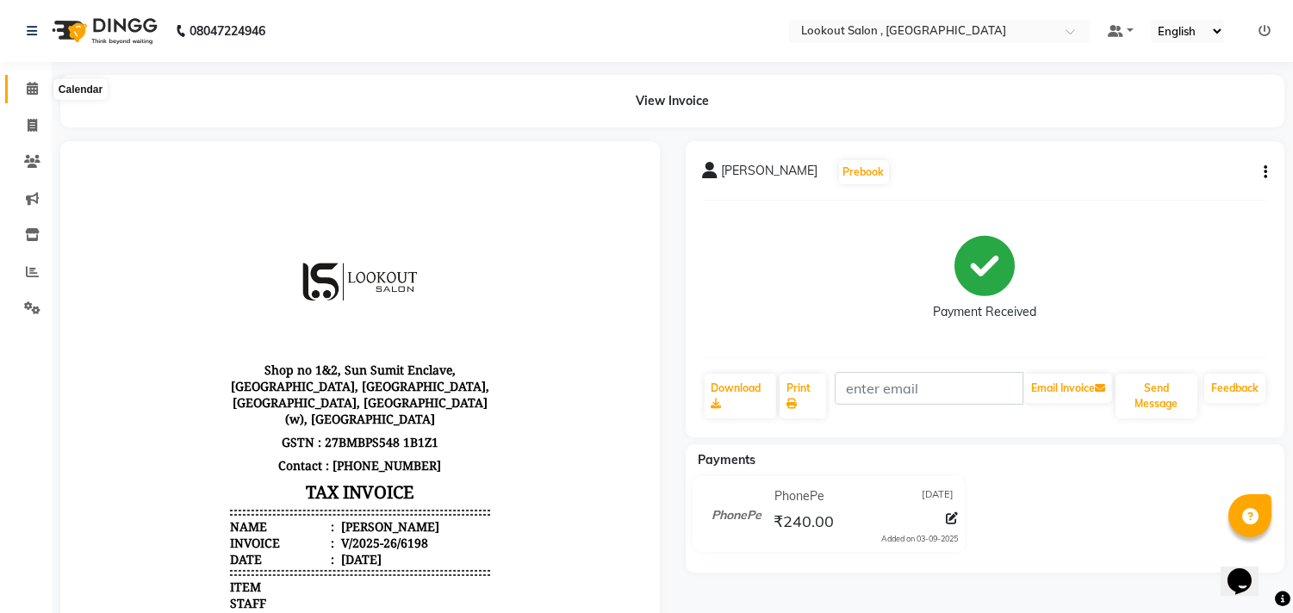
click at [17, 87] on span at bounding box center [32, 89] width 30 height 20
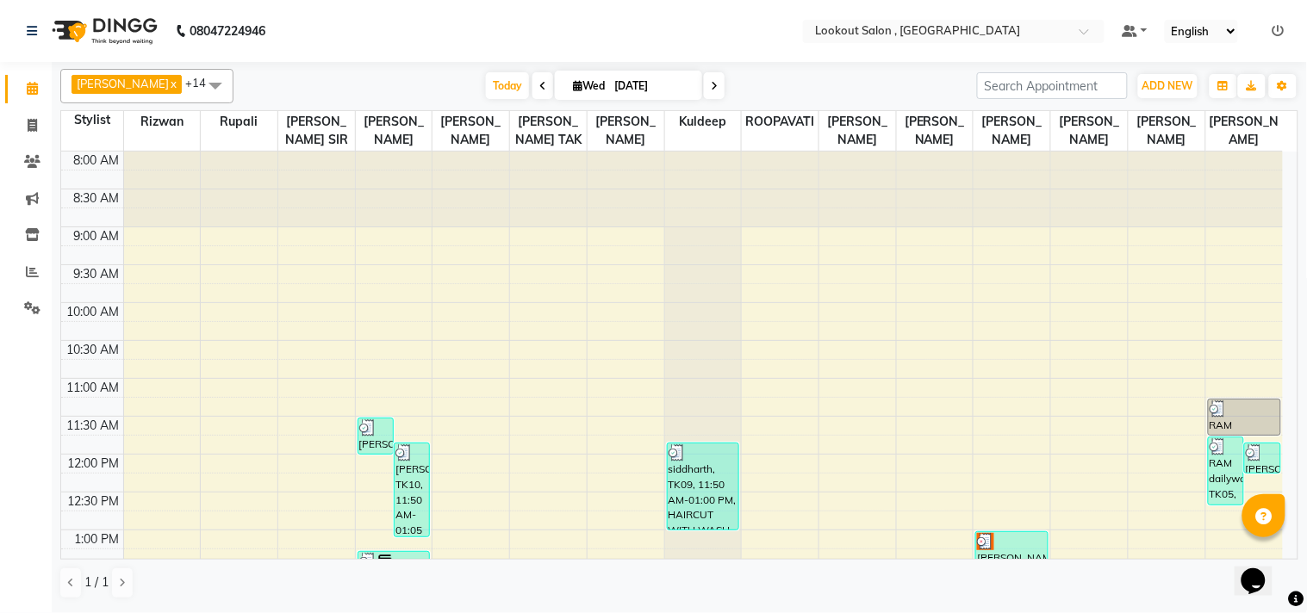
scroll to position [382, 0]
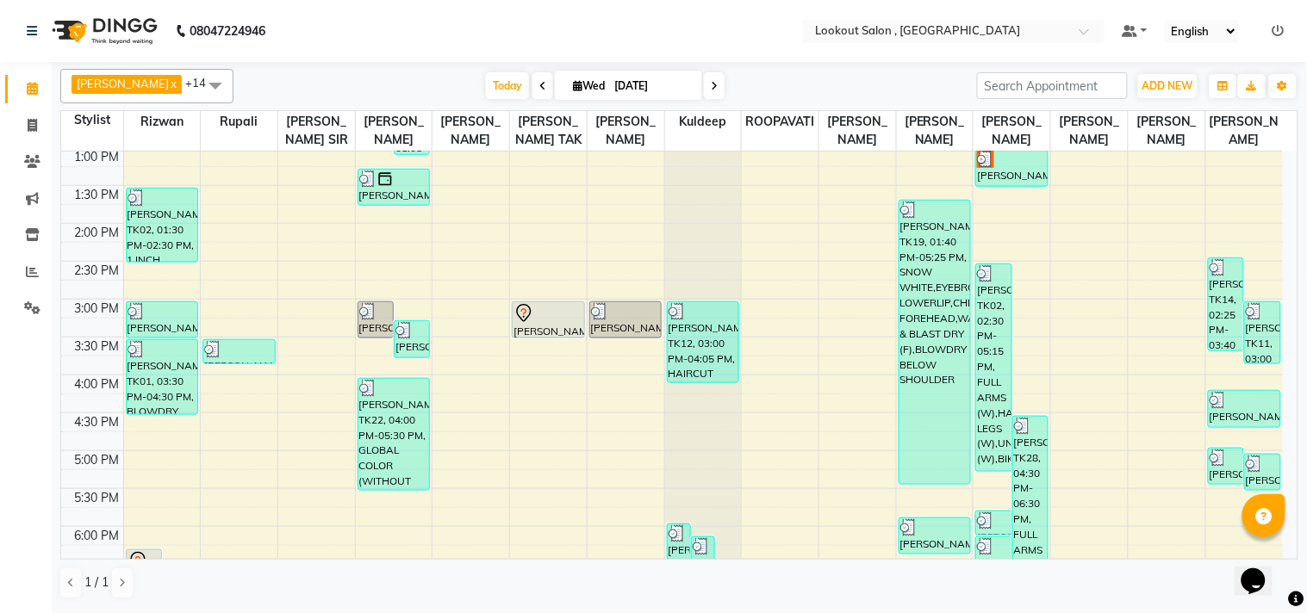
click at [704, 93] on span at bounding box center [714, 85] width 21 height 27
type input "[DATE]"
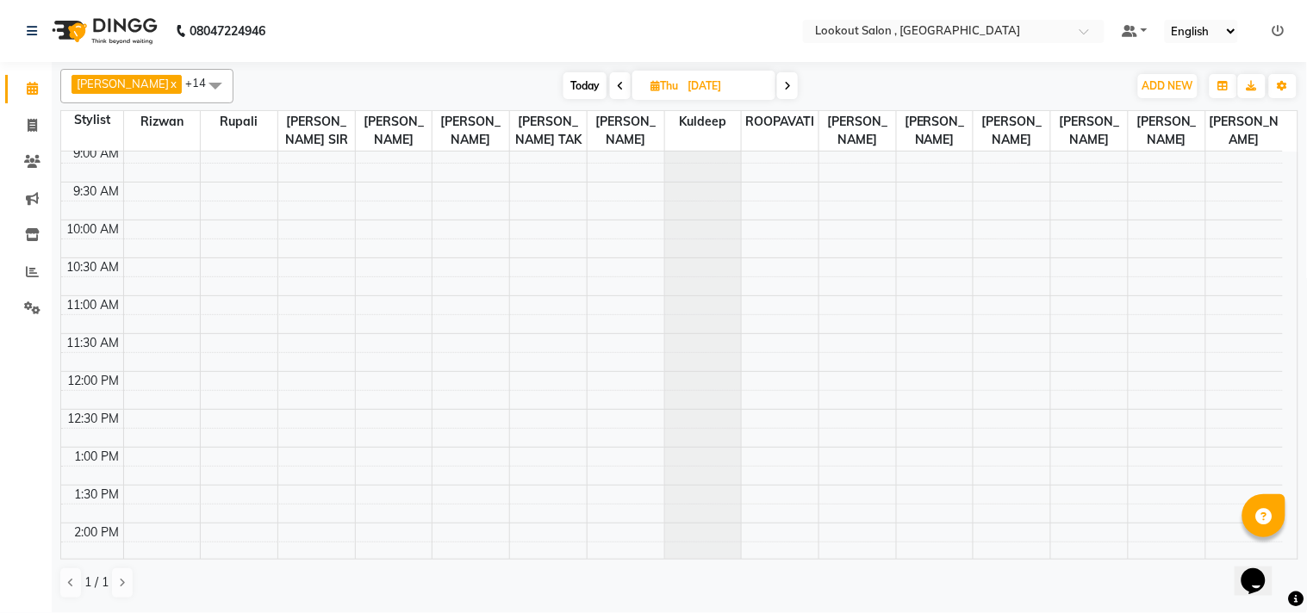
scroll to position [0, 0]
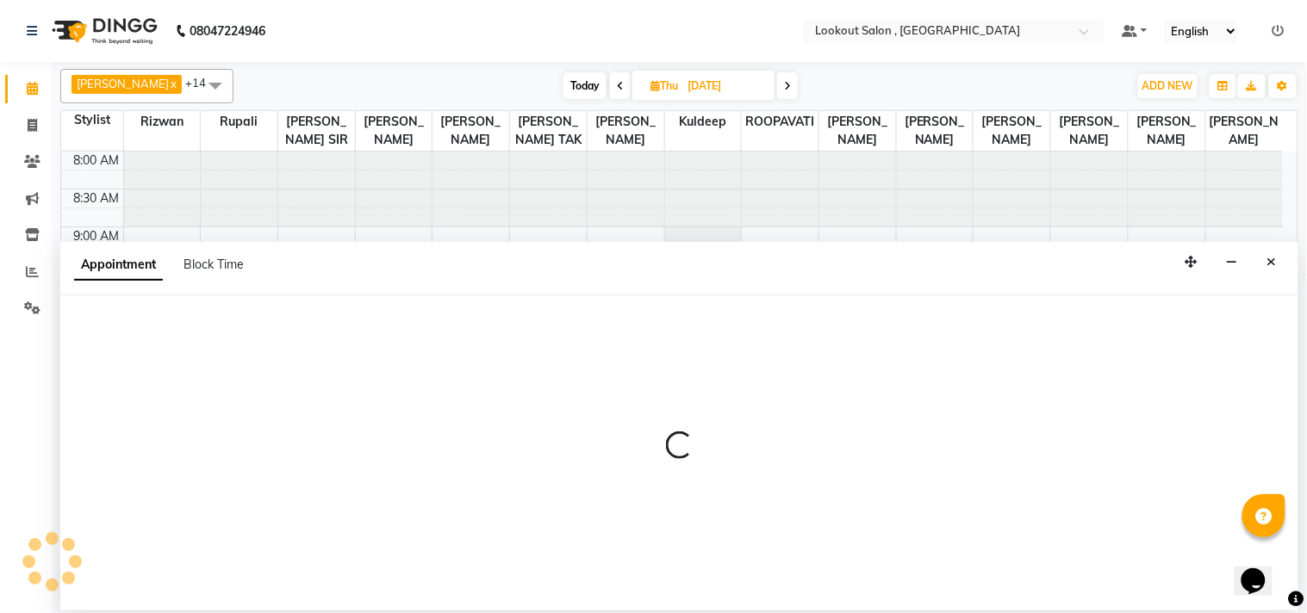
select select "11497"
select select "tentative"
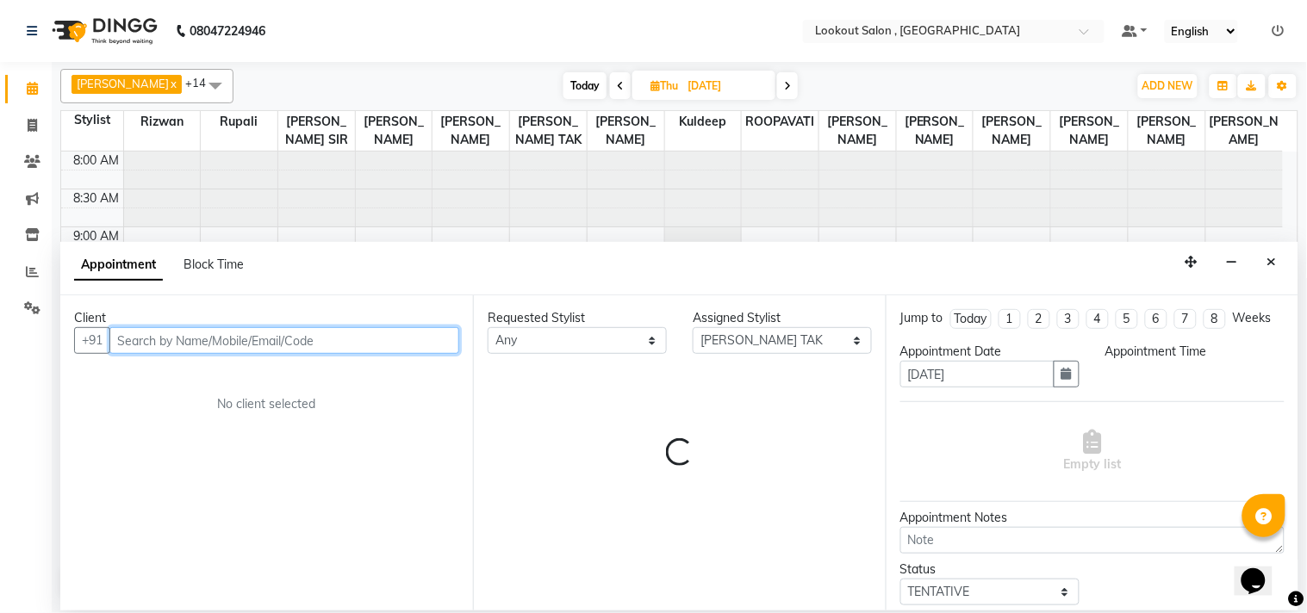
select select "660"
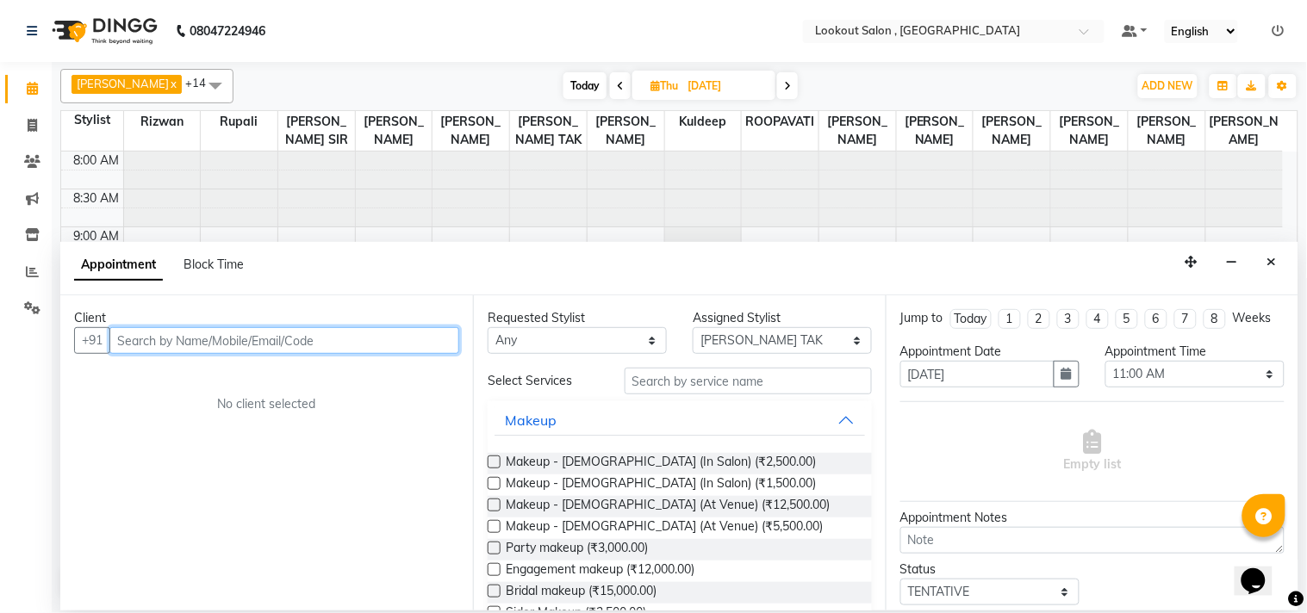
click at [144, 348] on input "text" at bounding box center [284, 340] width 350 height 27
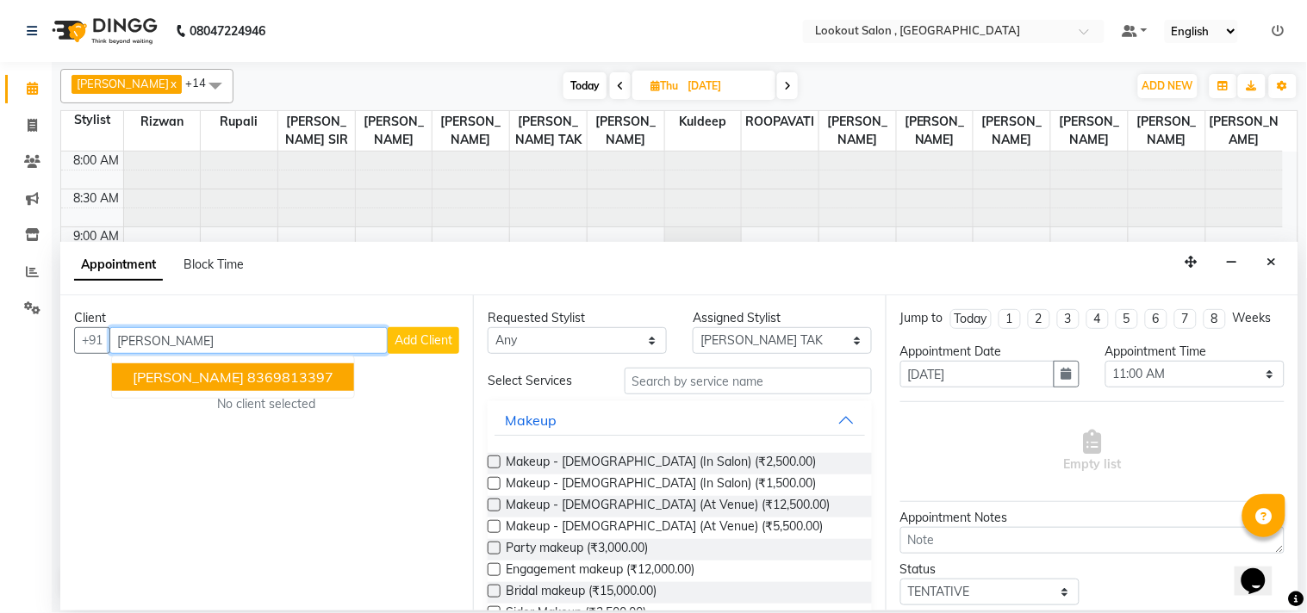
click at [183, 374] on span "[PERSON_NAME]" at bounding box center [188, 377] width 111 height 17
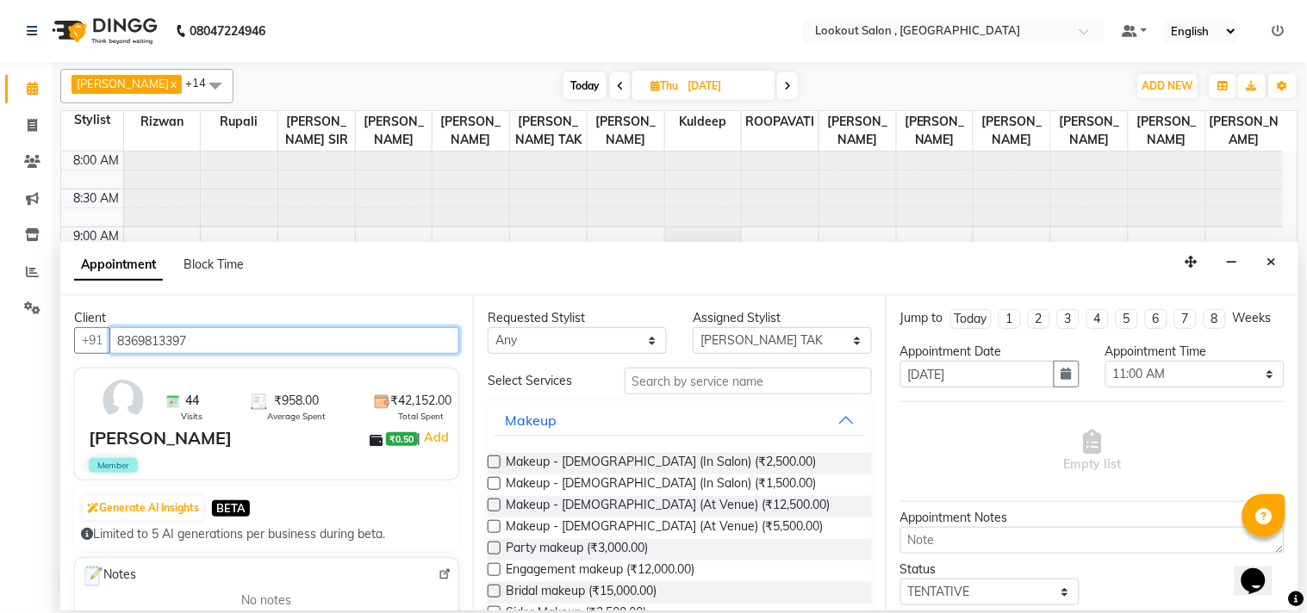
type input "8369813397"
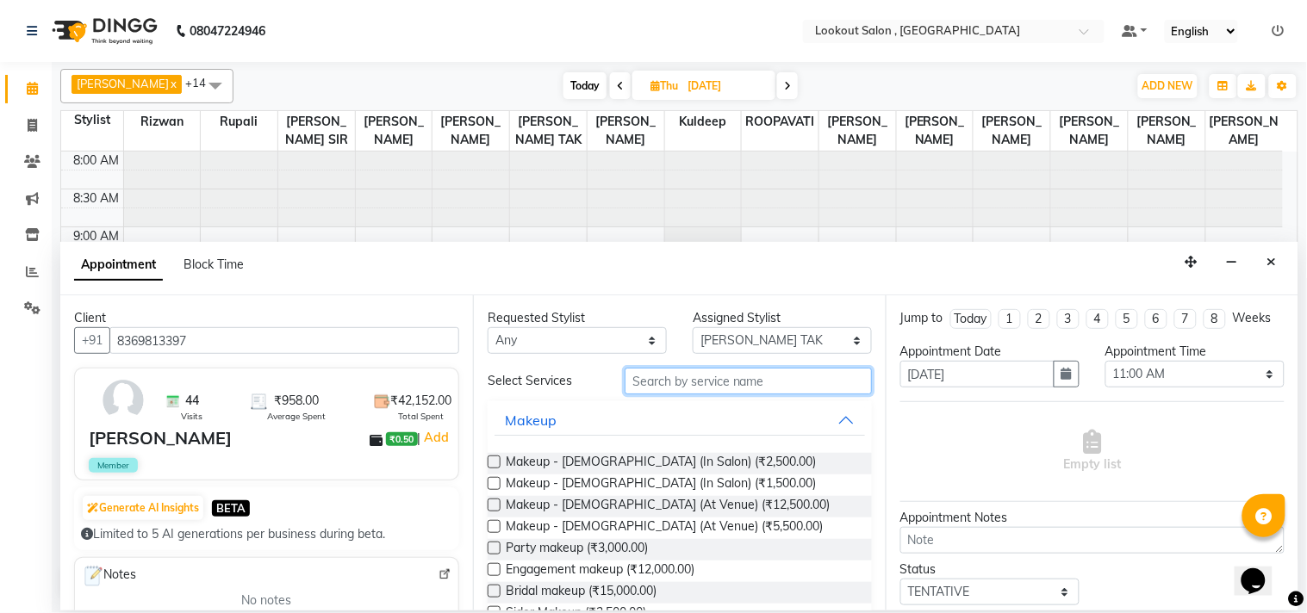
click at [807, 375] on input "text" at bounding box center [748, 381] width 247 height 27
type input "c"
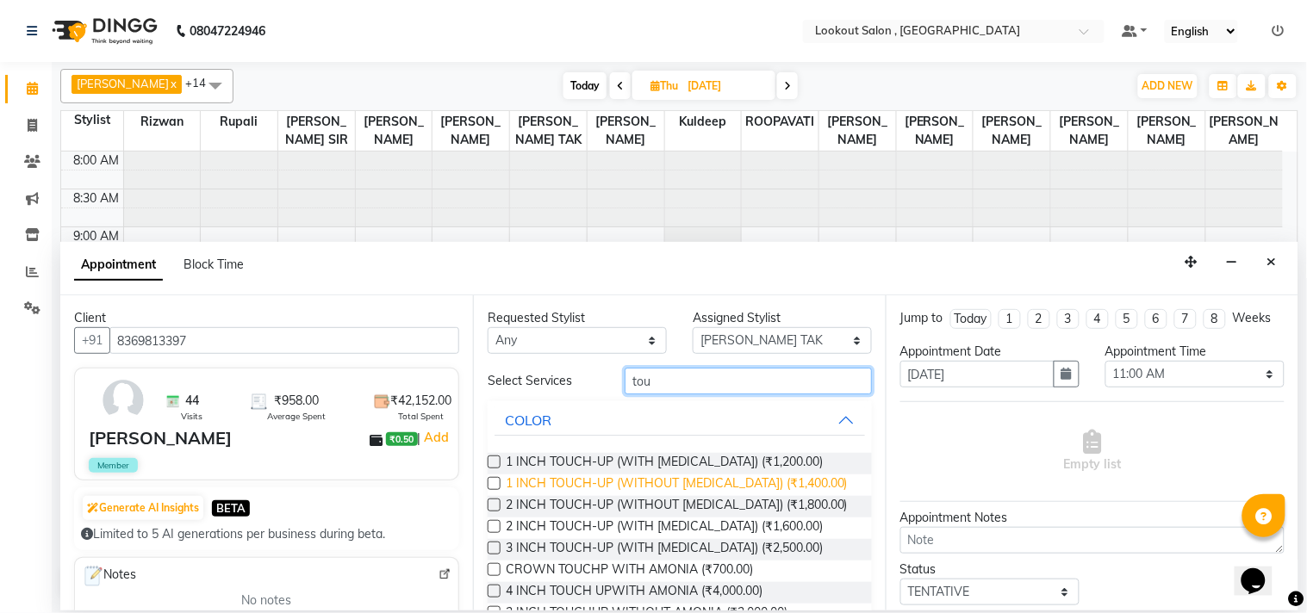
type input "tou"
click at [606, 476] on span "1 INCH TOUCH-UP (WITHOUT [MEDICAL_DATA]) (₹1,400.00)" at bounding box center [677, 486] width 342 height 22
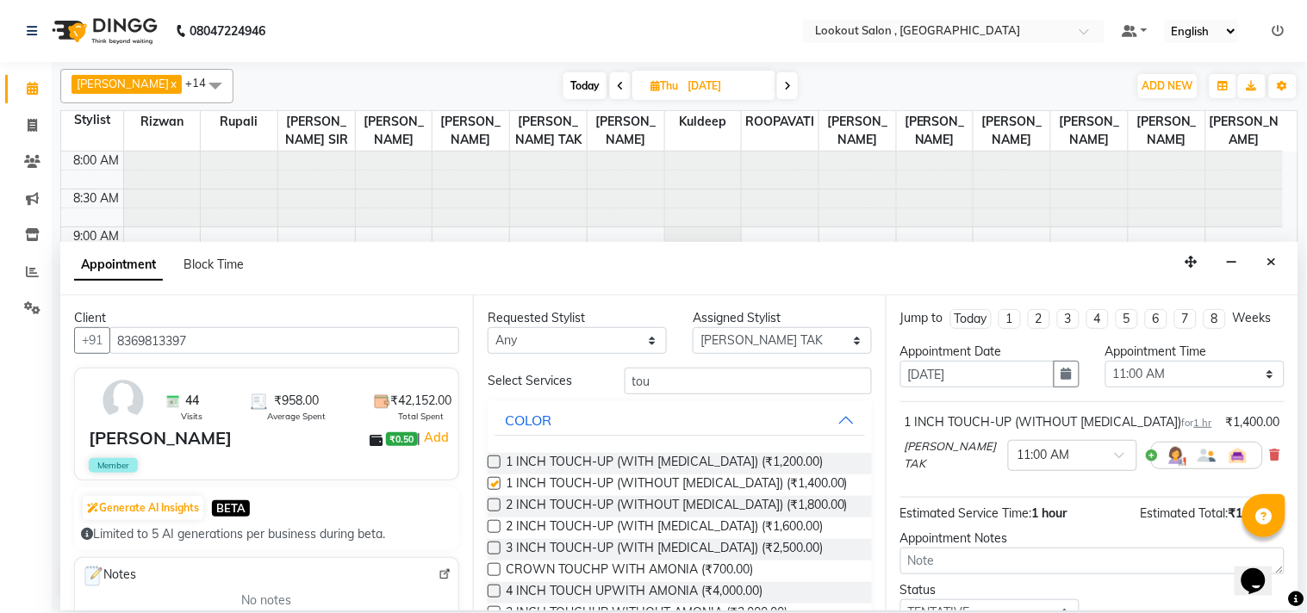
checkbox input "false"
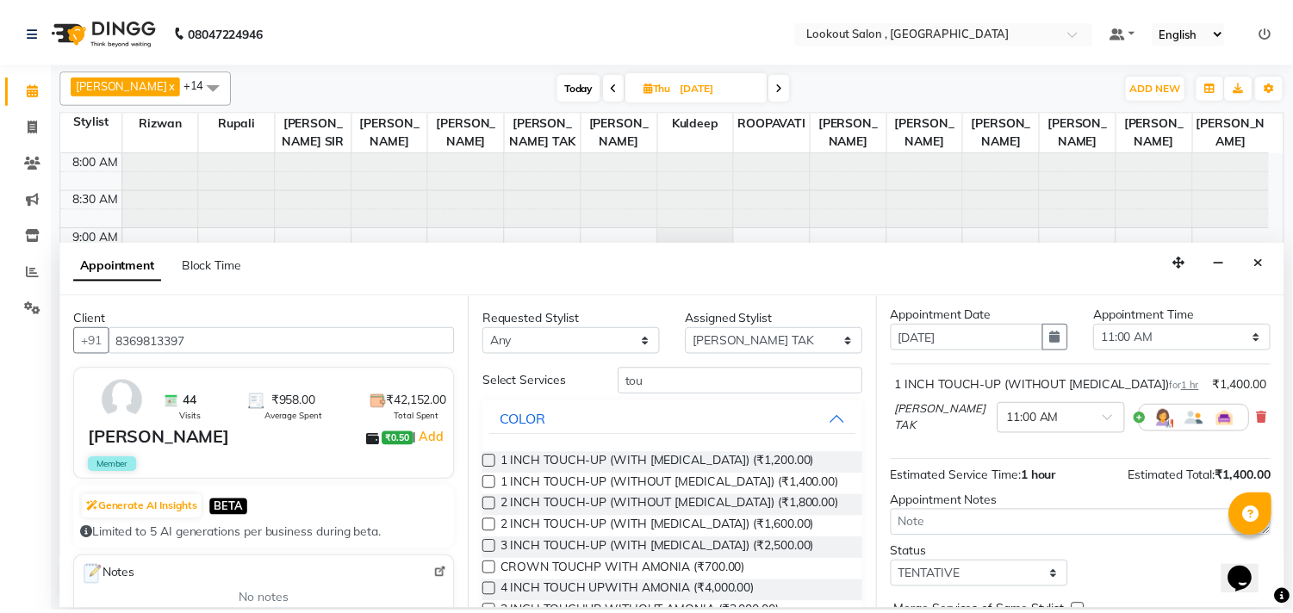
scroll to position [139, 0]
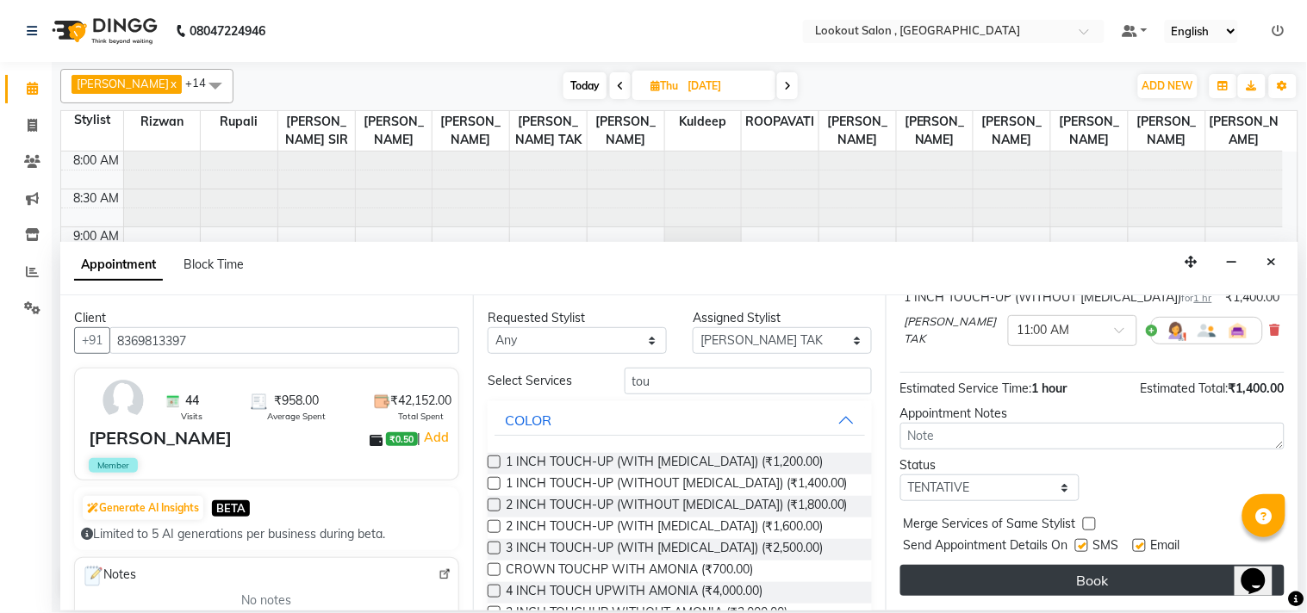
click at [1095, 574] on button "Book" at bounding box center [1092, 580] width 384 height 31
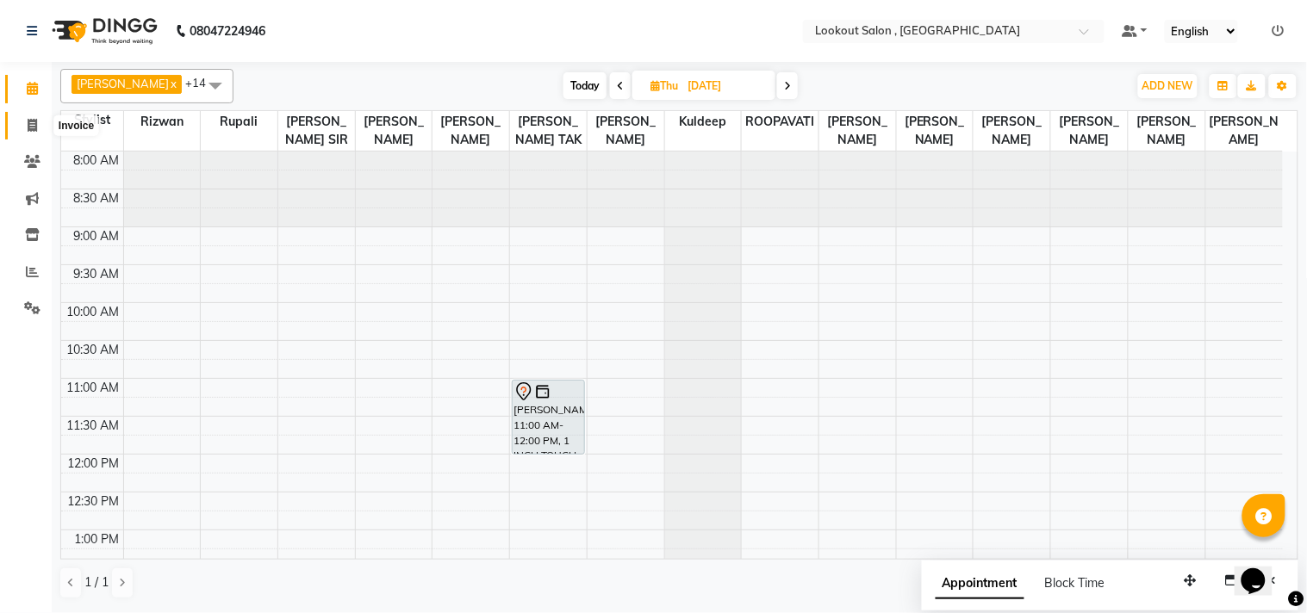
click at [22, 121] on span at bounding box center [32, 126] width 30 height 20
select select "service"
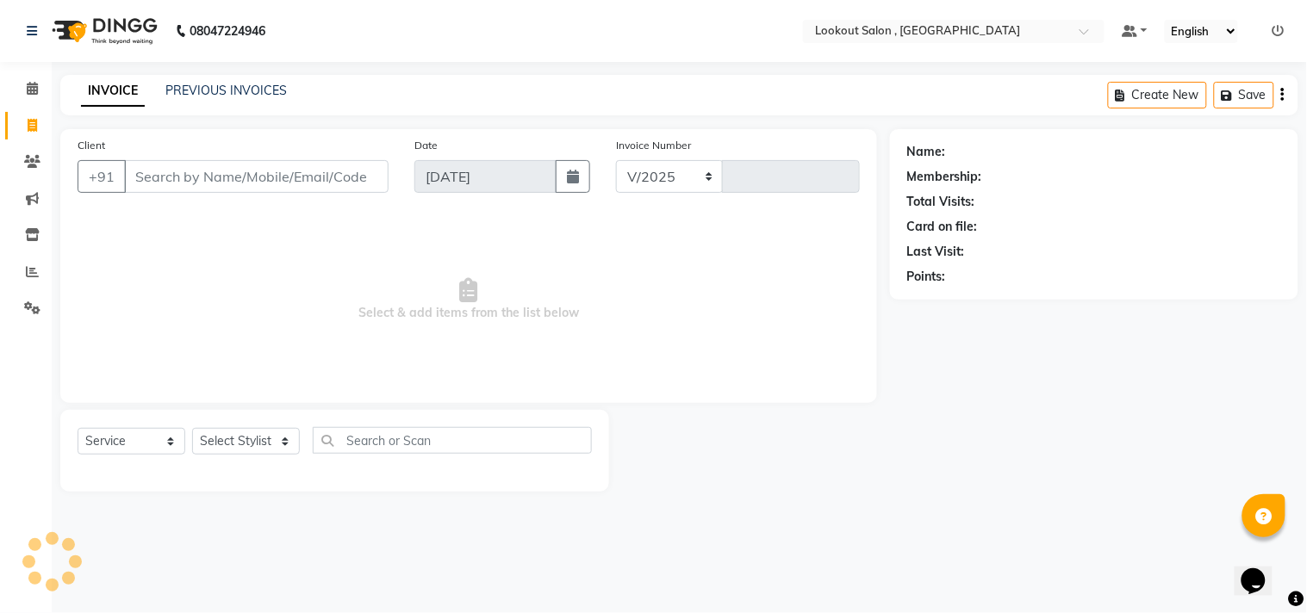
select select "151"
type input "6199"
type input "9920021922"
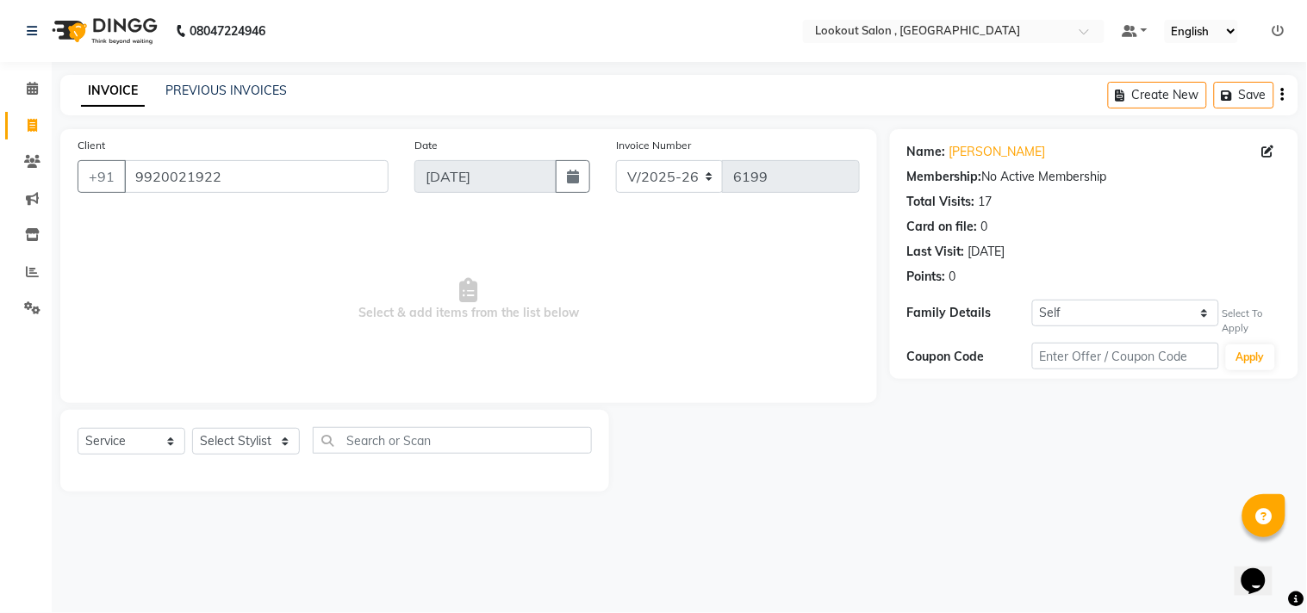
click at [250, 427] on div "Select Service Product Membership Package Voucher Prepaid Gift Card Select Styl…" at bounding box center [335, 447] width 514 height 40
click at [254, 438] on select "Select Stylist [PERSON_NAME] [PERSON_NAME] [PERSON_NAME] [PERSON_NAME] kuldeep …" at bounding box center [246, 441] width 108 height 27
click at [357, 224] on span "Select & add items from the list below" at bounding box center [469, 300] width 782 height 172
drag, startPoint x: 125, startPoint y: 176, endPoint x: 84, endPoint y: 177, distance: 41.4
click at [84, 177] on div "[PHONE_NUMBER]" at bounding box center [233, 176] width 311 height 33
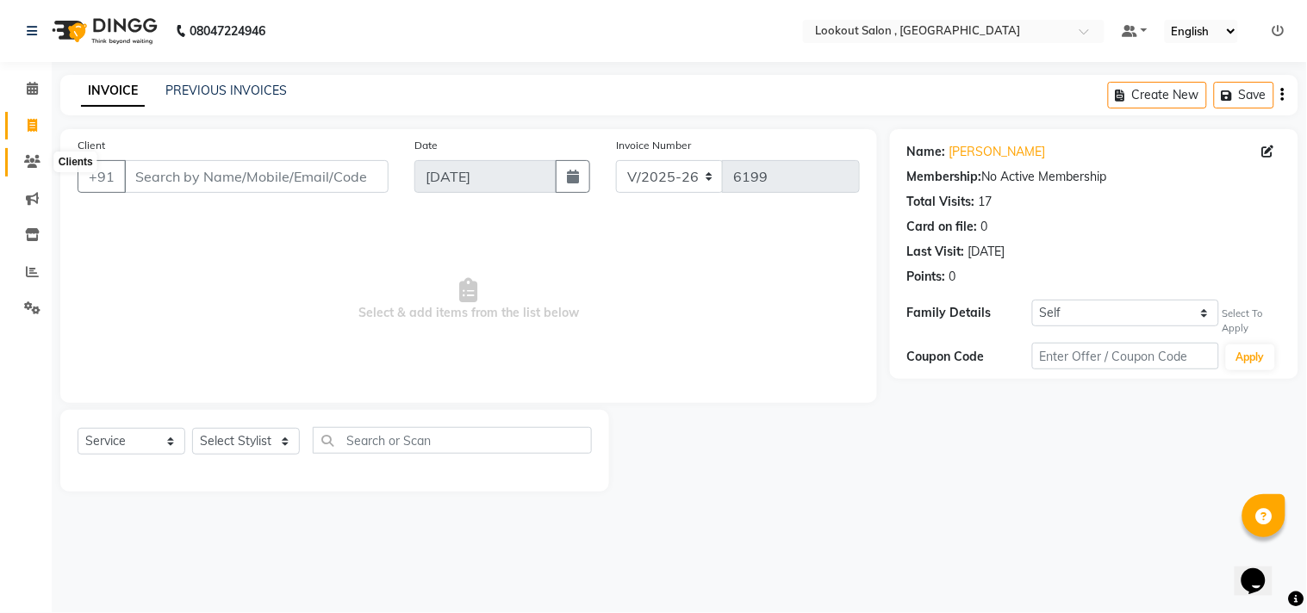
click at [26, 164] on icon at bounding box center [32, 161] width 16 height 13
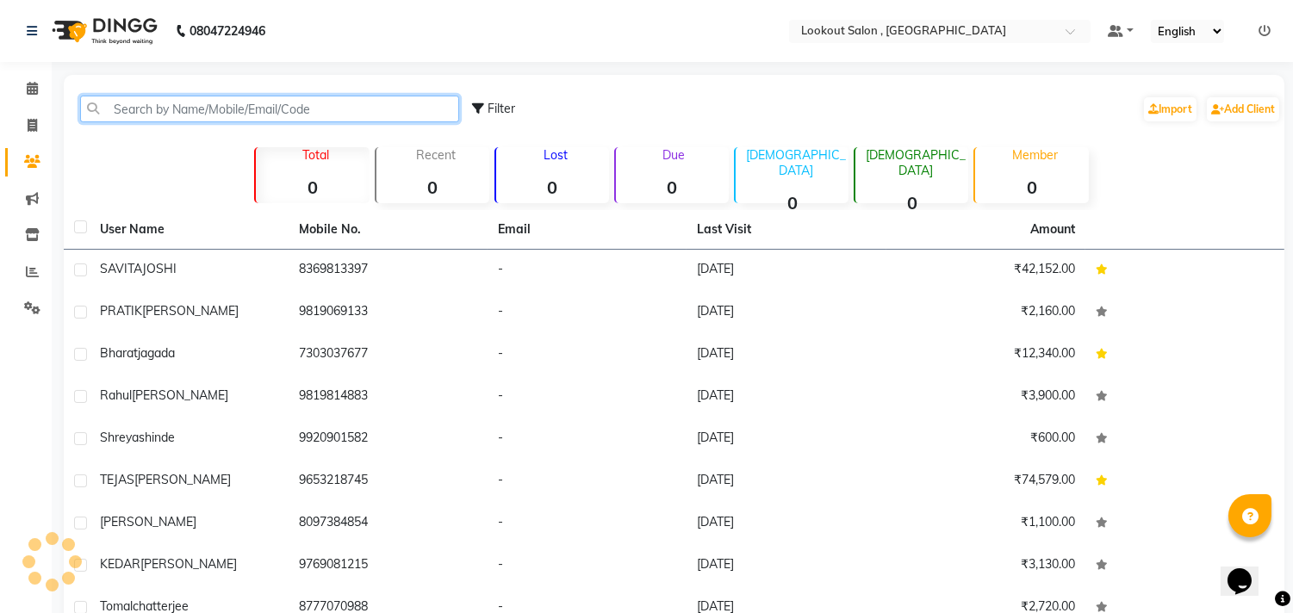
click at [126, 109] on input "text" at bounding box center [269, 109] width 379 height 27
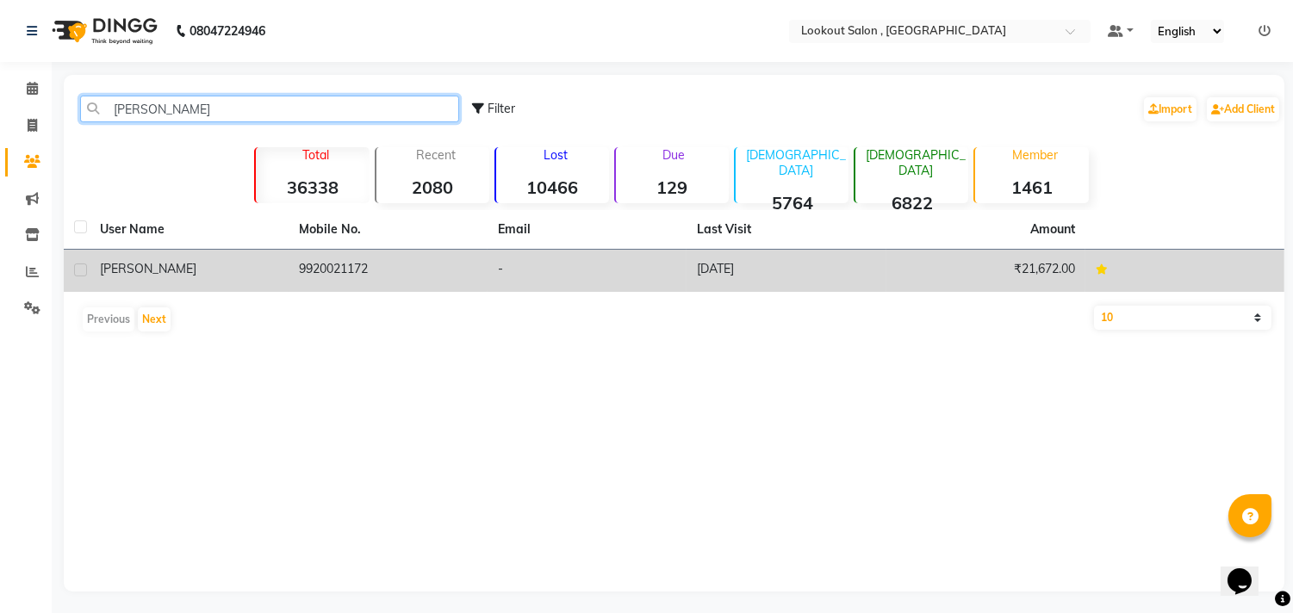
type input "[PERSON_NAME]"
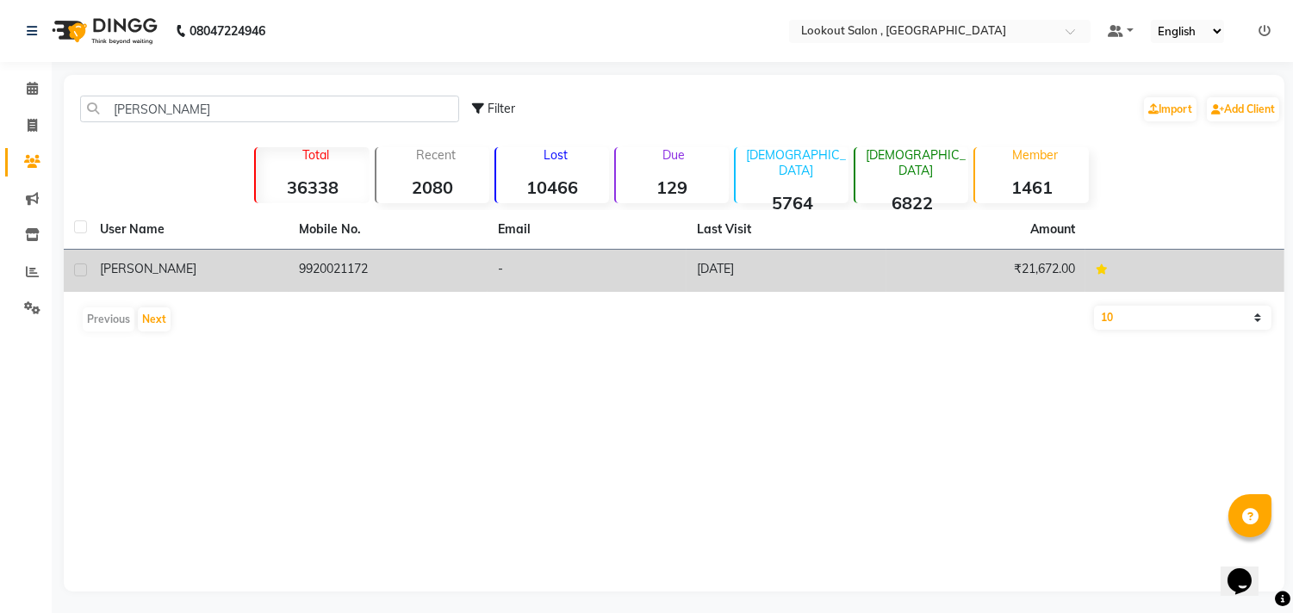
click at [382, 277] on td "9920021172" at bounding box center [388, 271] width 199 height 42
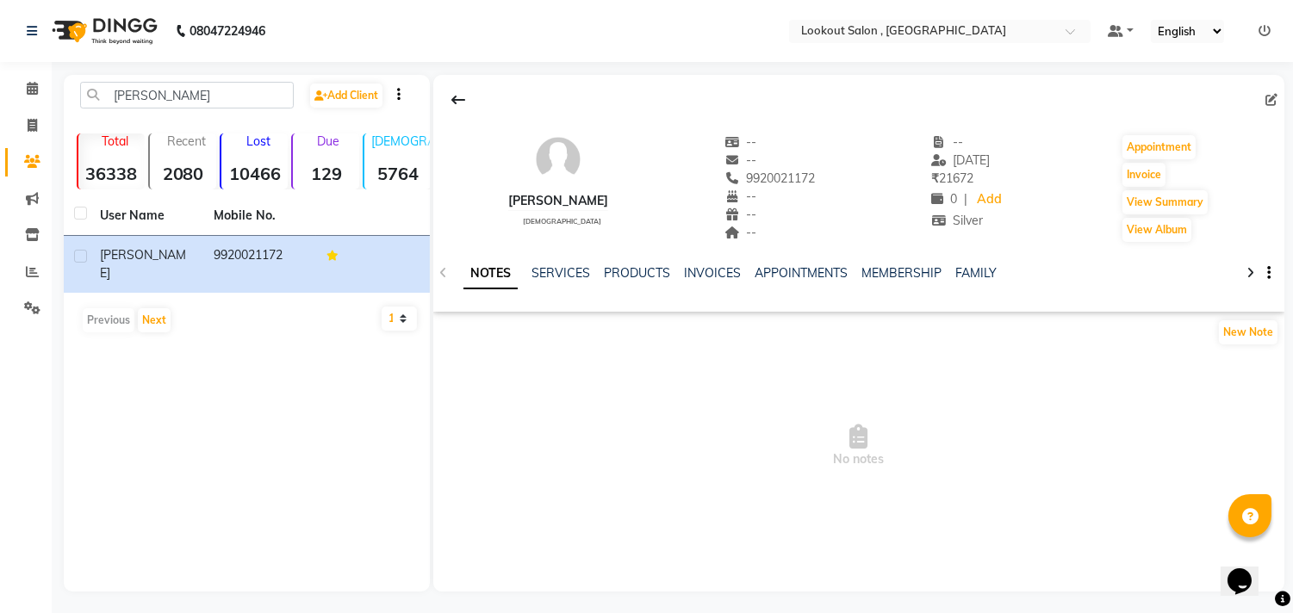
click at [556, 261] on div "NOTES SERVICES PRODUCTS INVOICES APPOINTMENTS MEMBERSHIP FAMILY" at bounding box center [858, 273] width 851 height 59
click at [558, 262] on div "NOTES SERVICES PRODUCTS INVOICES APPOINTMENTS MEMBERSHIP FAMILY" at bounding box center [858, 273] width 851 height 59
click at [884, 270] on link "MEMBERSHIP" at bounding box center [901, 273] width 80 height 16
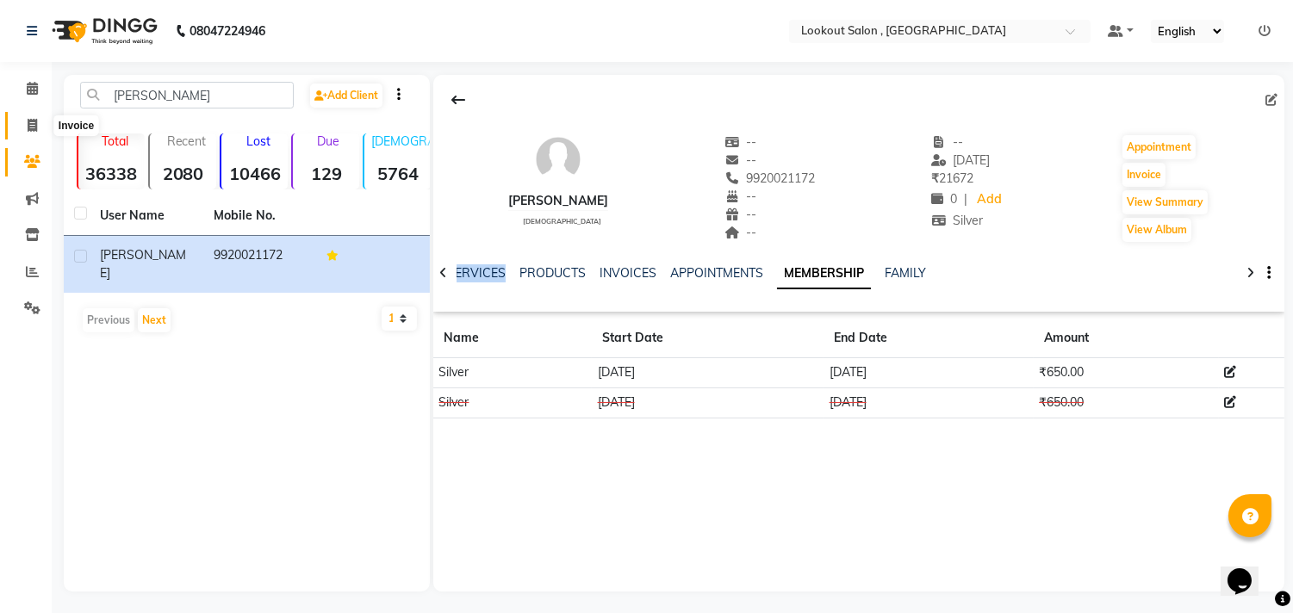
click at [34, 123] on icon at bounding box center [32, 125] width 9 height 13
select select "service"
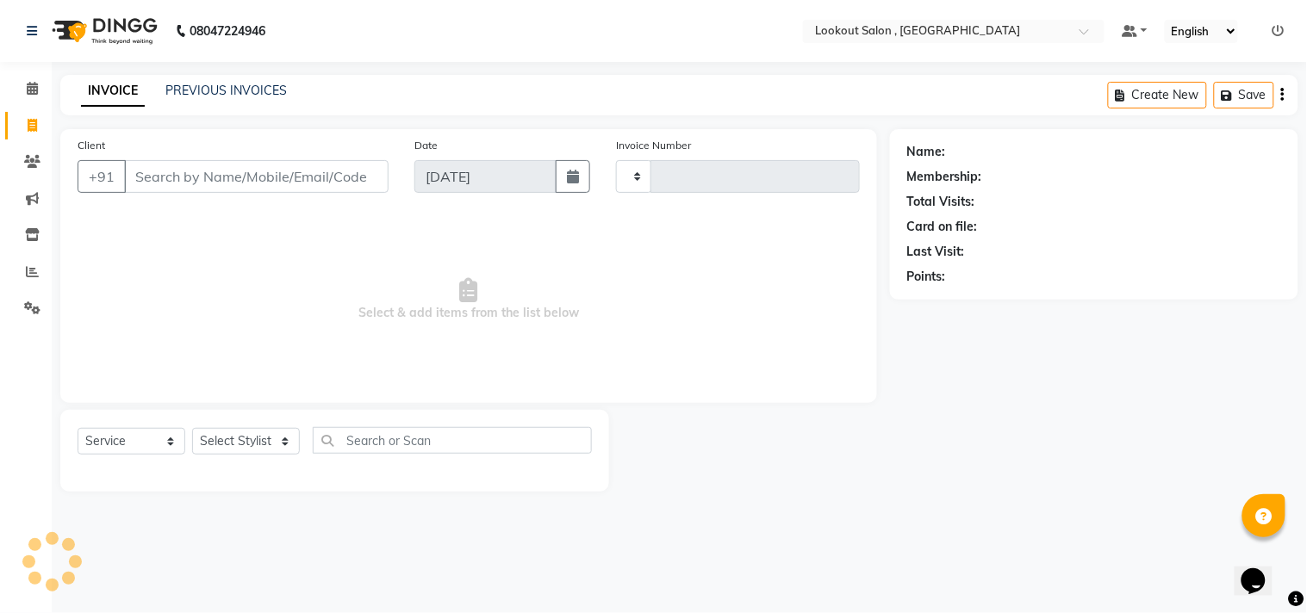
type input "6199"
select select "151"
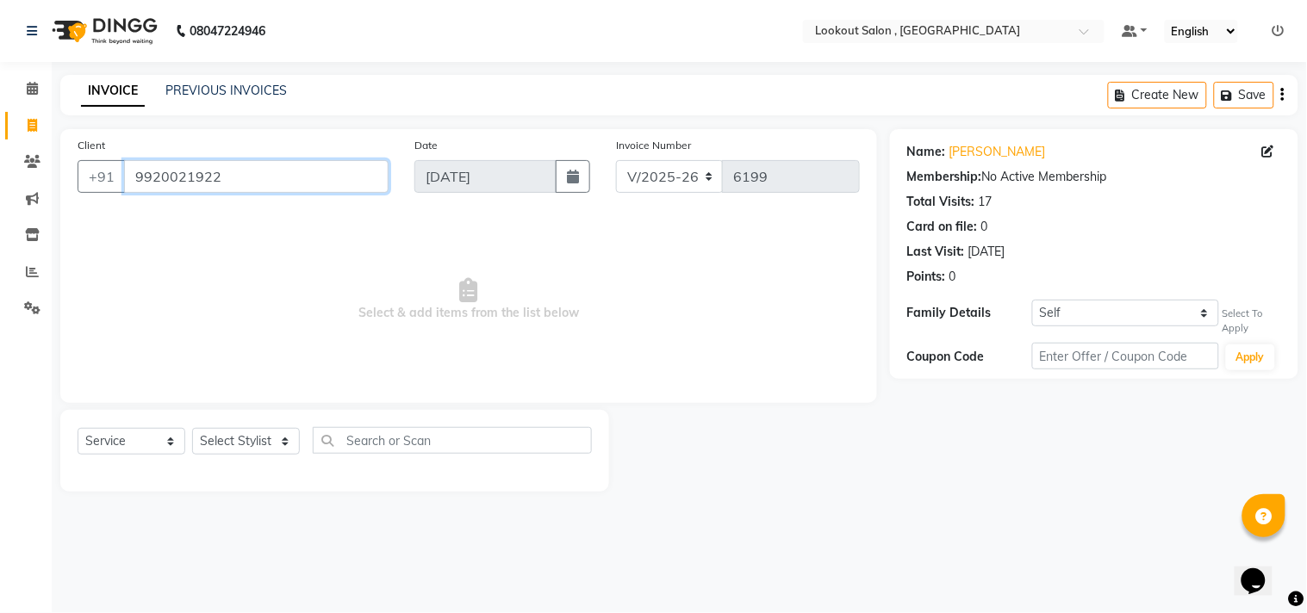
click at [235, 177] on input "9920021922" at bounding box center [256, 176] width 264 height 33
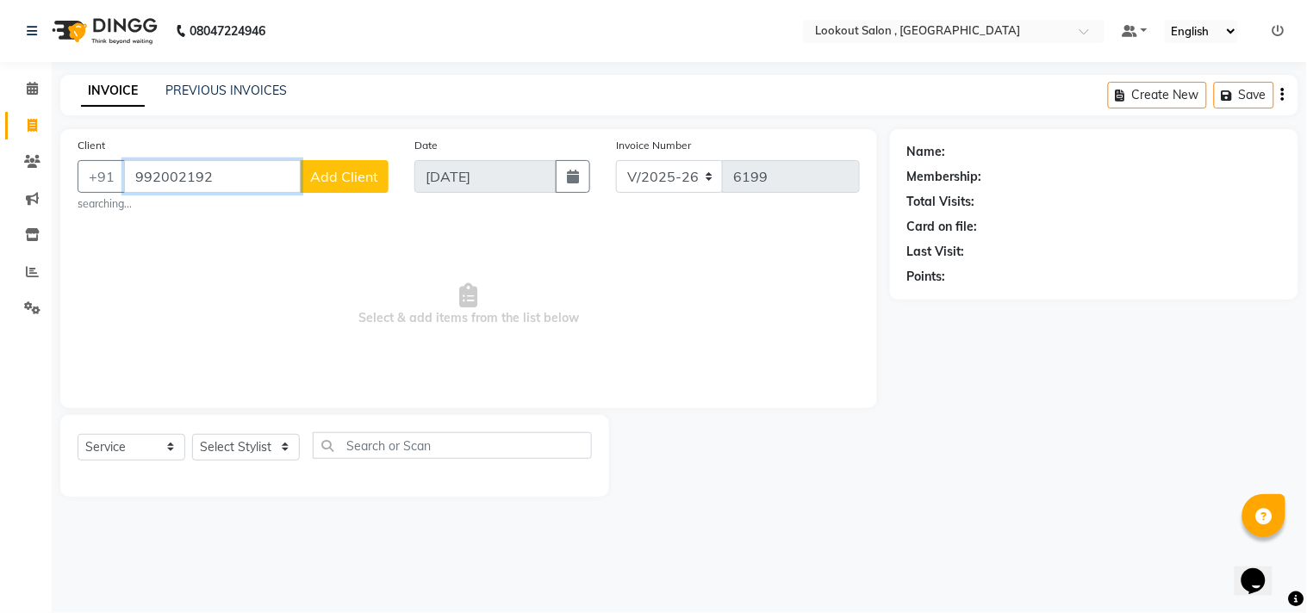
type input "9920021922"
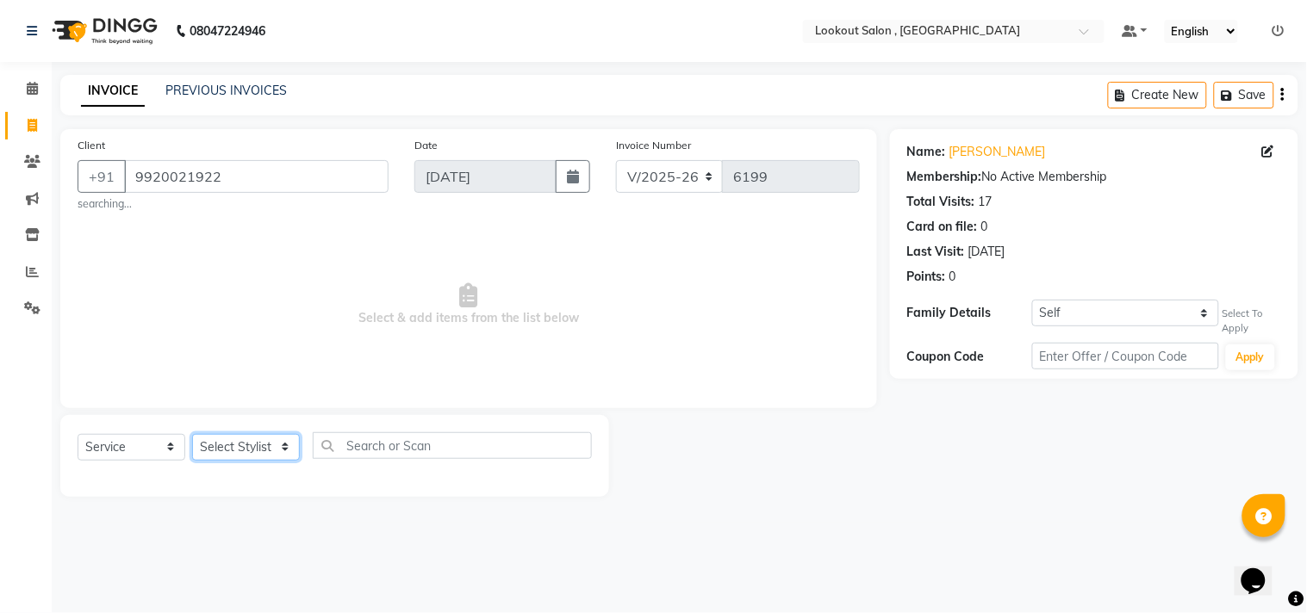
click at [256, 458] on select "Select Stylist [PERSON_NAME] [PERSON_NAME] [PERSON_NAME] [PERSON_NAME] kuldeep …" at bounding box center [246, 447] width 108 height 27
select select "4387"
click at [192, 434] on select "Select Stylist [PERSON_NAME] [PERSON_NAME] [PERSON_NAME] [PERSON_NAME] kuldeep …" at bounding box center [246, 447] width 108 height 27
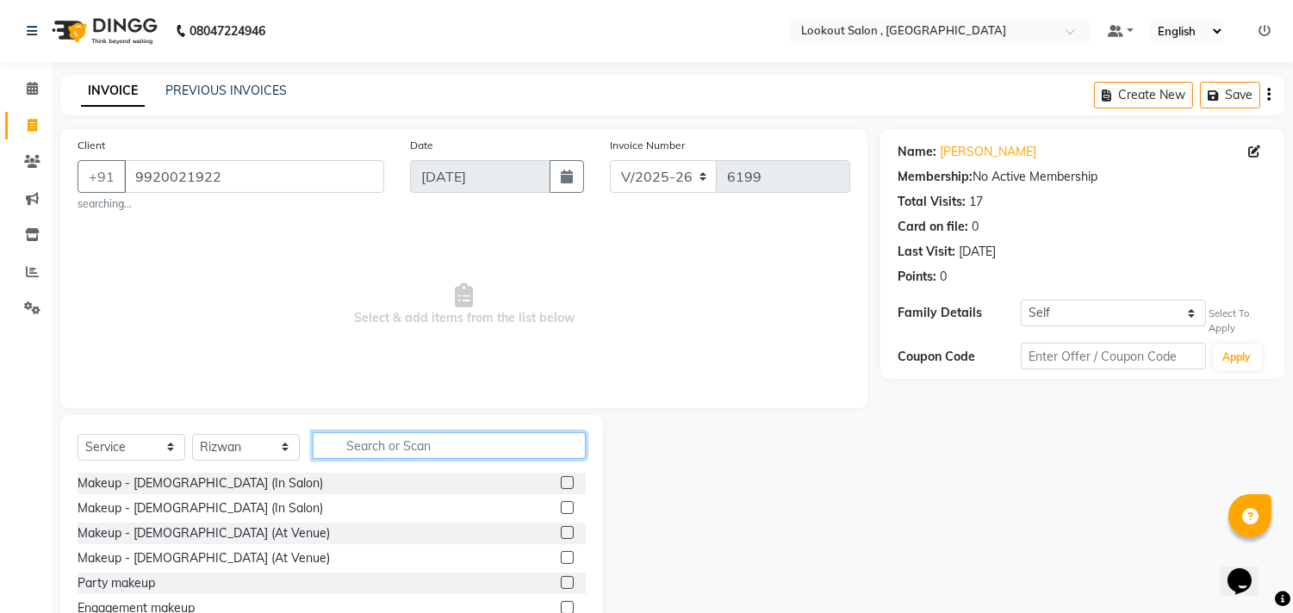
click at [394, 449] on input "text" at bounding box center [449, 445] width 273 height 27
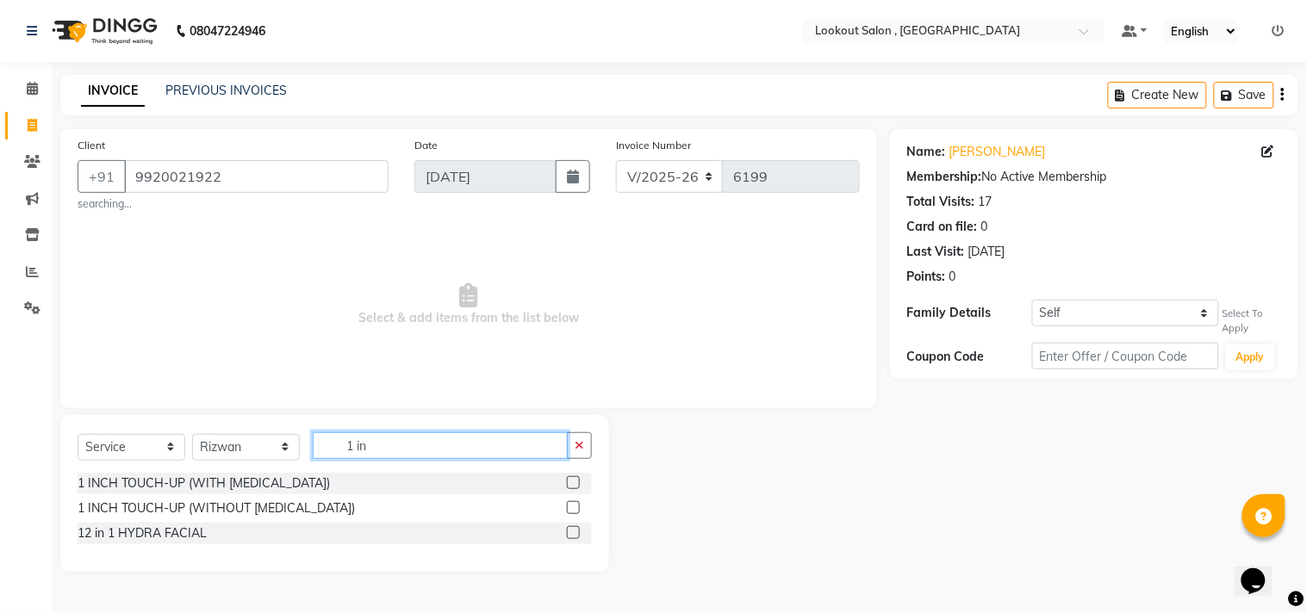
type input "1 in"
click at [564, 482] on div "1 INCH TOUCH-UP (WITH [MEDICAL_DATA])" at bounding box center [335, 484] width 514 height 22
click at [565, 482] on div "1 INCH TOUCH-UP (WITH [MEDICAL_DATA])" at bounding box center [335, 484] width 514 height 22
click at [573, 487] on label at bounding box center [573, 482] width 13 height 13
click at [573, 487] on input "checkbox" at bounding box center [572, 483] width 11 height 11
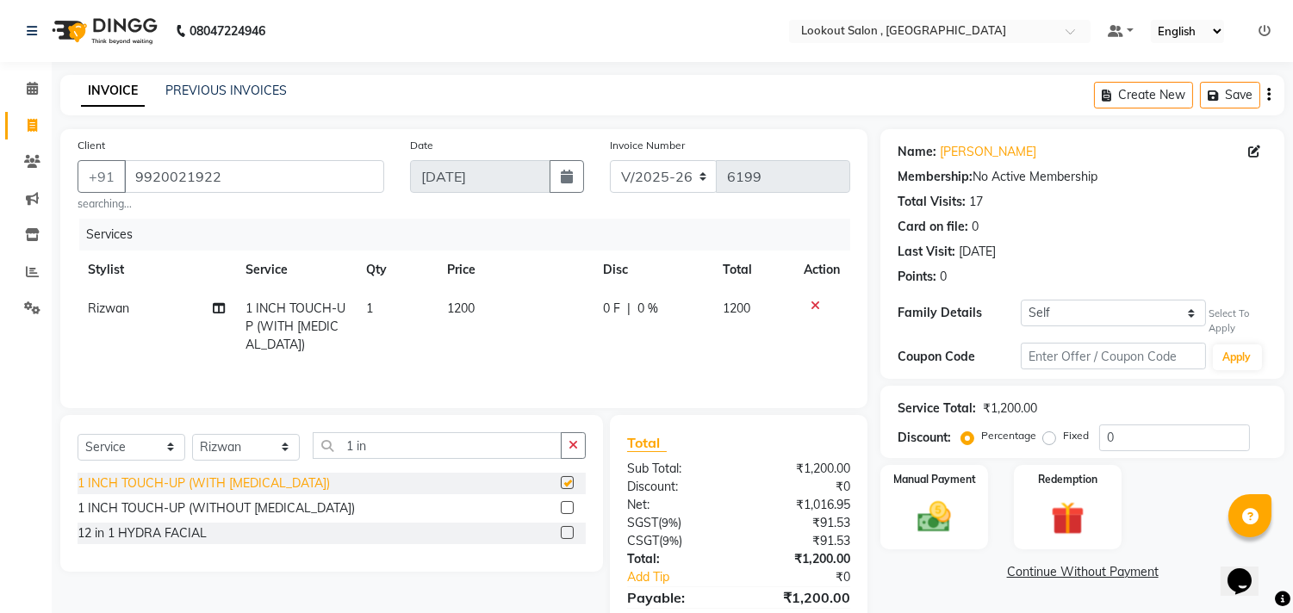
checkbox input "false"
click at [126, 454] on select "Select Service Product Membership Package Voucher Prepaid Gift Card" at bounding box center [132, 447] width 108 height 27
select select "product"
click at [78, 436] on select "Select Service Product Membership Package Voucher Prepaid Gift Card" at bounding box center [132, 447] width 108 height 27
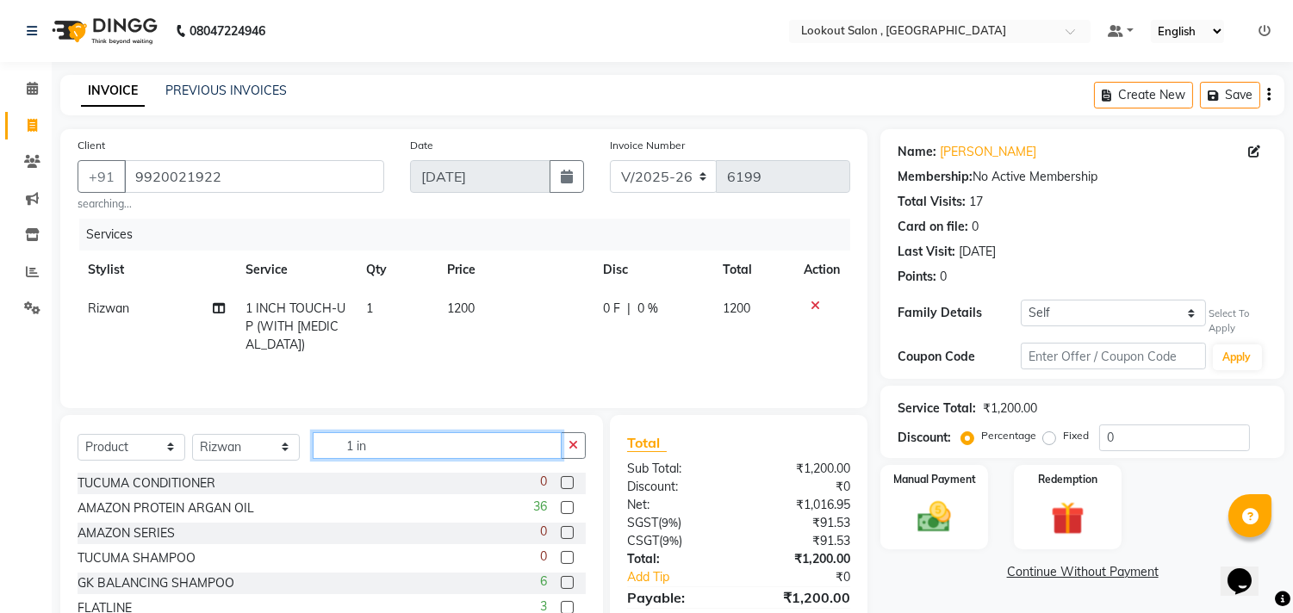
drag, startPoint x: 386, startPoint y: 453, endPoint x: 307, endPoint y: 440, distance: 80.3
click at [307, 440] on div "Select Service Product Membership Package Voucher Prepaid Gift Card Select Styl…" at bounding box center [332, 452] width 508 height 40
type input "bala"
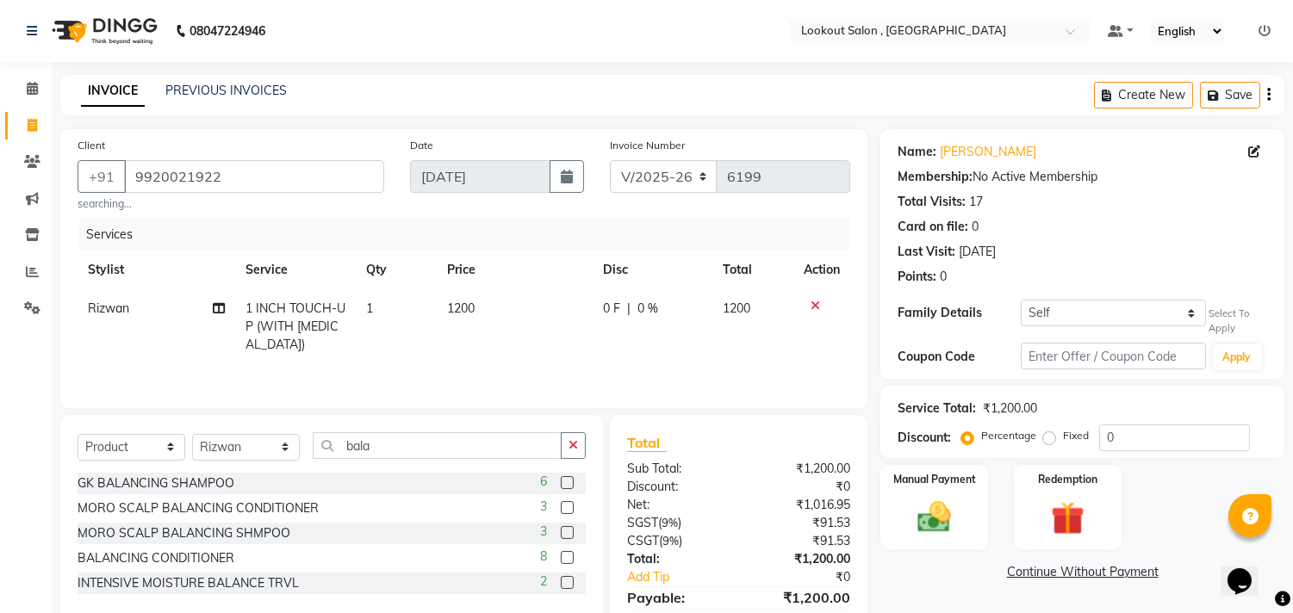
click at [564, 479] on label at bounding box center [567, 482] width 13 height 13
click at [564, 479] on input "checkbox" at bounding box center [566, 483] width 11 height 11
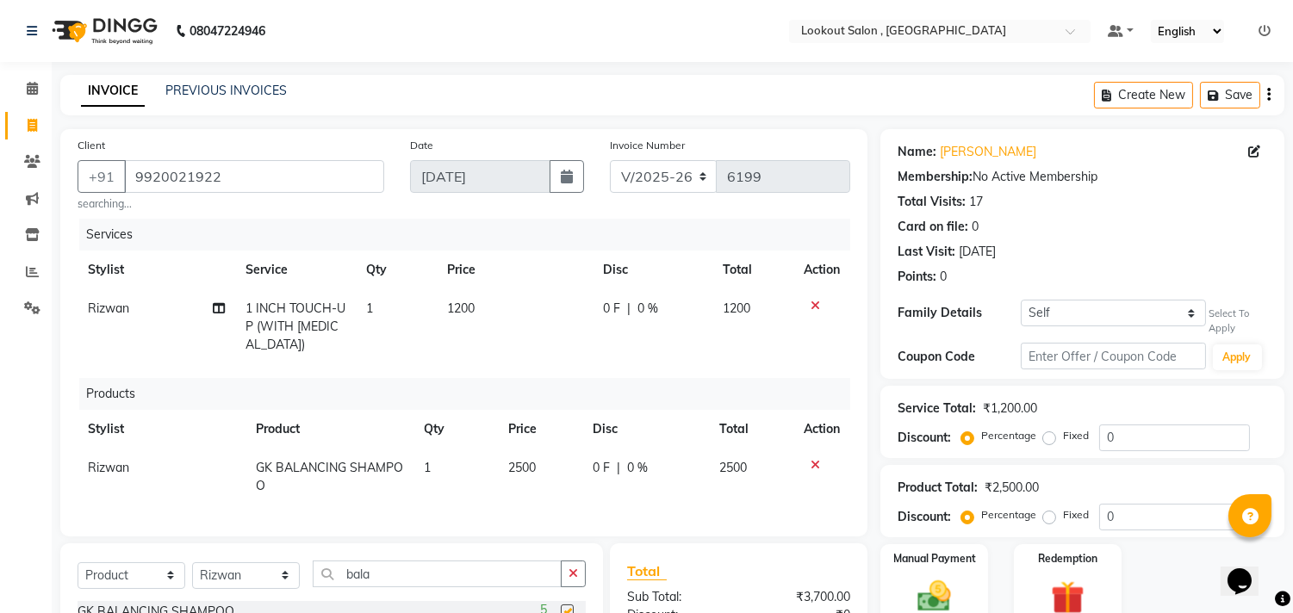
checkbox input "false"
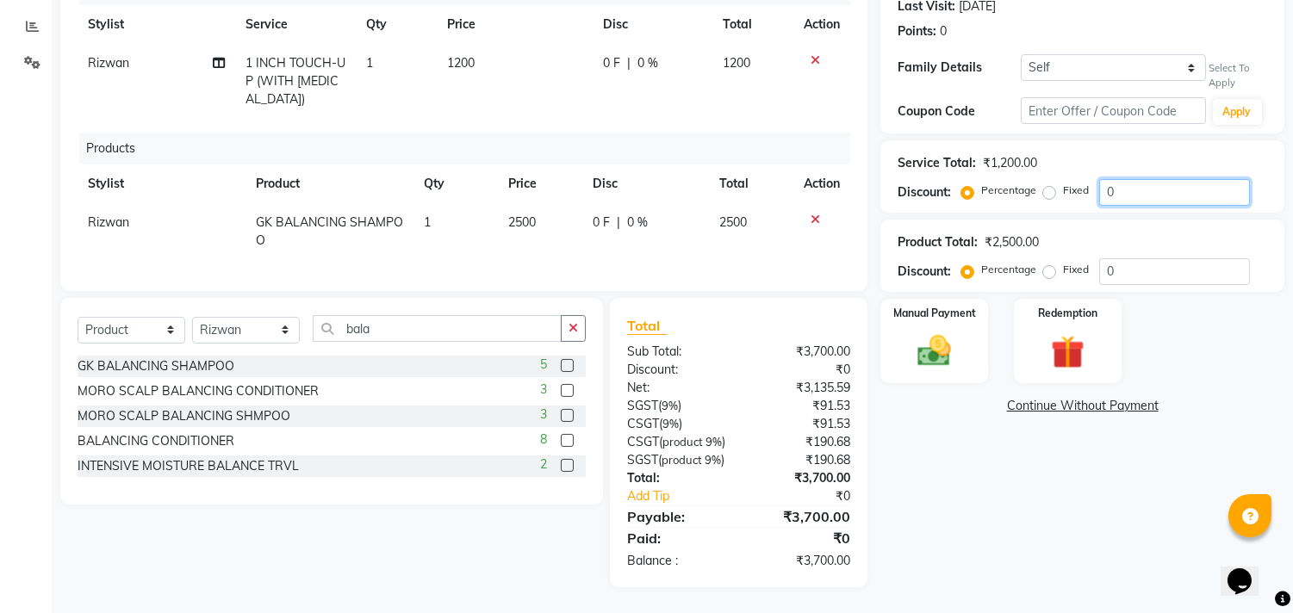
click at [1101, 179] on input "0" at bounding box center [1174, 192] width 151 height 27
type input "20"
click at [1026, 515] on div "Name: [PERSON_NAME] Membership: No Active Membership Total Visits: 17 Card on f…" at bounding box center [1088, 236] width 417 height 704
click at [261, 317] on select "Select Stylist [PERSON_NAME] [PERSON_NAME] [PERSON_NAME] [PERSON_NAME] kuldeep …" at bounding box center [246, 330] width 108 height 27
select select "4400"
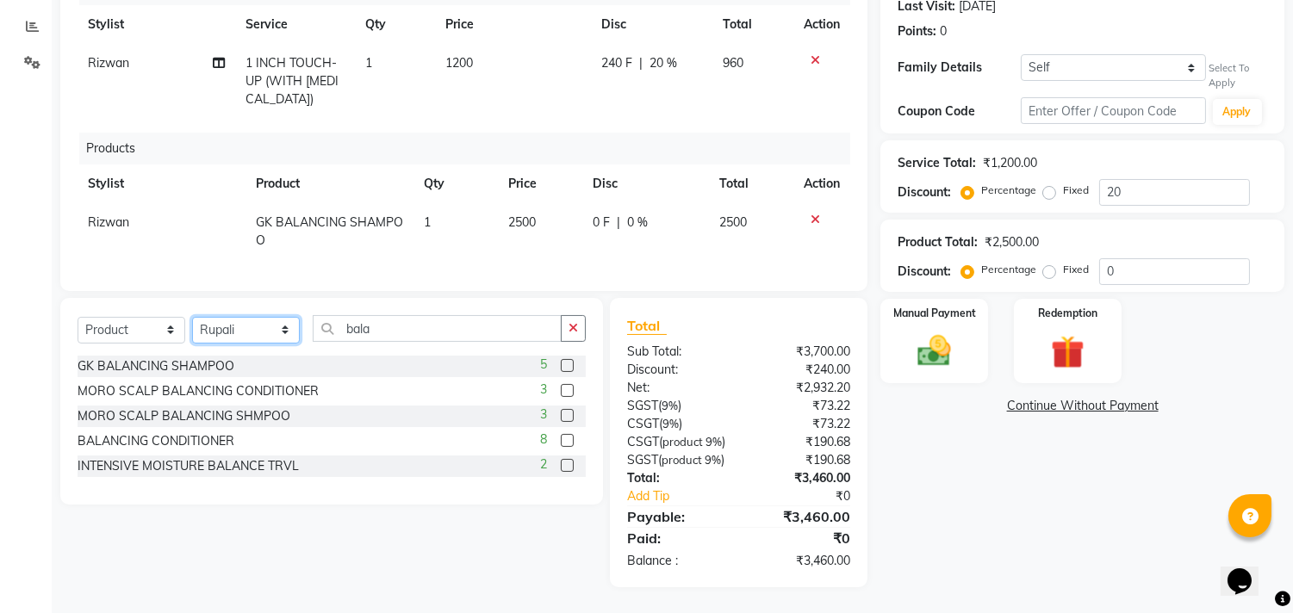
click at [192, 317] on select "Select Stylist [PERSON_NAME] [PERSON_NAME] [PERSON_NAME] [PERSON_NAME] kuldeep …" at bounding box center [246, 330] width 108 height 27
drag, startPoint x: 401, startPoint y: 295, endPoint x: 329, endPoint y: 297, distance: 71.5
click at [329, 315] on input "bala" at bounding box center [437, 328] width 249 height 27
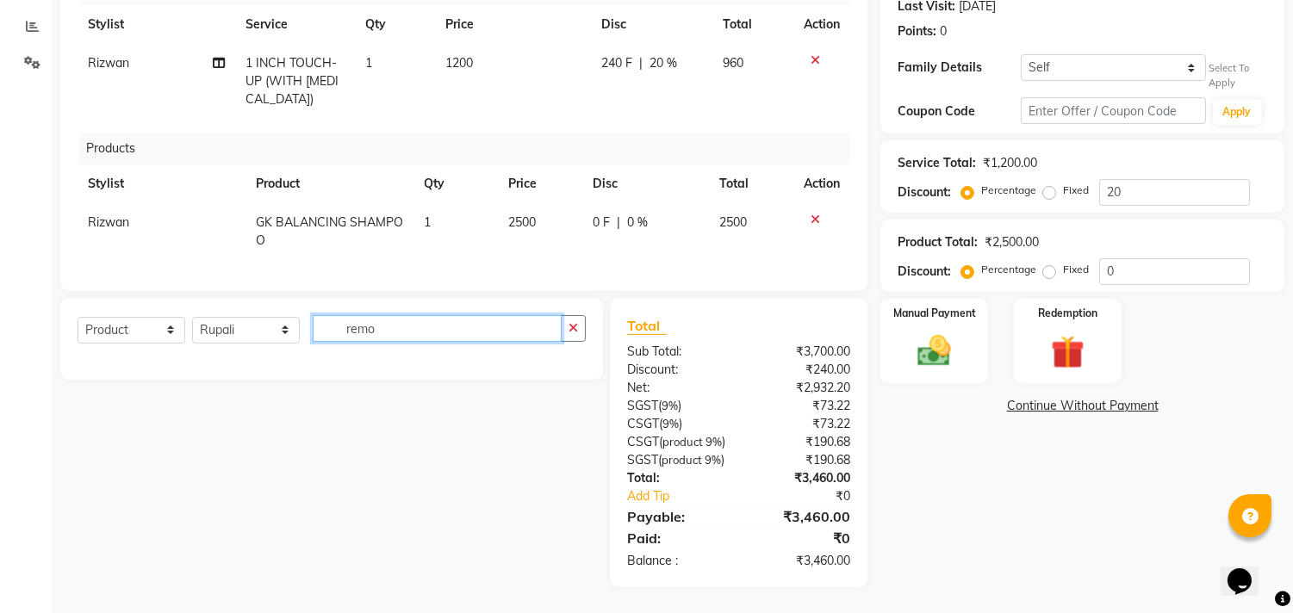
type input "remo"
click at [129, 317] on select "Select Service Product Membership Package Voucher Prepaid Gift Card" at bounding box center [132, 330] width 108 height 27
select select "service"
click at [78, 317] on select "Select Service Product Membership Package Voucher Prepaid Gift Card" at bounding box center [132, 330] width 108 height 27
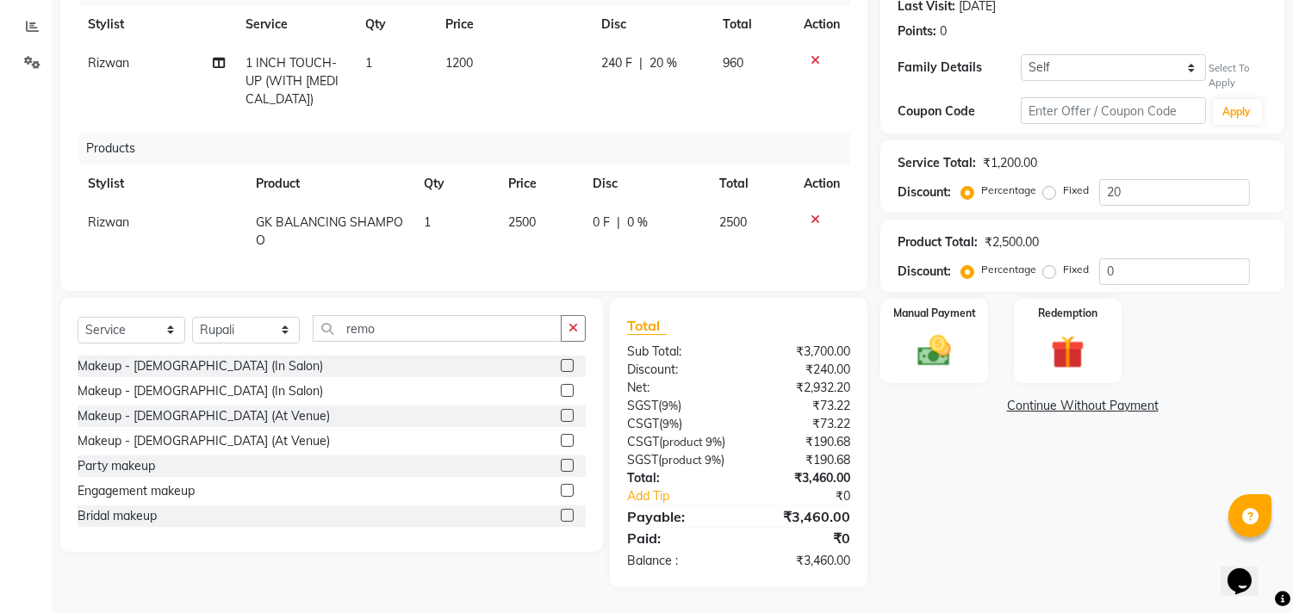
click at [417, 298] on div "Select Service Product Membership Package Voucher Prepaid Gift Card Select Styl…" at bounding box center [331, 425] width 543 height 254
click at [414, 316] on div "Select Service Product Membership Package Voucher Prepaid Gift Card Select Styl…" at bounding box center [332, 335] width 508 height 40
click at [413, 315] on input "remo" at bounding box center [437, 328] width 249 height 27
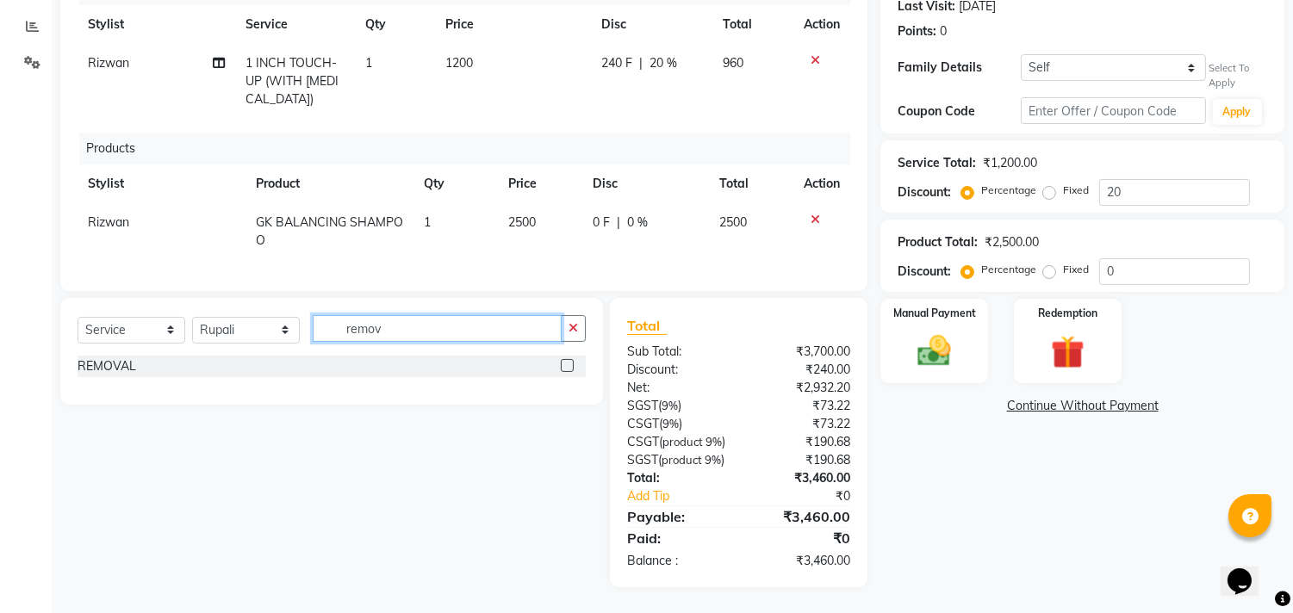
type input "remov"
click at [564, 359] on label at bounding box center [567, 365] width 13 height 13
click at [564, 361] on input "checkbox" at bounding box center [566, 366] width 11 height 11
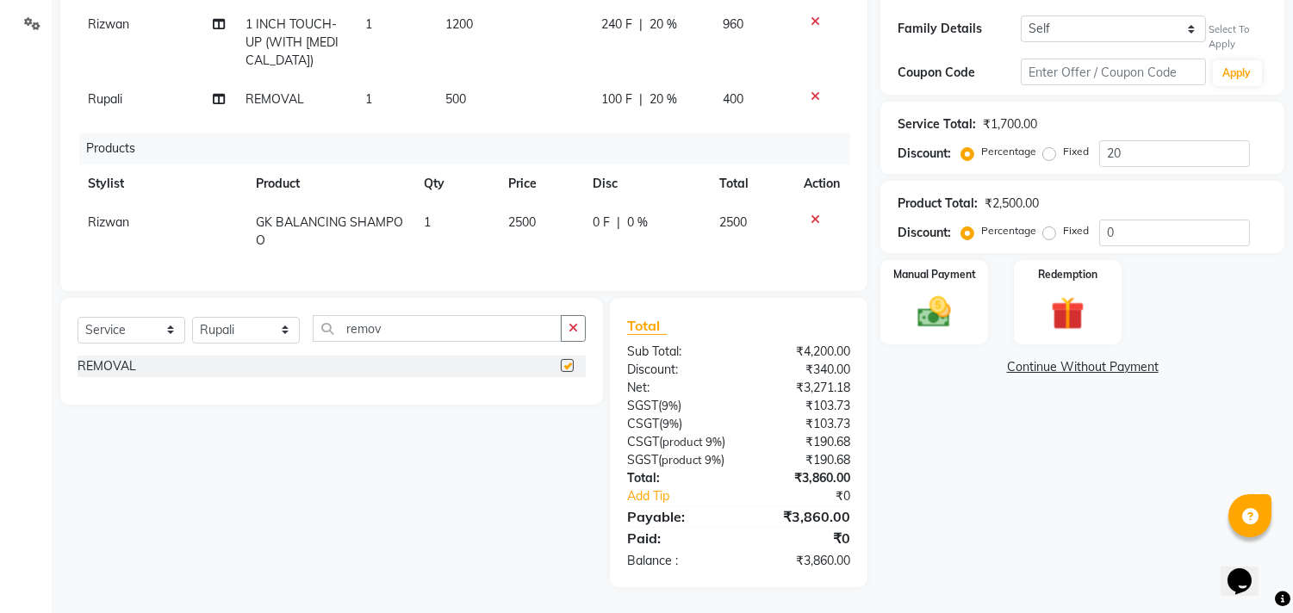
checkbox input "false"
click at [962, 258] on div "Manual Payment" at bounding box center [935, 302] width 112 height 88
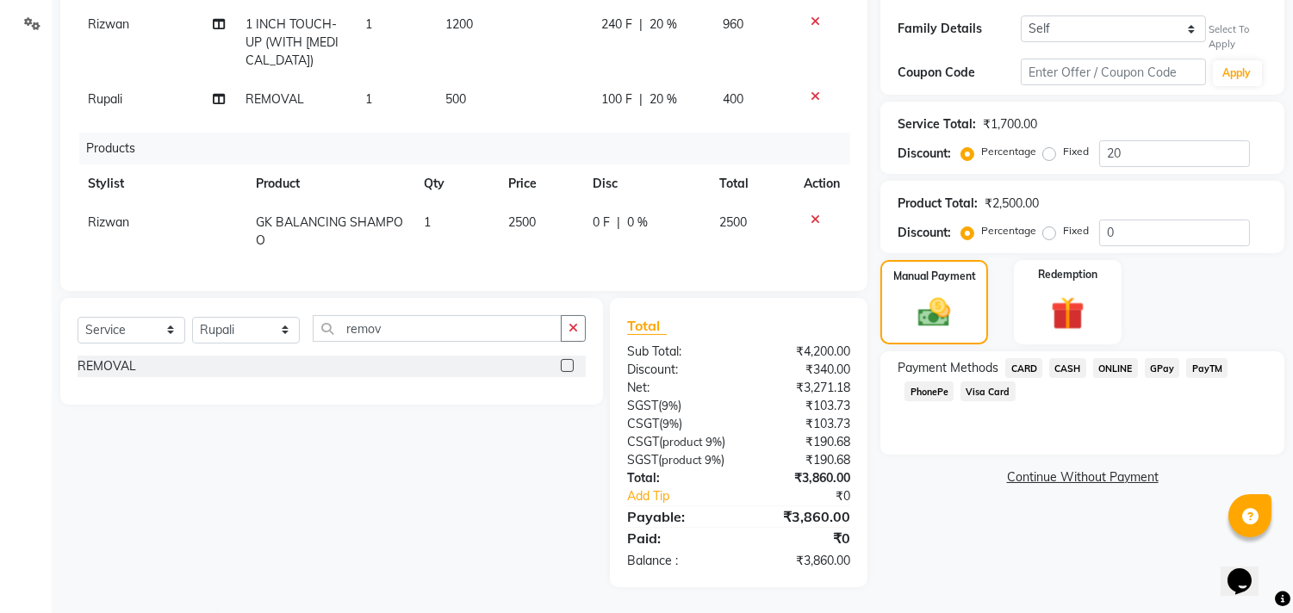
click at [1056, 358] on span "CASH" at bounding box center [1067, 368] width 37 height 20
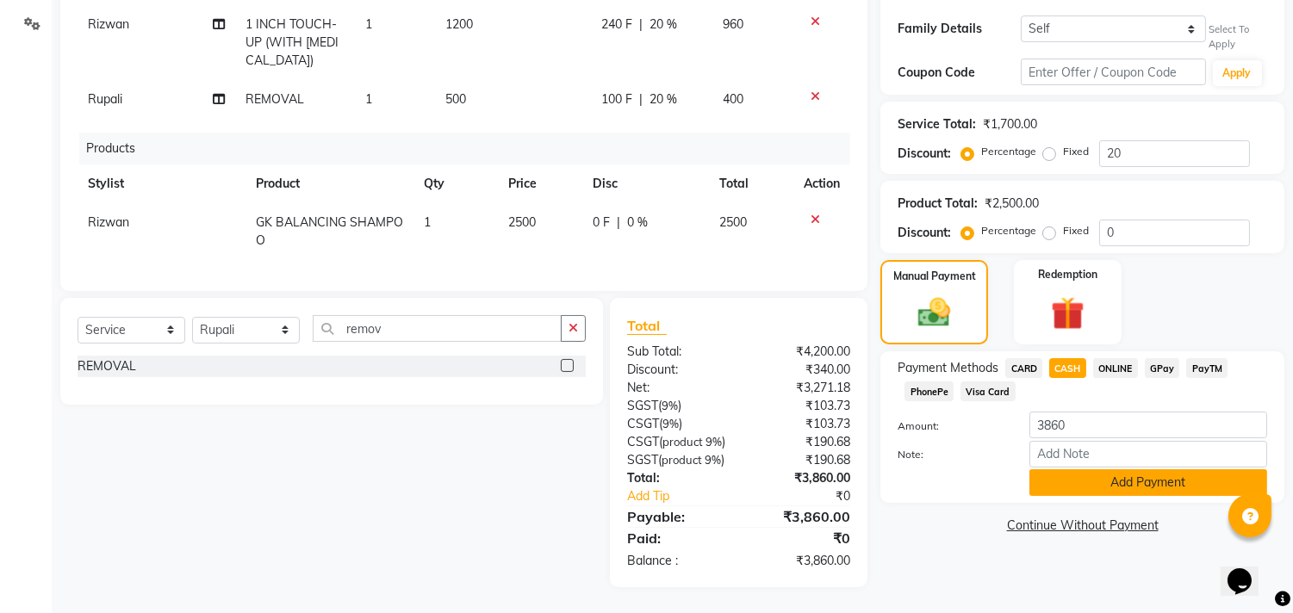
click at [1084, 469] on button "Add Payment" at bounding box center [1148, 482] width 238 height 27
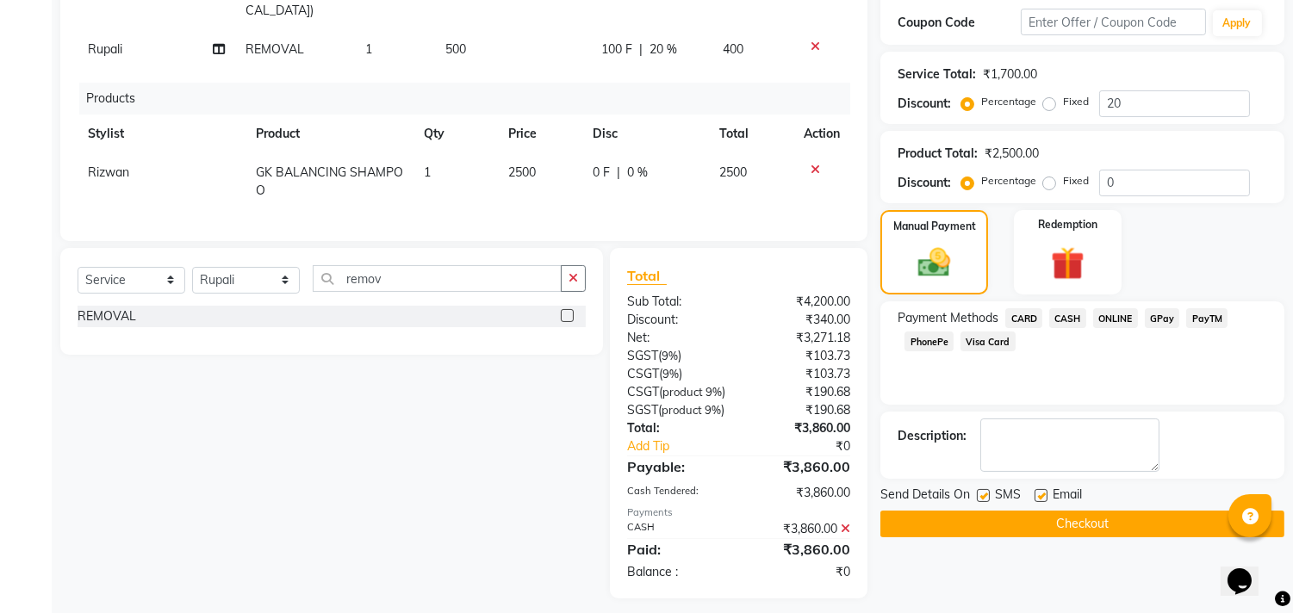
scroll to position [396, 0]
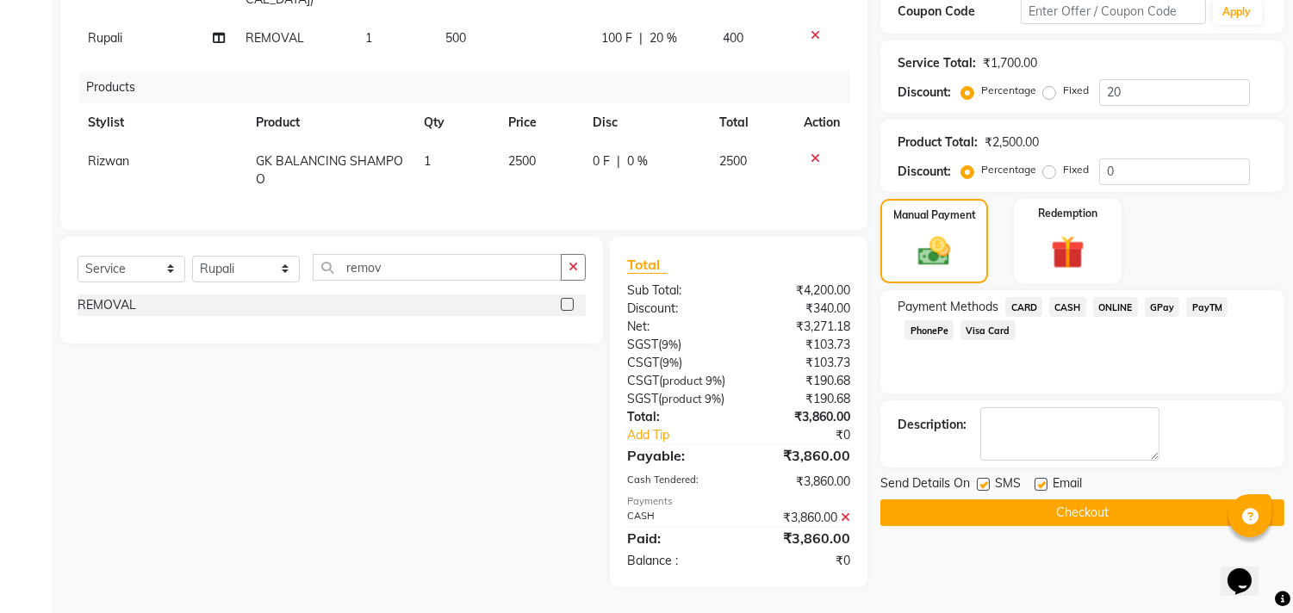
click at [1098, 500] on button "Checkout" at bounding box center [1082, 513] width 404 height 27
